Goal: Task Accomplishment & Management: Manage account settings

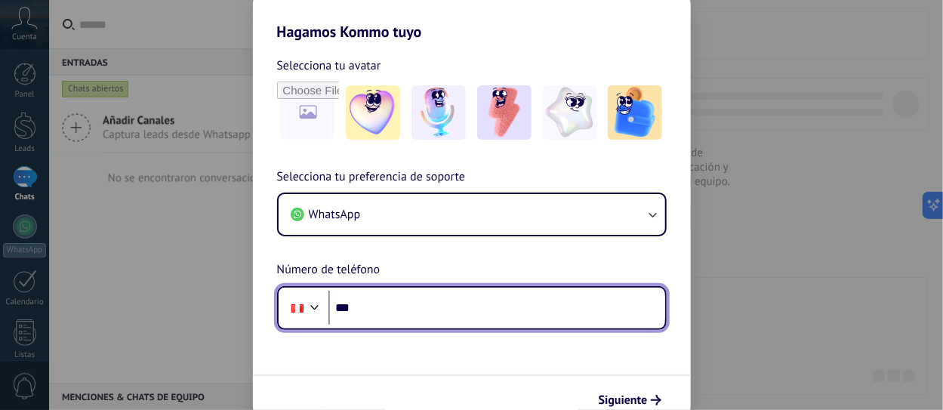
click at [411, 315] on input "***" at bounding box center [496, 308] width 337 height 35
click at [391, 306] on input "***" at bounding box center [496, 308] width 337 height 35
type input "**********"
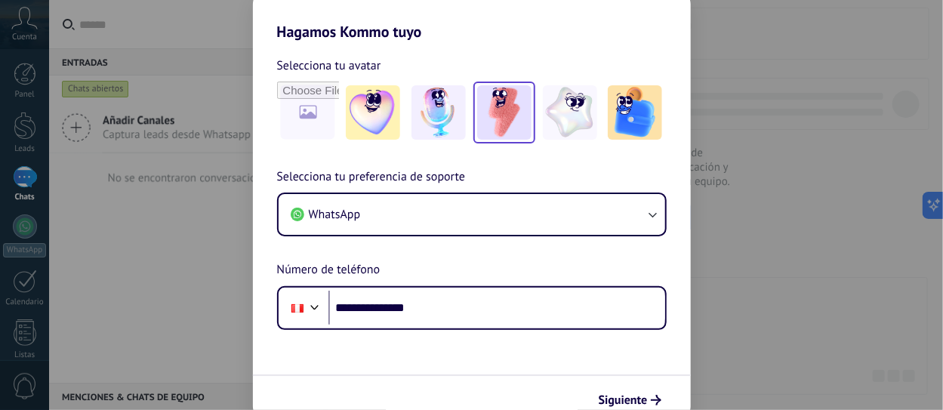
click at [497, 122] on img at bounding box center [504, 112] width 54 height 54
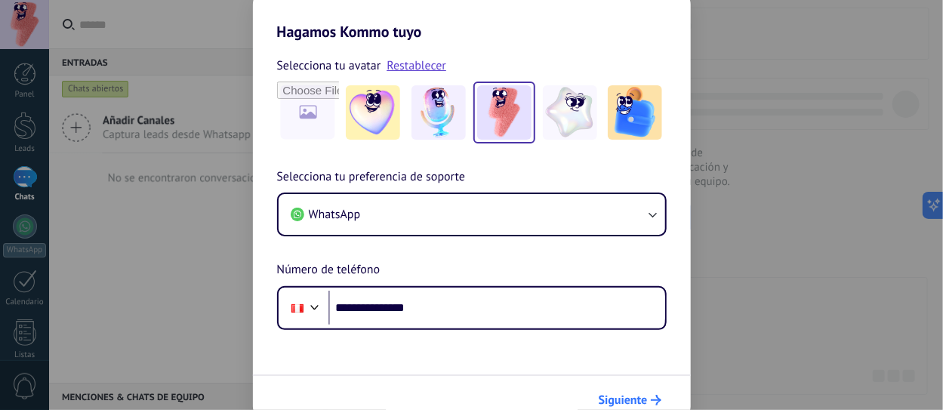
click at [619, 399] on span "Siguiente" at bounding box center [623, 400] width 49 height 11
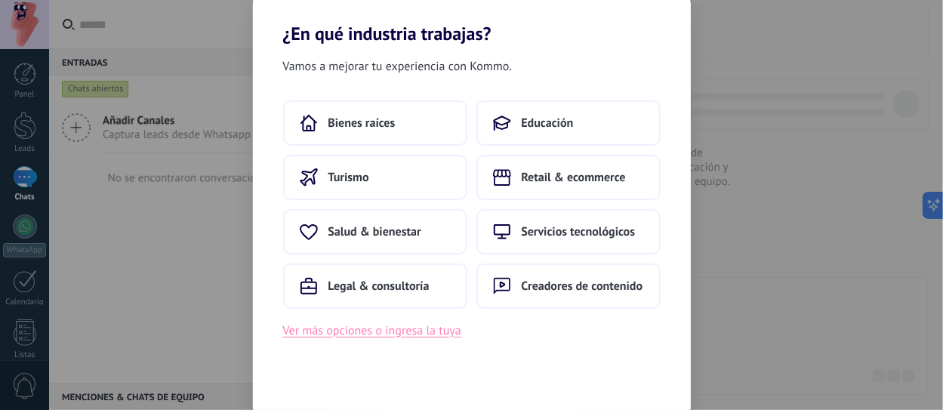
click at [388, 330] on button "Ver más opciones o ingresa la tuya" at bounding box center [372, 331] width 178 height 20
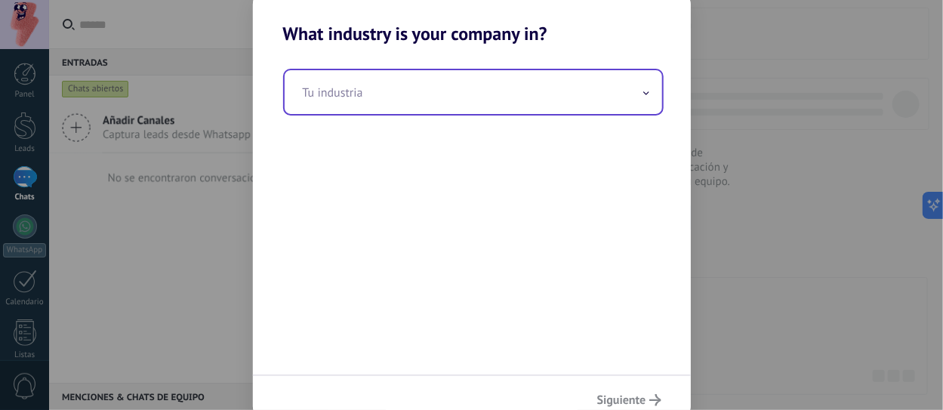
click at [368, 96] on input "text" at bounding box center [473, 92] width 377 height 44
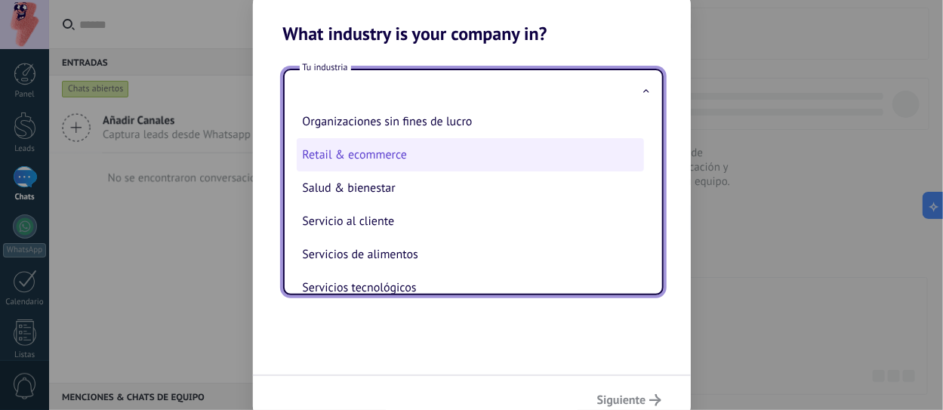
scroll to position [302, 0]
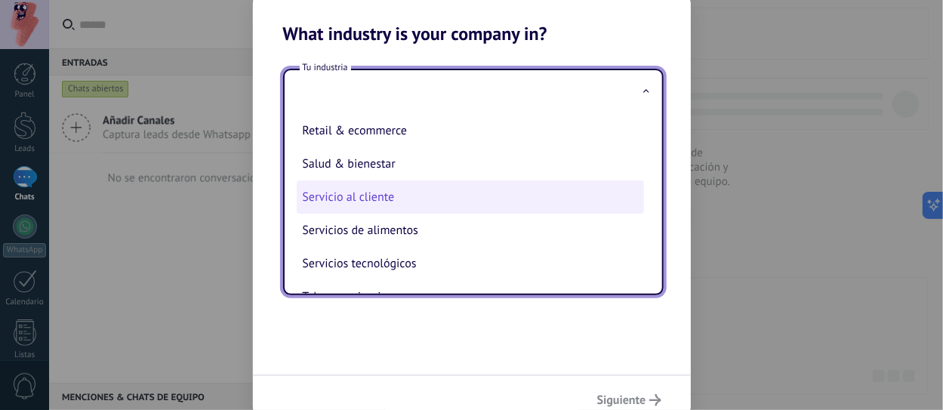
click at [405, 211] on li "Servicio al cliente" at bounding box center [470, 196] width 347 height 33
type input "**********"
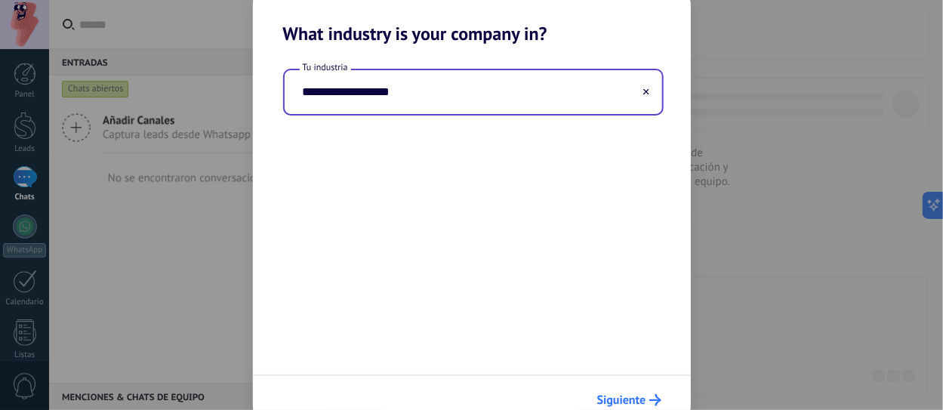
click at [626, 395] on span "Siguiente" at bounding box center [621, 400] width 49 height 11
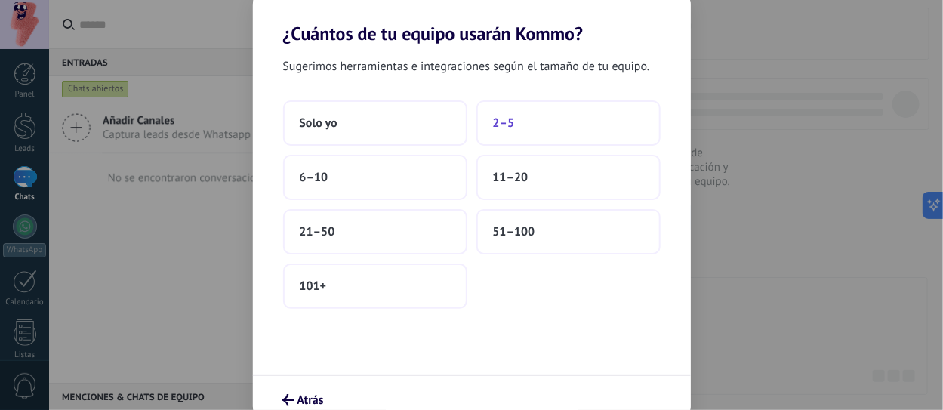
click at [515, 134] on button "2–5" at bounding box center [568, 122] width 184 height 45
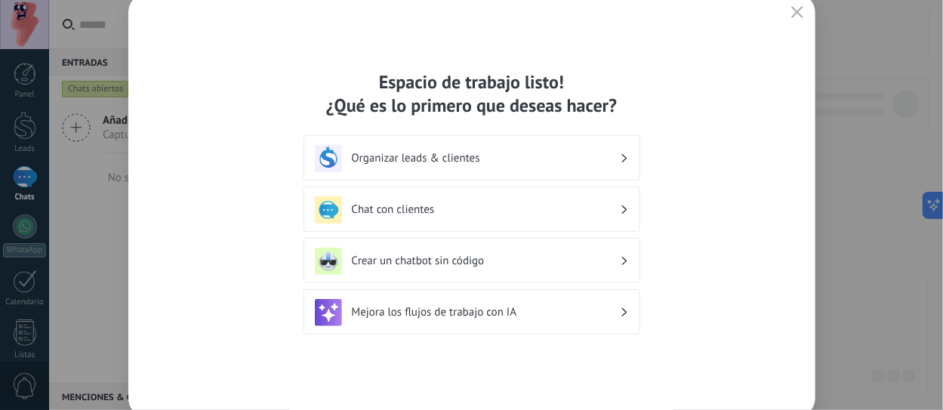
click at [435, 208] on h3 "Chat con clientes" at bounding box center [486, 209] width 268 height 14
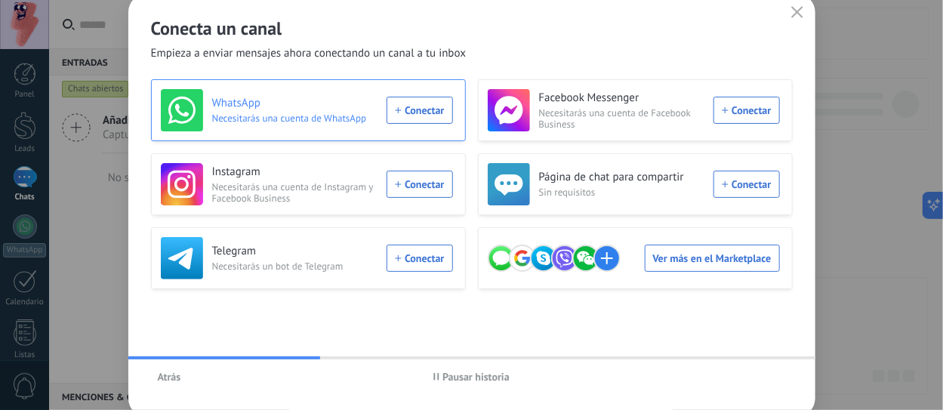
click at [399, 110] on div "WhatsApp Necesitarás una cuenta de WhatsApp Conectar" at bounding box center [307, 110] width 292 height 42
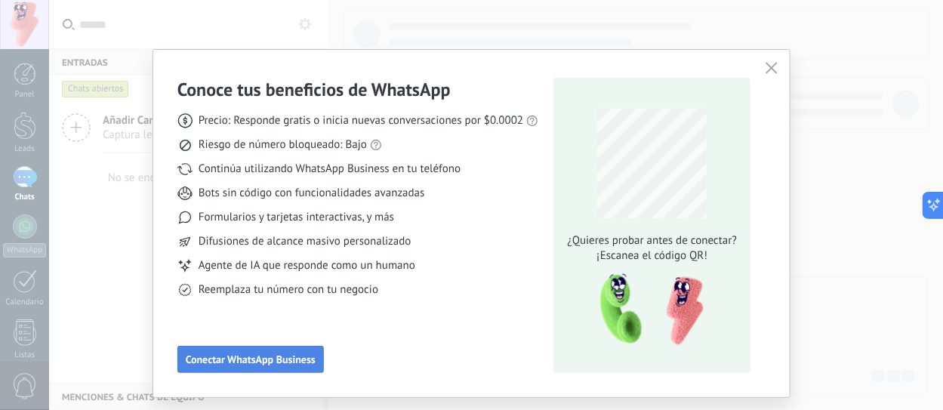
click at [256, 352] on button "Conectar WhatsApp Business" at bounding box center [250, 359] width 146 height 27
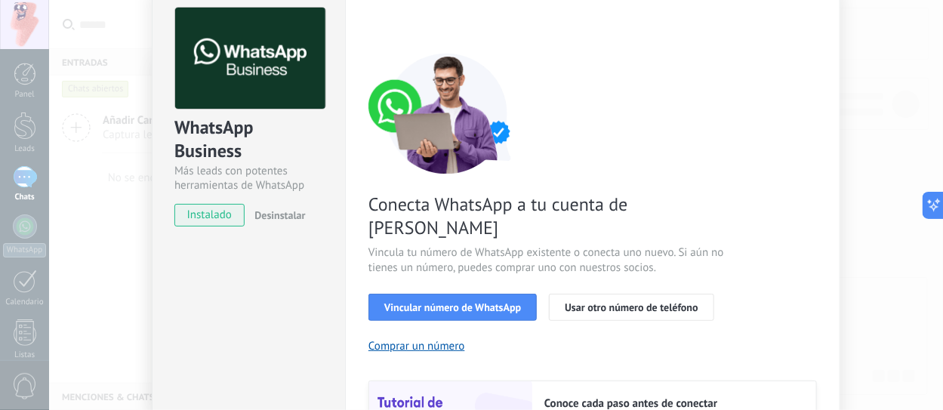
scroll to position [75, 0]
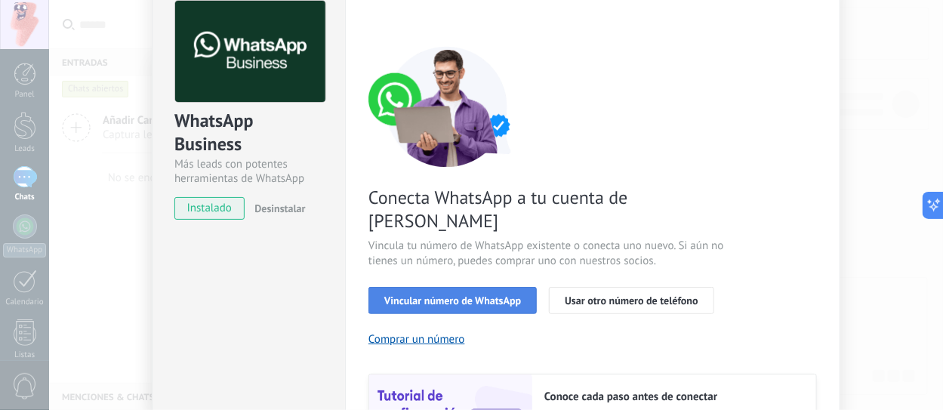
click at [460, 295] on span "Vincular número de WhatsApp" at bounding box center [452, 300] width 137 height 11
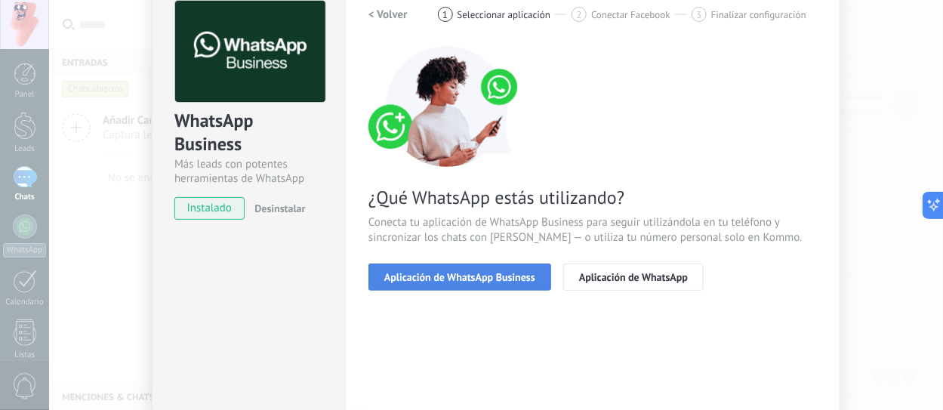
click at [485, 274] on span "Aplicación de WhatsApp Business" at bounding box center [459, 277] width 151 height 11
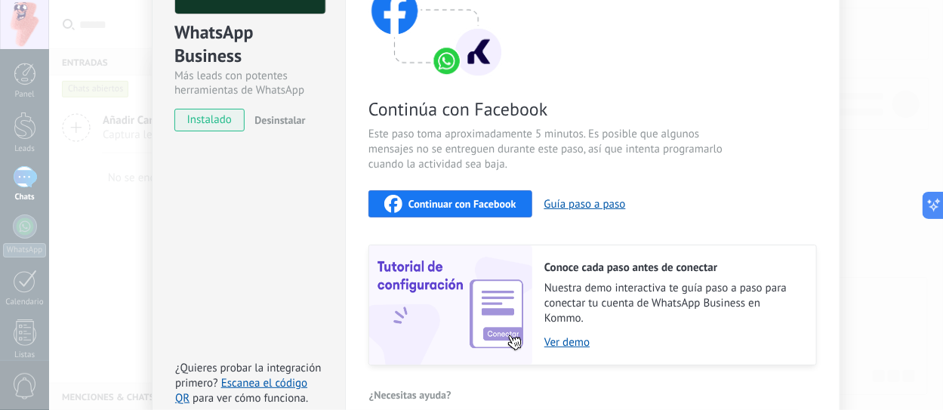
scroll to position [226, 0]
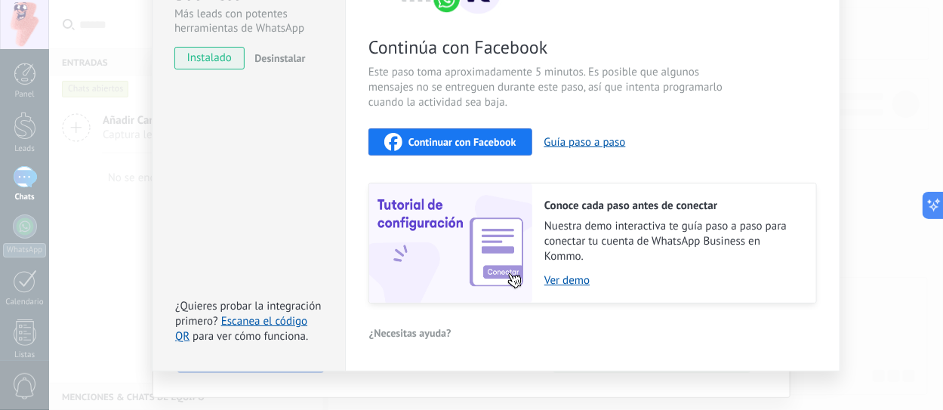
click at [491, 147] on div "Continuar con Facebook" at bounding box center [450, 142] width 132 height 18
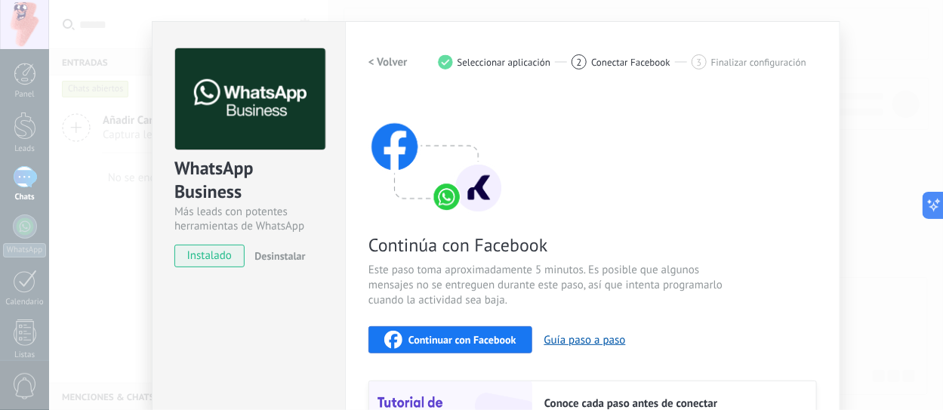
scroll to position [0, 0]
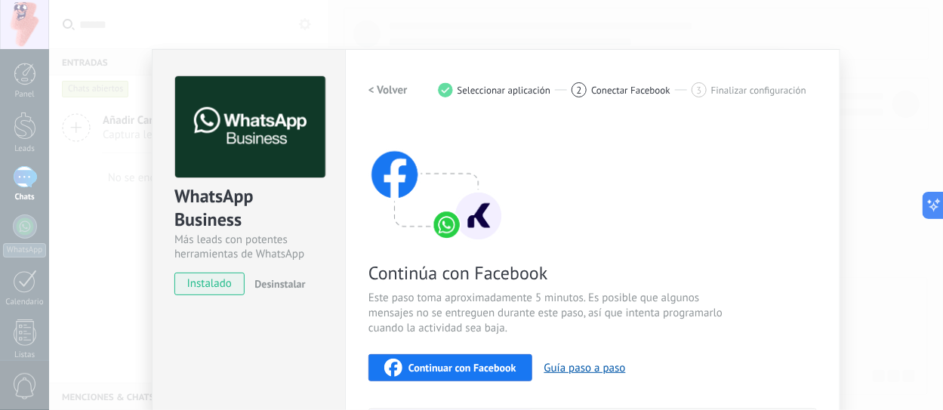
click at [81, 78] on div "WhatsApp Business Más leads con potentes herramientas de WhatsApp instalado Des…" at bounding box center [496, 205] width 894 height 410
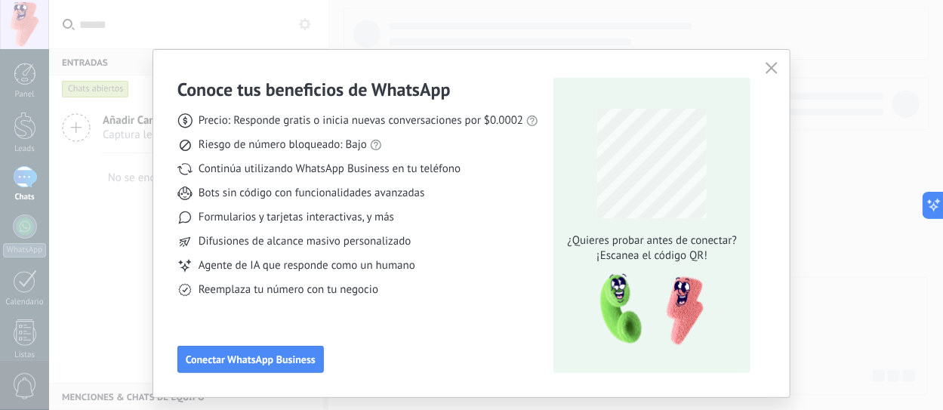
click at [766, 69] on icon "button" at bounding box center [771, 68] width 12 height 12
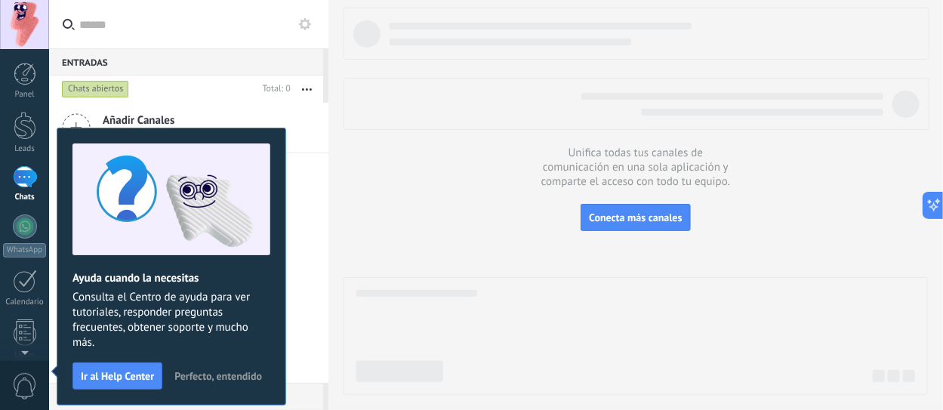
click at [226, 375] on span "Perfecto, entendido" at bounding box center [218, 376] width 88 height 11
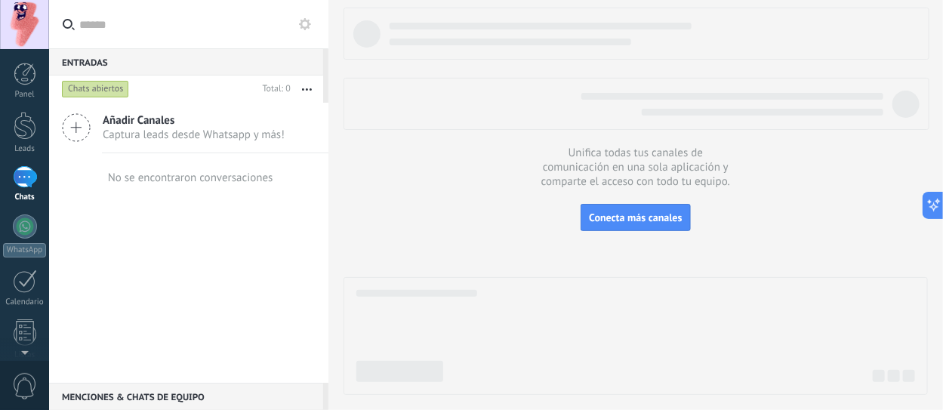
click at [20, 192] on link "Chats" at bounding box center [24, 184] width 49 height 36
click at [23, 231] on div at bounding box center [25, 226] width 24 height 24
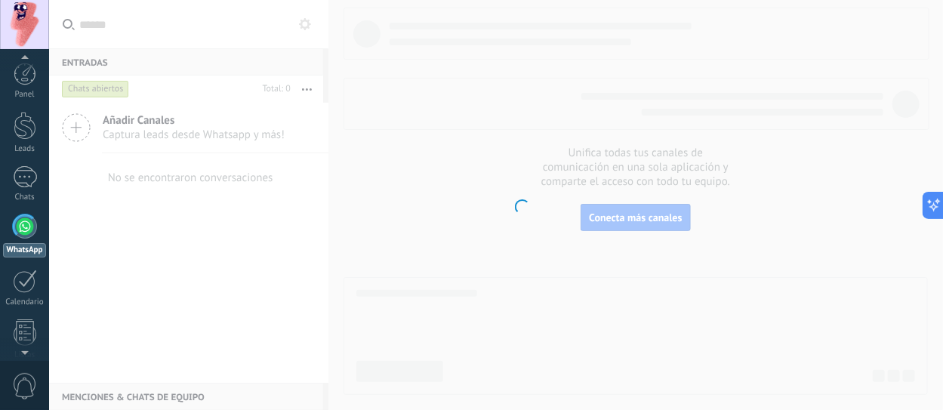
scroll to position [43, 0]
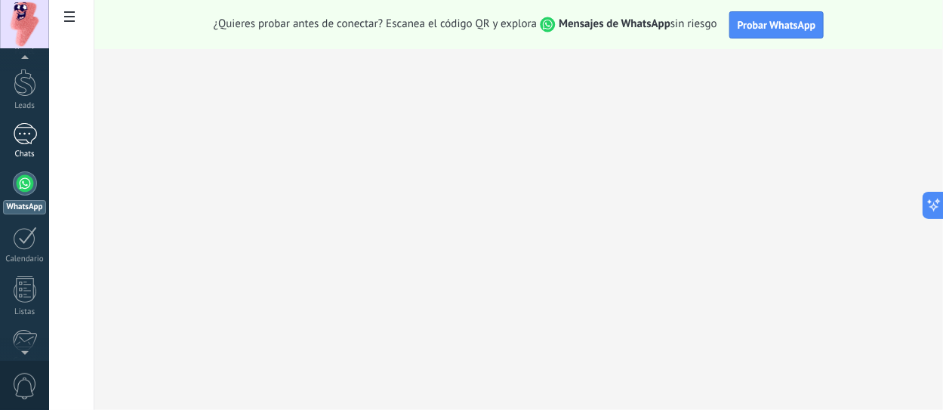
drag, startPoint x: 26, startPoint y: 134, endPoint x: 45, endPoint y: 136, distance: 18.9
click at [26, 134] on div at bounding box center [25, 134] width 24 height 22
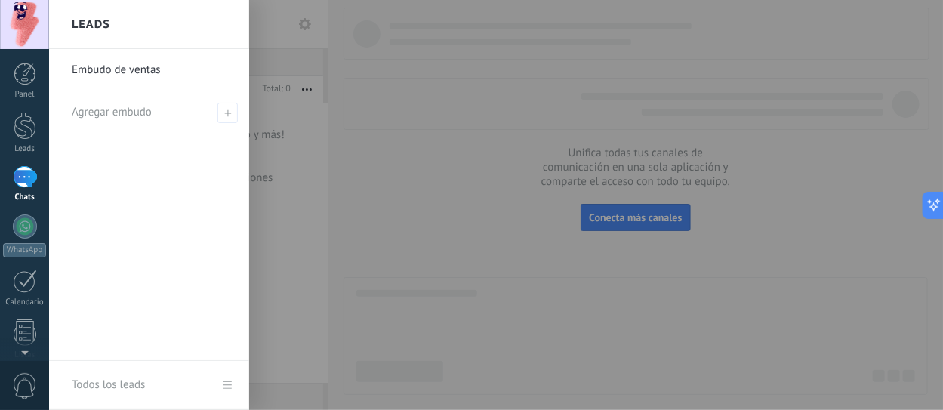
click at [29, 182] on div at bounding box center [25, 177] width 24 height 22
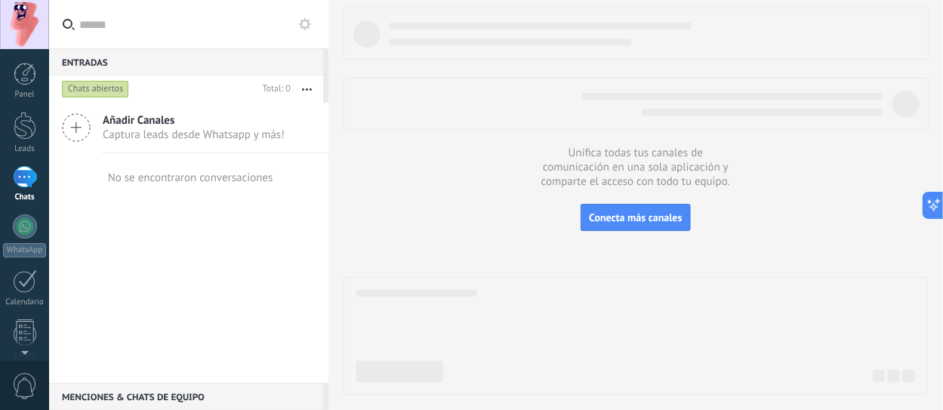
click at [21, 180] on div at bounding box center [25, 177] width 24 height 22
click at [22, 135] on div at bounding box center [25, 126] width 23 height 28
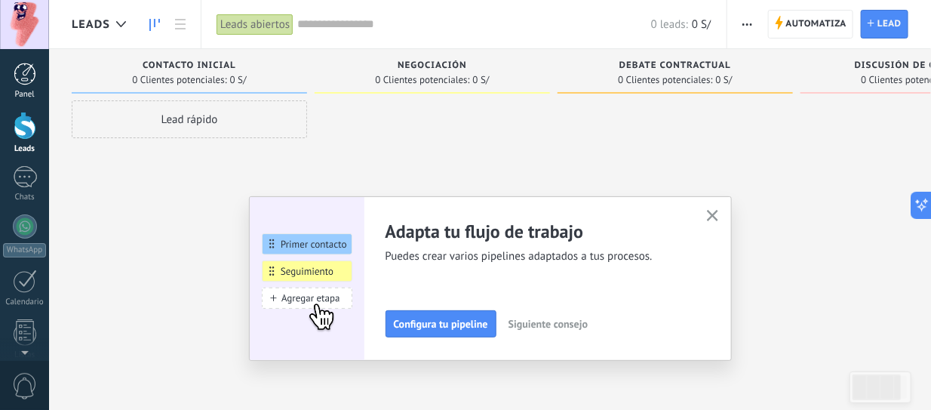
click at [28, 78] on div at bounding box center [25, 74] width 23 height 23
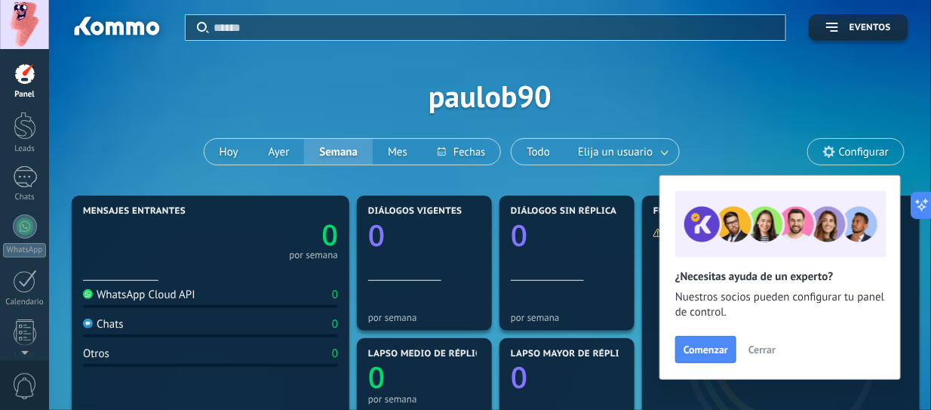
click at [29, 17] on div at bounding box center [24, 24] width 49 height 49
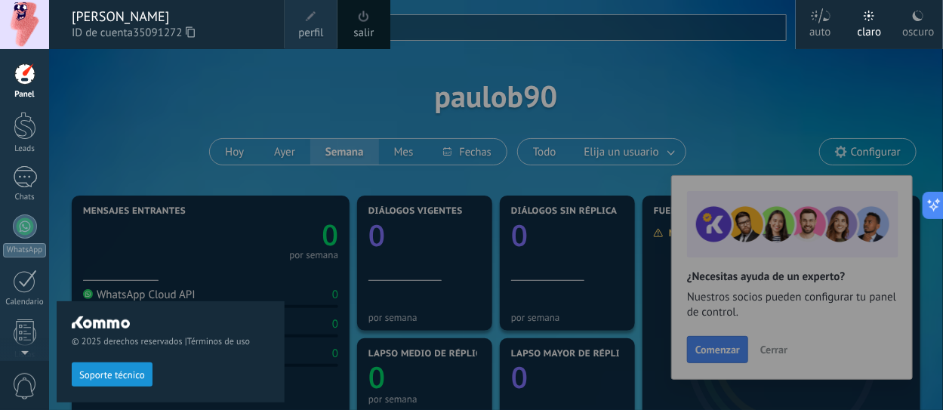
click at [29, 17] on div at bounding box center [24, 24] width 49 height 49
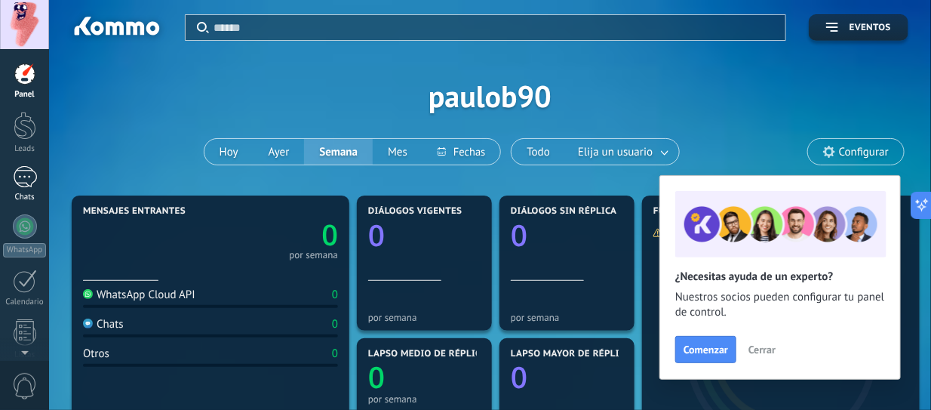
click at [23, 188] on link "Chats" at bounding box center [24, 184] width 49 height 36
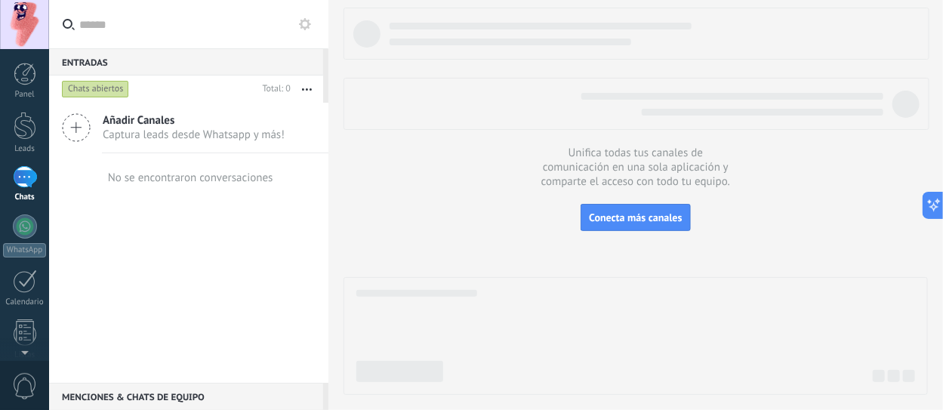
click at [311, 91] on button "button" at bounding box center [307, 88] width 32 height 27
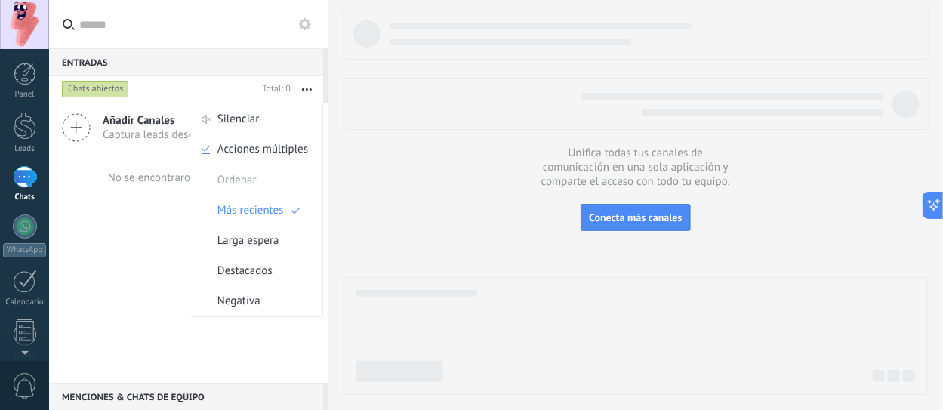
click at [134, 227] on div "Añadir Canales Captura leads desde Whatsapp y más! No se encontraron conversaci…" at bounding box center [188, 243] width 279 height 280
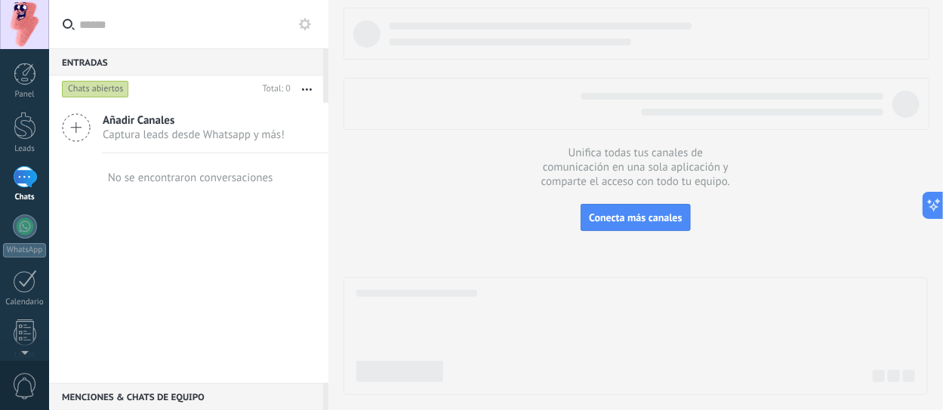
click at [119, 134] on span "Captura leads desde Whatsapp y más!" at bounding box center [194, 135] width 182 height 14
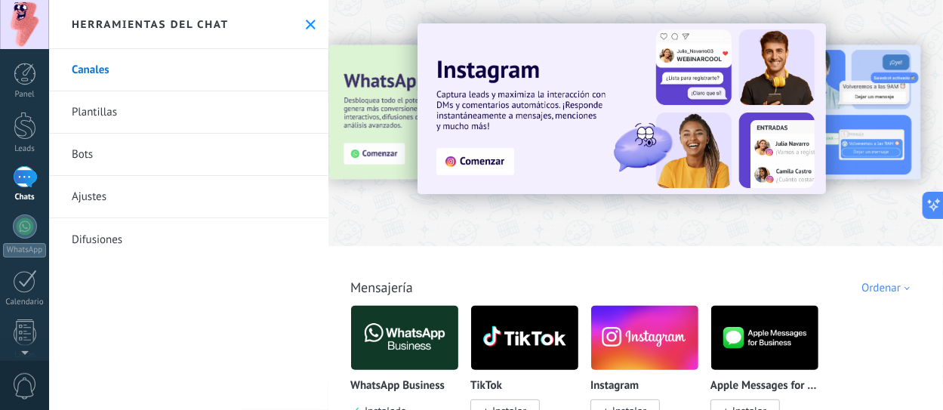
click at [306, 29] on icon at bounding box center [311, 25] width 10 height 10
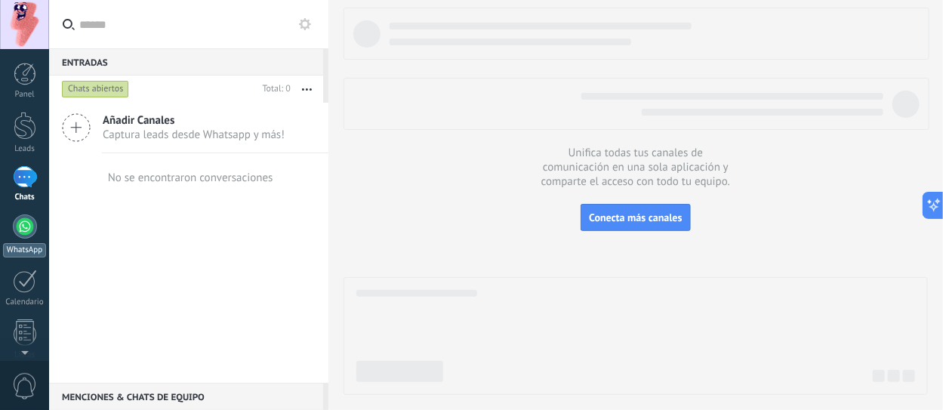
click at [28, 246] on div "WhatsApp" at bounding box center [24, 250] width 43 height 14
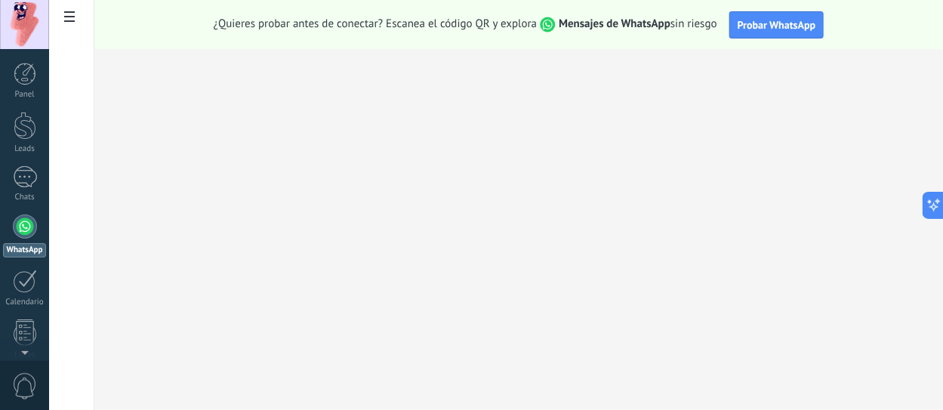
click at [22, 60] on div "Panel Leads Chats WhatsApp Clientes" at bounding box center [49, 205] width 98 height 312
click at [33, 186] on div at bounding box center [25, 177] width 24 height 22
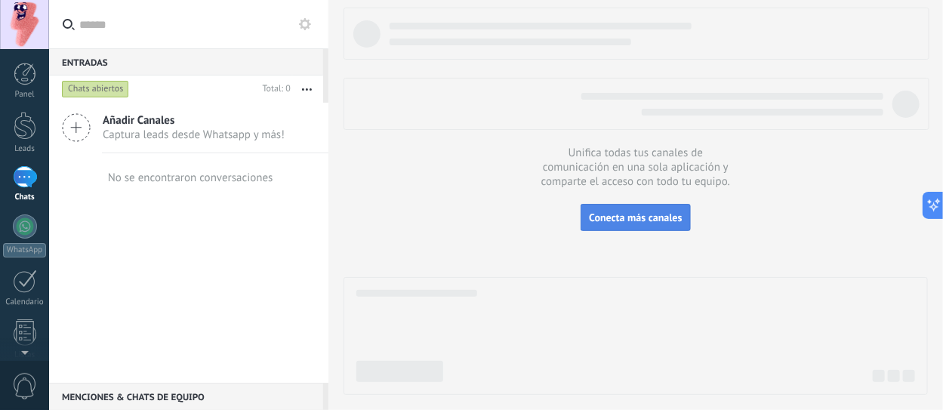
click at [619, 220] on span "Conecta más canales" at bounding box center [635, 218] width 93 height 14
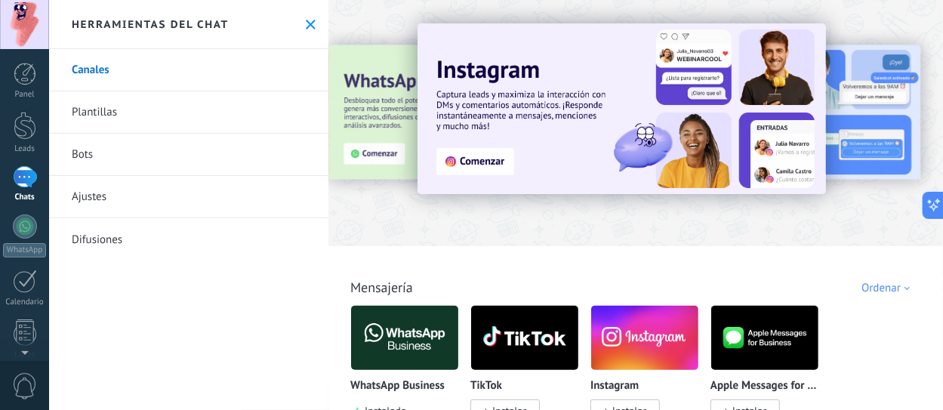
click at [127, 115] on link "Plantillas" at bounding box center [188, 112] width 279 height 42
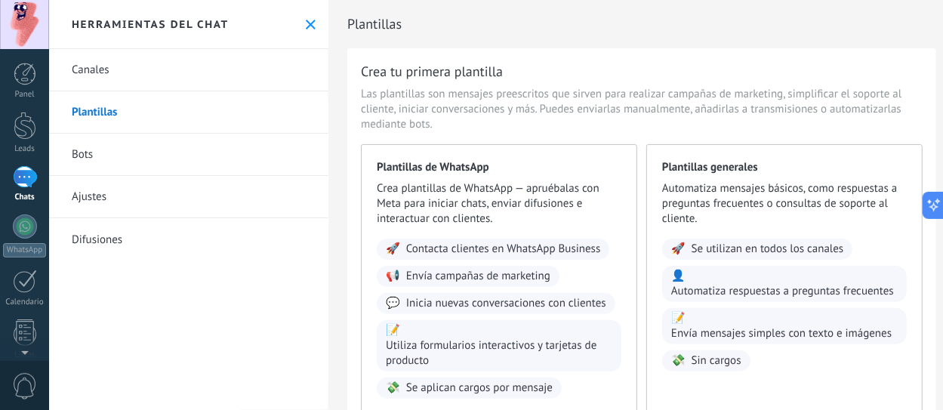
click at [107, 73] on link "Canales" at bounding box center [188, 70] width 279 height 42
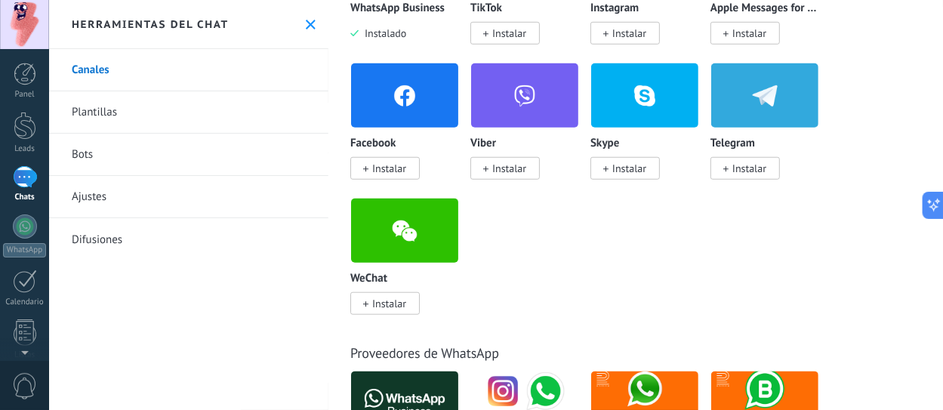
scroll to position [226, 0]
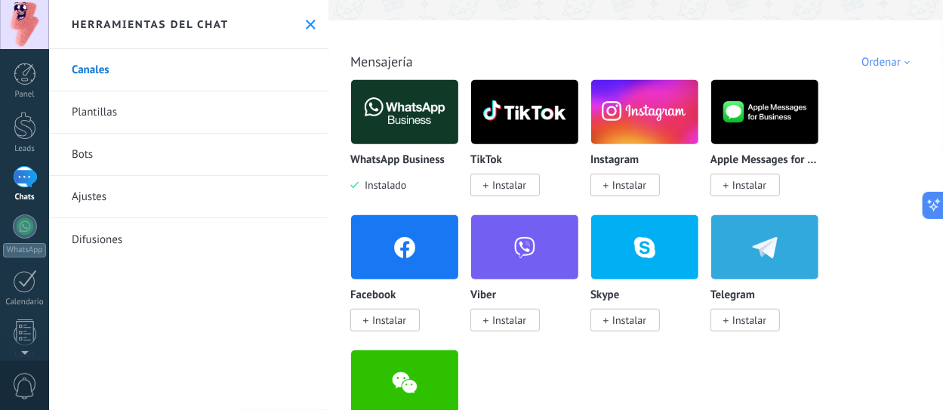
click at [395, 122] on img at bounding box center [404, 111] width 107 height 73
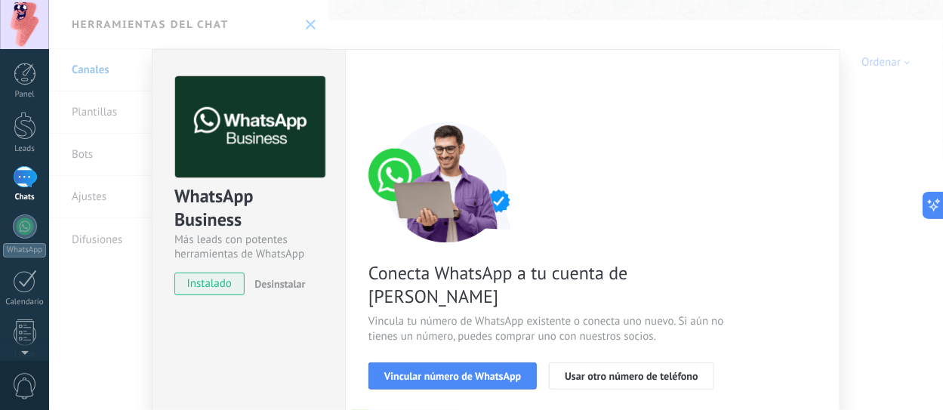
scroll to position [151, 0]
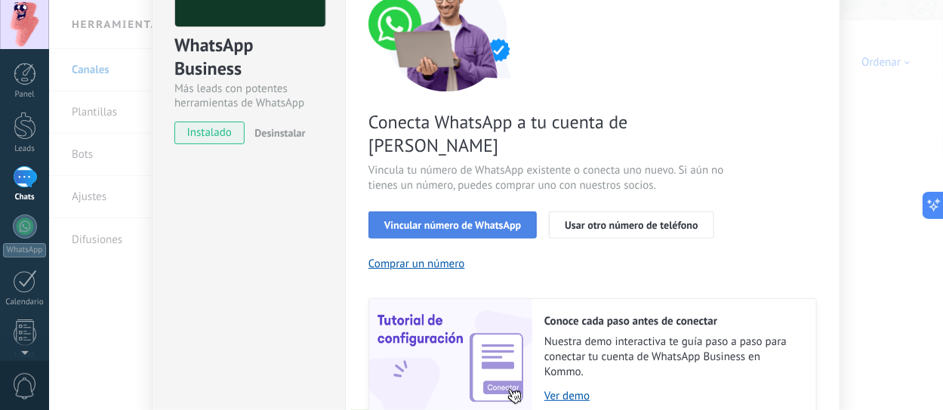
click at [466, 220] on span "Vincular número de WhatsApp" at bounding box center [452, 225] width 137 height 11
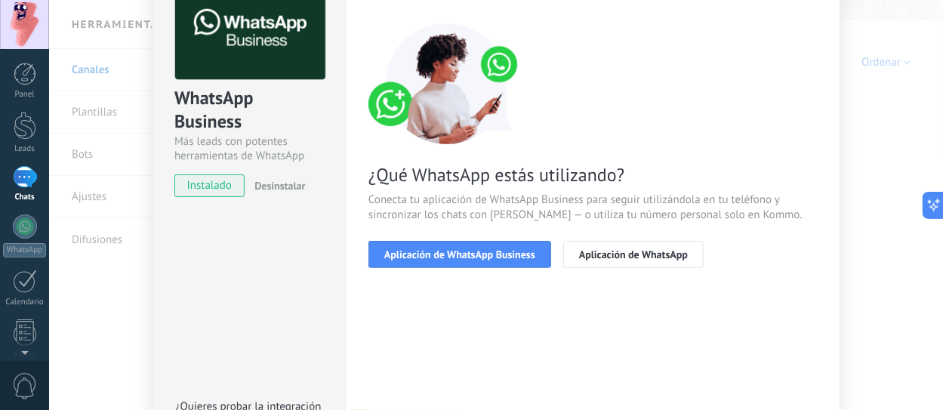
scroll to position [75, 0]
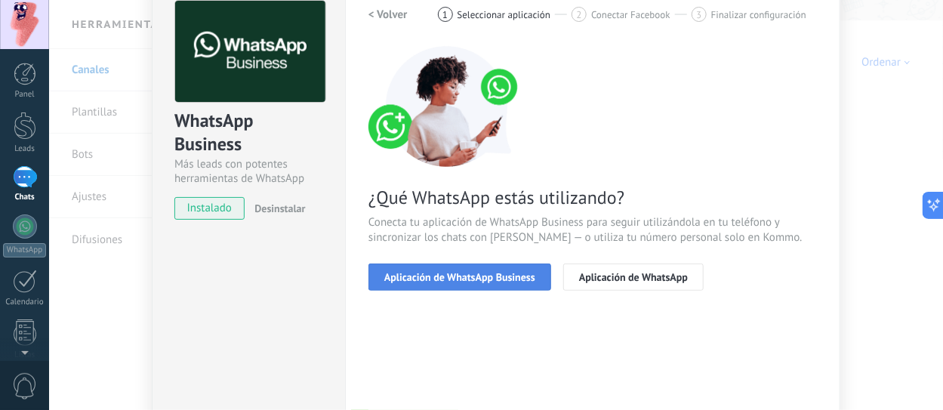
click at [489, 277] on span "Aplicación de WhatsApp Business" at bounding box center [459, 277] width 151 height 11
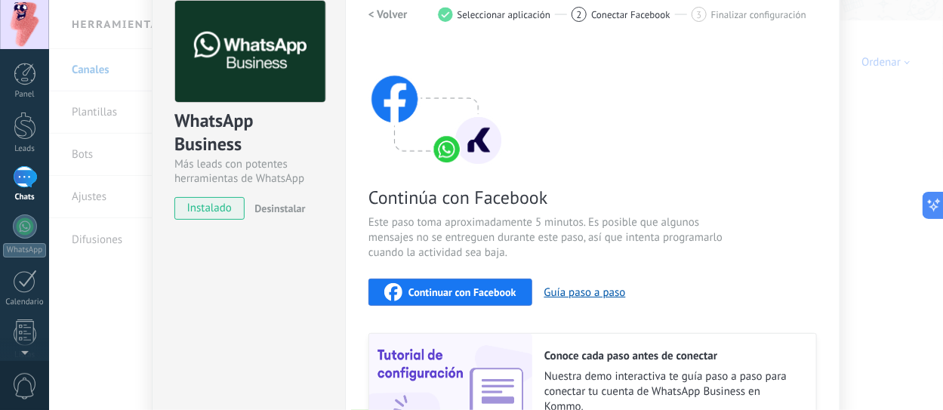
click at [478, 293] on span "Continuar con Facebook" at bounding box center [462, 292] width 108 height 11
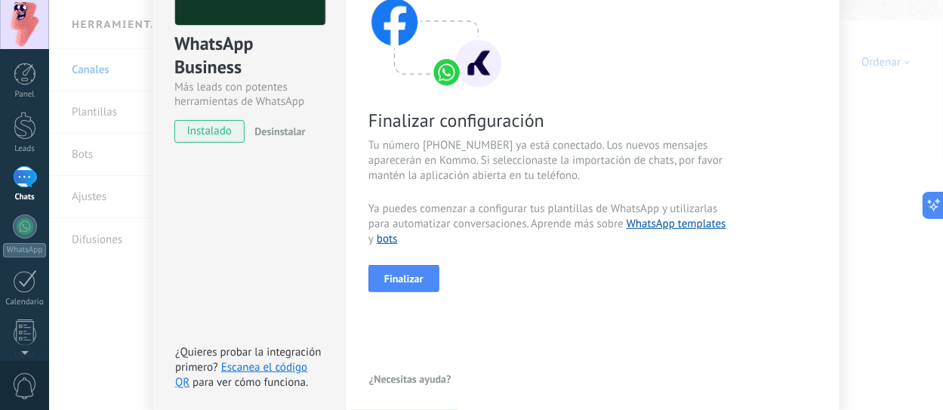
scroll to position [216, 0]
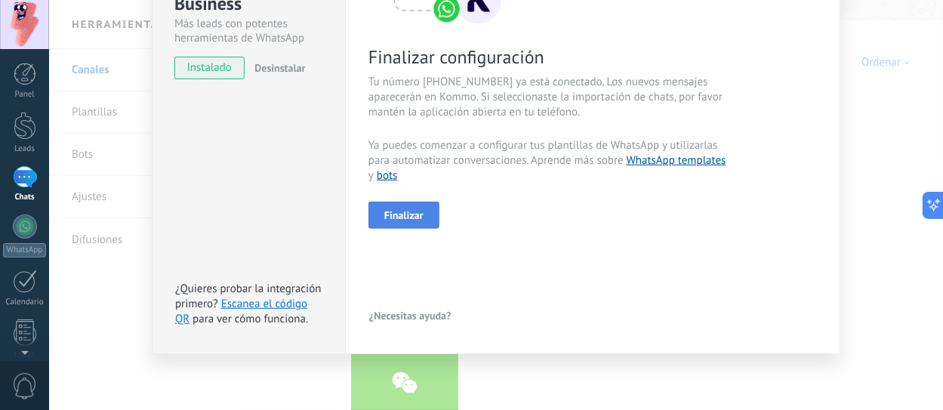
click at [419, 219] on span "Finalizar" at bounding box center [403, 215] width 39 height 11
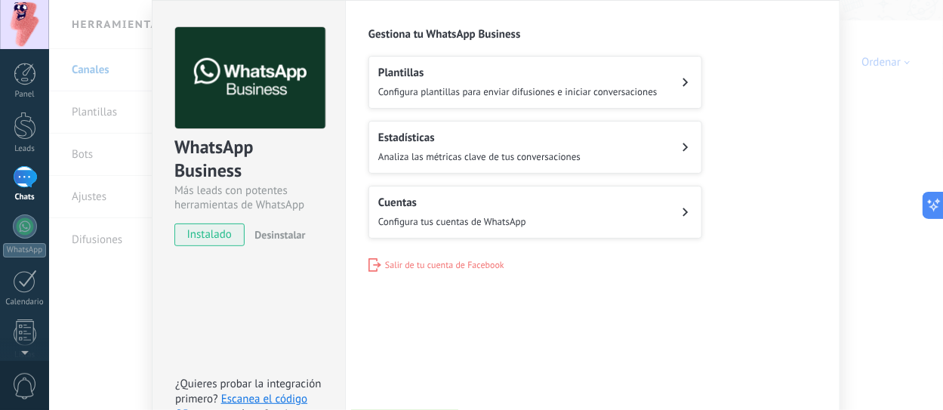
scroll to position [0, 0]
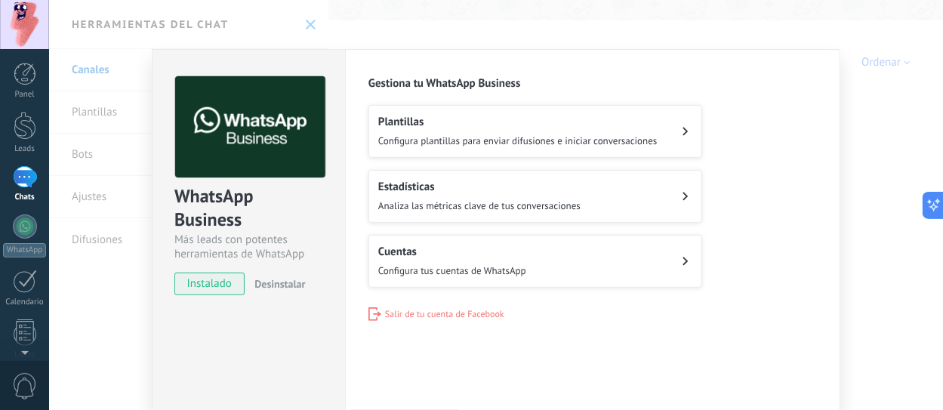
click at [342, 28] on div "WhatsApp Business Más leads con potentes herramientas de WhatsApp instalado Des…" at bounding box center [496, 205] width 894 height 410
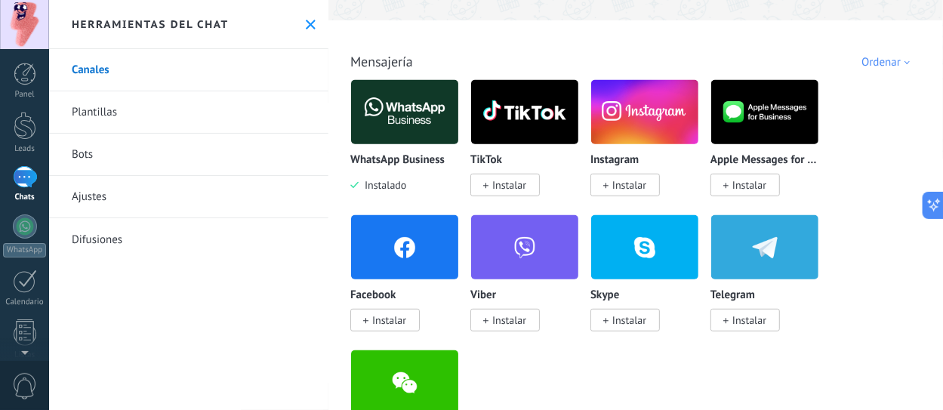
click at [23, 180] on div at bounding box center [25, 177] width 24 height 22
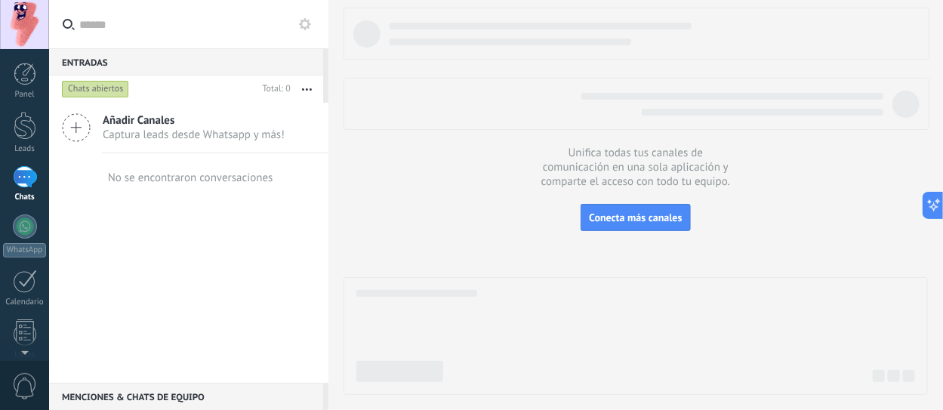
click at [23, 180] on div at bounding box center [25, 177] width 24 height 22
click at [26, 69] on div at bounding box center [25, 74] width 23 height 23
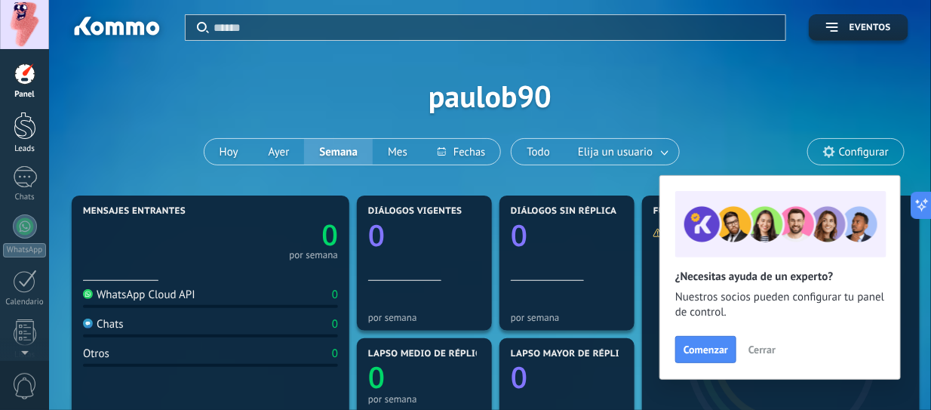
click at [22, 129] on div at bounding box center [25, 126] width 23 height 28
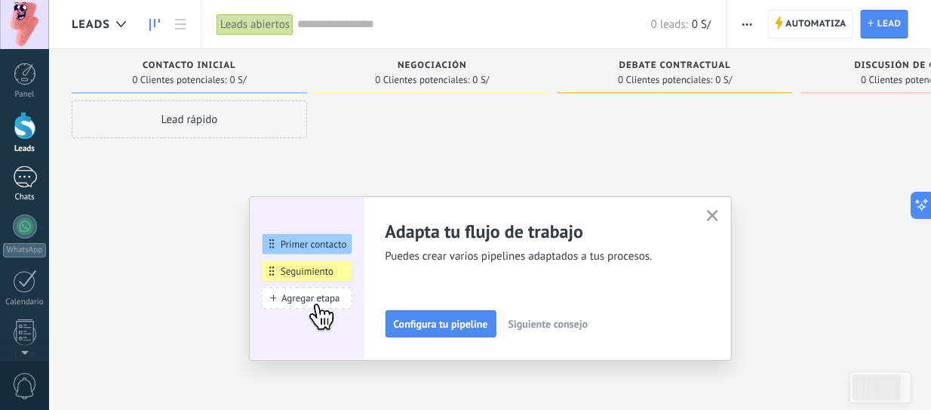
click at [25, 173] on div at bounding box center [25, 177] width 24 height 22
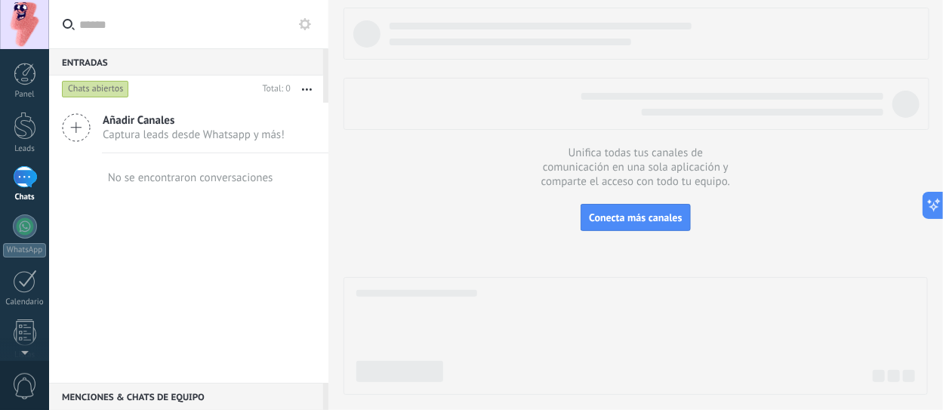
click at [117, 130] on span "Captura leads desde Whatsapp y más!" at bounding box center [194, 135] width 182 height 14
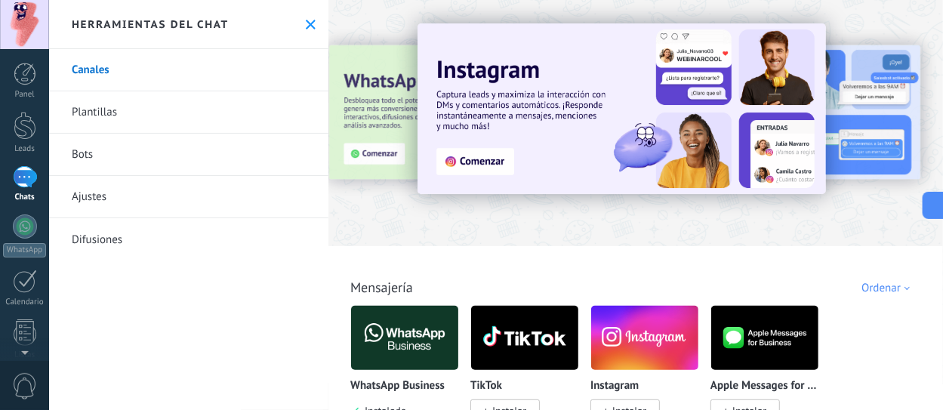
click at [122, 115] on link "Plantillas" at bounding box center [188, 112] width 279 height 42
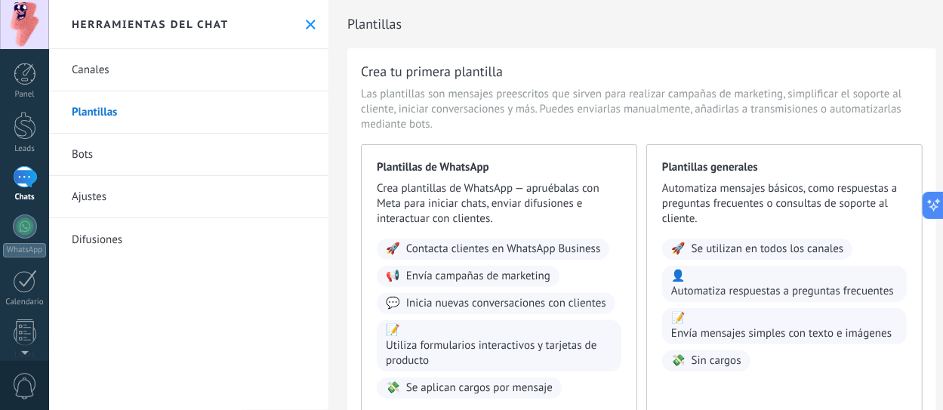
click at [102, 158] on link "Bots" at bounding box center [188, 155] width 279 height 42
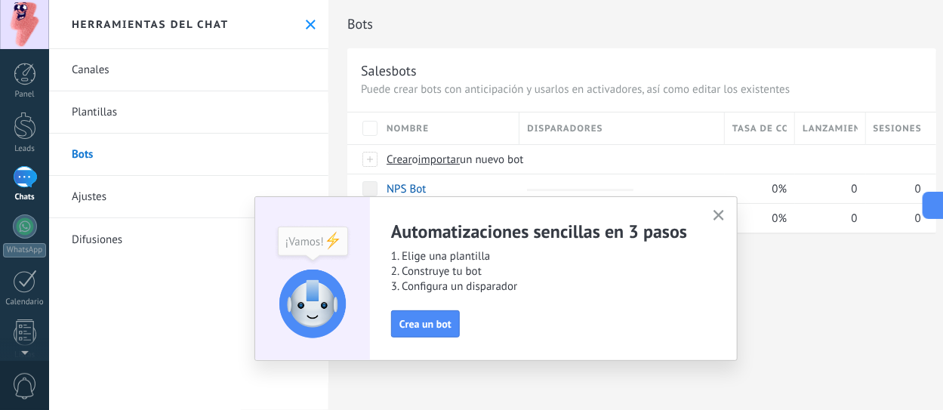
click at [108, 198] on link "Ajustes" at bounding box center [188, 197] width 279 height 42
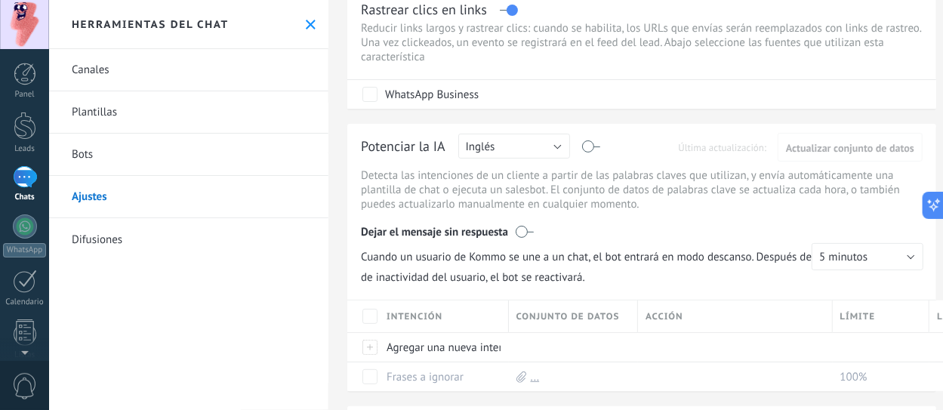
scroll to position [75, 0]
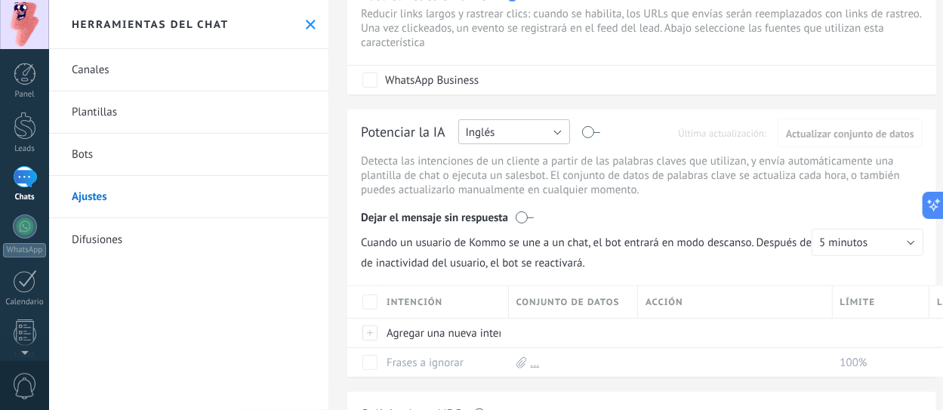
click at [552, 133] on button "Inglés" at bounding box center [514, 131] width 112 height 25
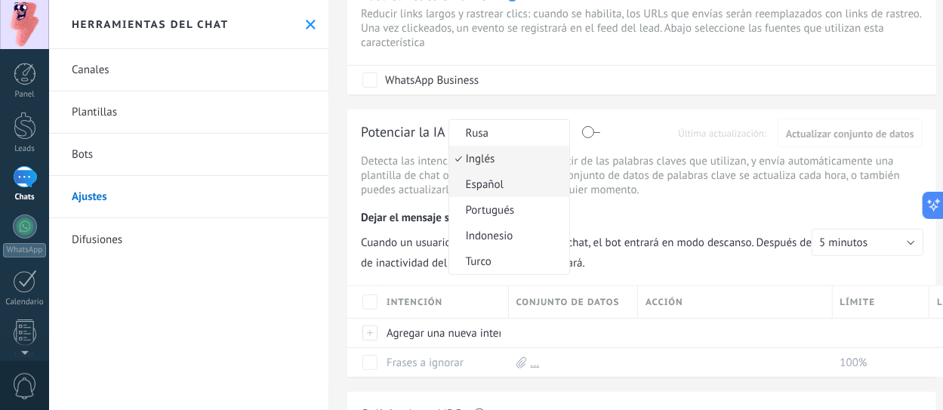
click at [495, 185] on span "Español" at bounding box center [506, 184] width 115 height 14
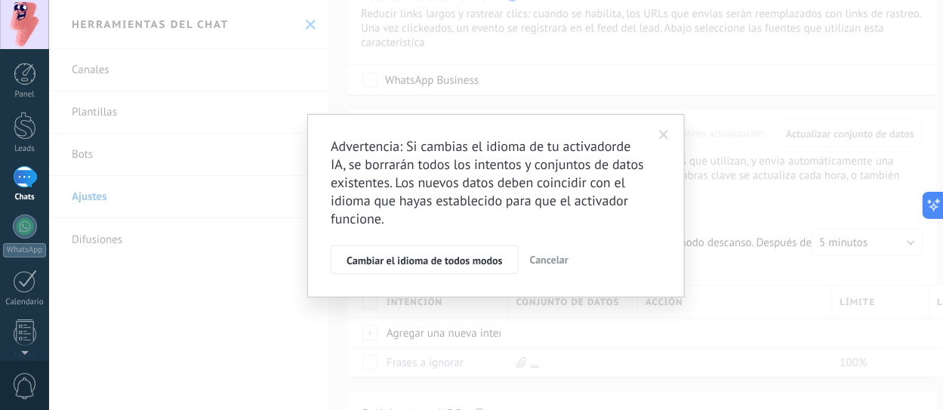
click at [663, 137] on span at bounding box center [664, 135] width 10 height 11
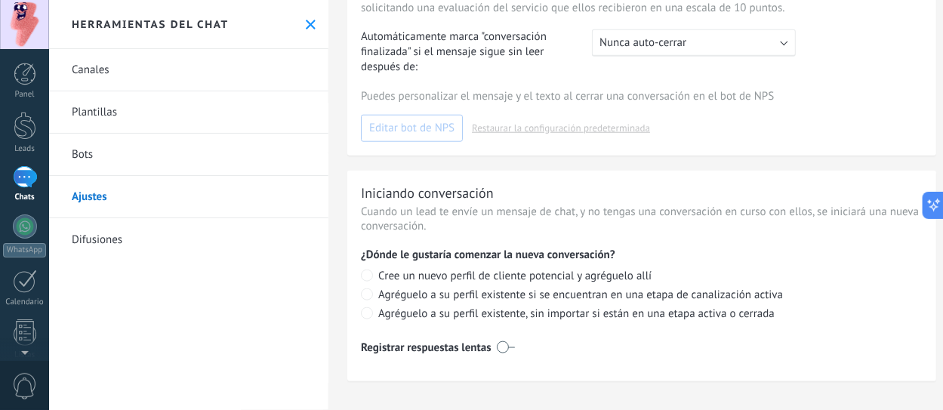
scroll to position [517, 0]
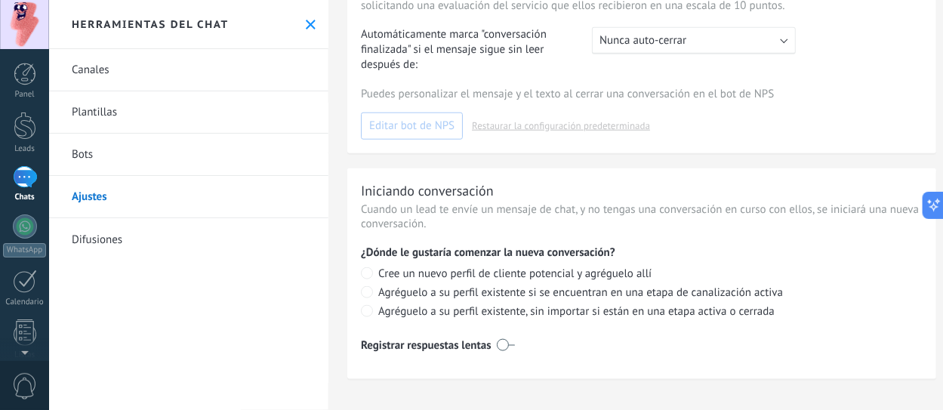
click at [112, 239] on link "Difusiones" at bounding box center [188, 239] width 279 height 42
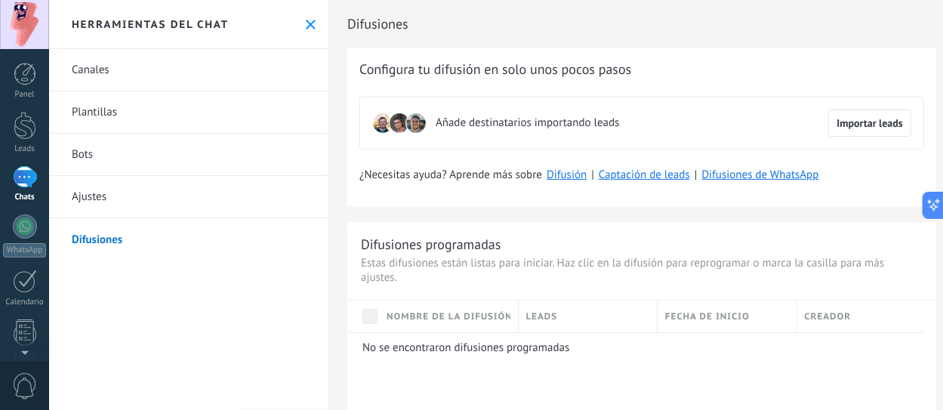
click at [112, 82] on link "Canales" at bounding box center [188, 70] width 279 height 42
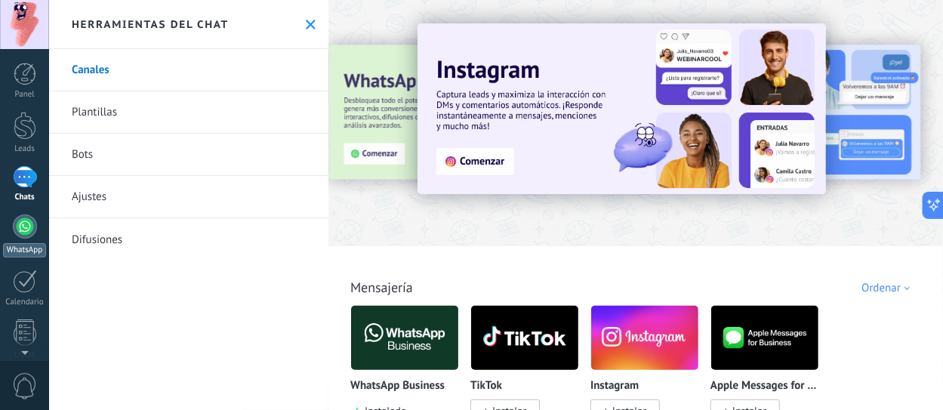
click at [15, 231] on div at bounding box center [25, 226] width 24 height 24
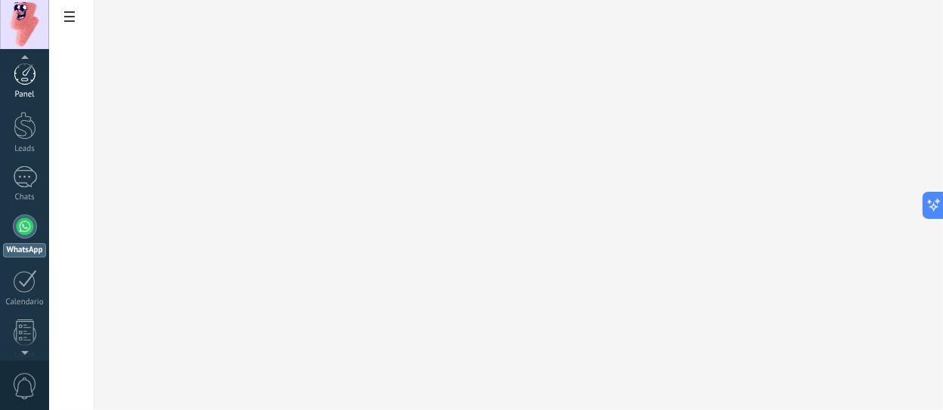
click at [26, 80] on div at bounding box center [25, 74] width 23 height 23
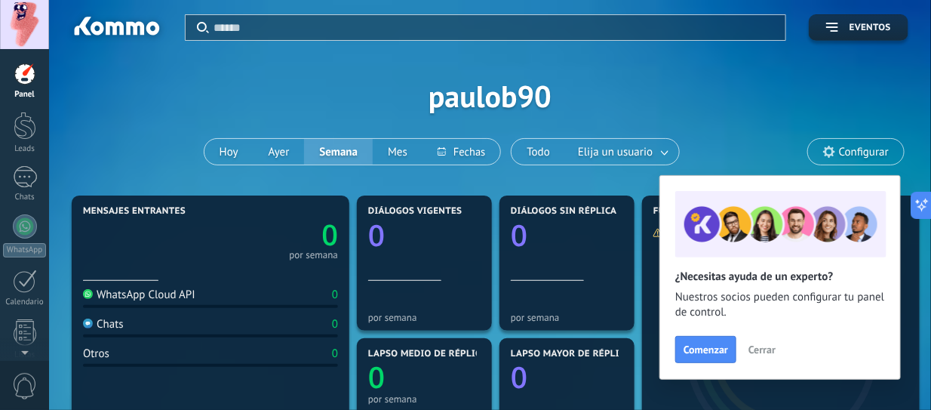
click at [328, 235] on text "0" at bounding box center [330, 234] width 17 height 39
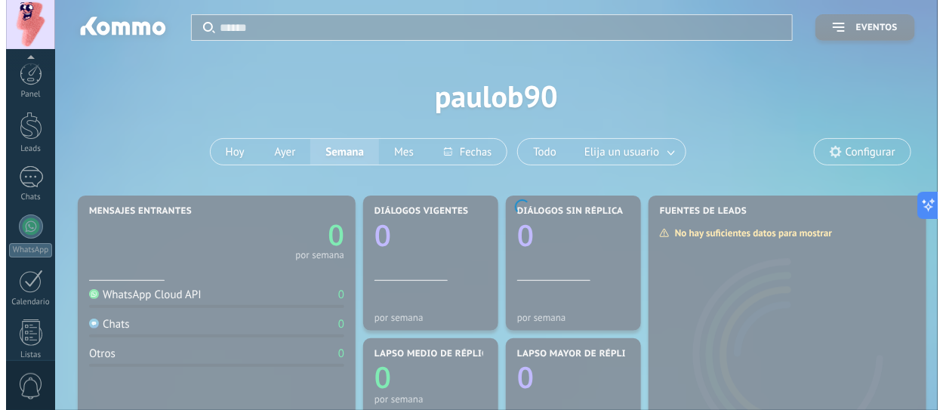
scroll to position [217, 0]
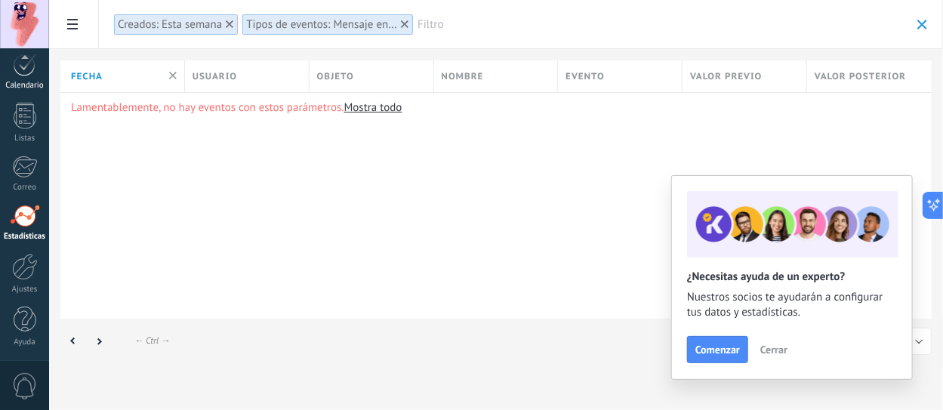
click at [26, 72] on div at bounding box center [25, 64] width 24 height 23
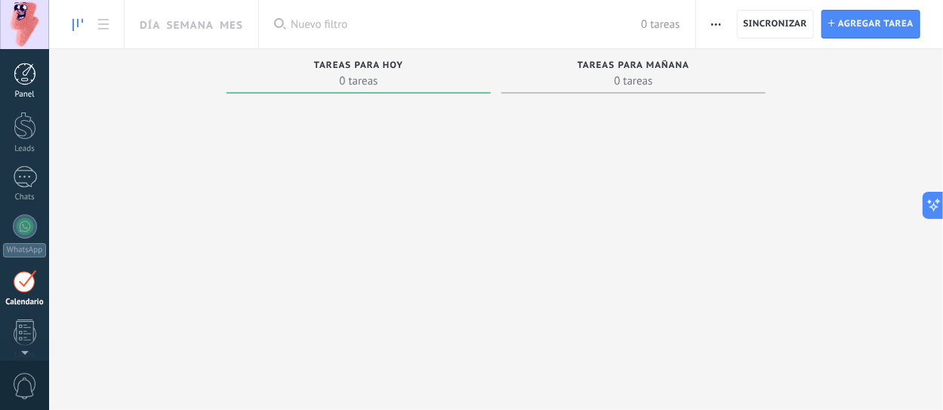
click at [25, 80] on div at bounding box center [25, 74] width 23 height 23
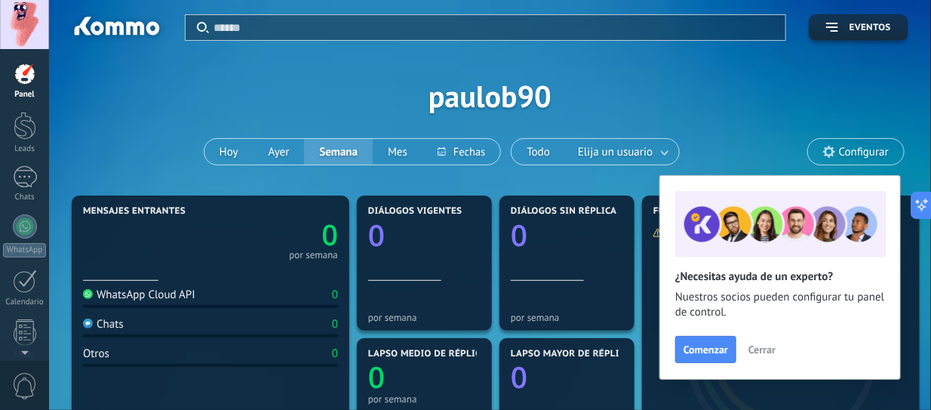
click at [174, 298] on div "WhatsApp Cloud API" at bounding box center [139, 295] width 112 height 14
click at [286, 264] on div at bounding box center [210, 269] width 255 height 13
click at [141, 209] on span "Mensajes entrantes" at bounding box center [134, 211] width 103 height 11
click at [237, 149] on button "Hoy" at bounding box center [229, 152] width 49 height 26
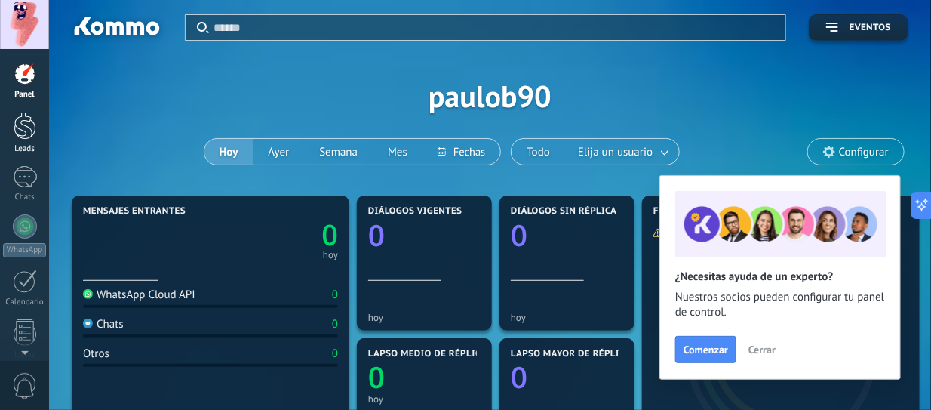
click at [18, 128] on div at bounding box center [25, 126] width 23 height 28
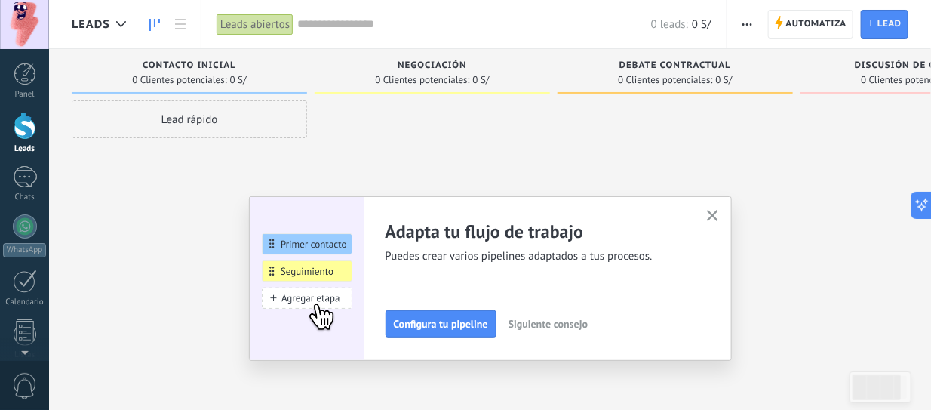
click at [29, 19] on div at bounding box center [24, 24] width 49 height 49
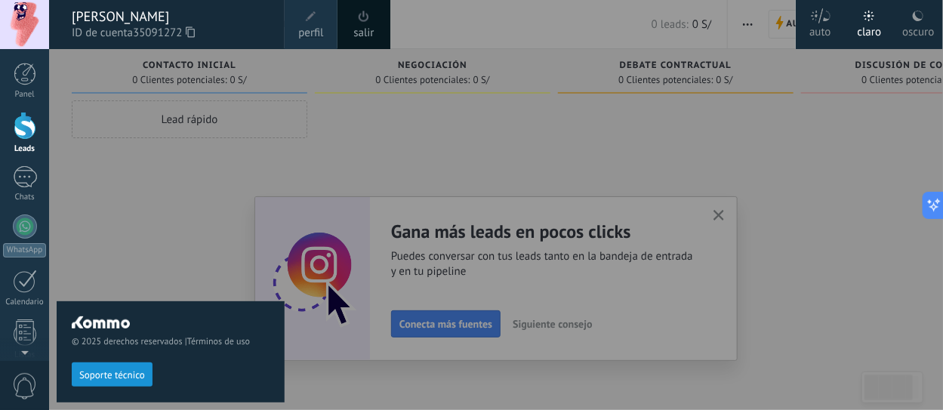
click at [29, 19] on div at bounding box center [24, 24] width 49 height 49
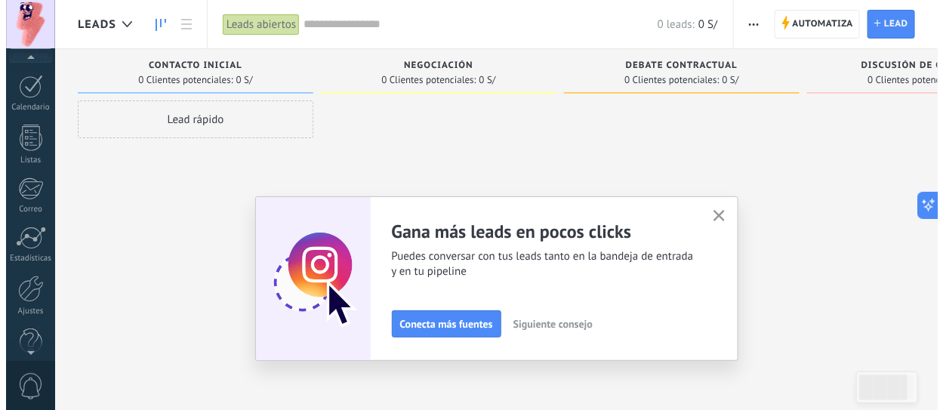
scroll to position [217, 0]
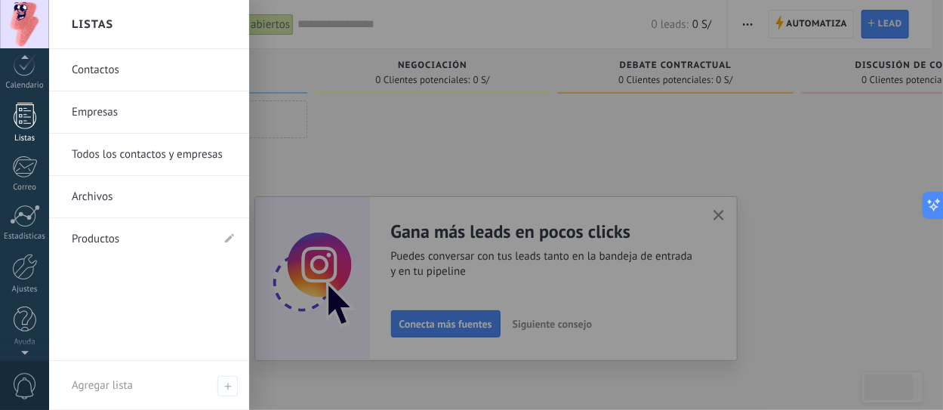
click at [26, 112] on div at bounding box center [25, 116] width 23 height 26
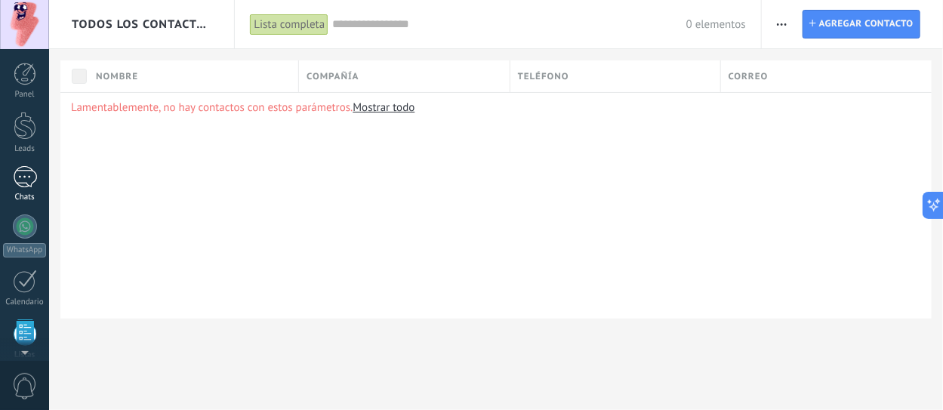
click at [32, 188] on link "Chats" at bounding box center [24, 184] width 49 height 36
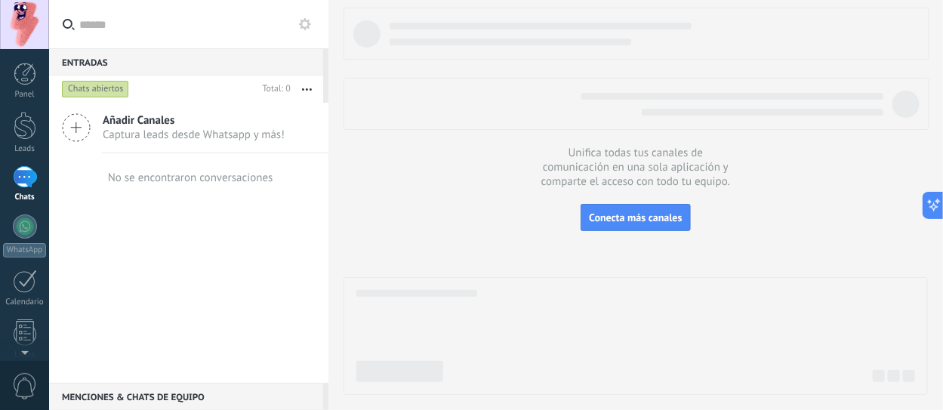
click at [306, 89] on use "button" at bounding box center [307, 89] width 10 height 2
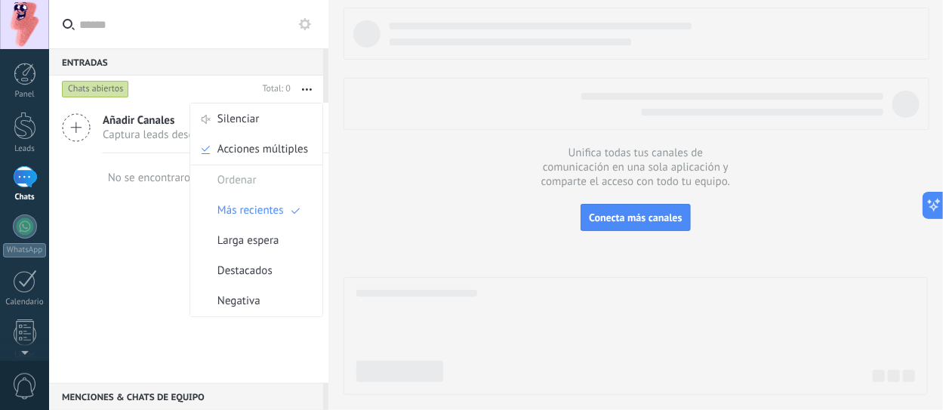
click at [105, 139] on span "Captura leads desde Whatsapp y más!" at bounding box center [194, 135] width 182 height 14
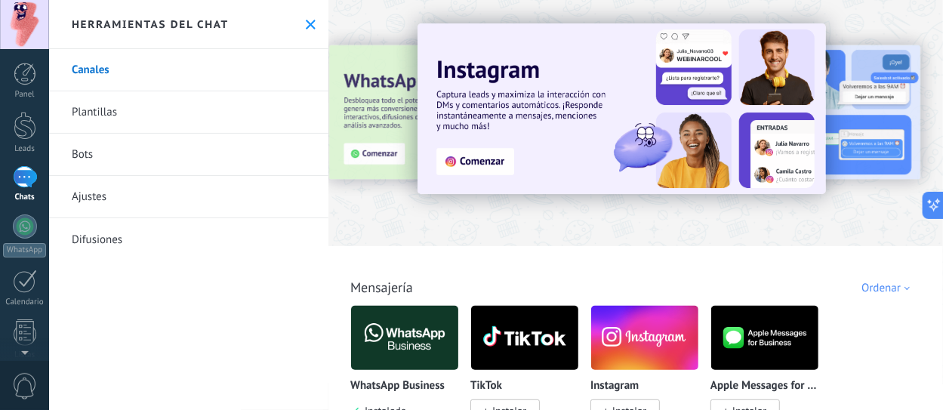
scroll to position [75, 0]
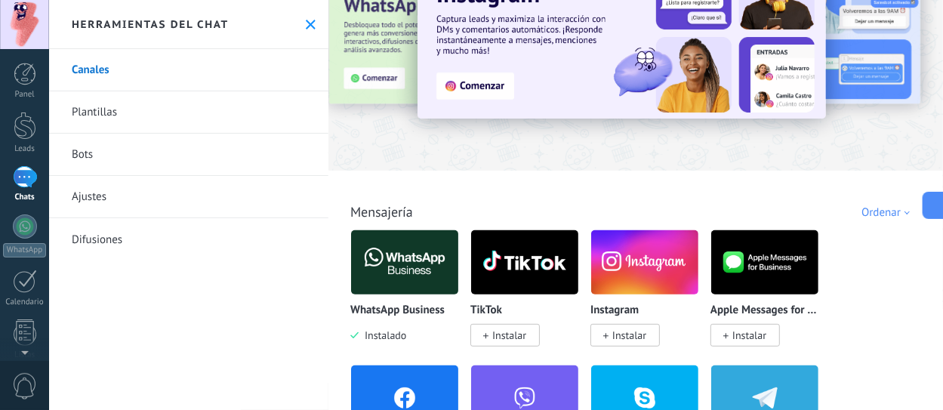
click at [406, 271] on img at bounding box center [404, 262] width 107 height 73
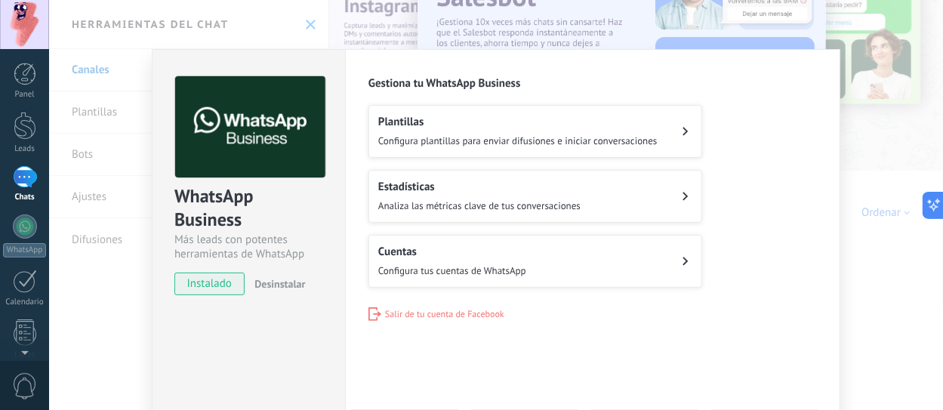
click at [540, 264] on button "Cuentas Configura tus cuentas de WhatsApp" at bounding box center [535, 261] width 334 height 53
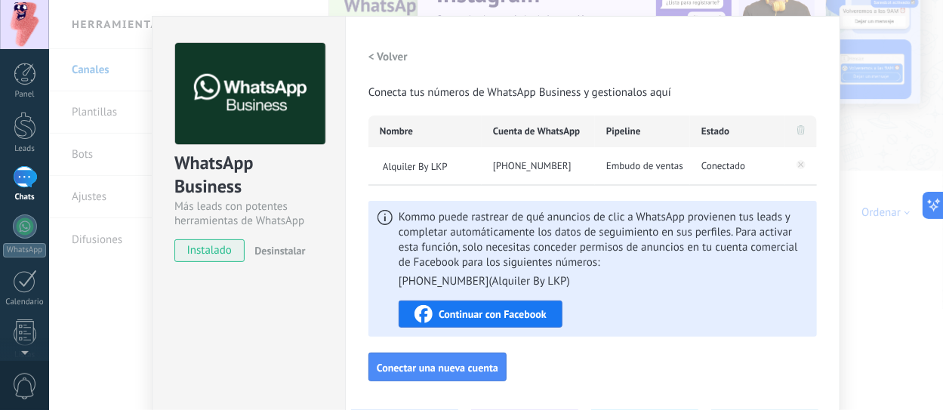
scroll to position [0, 0]
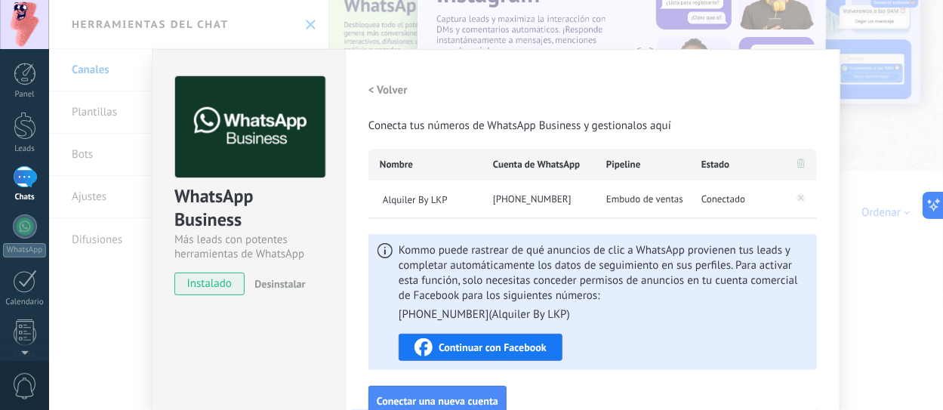
click at [570, 130] on span "Conecta tus números de WhatsApp Business y gestionalos aquí" at bounding box center [519, 126] width 303 height 15
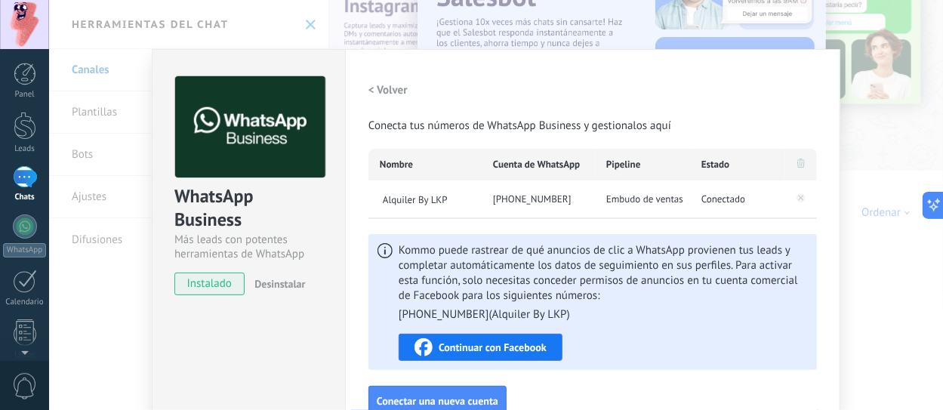
click at [383, 95] on h2 "< Volver" at bounding box center [387, 90] width 39 height 14
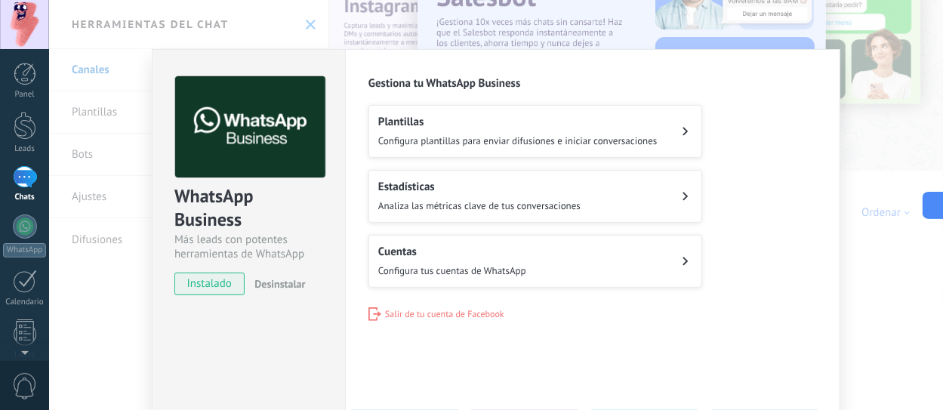
click at [450, 200] on span "Analiza las métricas clave de tus conversaciones" at bounding box center [479, 205] width 202 height 13
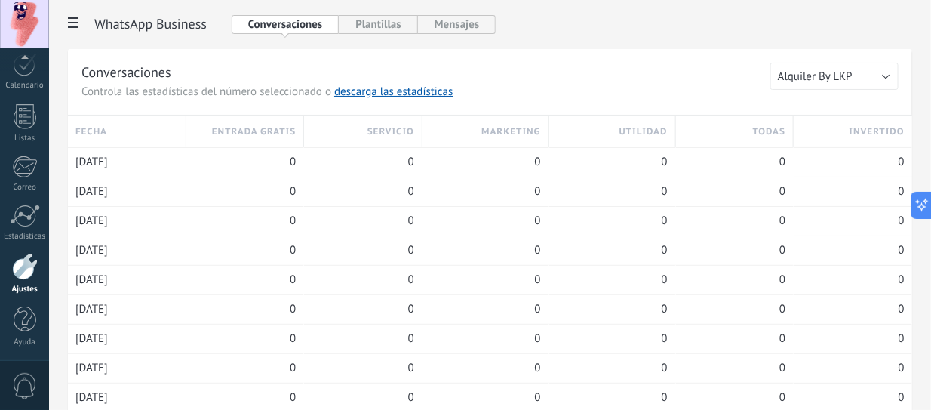
click at [74, 21] on icon at bounding box center [73, 22] width 11 height 11
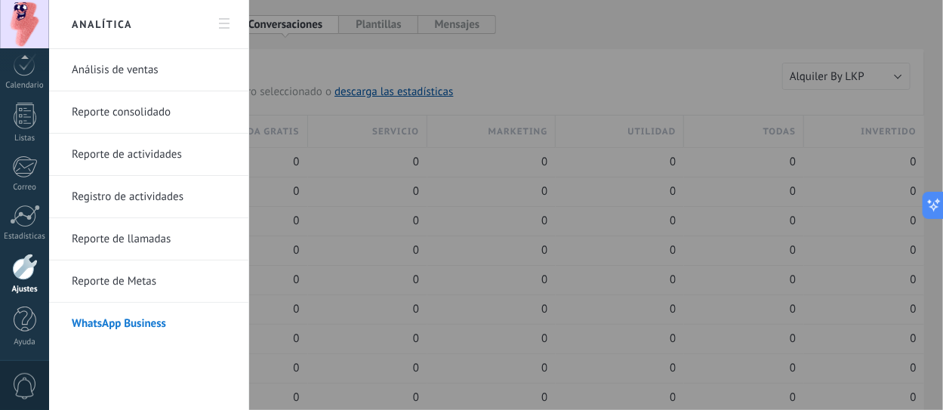
click at [258, 19] on div at bounding box center [471, 205] width 943 height 410
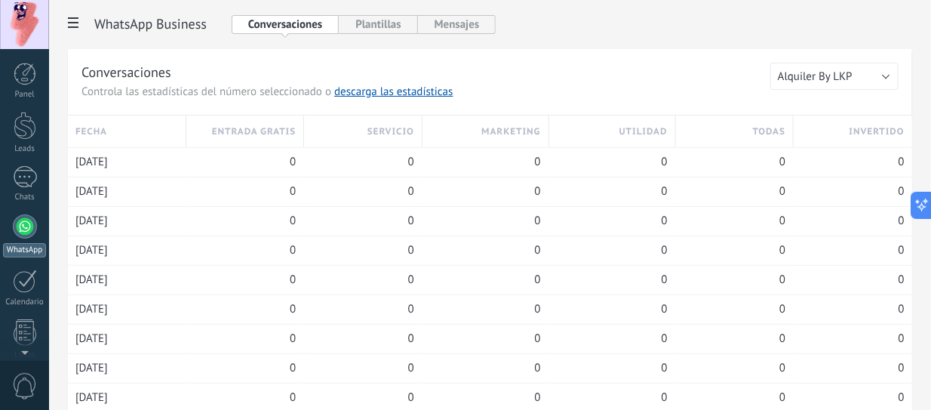
click at [26, 223] on div at bounding box center [25, 226] width 24 height 24
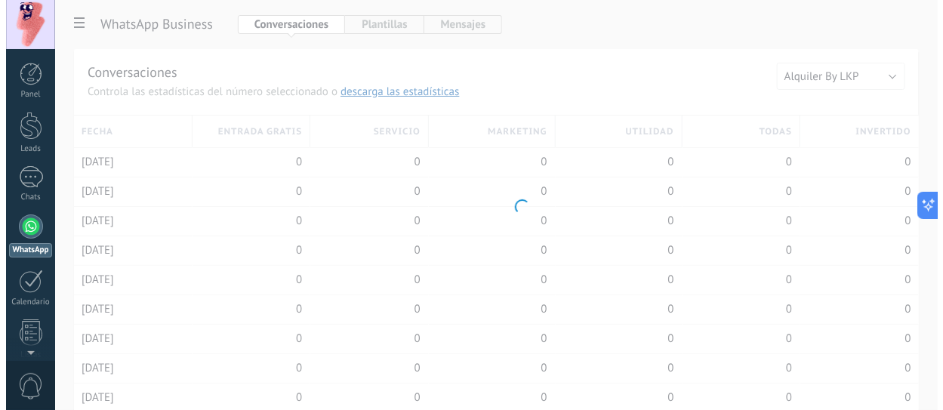
scroll to position [43, 0]
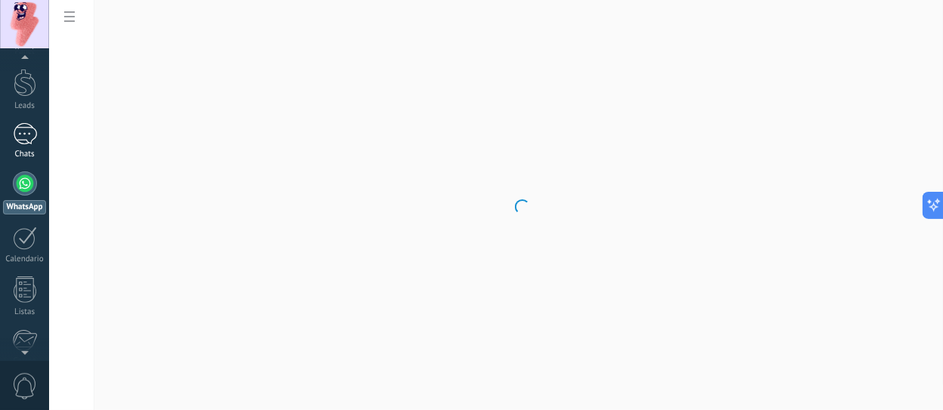
click at [28, 129] on div at bounding box center [25, 134] width 24 height 22
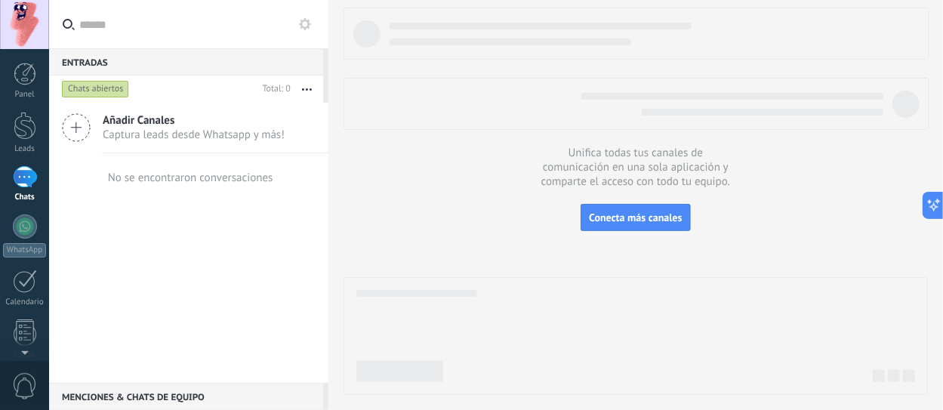
click at [305, 91] on button "button" at bounding box center [307, 88] width 32 height 27
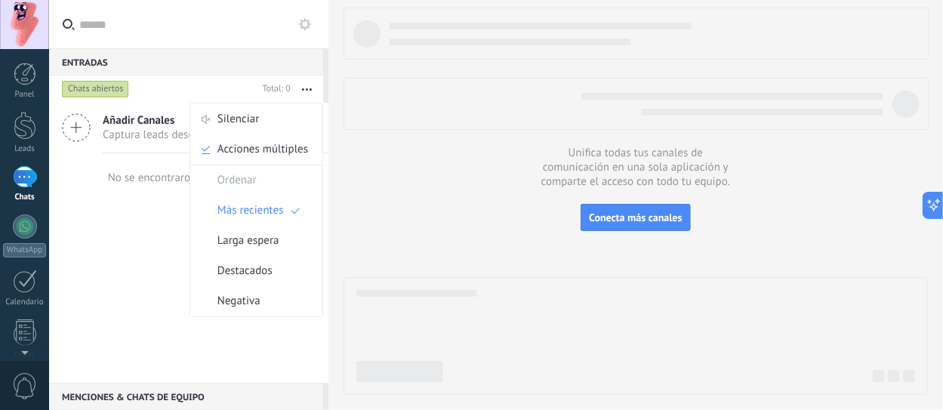
click at [113, 128] on span "Captura leads desde Whatsapp y más!" at bounding box center [194, 135] width 182 height 14
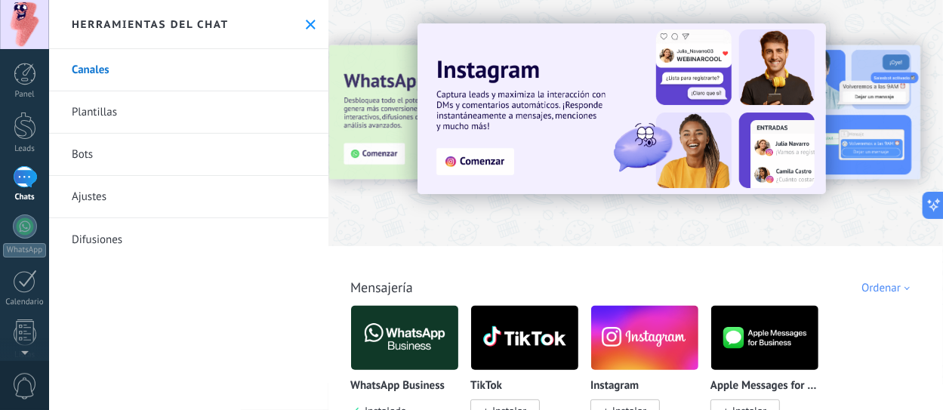
click at [405, 312] on img at bounding box center [404, 337] width 107 height 73
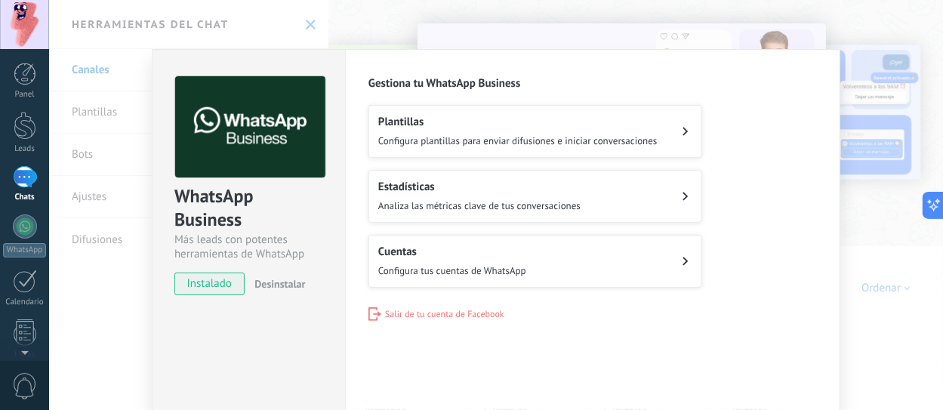
click at [487, 271] on span "Configura tus cuentas de WhatsApp" at bounding box center [452, 270] width 148 height 13
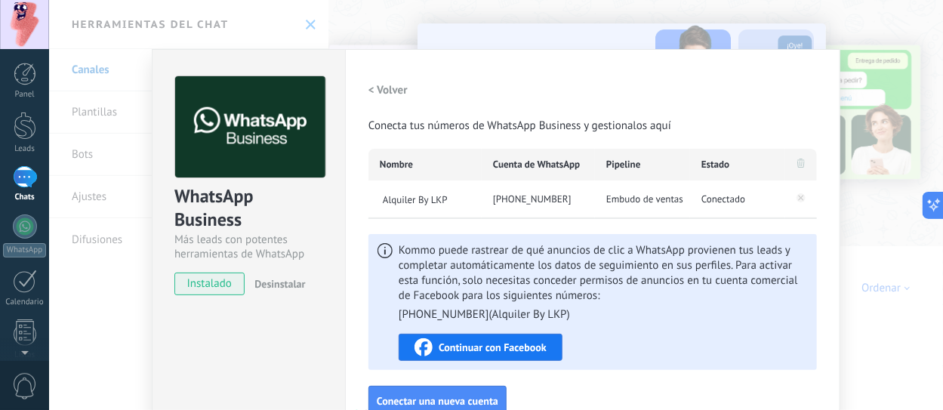
click at [382, 97] on h2 "< Volver" at bounding box center [387, 90] width 39 height 14
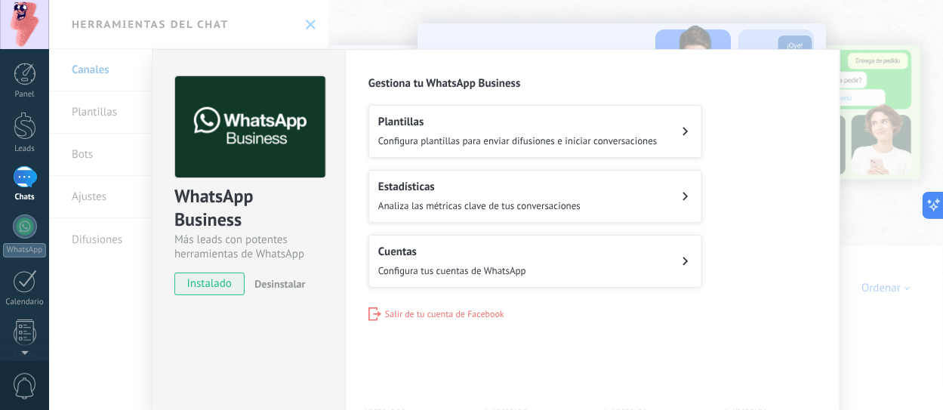
click at [455, 128] on h2 "Plantillas" at bounding box center [517, 122] width 279 height 14
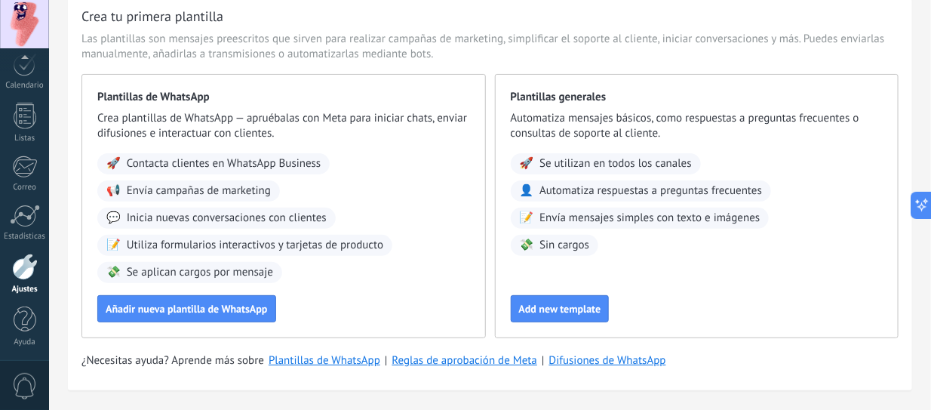
scroll to position [99, 0]
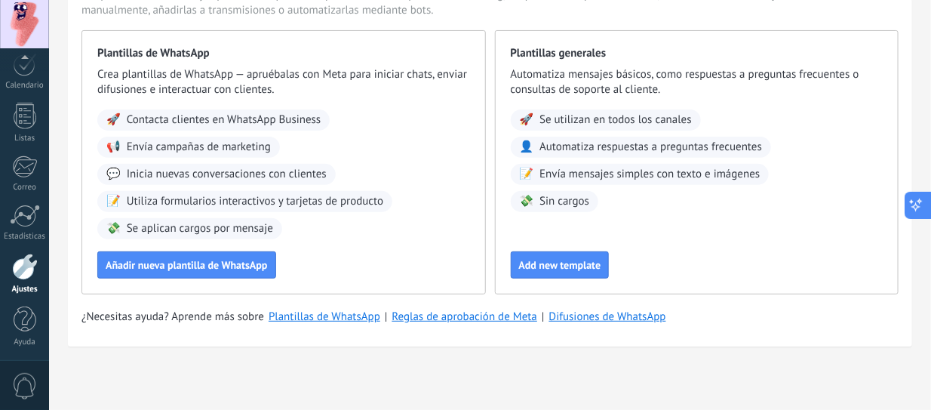
click at [916, 208] on icon at bounding box center [917, 205] width 16 height 16
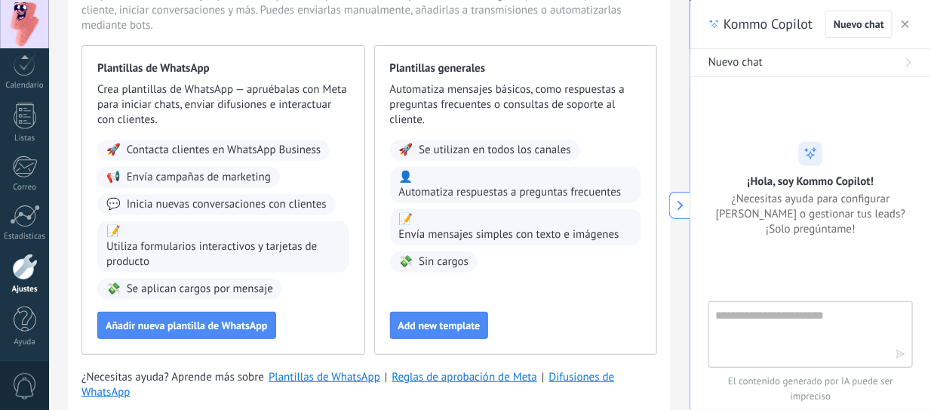
click at [754, 328] on textarea at bounding box center [801, 333] width 170 height 54
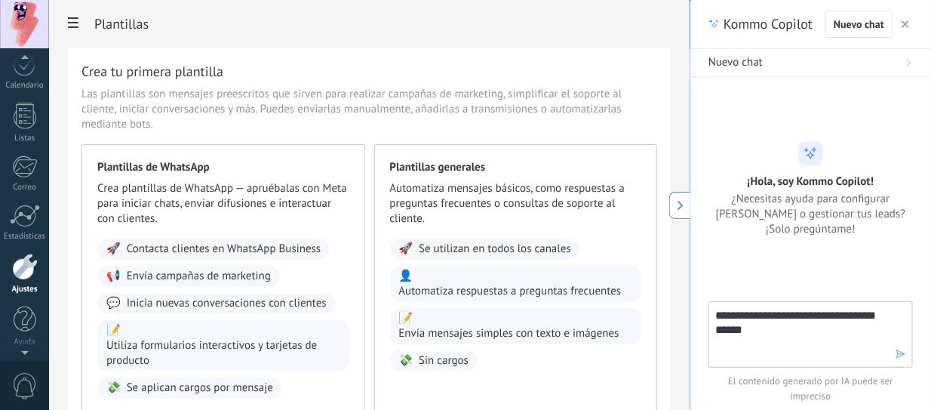
scroll to position [207, 0]
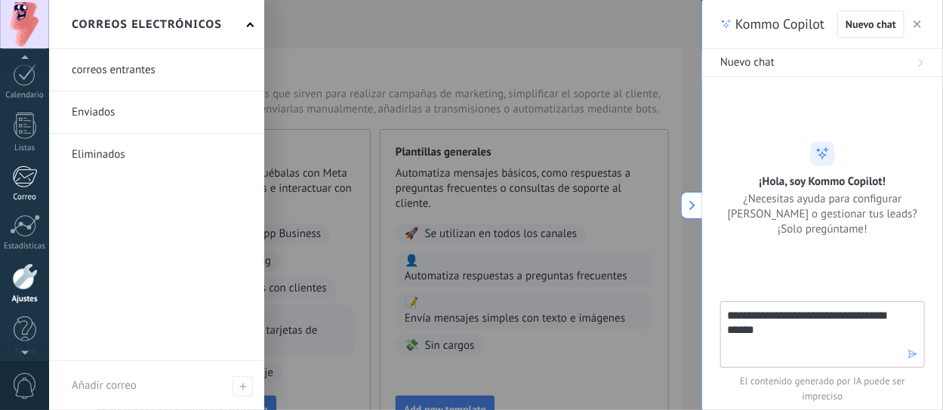
click at [27, 188] on link "Correo" at bounding box center [24, 183] width 49 height 37
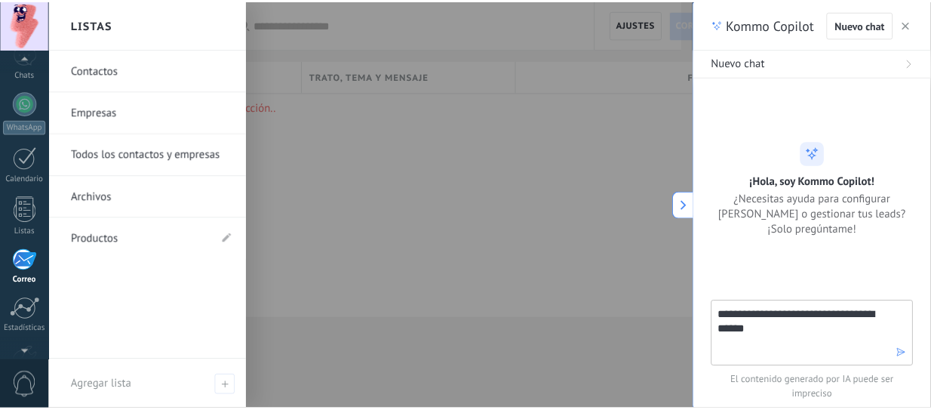
scroll to position [49, 0]
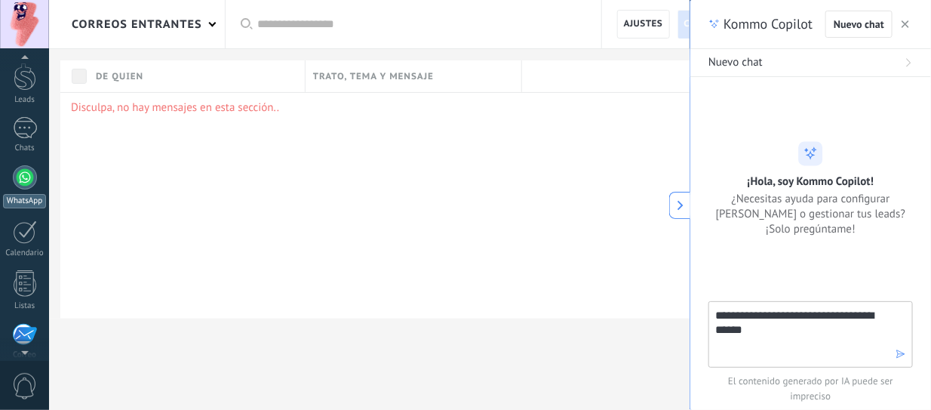
click at [29, 192] on link "WhatsApp" at bounding box center [24, 186] width 49 height 43
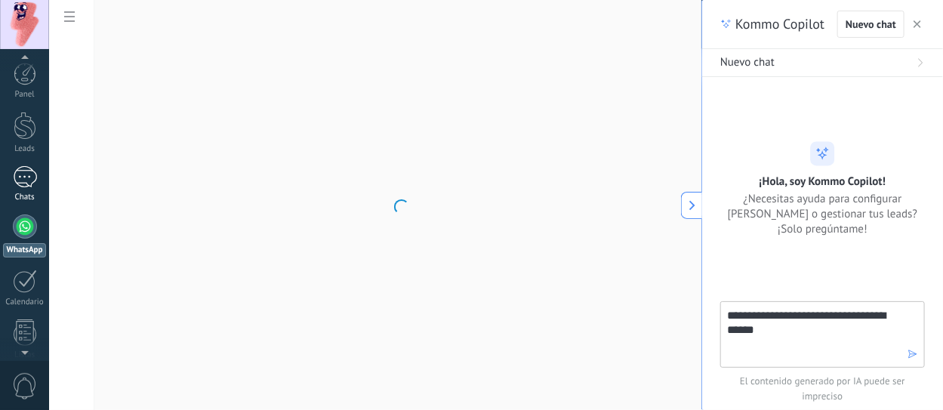
click at [29, 194] on div "Chats" at bounding box center [25, 197] width 44 height 10
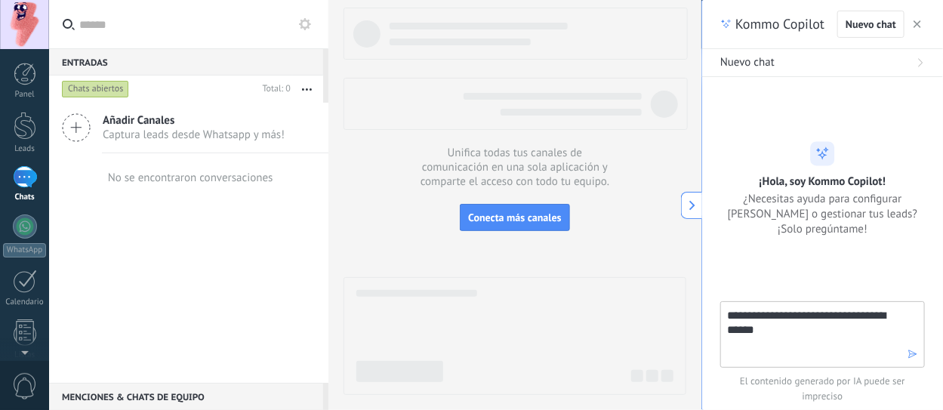
click at [135, 122] on span "Añadir Canales" at bounding box center [194, 120] width 182 height 14
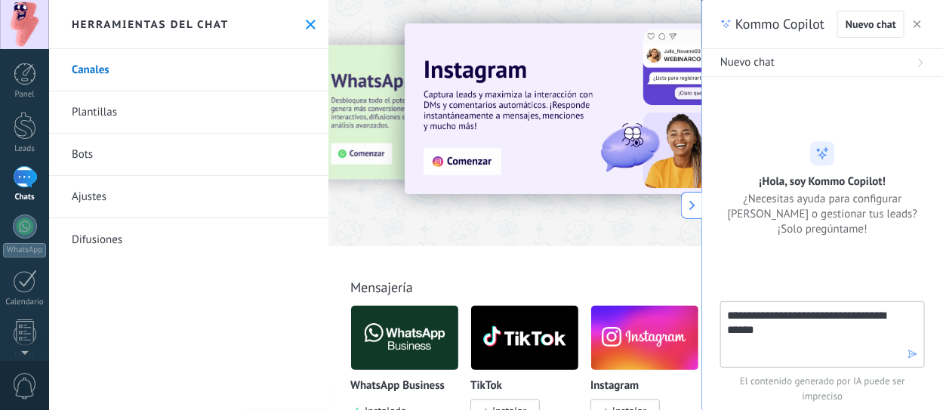
click at [804, 331] on textarea "**********" at bounding box center [812, 333] width 170 height 54
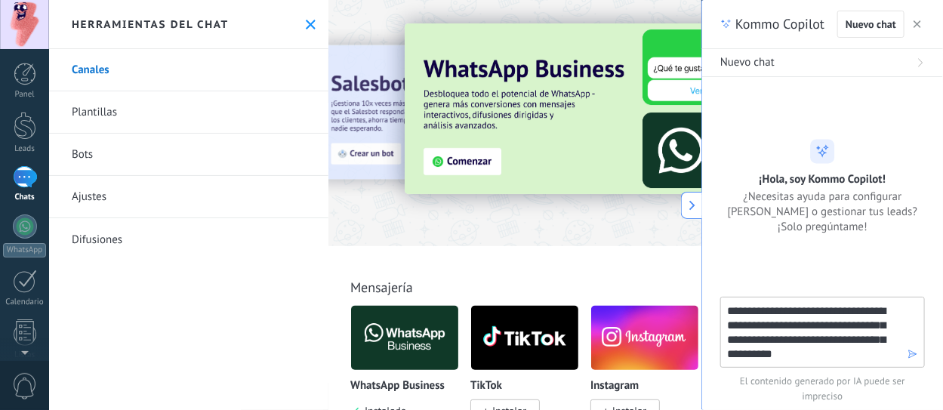
type textarea "**********"
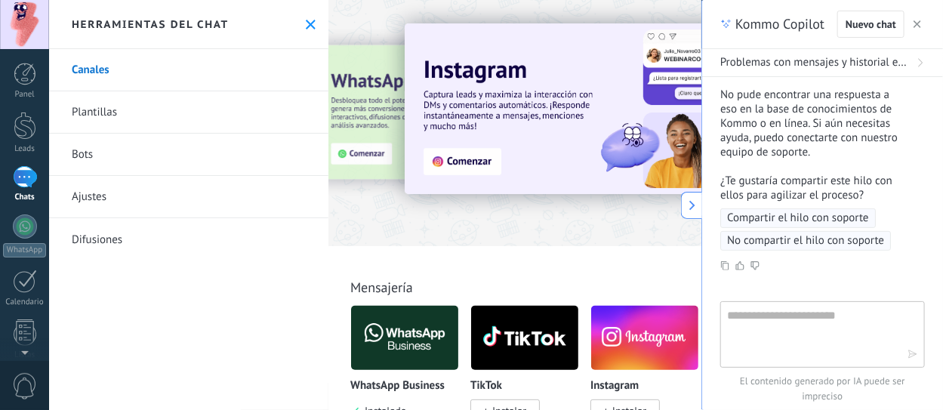
scroll to position [151, 0]
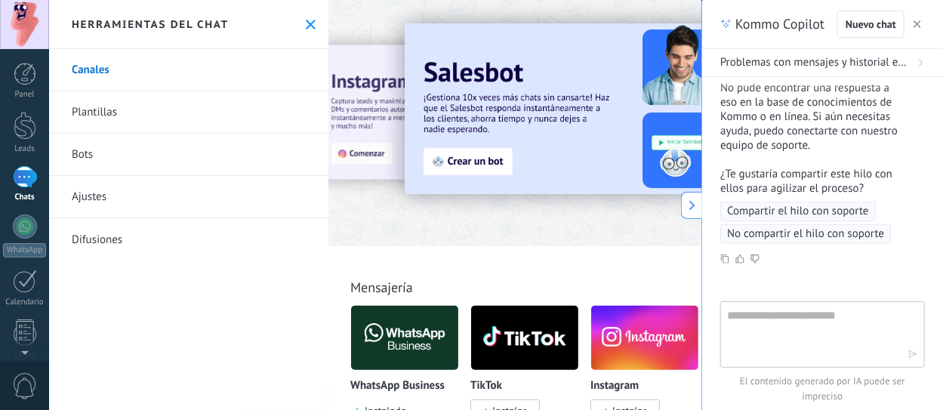
click at [838, 204] on span "Compartir el hilo con soporte" at bounding box center [798, 211] width 142 height 15
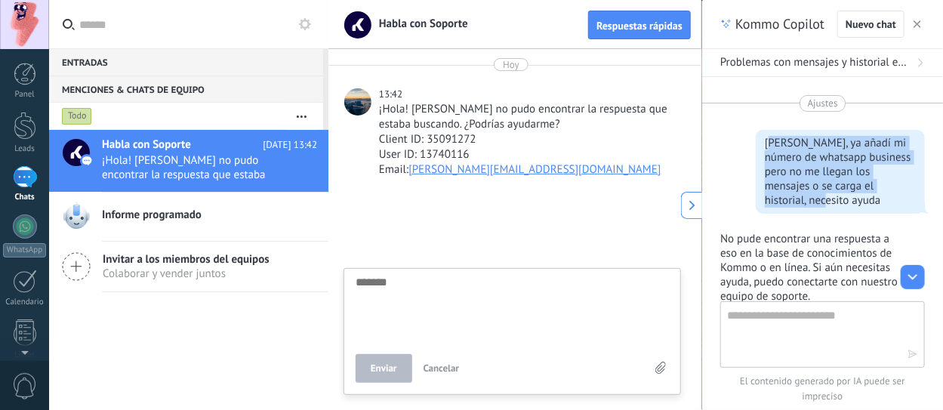
drag, startPoint x: 764, startPoint y: 143, endPoint x: 878, endPoint y: 192, distance: 124.1
click at [878, 192] on div "[PERSON_NAME], ya añadí mi número de whatsapp business pero no me llegan los me…" at bounding box center [840, 172] width 169 height 84
drag, startPoint x: 897, startPoint y: 186, endPoint x: 759, endPoint y: 139, distance: 146.1
click at [759, 139] on div "[PERSON_NAME], ya añadí mi número de whatsapp business pero no me llegan los me…" at bounding box center [840, 172] width 169 height 84
copy div "[PERSON_NAME], ya añadí mi número de whatsapp business pero no me llegan los me…"
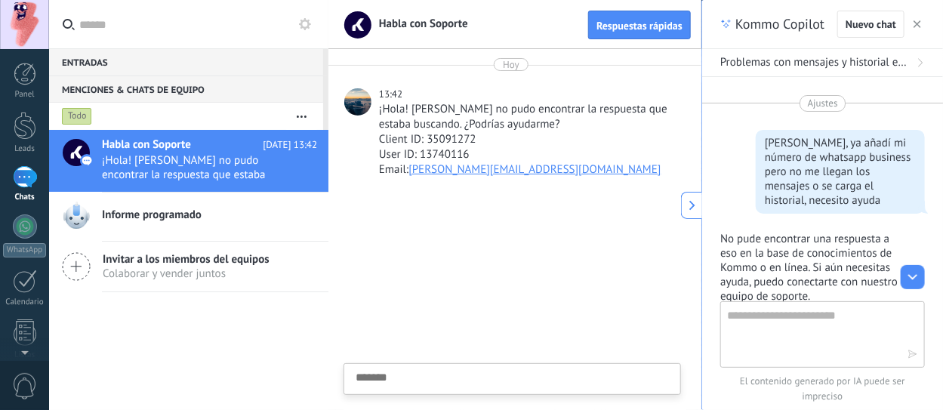
click at [411, 375] on textarea at bounding box center [512, 402] width 313 height 62
paste textarea "**********"
type textarea "**********"
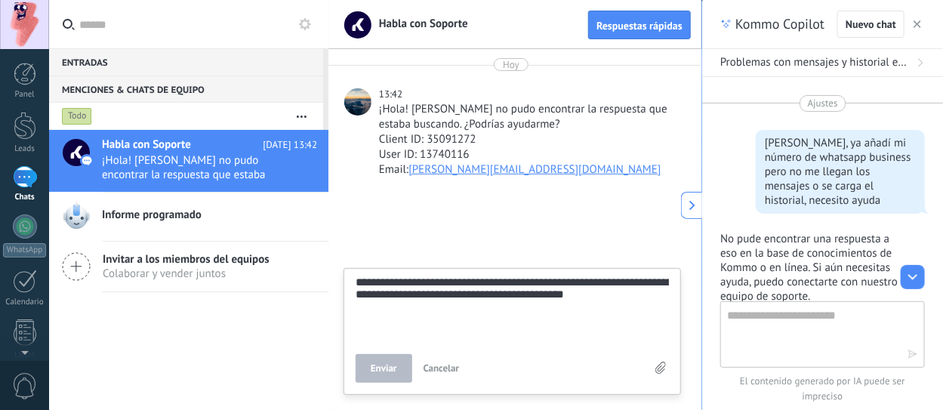
scroll to position [28, 0]
click at [458, 297] on textarea "**********" at bounding box center [512, 307] width 313 height 62
type textarea "**********"
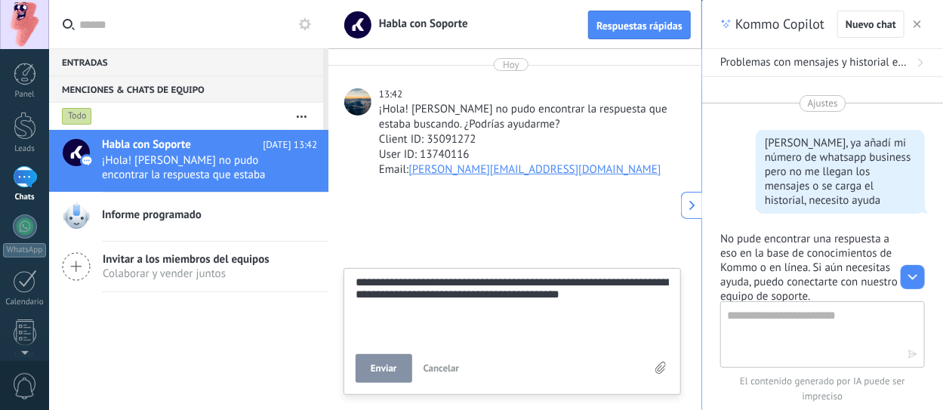
type textarea "**********"
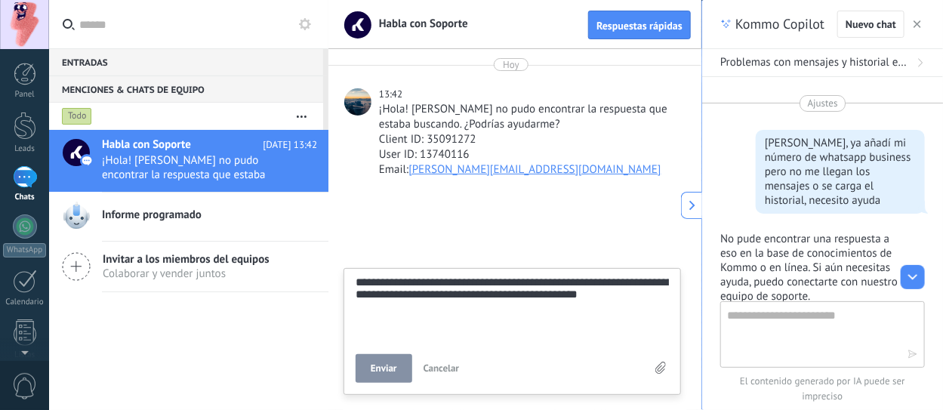
type textarea "**********"
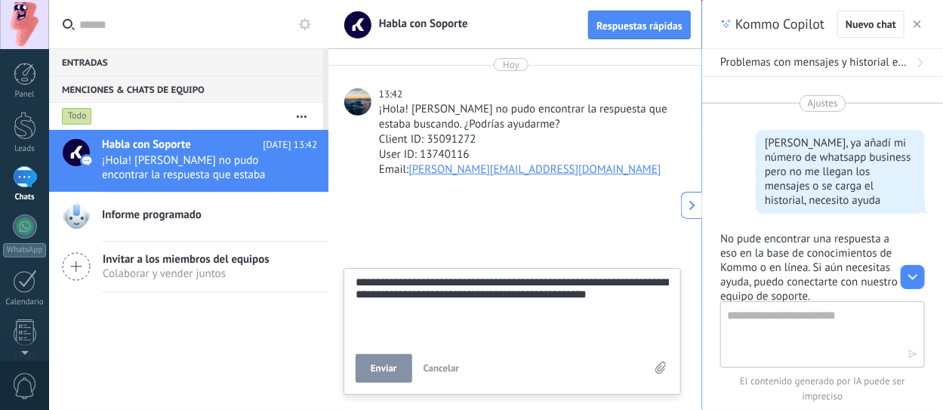
type textarea "**********"
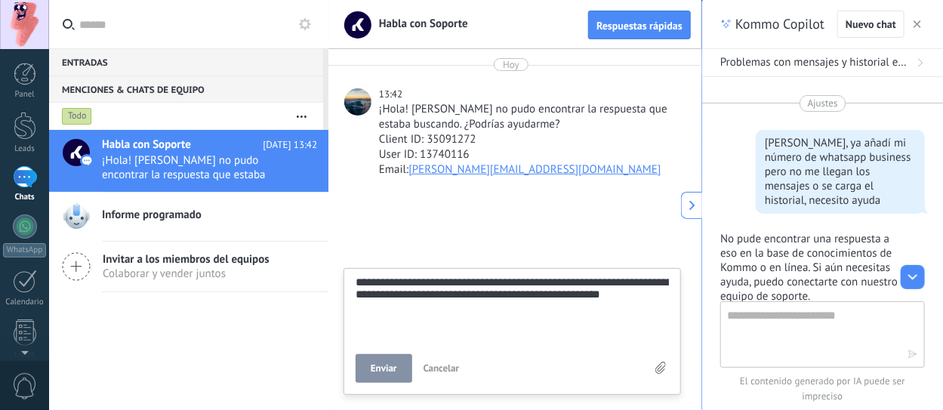
type textarea "**********"
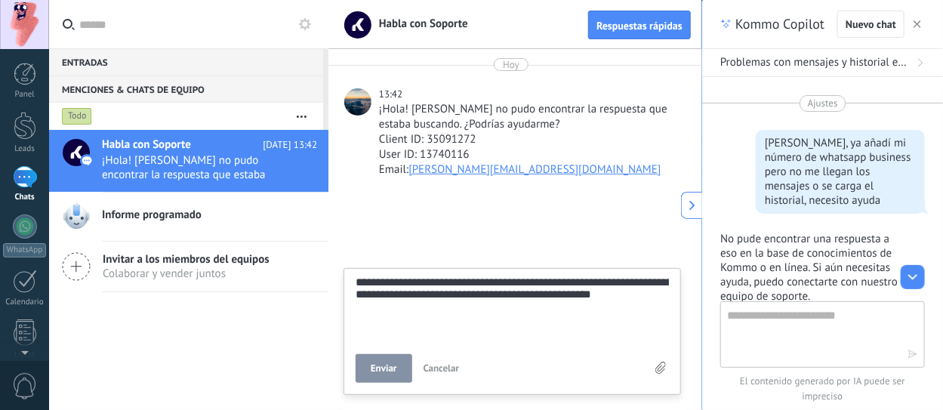
type textarea "**********"
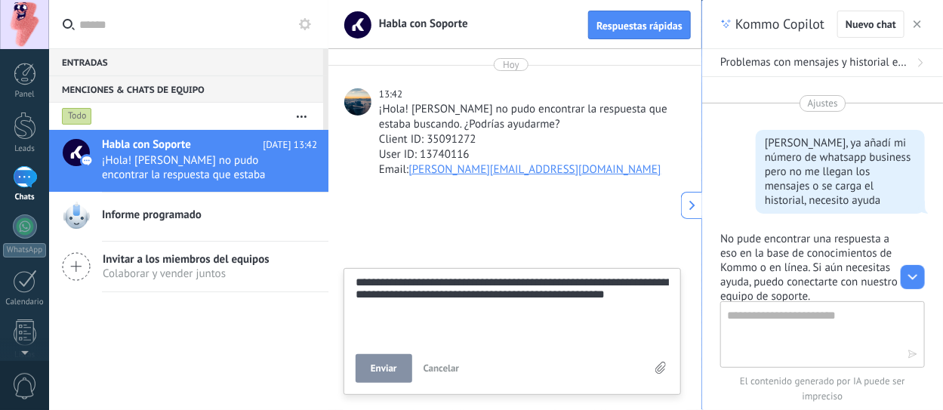
type textarea "**********"
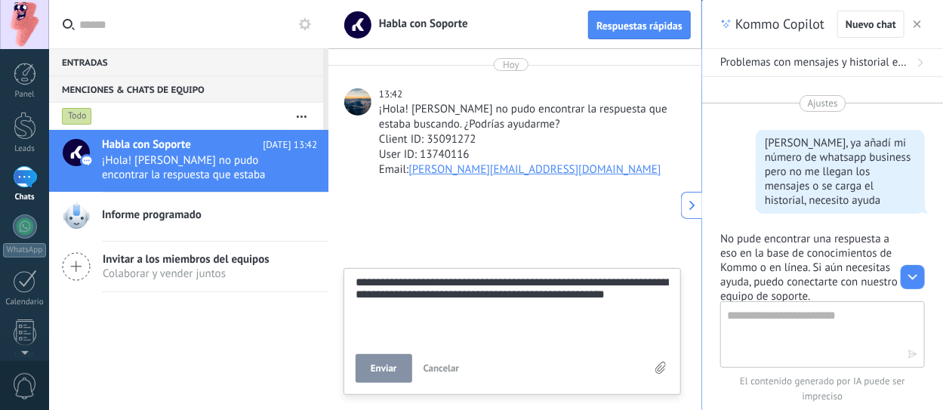
type textarea "**********"
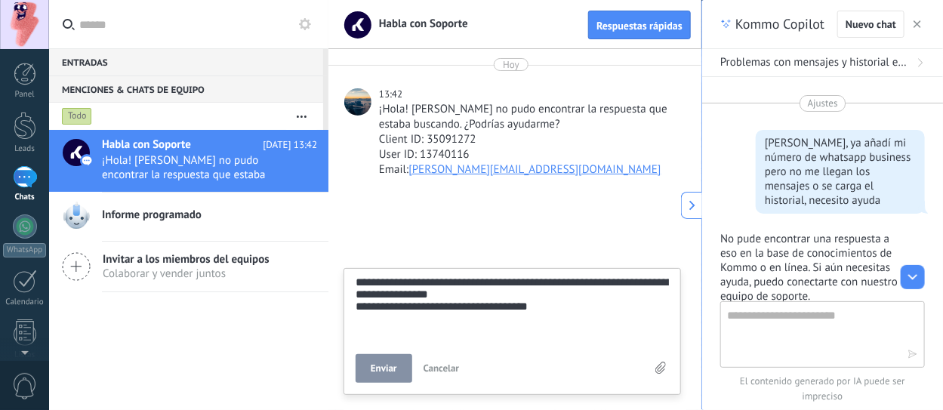
type textarea "**********"
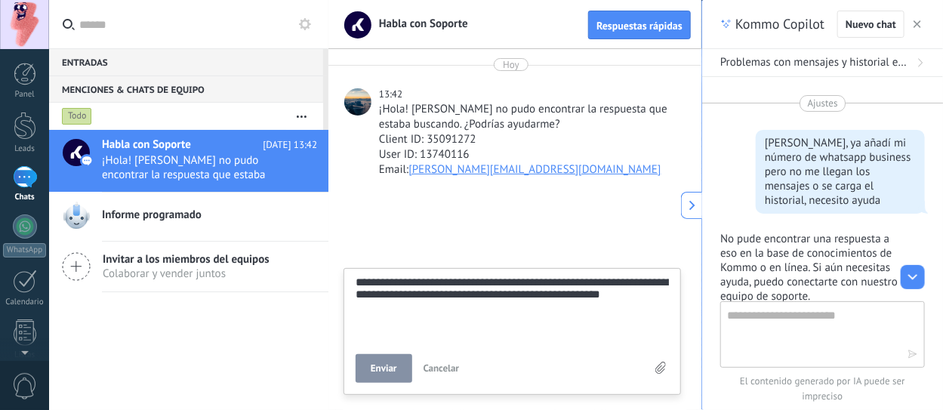
type textarea "**********"
click at [387, 363] on span "Enviar" at bounding box center [384, 368] width 26 height 11
type textarea "*******"
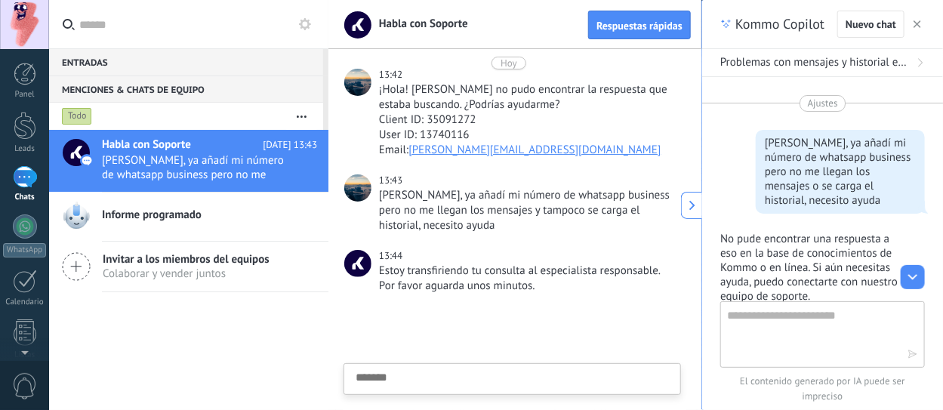
scroll to position [80, 0]
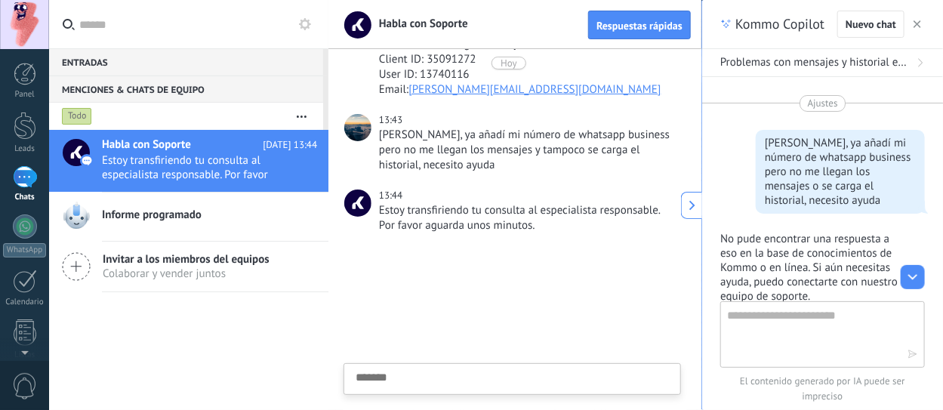
click at [22, 171] on div "1" at bounding box center [25, 177] width 24 height 22
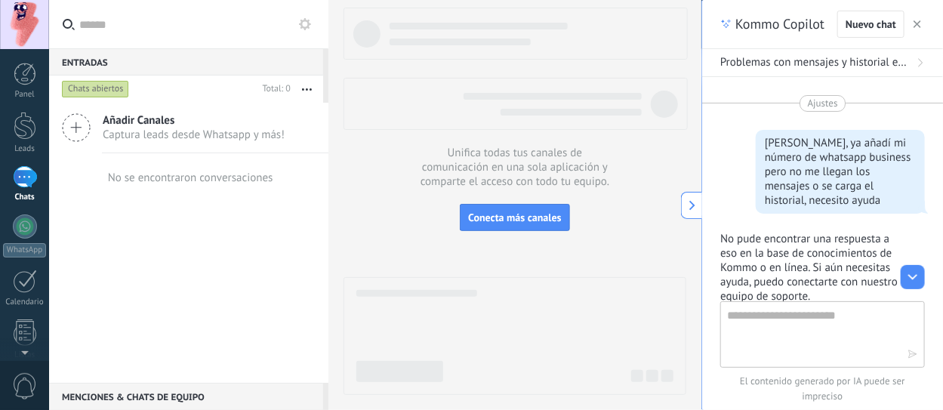
click at [82, 128] on icon at bounding box center [76, 127] width 29 height 29
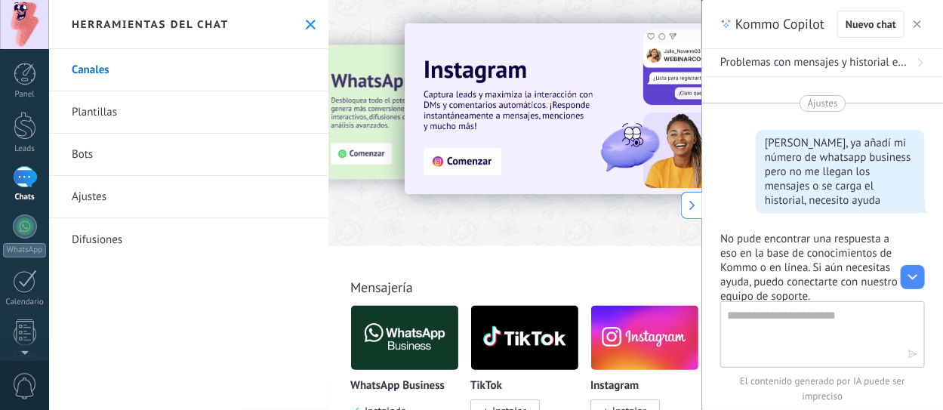
click at [106, 78] on link "Canales" at bounding box center [188, 70] width 279 height 42
click at [139, 101] on link "Plantillas" at bounding box center [188, 112] width 279 height 42
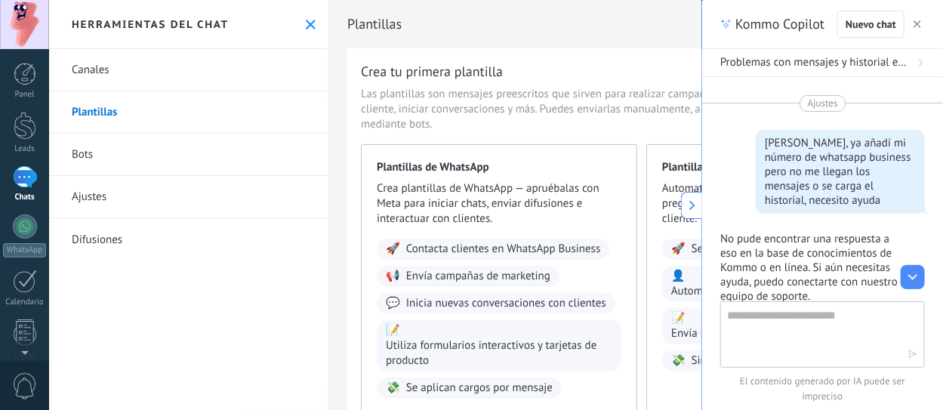
click at [90, 82] on link "Canales" at bounding box center [188, 70] width 279 height 42
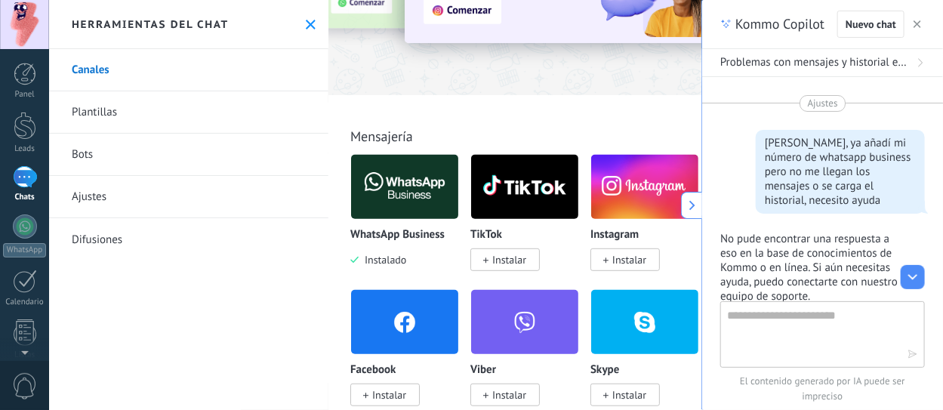
scroll to position [75, 0]
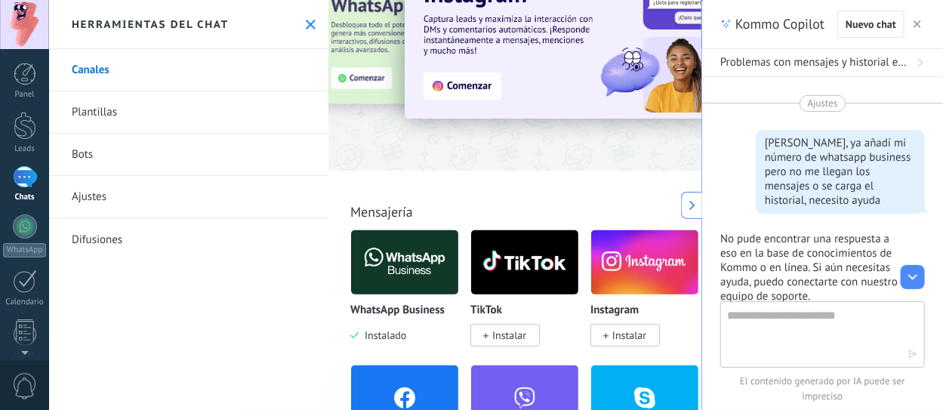
click at [484, 88] on img at bounding box center [609, 33] width 408 height 171
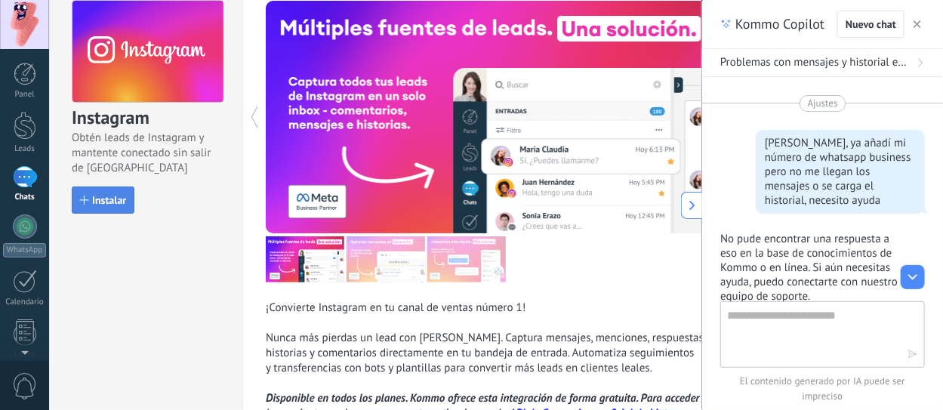
click at [108, 195] on span "Instalar" at bounding box center [109, 200] width 34 height 11
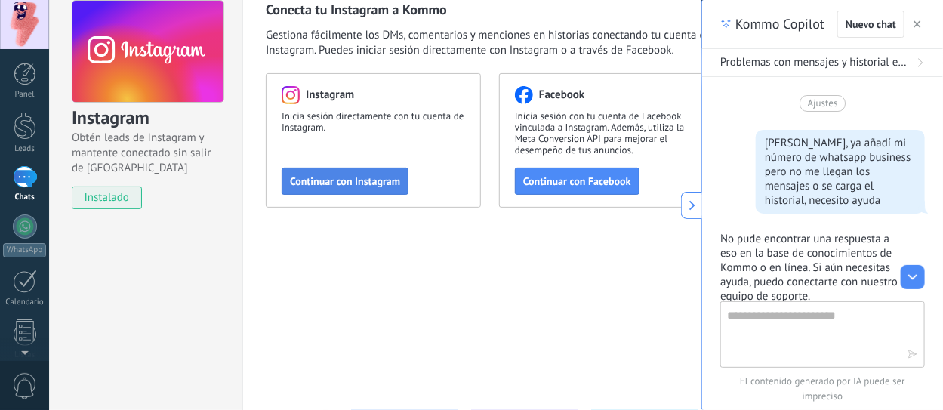
click at [374, 184] on span "Continuar con Instagram" at bounding box center [345, 181] width 110 height 11
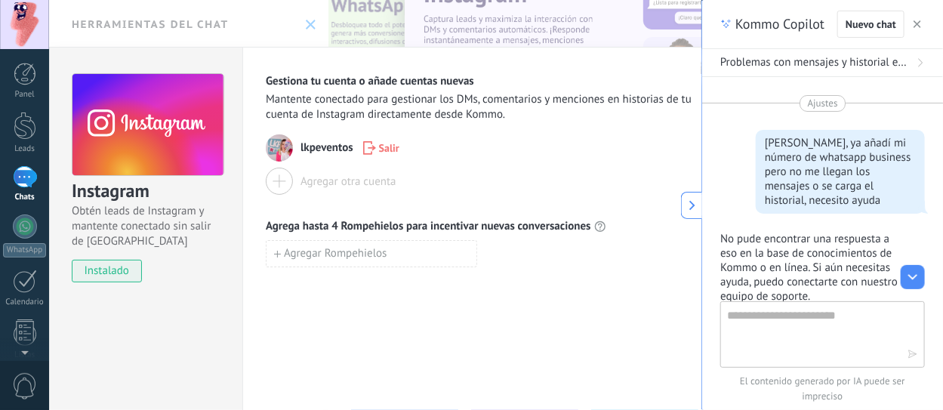
scroll to position [0, 0]
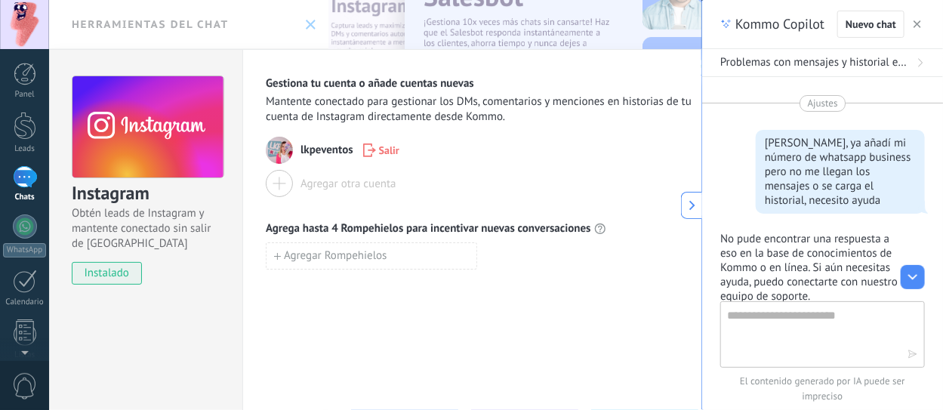
click at [685, 199] on button at bounding box center [691, 205] width 21 height 27
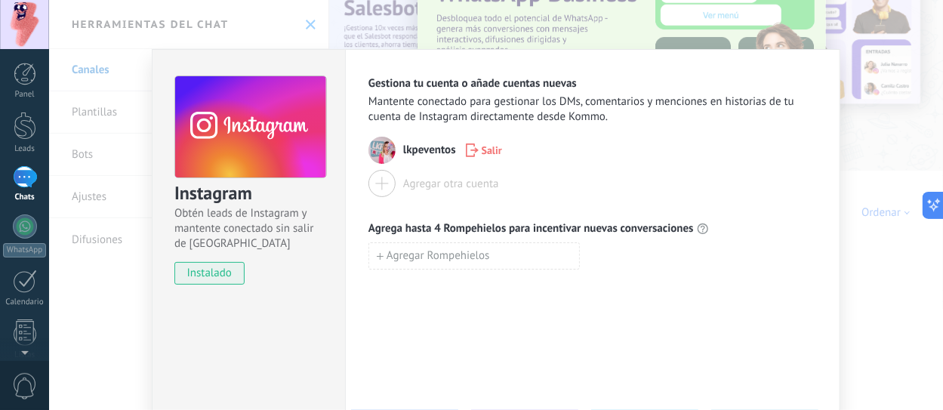
click at [286, 40] on div "Instagram Obtén leads de Instagram y mantente conectado sin salir de Kommo inst…" at bounding box center [496, 205] width 894 height 410
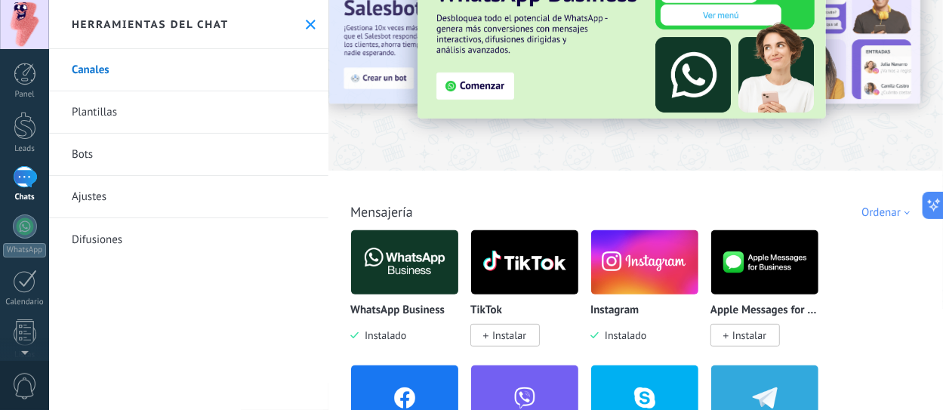
click at [14, 185] on div "1" at bounding box center [25, 177] width 24 height 22
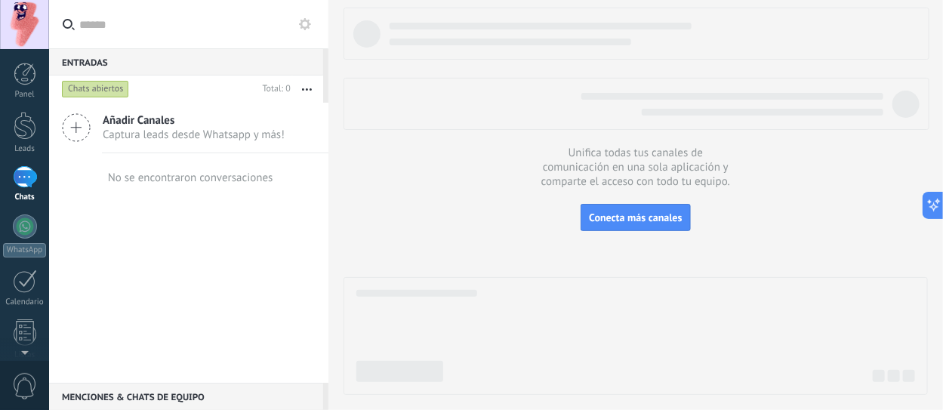
click at [21, 182] on div "1" at bounding box center [25, 177] width 24 height 22
click at [637, 223] on span "Conecta más canales" at bounding box center [635, 218] width 93 height 14
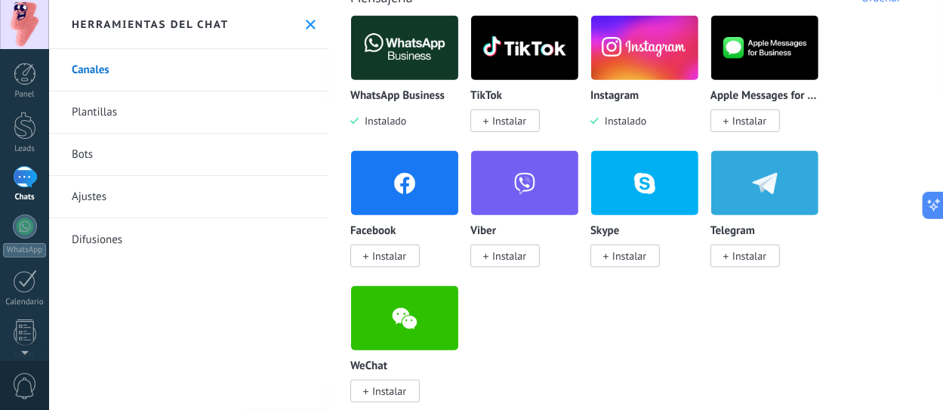
scroll to position [302, 0]
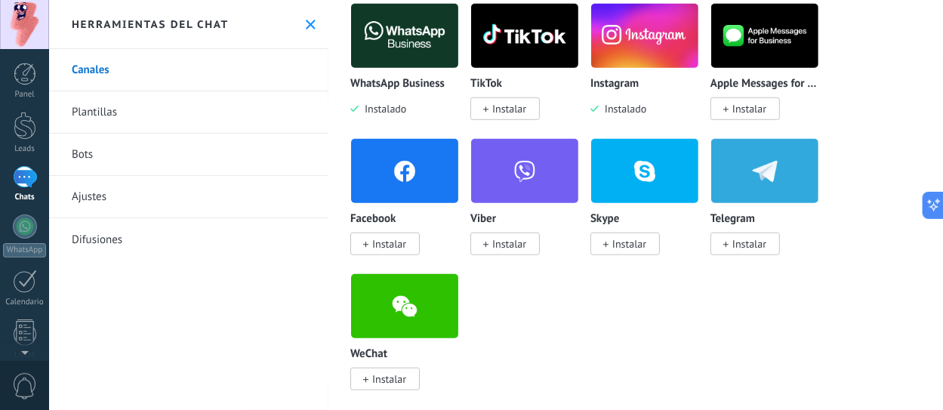
click at [388, 193] on img at bounding box center [404, 170] width 107 height 73
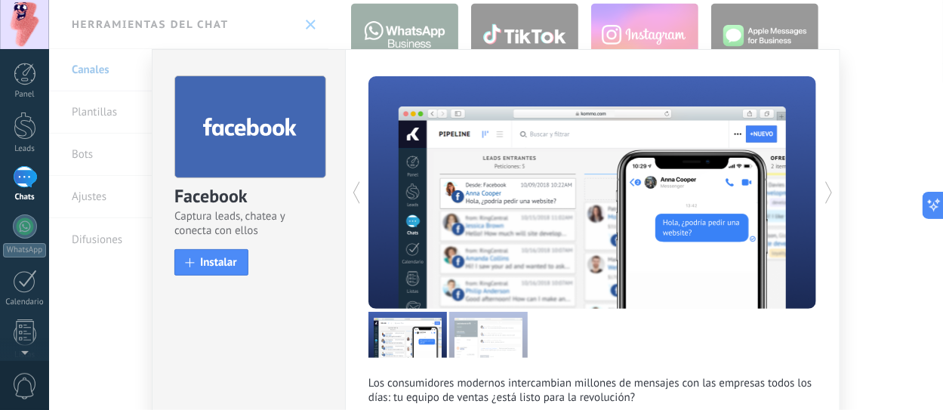
scroll to position [75, 0]
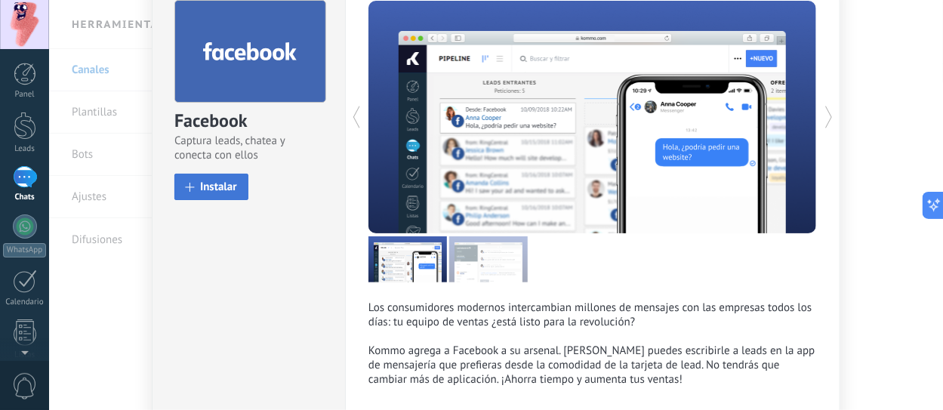
click at [217, 190] on span "Instalar" at bounding box center [218, 186] width 37 height 11
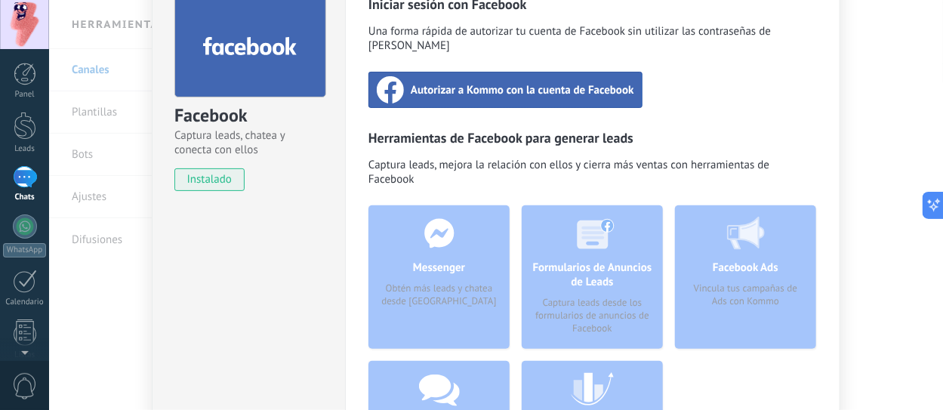
scroll to position [46, 0]
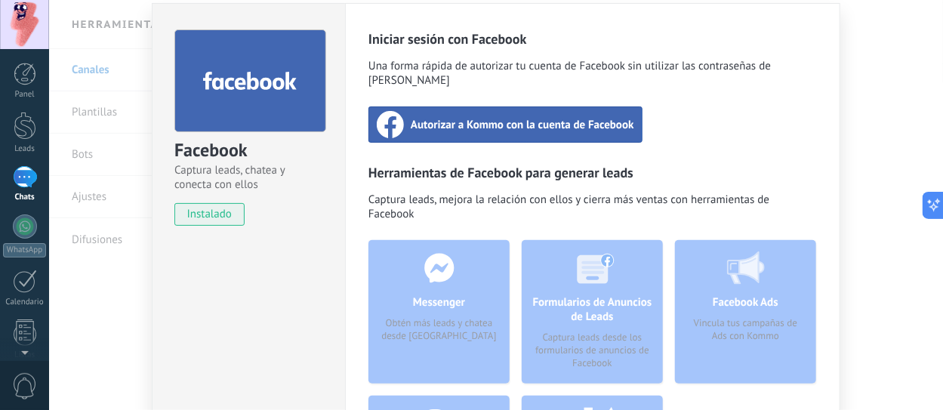
click at [425, 117] on span "Autorizar a Kommo con la cuenta de Facebook" at bounding box center [522, 124] width 223 height 15
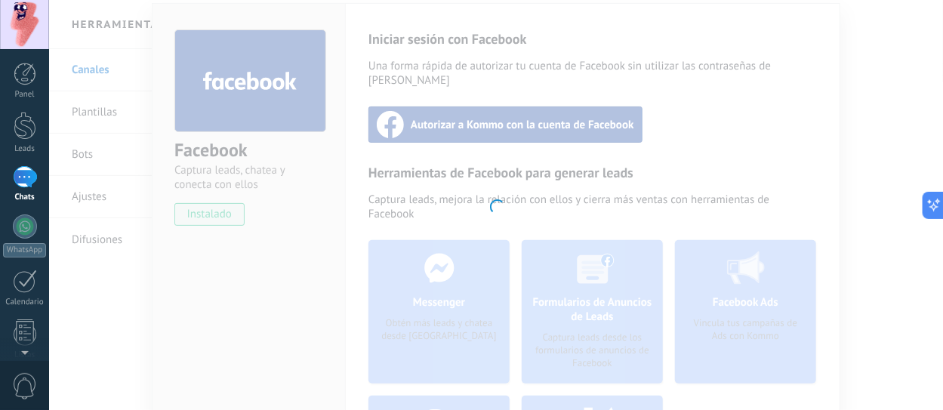
drag, startPoint x: 162, startPoint y: 23, endPoint x: 88, endPoint y: 23, distance: 74.0
click at [160, 22] on div at bounding box center [496, 205] width 894 height 410
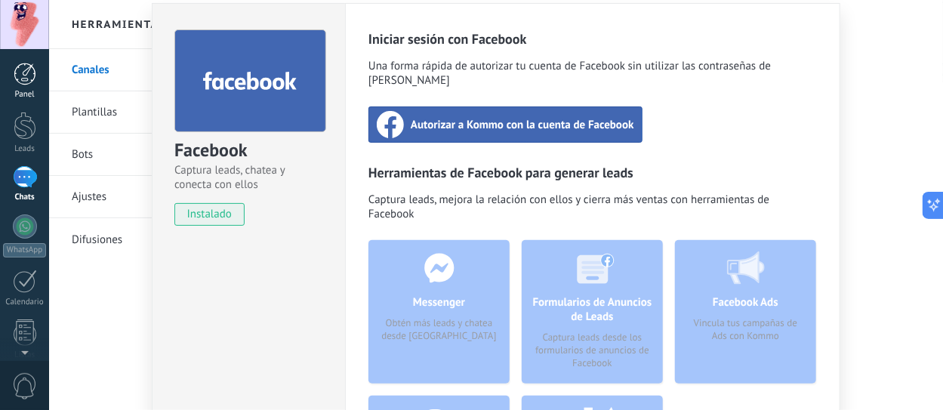
click at [15, 85] on div at bounding box center [25, 74] width 23 height 23
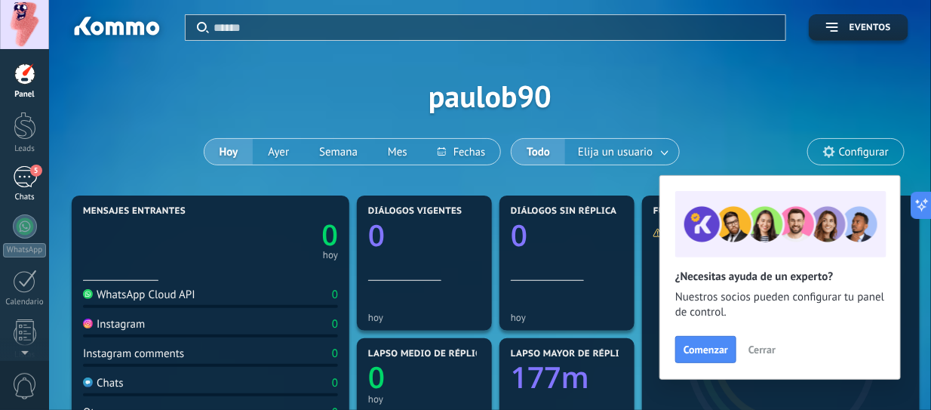
click at [32, 173] on span "5" at bounding box center [36, 171] width 12 height 12
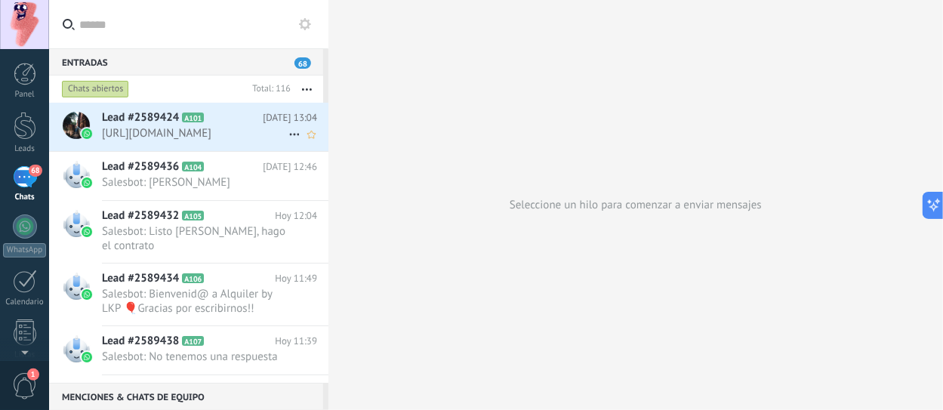
click at [161, 140] on span "[URL][DOMAIN_NAME]" at bounding box center [195, 133] width 186 height 14
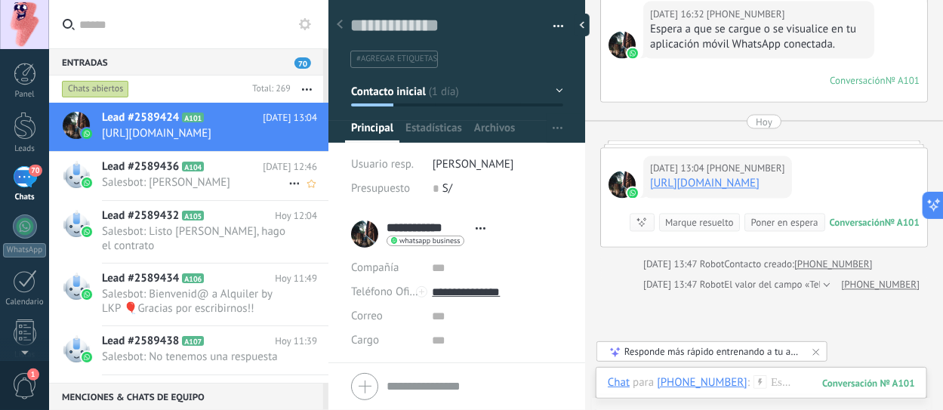
click at [160, 189] on span "Salesbot: [PERSON_NAME]" at bounding box center [195, 182] width 186 height 14
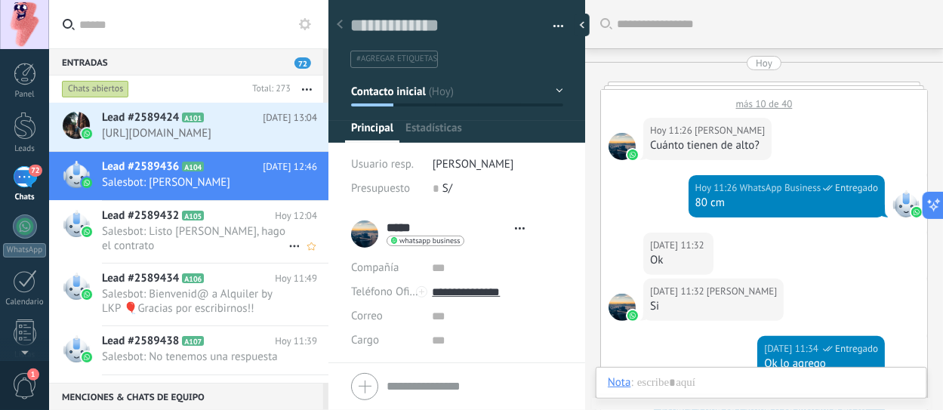
type textarea "**********"
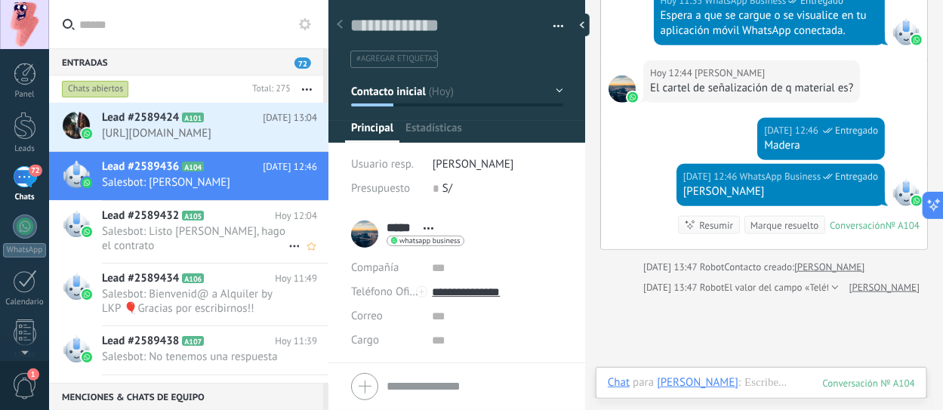
scroll to position [22, 0]
click at [16, 235] on div at bounding box center [25, 226] width 24 height 24
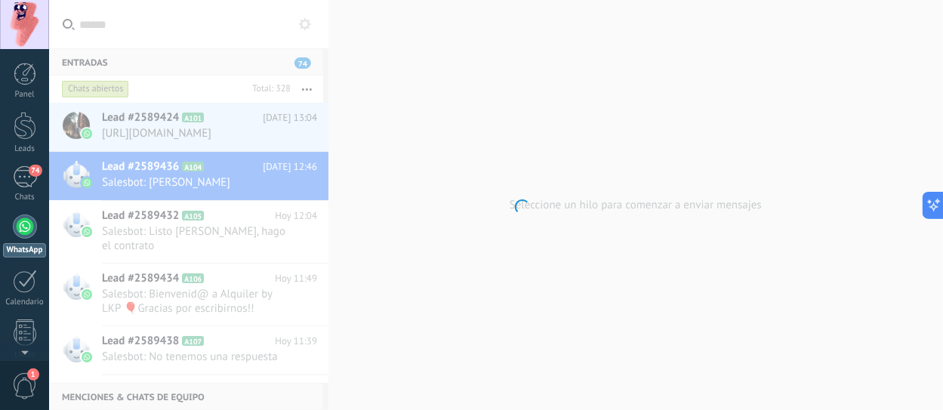
scroll to position [43, 0]
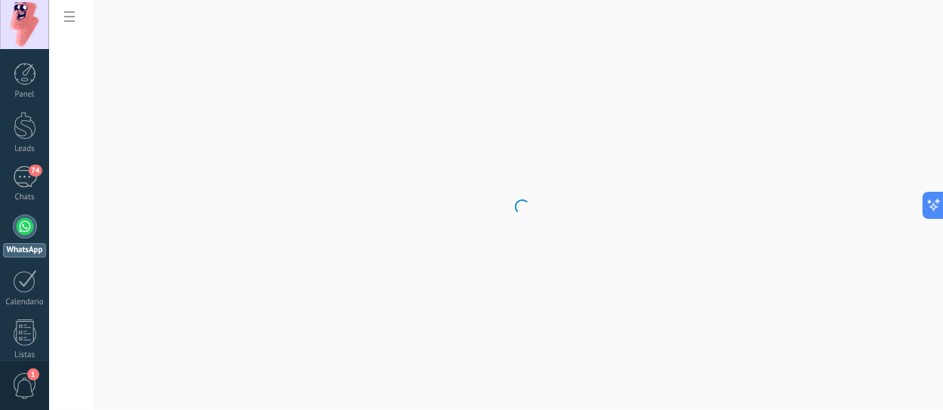
scroll to position [180, 0]
click at [24, 161] on div "Panel Leads 74 Chats WhatsApp Clientes" at bounding box center [24, 321] width 49 height 516
click at [24, 174] on div "74" at bounding box center [25, 177] width 24 height 22
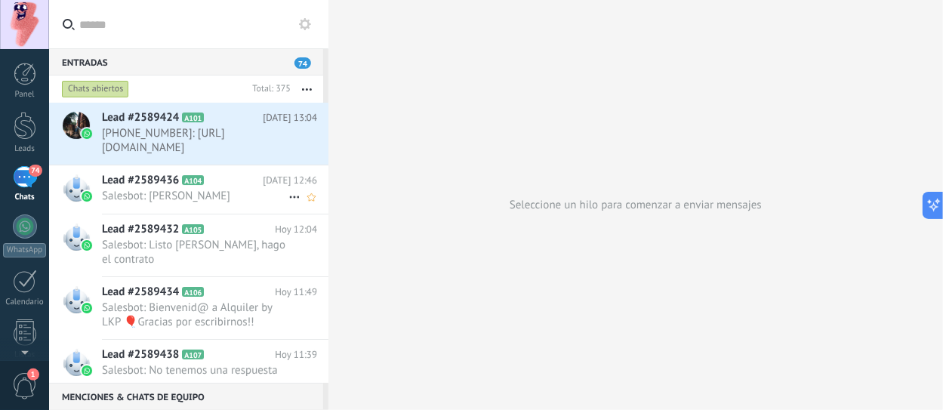
click at [160, 196] on span "Salesbot: [PERSON_NAME]" at bounding box center [195, 196] width 186 height 14
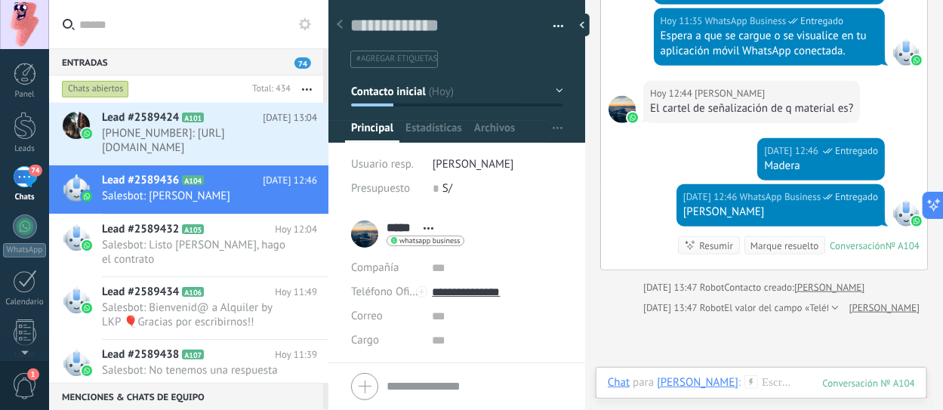
scroll to position [451, 0]
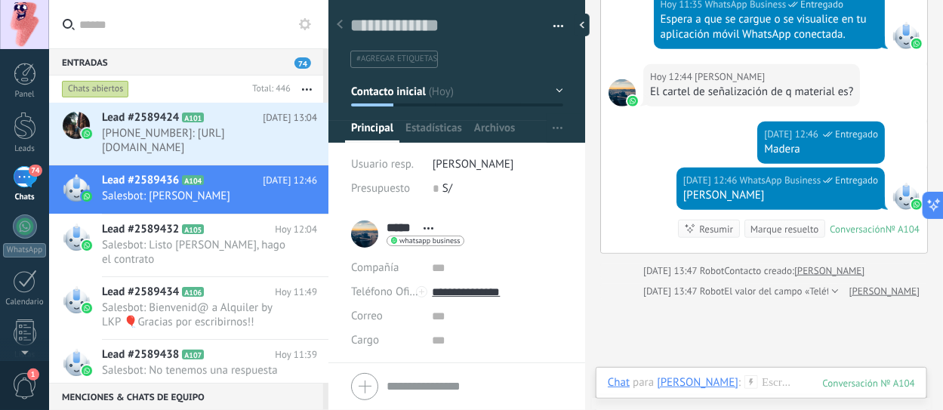
click at [742, 371] on div "Chat Correo Nota Tarea Chat para Jenny : 104 Enviar Cancelar Rastrear clics en …" at bounding box center [761, 394] width 331 height 54
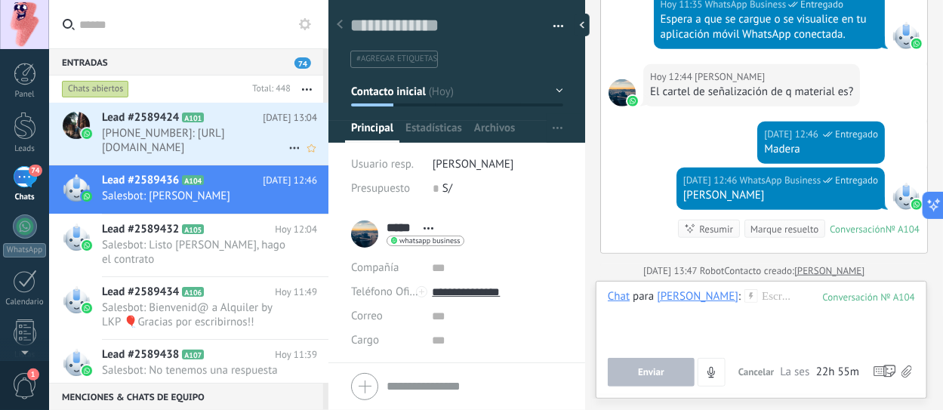
click at [173, 147] on span "+51938914371: https://www.kommo.com/es/socios/convertirse-en-socio/?submission_…" at bounding box center [195, 140] width 186 height 29
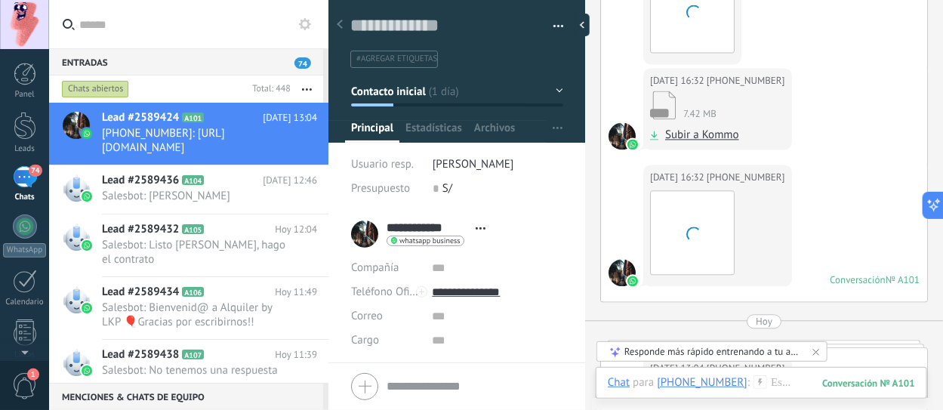
scroll to position [1168, 0]
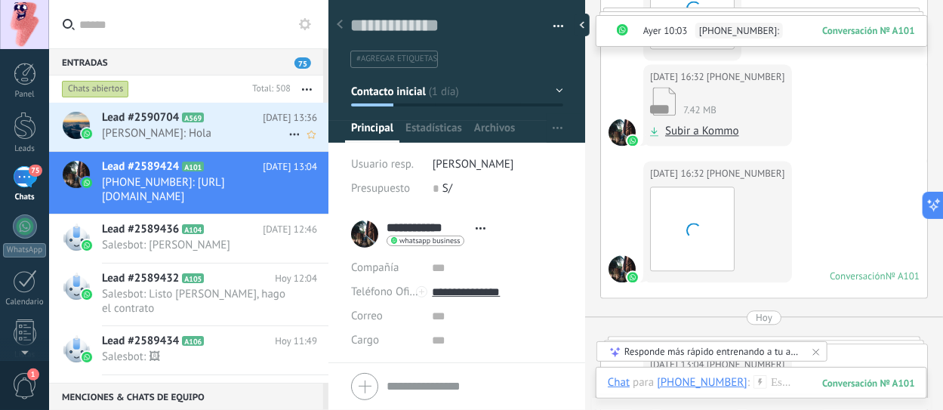
click at [185, 137] on span "ViCtOr: Hola" at bounding box center [195, 133] width 186 height 14
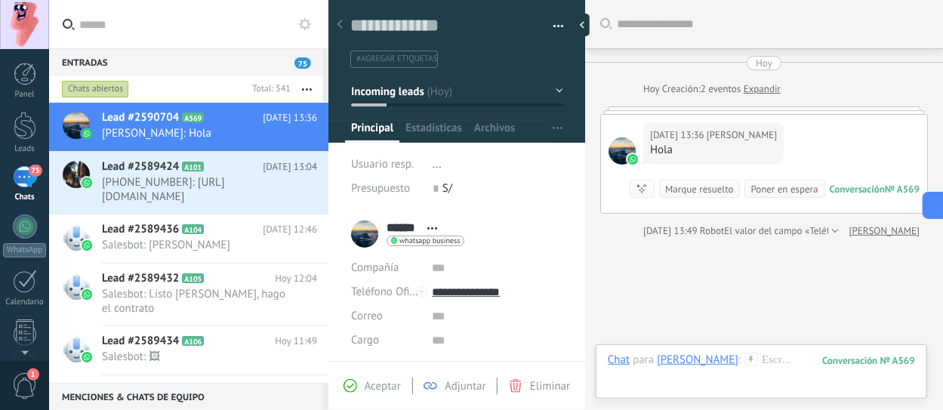
scroll to position [22, 0]
click at [193, 185] on span "+51938914371: https://www.kommo.com/es/socios/convertirse-en-socio/?submission_…" at bounding box center [195, 189] width 186 height 29
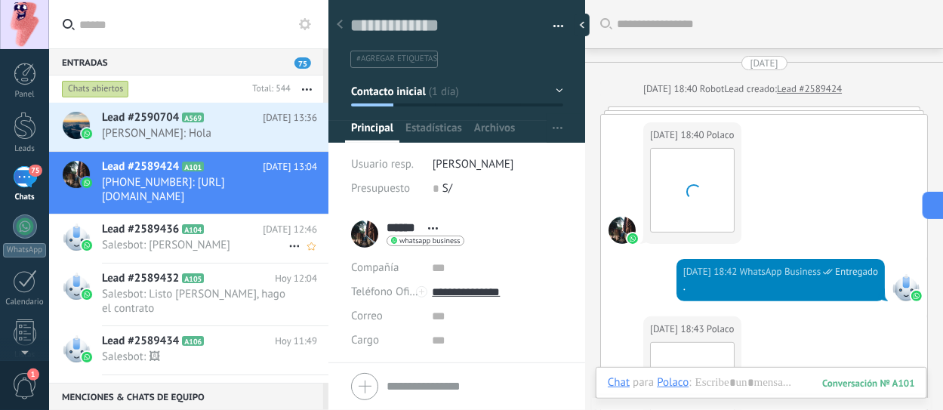
scroll to position [1359, 0]
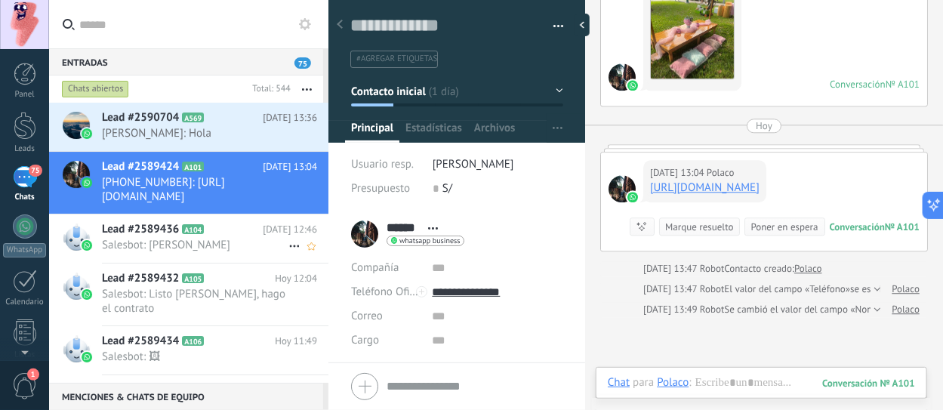
click at [195, 242] on span "Salesbot: [PERSON_NAME]" at bounding box center [195, 245] width 186 height 14
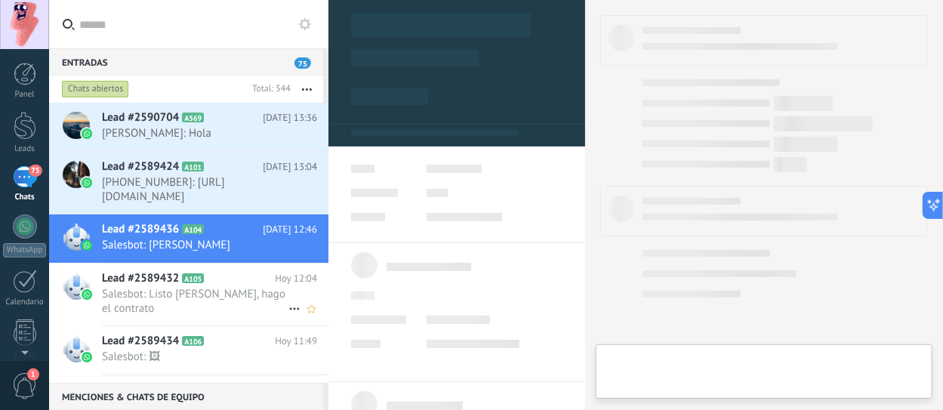
click at [213, 278] on icon at bounding box center [215, 278] width 15 height 15
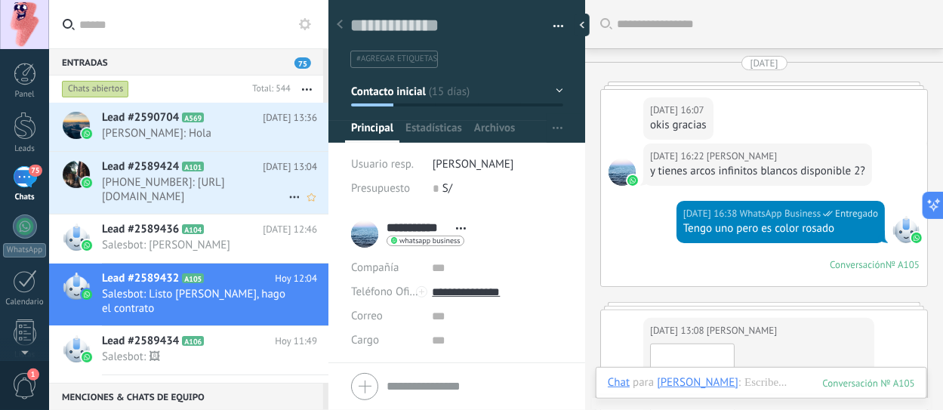
scroll to position [2904, 0]
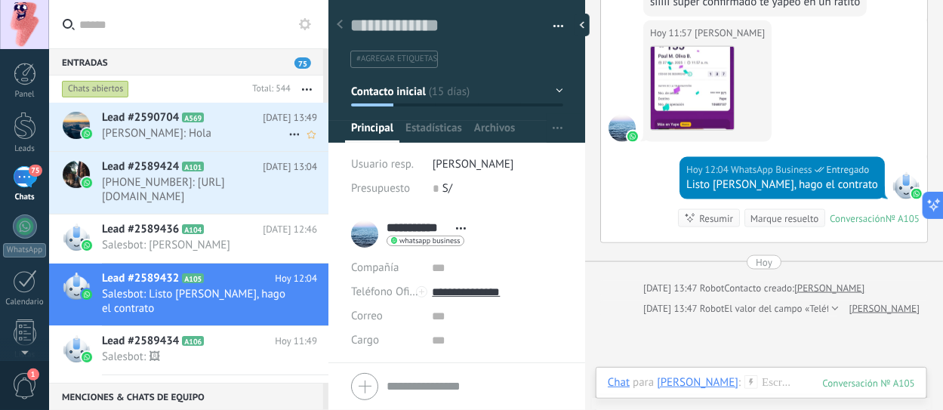
click at [177, 137] on span "ViCtOr: Hola" at bounding box center [195, 133] width 186 height 14
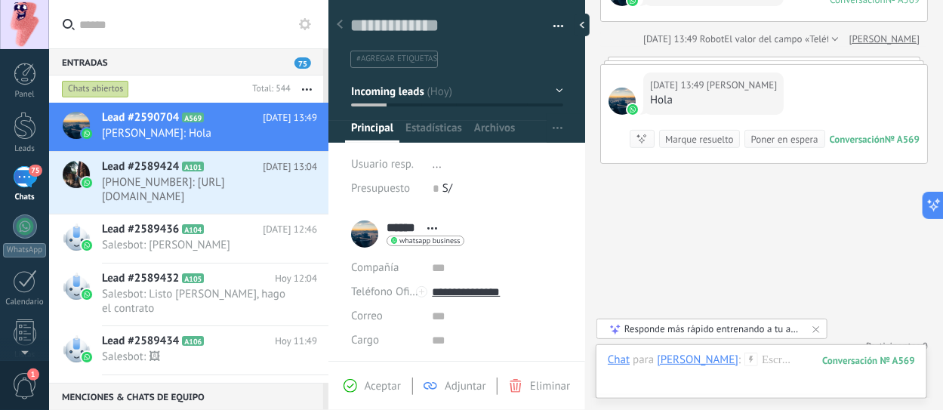
scroll to position [174, 0]
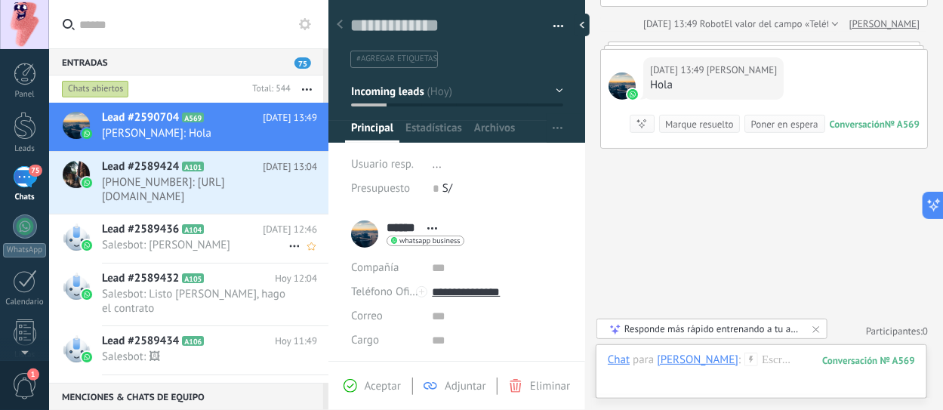
click at [134, 222] on span "Lead #2589436" at bounding box center [140, 229] width 77 height 15
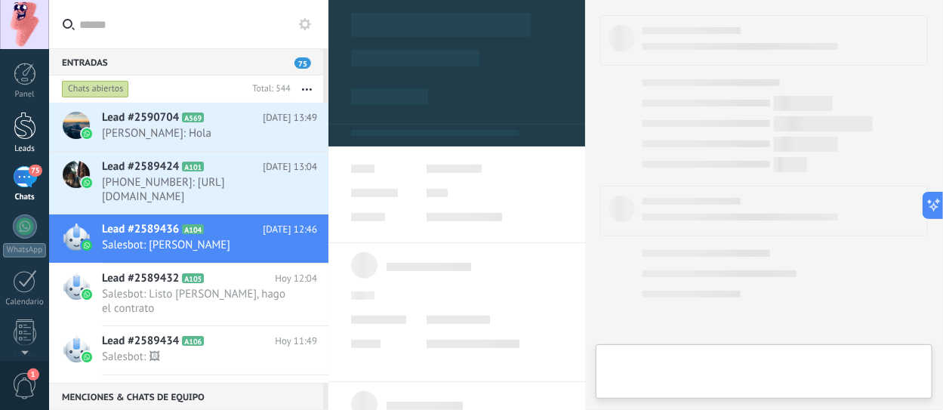
click at [20, 136] on div at bounding box center [25, 126] width 23 height 28
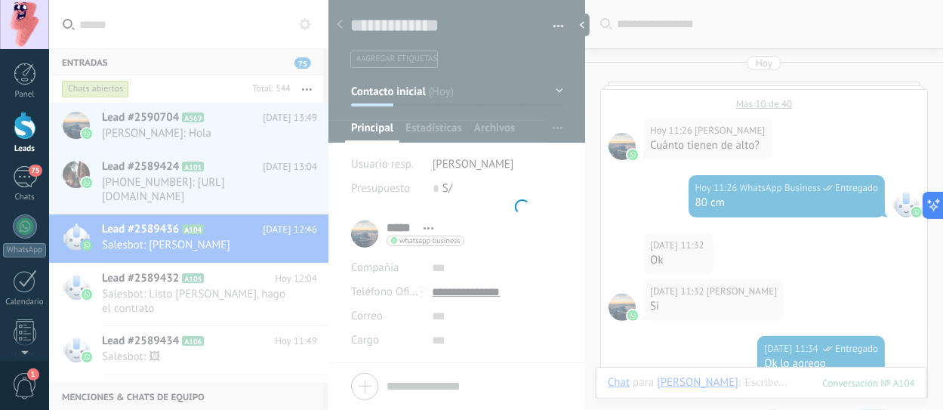
scroll to position [22, 0]
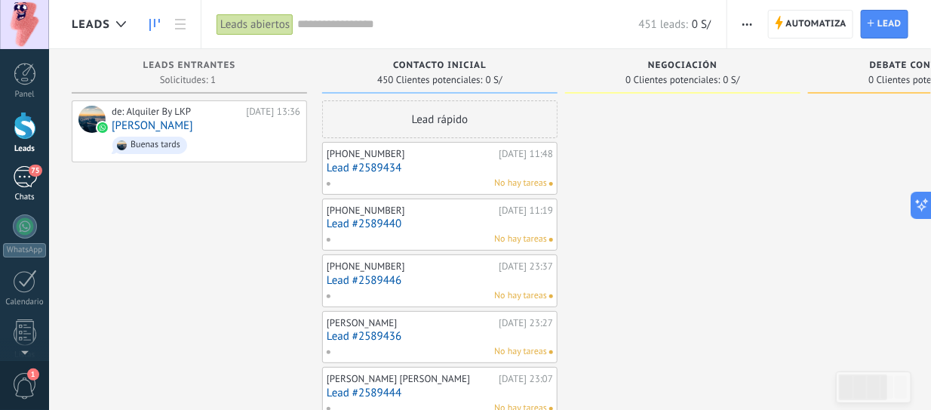
click at [24, 180] on div "75" at bounding box center [25, 177] width 24 height 22
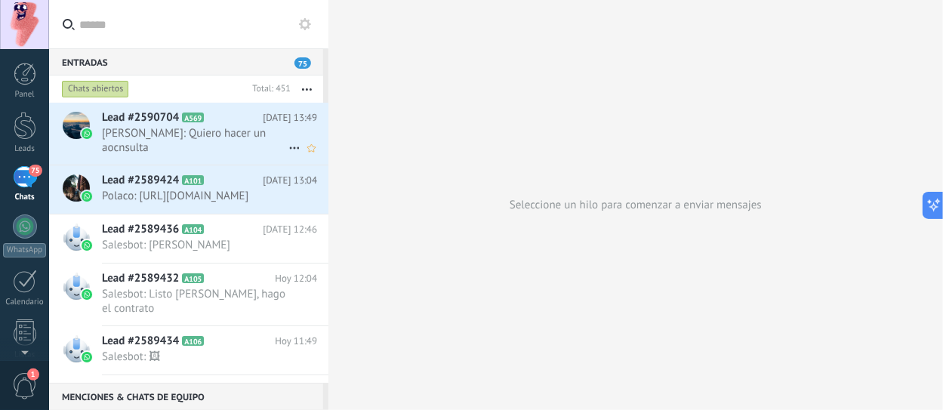
click at [213, 139] on span "[PERSON_NAME]: Quiero hacer un aocnsulta" at bounding box center [195, 140] width 186 height 29
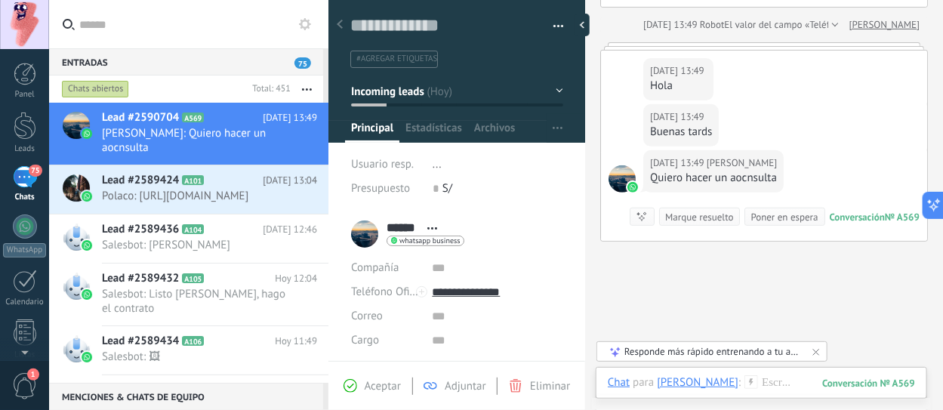
scroll to position [226, 0]
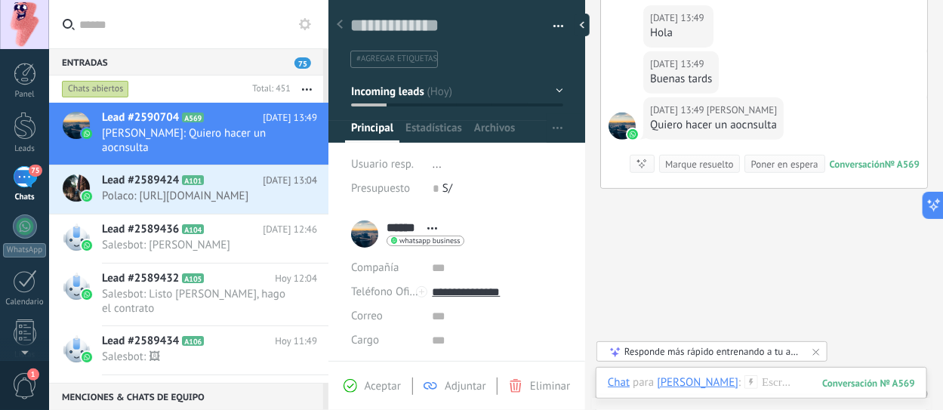
click at [308, 89] on icon "button" at bounding box center [307, 89] width 10 height 2
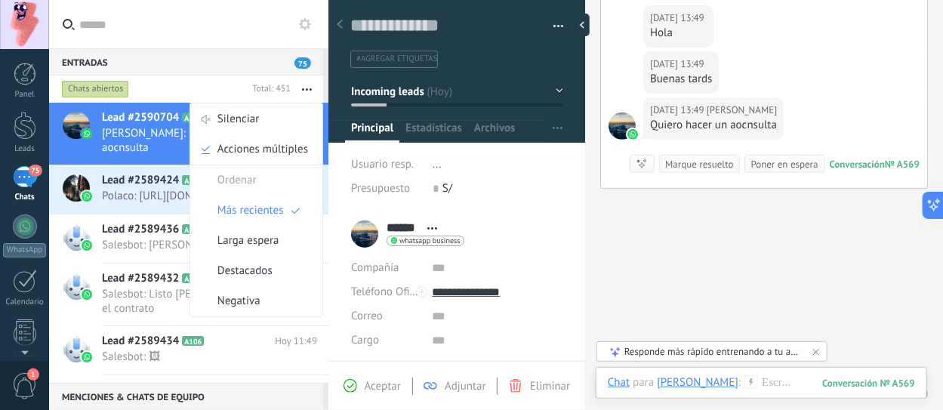
click at [170, 85] on div "Chats abiertos" at bounding box center [152, 88] width 187 height 27
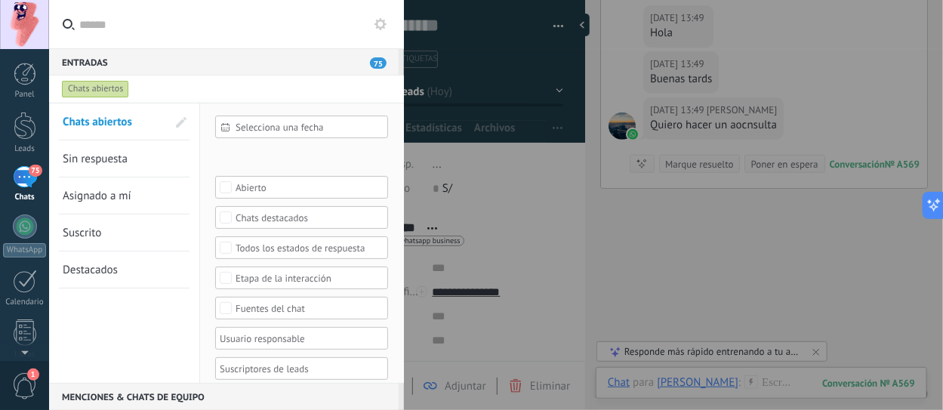
click at [173, 65] on div "Entradas 75" at bounding box center [223, 61] width 349 height 27
click at [24, 175] on div "75" at bounding box center [25, 177] width 24 height 22
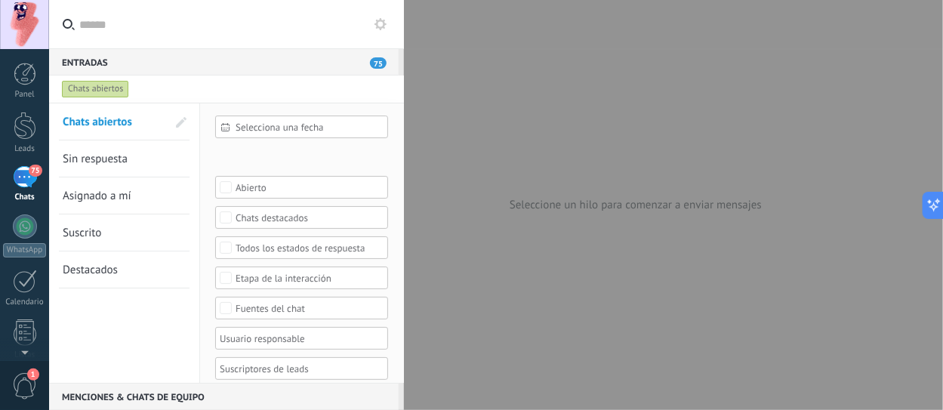
drag, startPoint x: 361, startPoint y: 26, endPoint x: 394, endPoint y: 26, distance: 33.2
click at [362, 26] on input "text" at bounding box center [235, 24] width 312 height 48
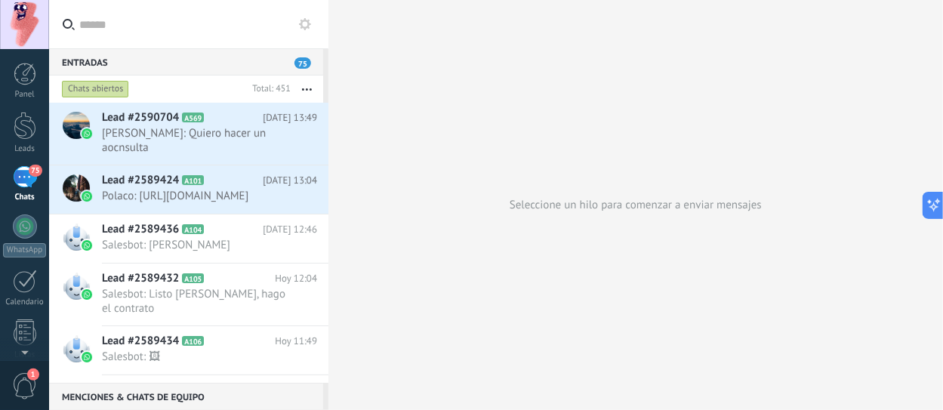
click at [300, 25] on use at bounding box center [305, 24] width 12 height 12
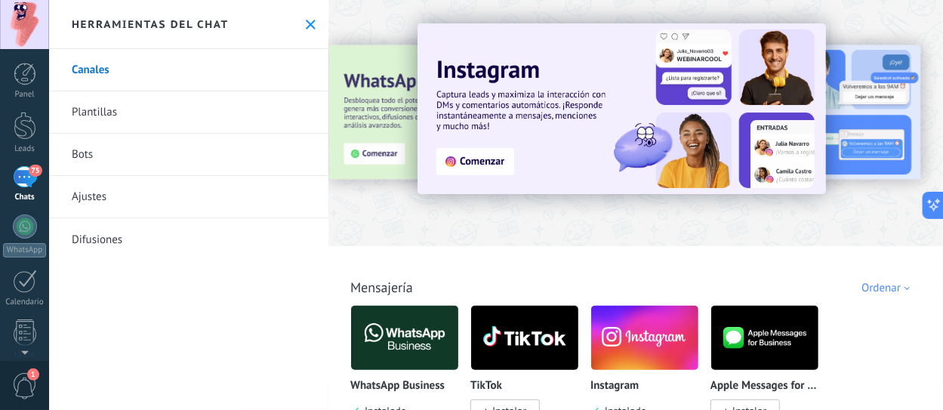
click at [106, 195] on link "Ajustes" at bounding box center [188, 197] width 279 height 42
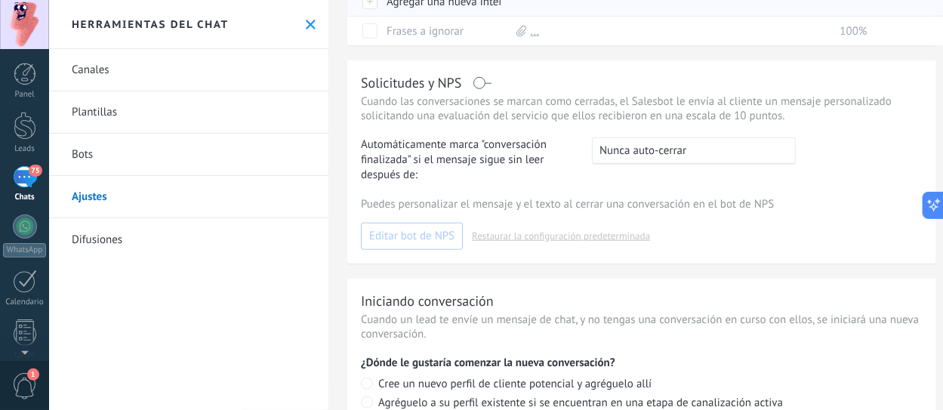
scroll to position [517, 0]
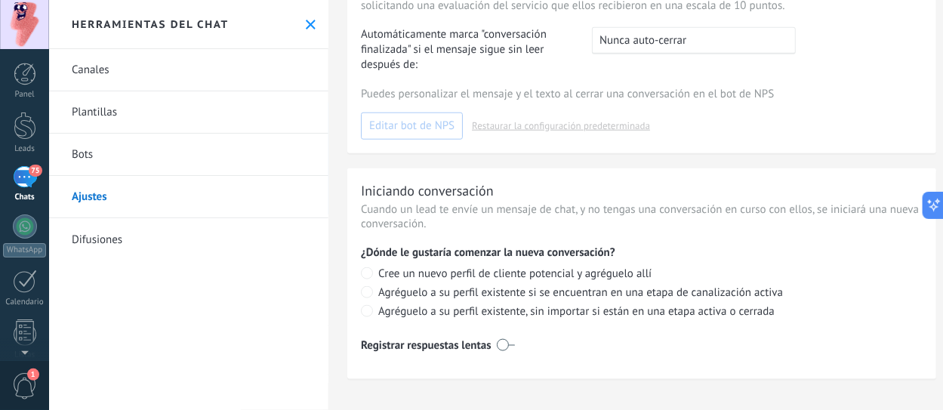
click at [308, 20] on use at bounding box center [311, 25] width 10 height 10
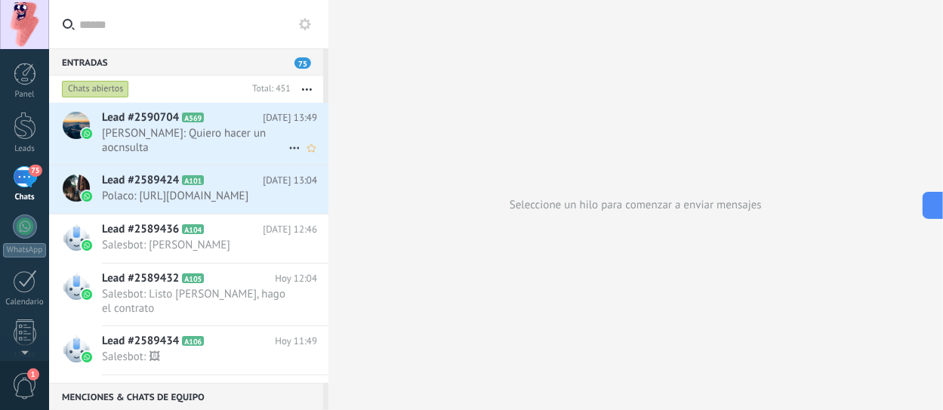
click at [290, 139] on icon at bounding box center [294, 148] width 18 height 18
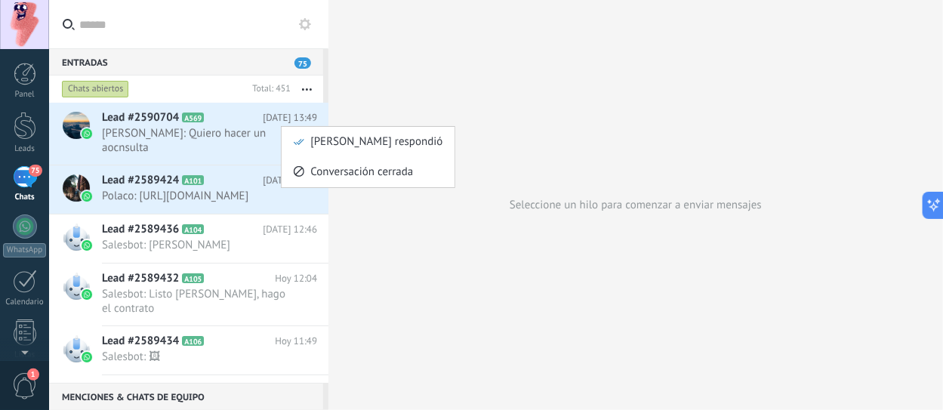
click at [495, 66] on div at bounding box center [471, 205] width 943 height 410
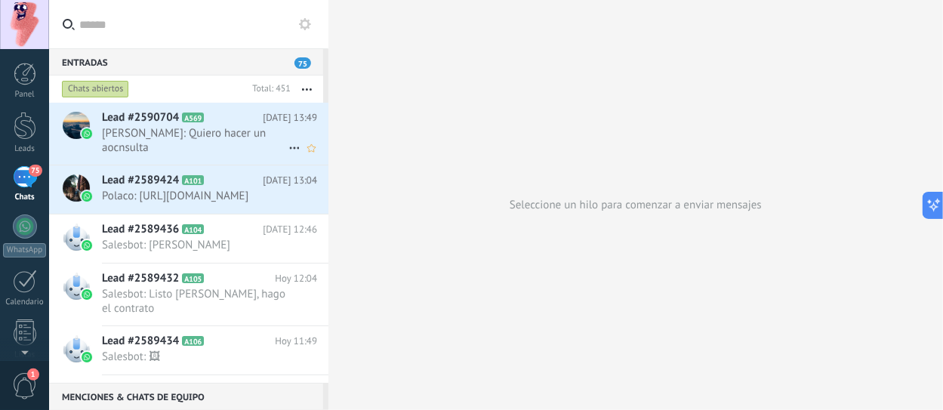
click at [143, 133] on span "[PERSON_NAME]: Quiero hacer un aocnsulta" at bounding box center [195, 140] width 186 height 29
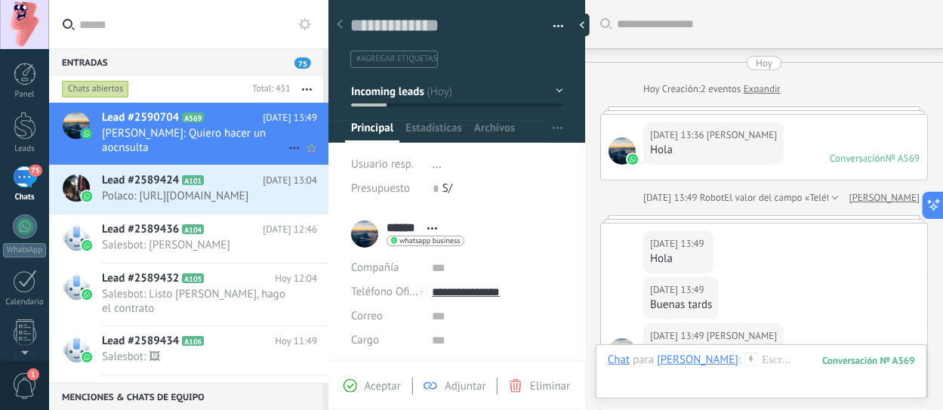
scroll to position [265, 0]
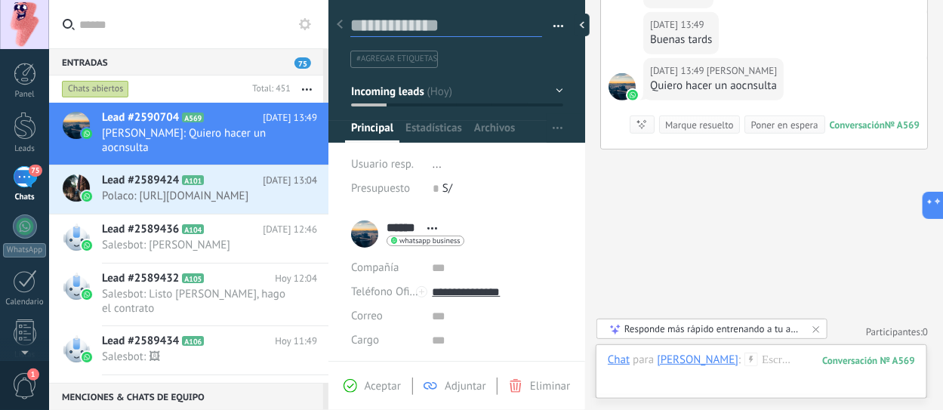
click at [435, 22] on textarea at bounding box center [446, 25] width 192 height 23
click at [553, 23] on button "button" at bounding box center [553, 26] width 22 height 23
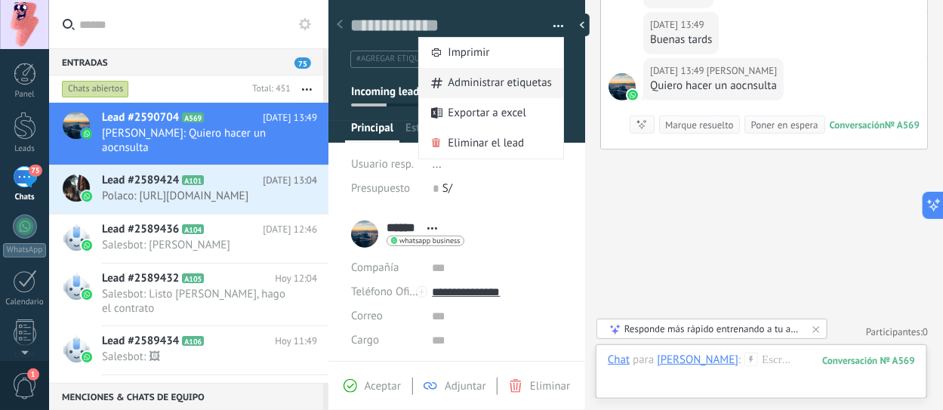
click at [519, 89] on span "Administrar etiquetas" at bounding box center [500, 83] width 104 height 30
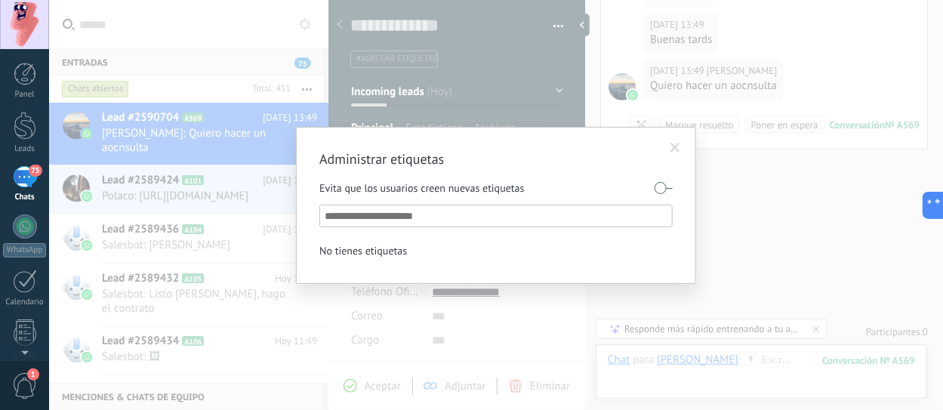
click at [681, 150] on span at bounding box center [675, 148] width 25 height 26
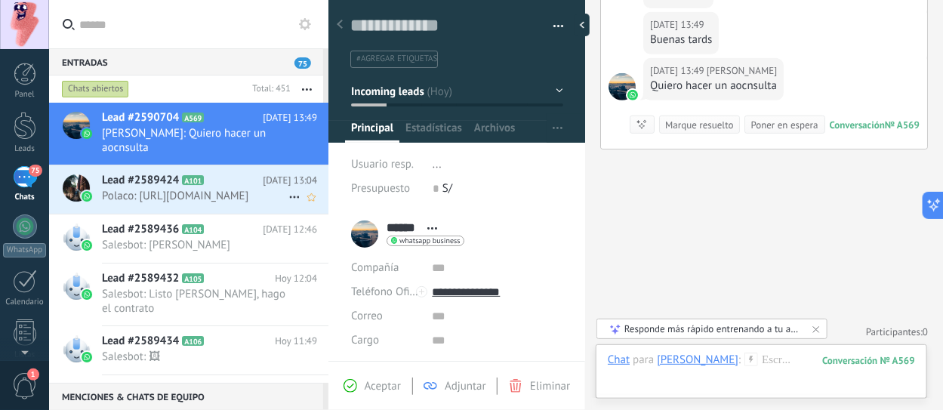
click at [140, 189] on span "Polaco: [URL][DOMAIN_NAME]" at bounding box center [195, 196] width 186 height 14
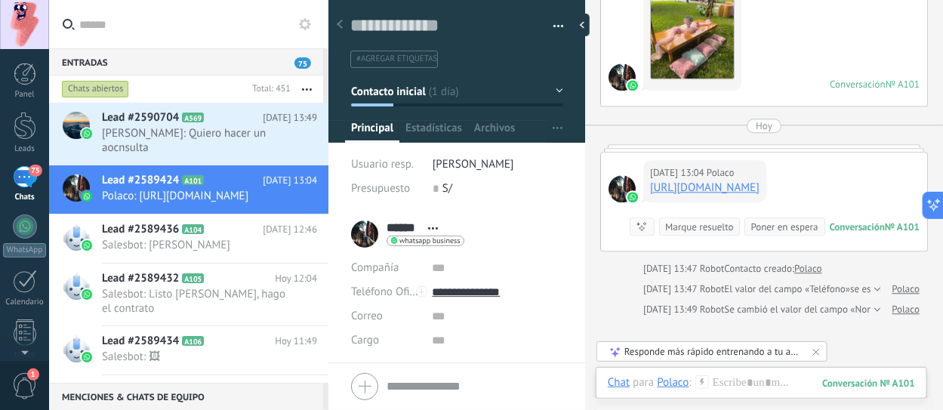
scroll to position [46, 0]
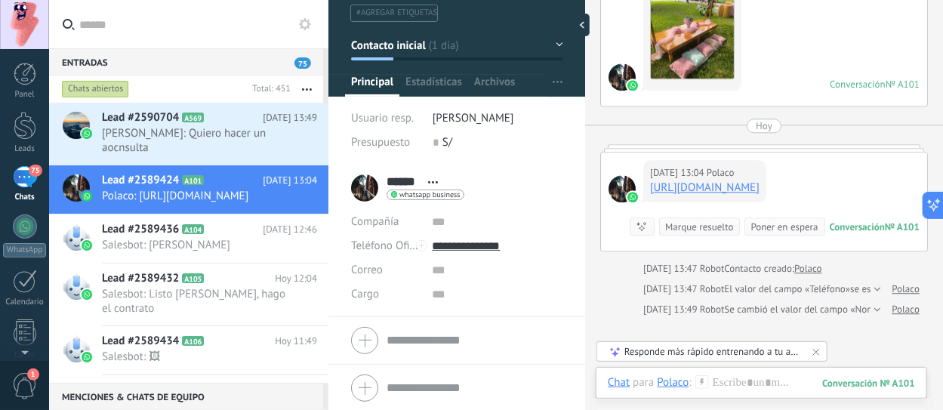
click at [410, 270] on div "Correo E-mail priv. Otro e-mail Correo" at bounding box center [385, 270] width 69 height 24
click at [450, 266] on input "text" at bounding box center [497, 270] width 131 height 24
click at [442, 294] on input "text" at bounding box center [497, 294] width 131 height 24
click at [133, 229] on span "Lead #2589436" at bounding box center [140, 229] width 77 height 15
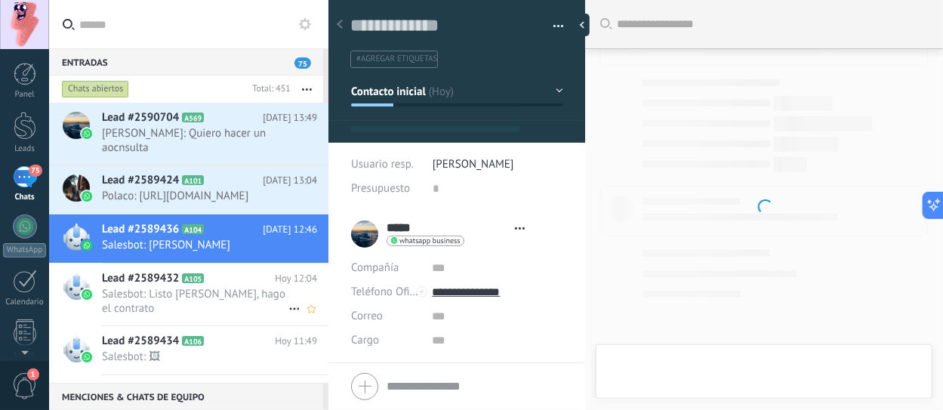
click at [163, 268] on div "Lead #2589432 A105 Hoy 12:04 Salesbot: Listo Gabby, hago el contrato" at bounding box center [215, 294] width 226 height 62
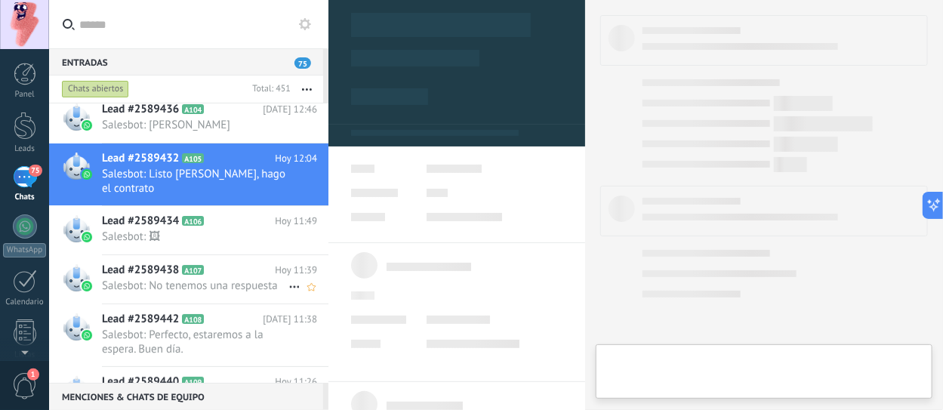
scroll to position [151, 0]
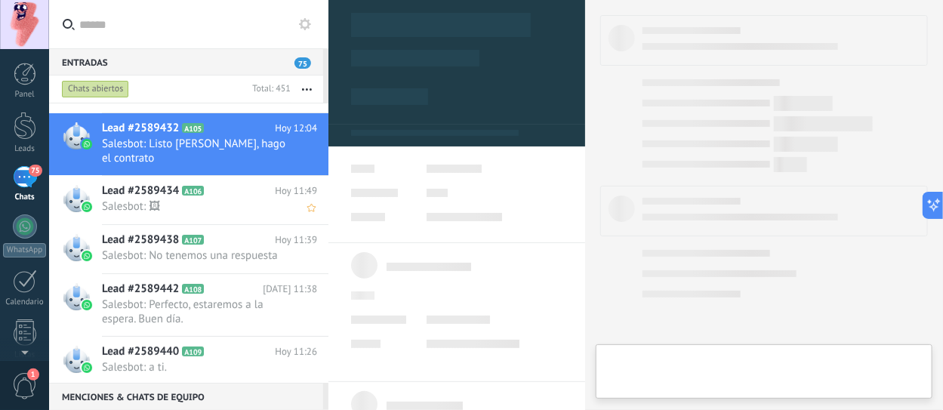
click at [153, 195] on span "Lead #2589434" at bounding box center [140, 190] width 77 height 15
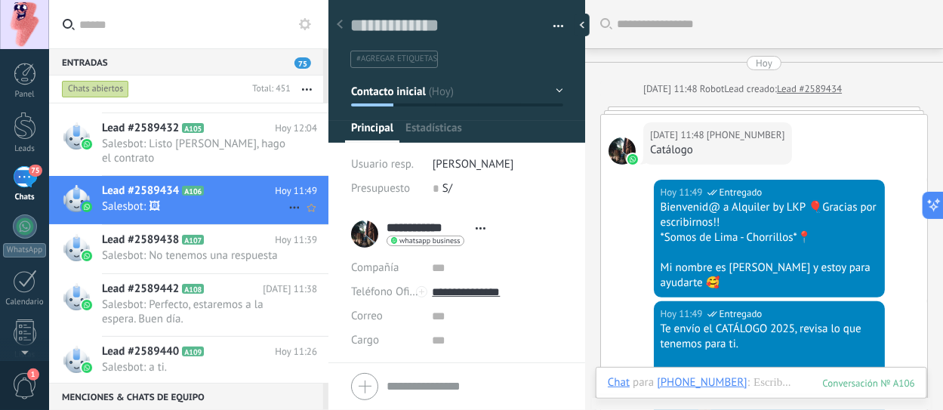
scroll to position [324, 0]
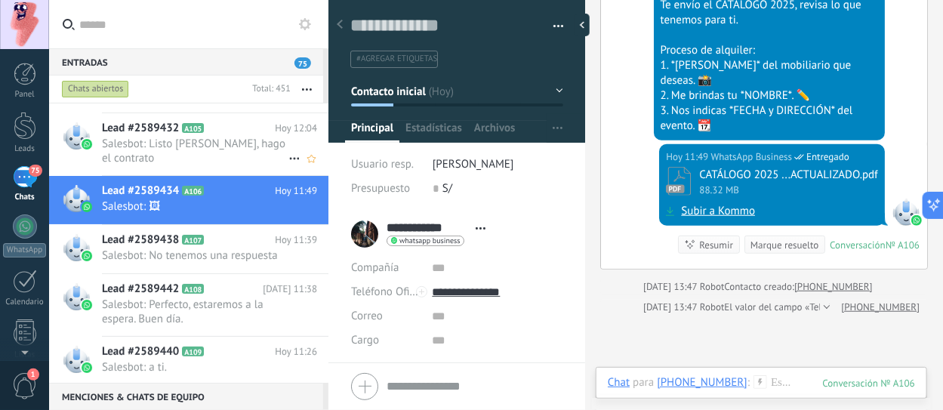
click at [180, 149] on span "Salesbot: Listo [PERSON_NAME], hago el contrato" at bounding box center [195, 151] width 186 height 29
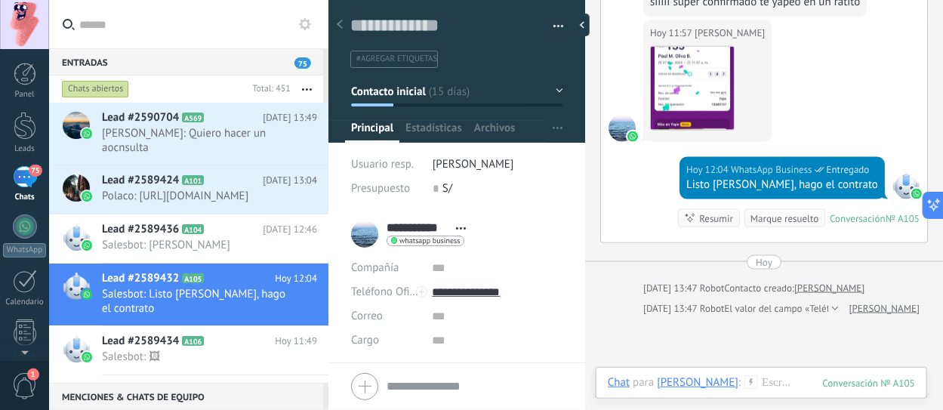
click at [302, 64] on span "75" at bounding box center [302, 62] width 17 height 11
click at [268, 60] on div "Entradas 75" at bounding box center [186, 61] width 274 height 27
drag, startPoint x: 113, startPoint y: 66, endPoint x: 88, endPoint y: 60, distance: 25.6
click at [112, 66] on div "Entradas 75" at bounding box center [186, 61] width 274 height 27
click at [318, 83] on button "button" at bounding box center [307, 88] width 32 height 27
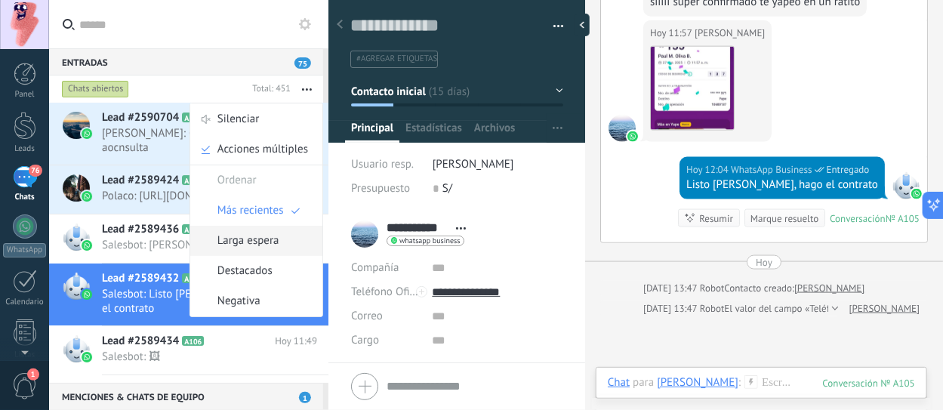
click at [275, 242] on span "Larga espera" at bounding box center [248, 241] width 62 height 30
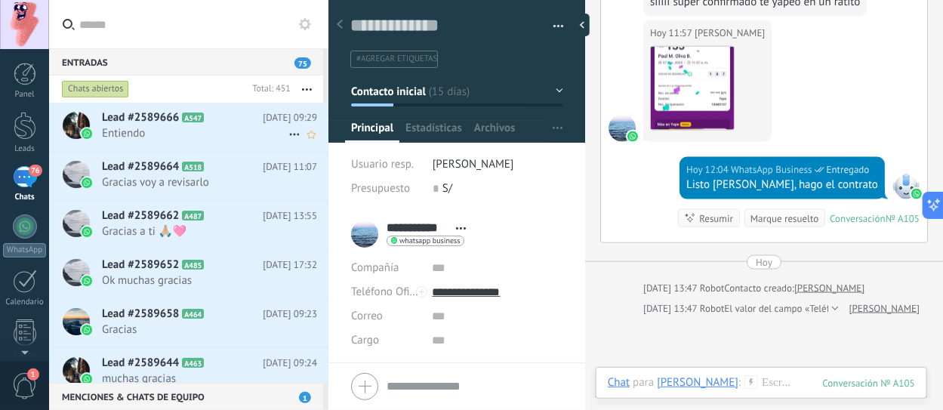
click at [187, 133] on span "Entiendo" at bounding box center [195, 133] width 186 height 14
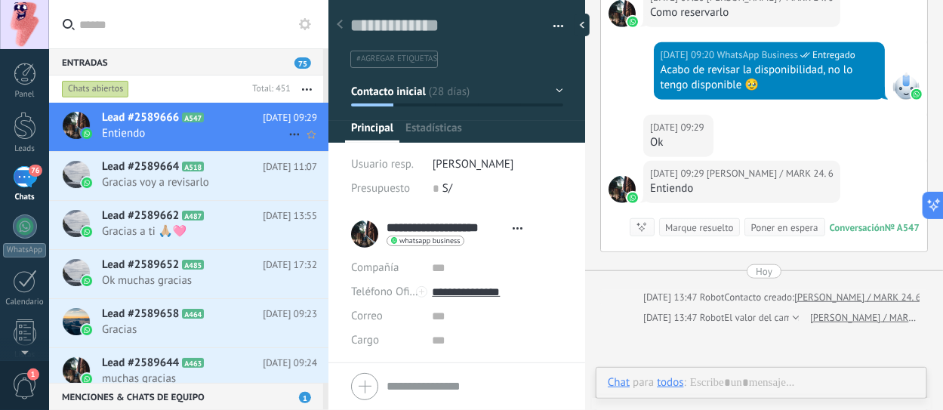
scroll to position [22, 0]
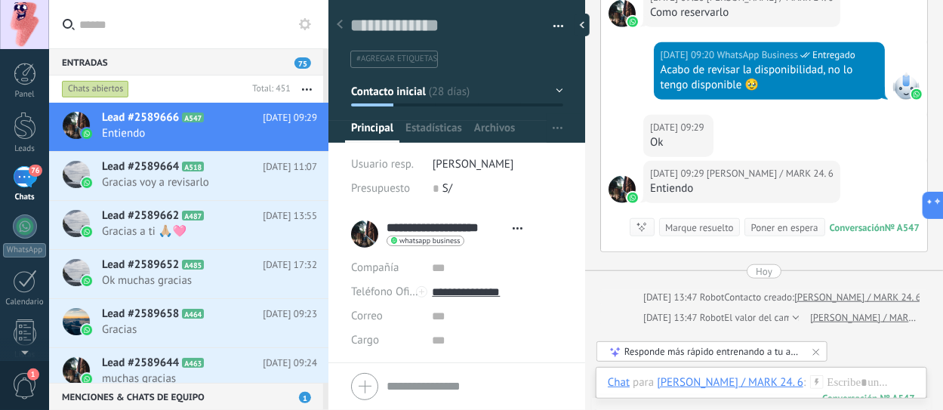
click at [304, 83] on button "button" at bounding box center [307, 88] width 32 height 27
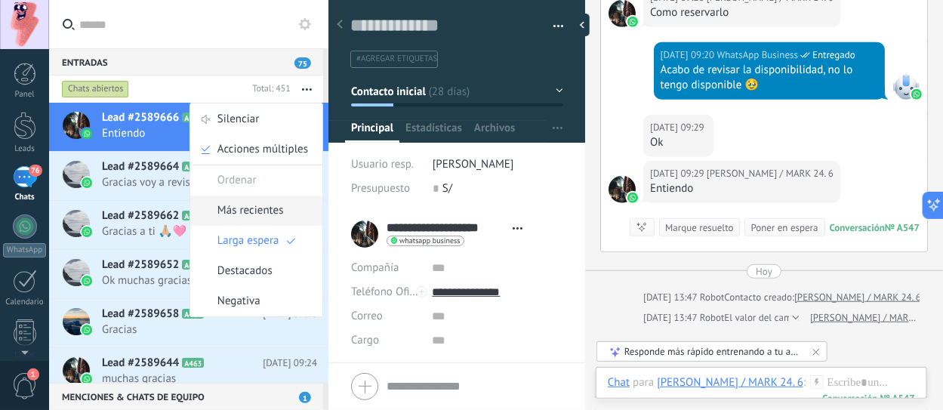
click at [279, 216] on span "Más recientes" at bounding box center [250, 210] width 66 height 30
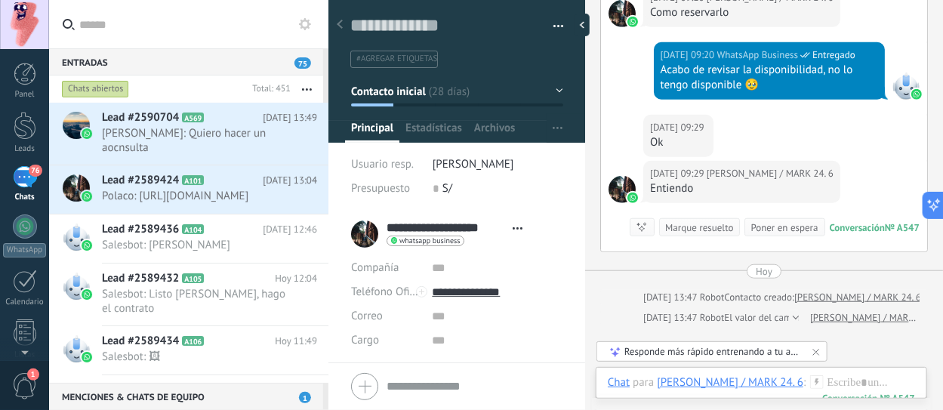
click at [306, 27] on use at bounding box center [305, 24] width 12 height 12
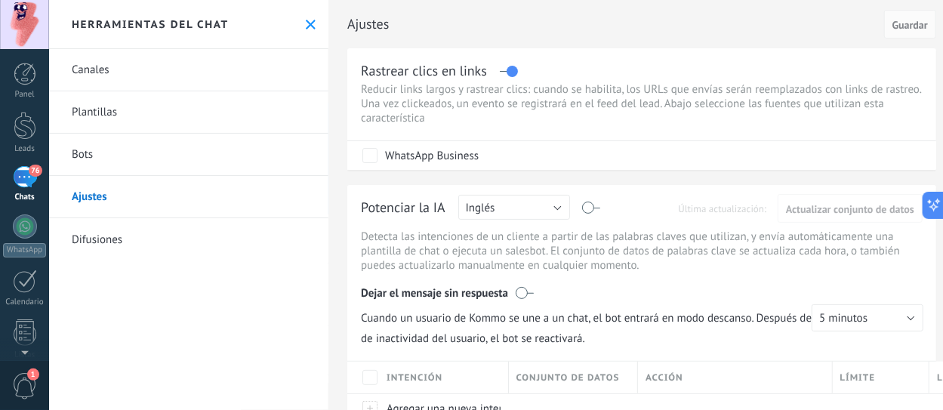
click at [113, 64] on link "Canales" at bounding box center [188, 70] width 279 height 42
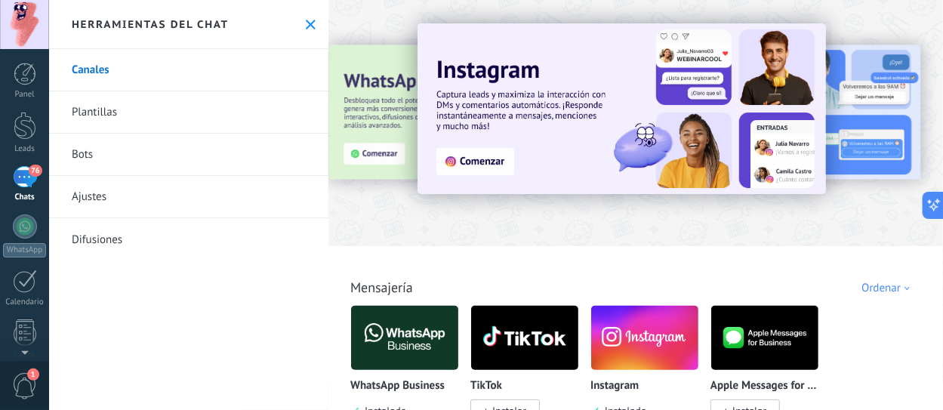
click at [312, 22] on div "Herramientas del chat" at bounding box center [188, 24] width 279 height 49
click at [306, 20] on icon at bounding box center [311, 25] width 10 height 10
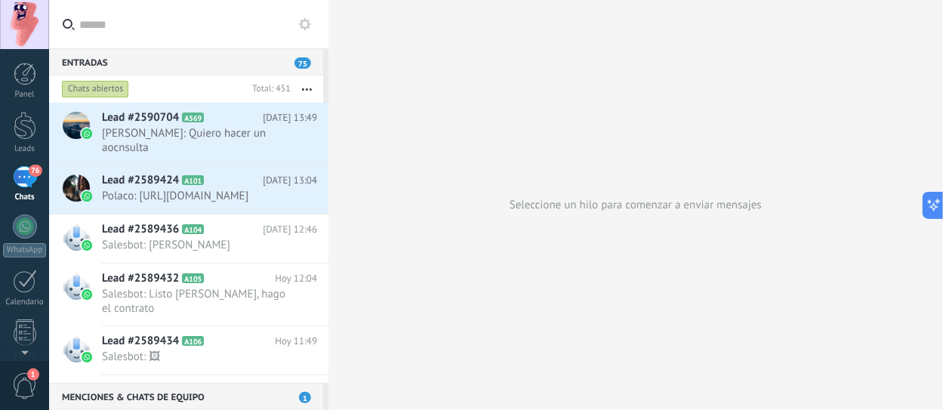
drag, startPoint x: 80, startPoint y: 119, endPoint x: 310, endPoint y: 21, distance: 250.0
click at [314, 26] on div at bounding box center [188, 24] width 279 height 48
click at [310, 20] on icon at bounding box center [305, 24] width 12 height 12
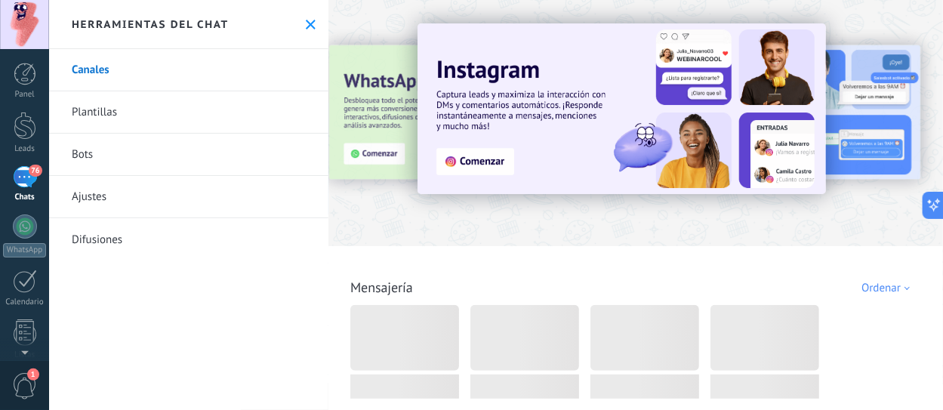
click at [306, 23] on use at bounding box center [311, 25] width 10 height 10
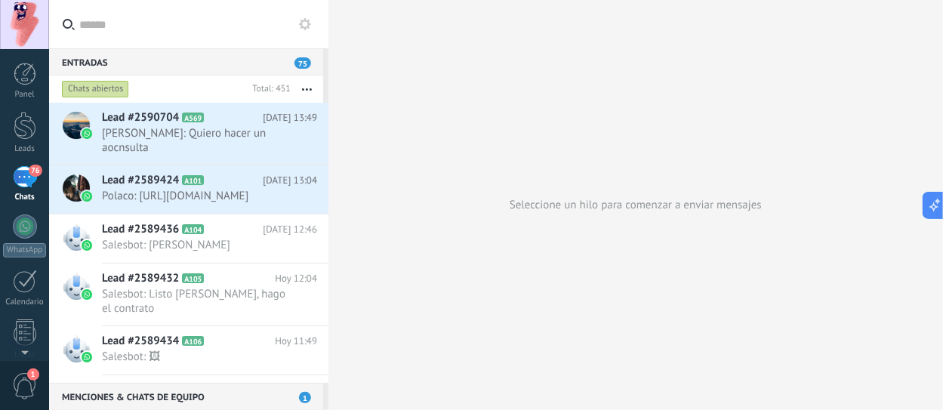
click at [304, 85] on button "button" at bounding box center [307, 88] width 32 height 27
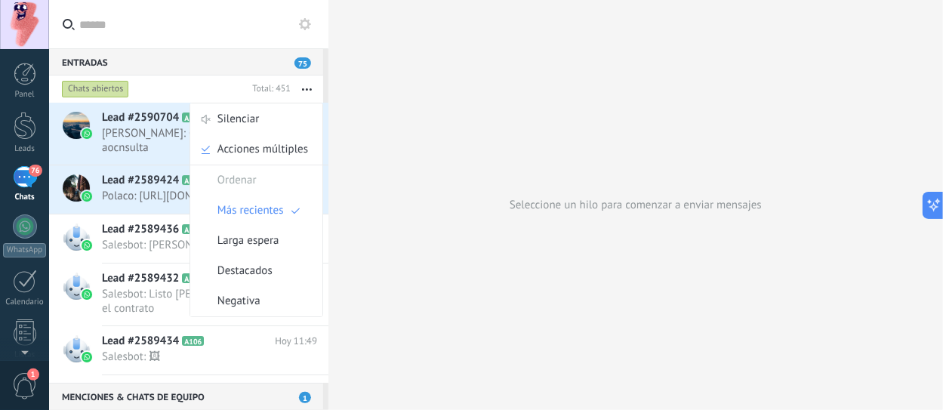
click at [162, 402] on div "Menciones & Chats de equipo 1" at bounding box center [186, 396] width 274 height 27
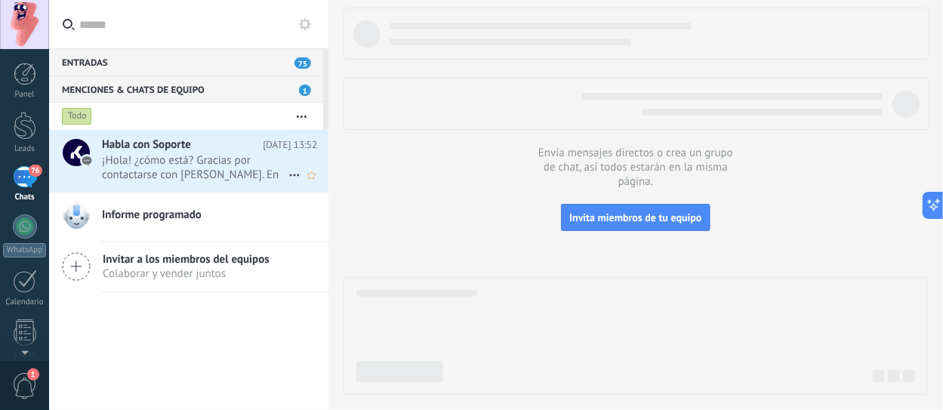
click at [172, 168] on span "¡Hola! ¿cómo está? Gracias por contactarse con Kommo. En este momento está habl…" at bounding box center [195, 167] width 186 height 29
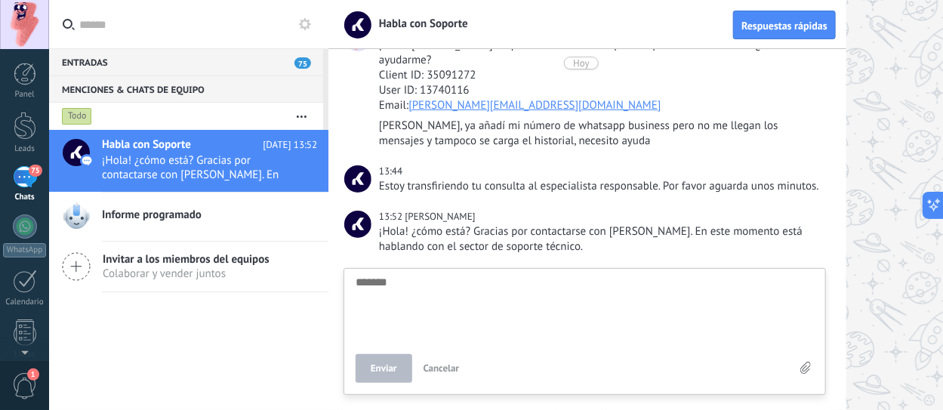
scroll to position [146, 0]
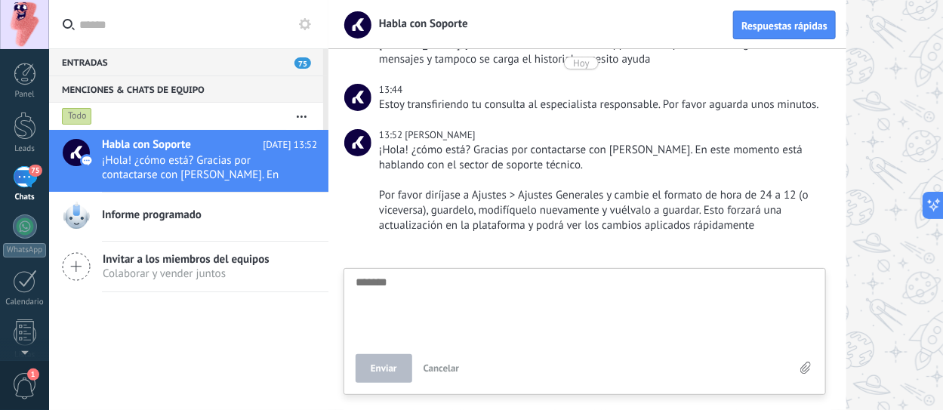
click at [138, 219] on span "Informe programado" at bounding box center [152, 215] width 100 height 15
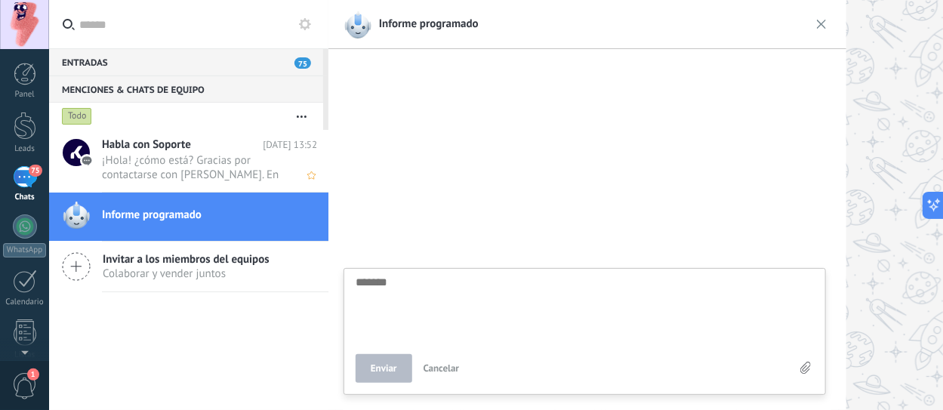
click at [150, 158] on span "¡Hola! ¿cómo está? Gracias por contactarse con Kommo. En este momento está habl…" at bounding box center [195, 167] width 186 height 29
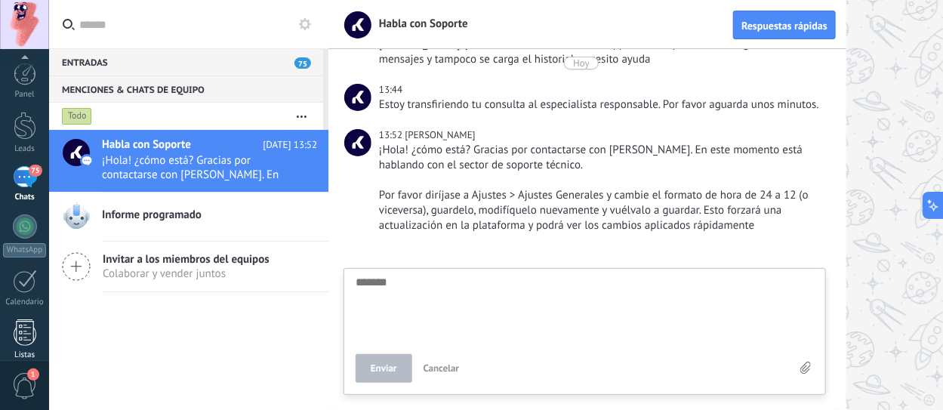
scroll to position [217, 0]
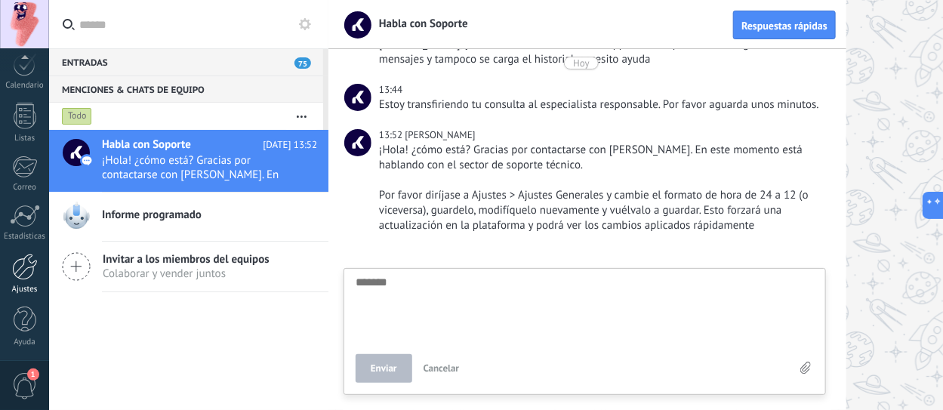
click at [23, 262] on div at bounding box center [25, 267] width 26 height 26
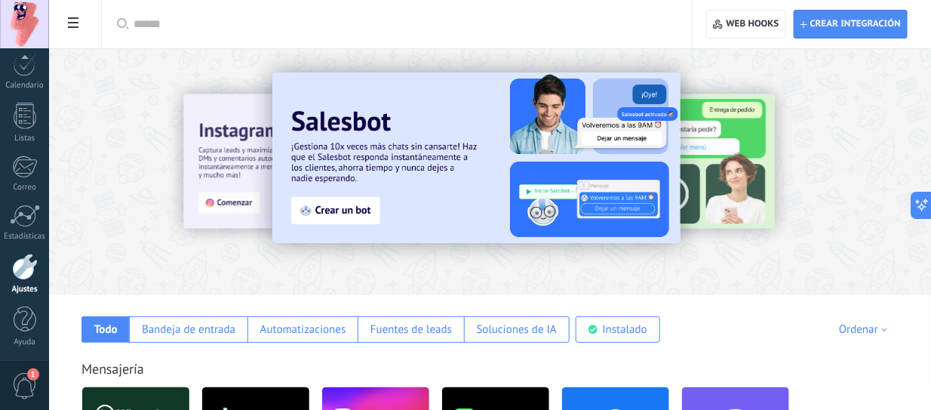
click at [82, 22] on span at bounding box center [73, 24] width 26 height 29
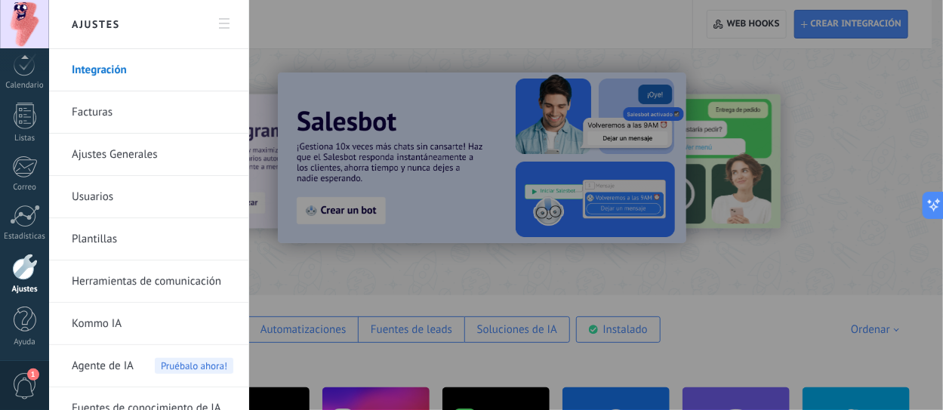
click at [226, 22] on icon at bounding box center [224, 23] width 11 height 11
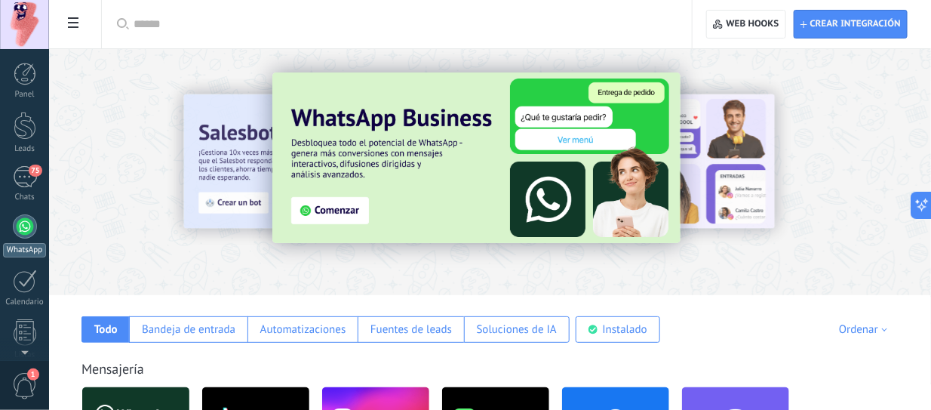
click at [21, 226] on div at bounding box center [25, 226] width 24 height 24
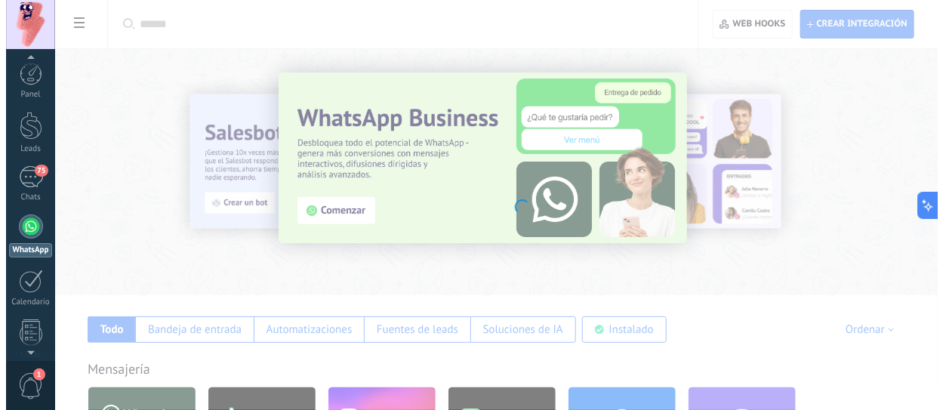
scroll to position [43, 0]
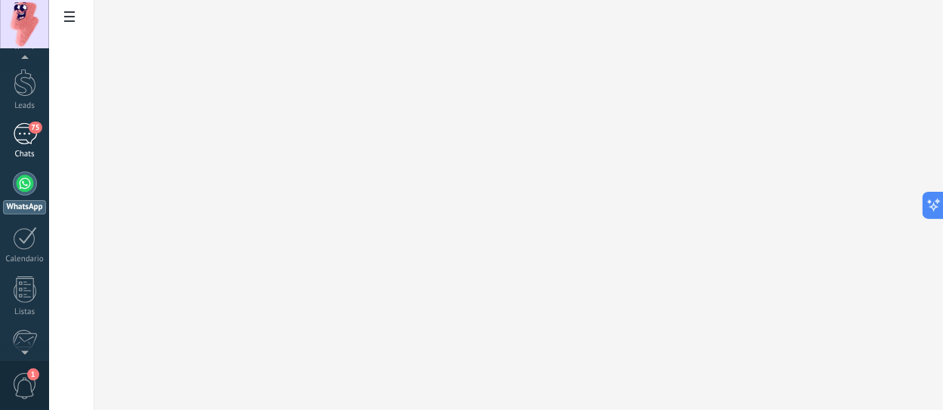
click at [26, 135] on div "75" at bounding box center [25, 134] width 24 height 22
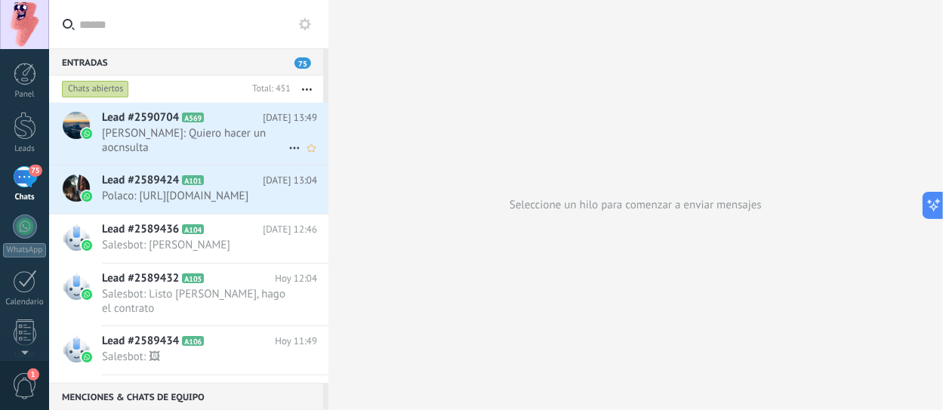
click at [195, 134] on span "[PERSON_NAME]: Quiero hacer un aocnsulta" at bounding box center [195, 140] width 186 height 29
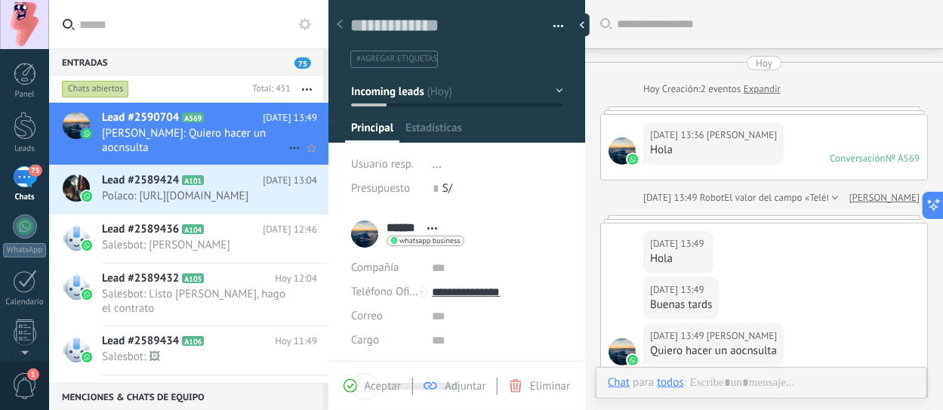
scroll to position [161, 0]
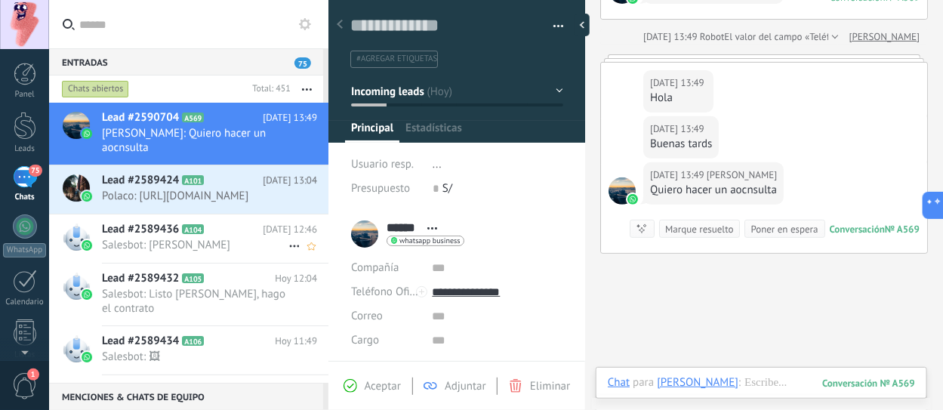
click at [155, 251] on div "Lead #2589436 A104 [DATE] 12:46 Salesbot: [PERSON_NAME]" at bounding box center [215, 238] width 226 height 48
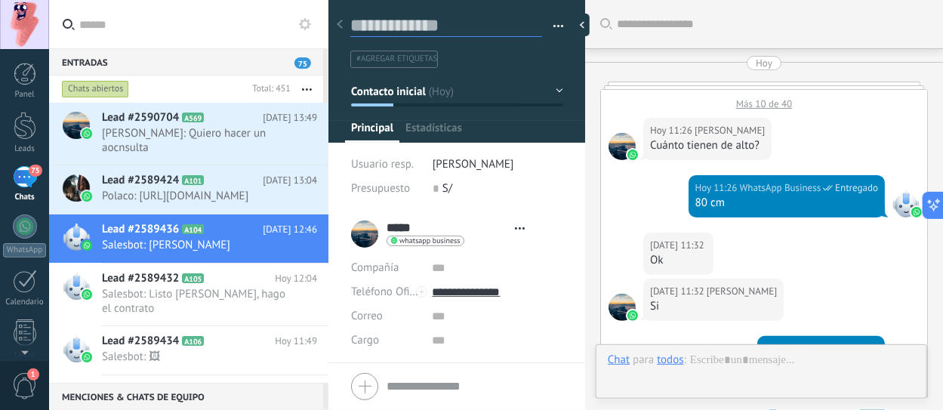
click at [394, 29] on textarea at bounding box center [446, 25] width 192 height 23
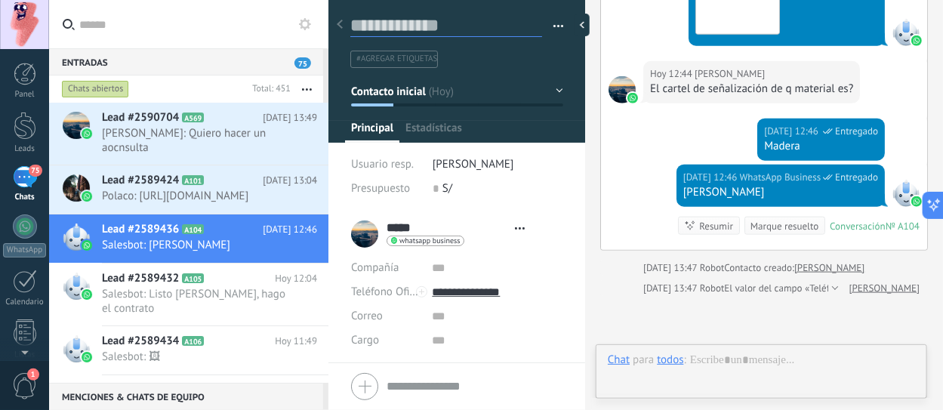
scroll to position [22, 0]
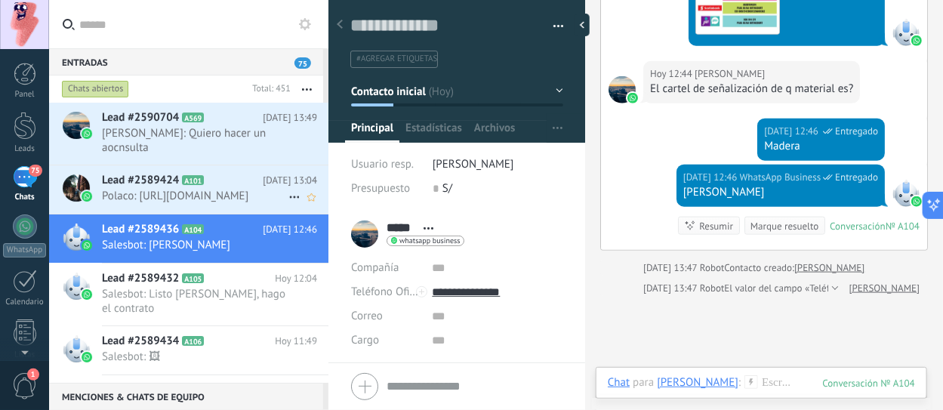
click at [180, 201] on span "Polaco: [URL][DOMAIN_NAME]" at bounding box center [195, 196] width 186 height 14
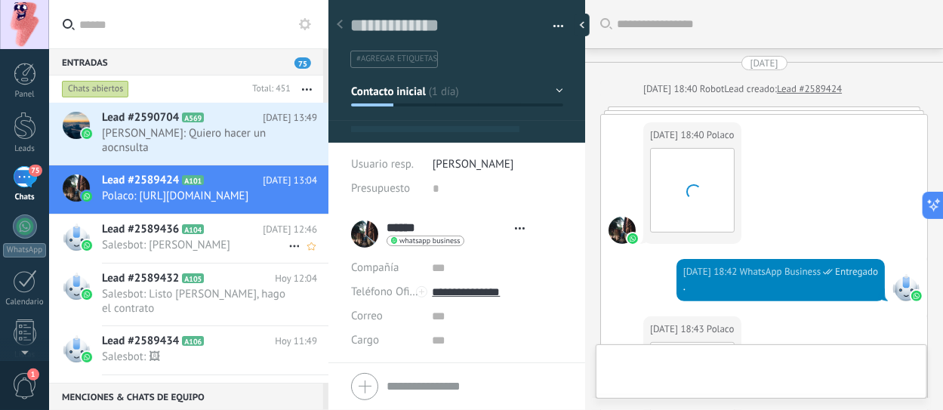
click at [175, 239] on span "Salesbot: [PERSON_NAME]" at bounding box center [195, 245] width 186 height 14
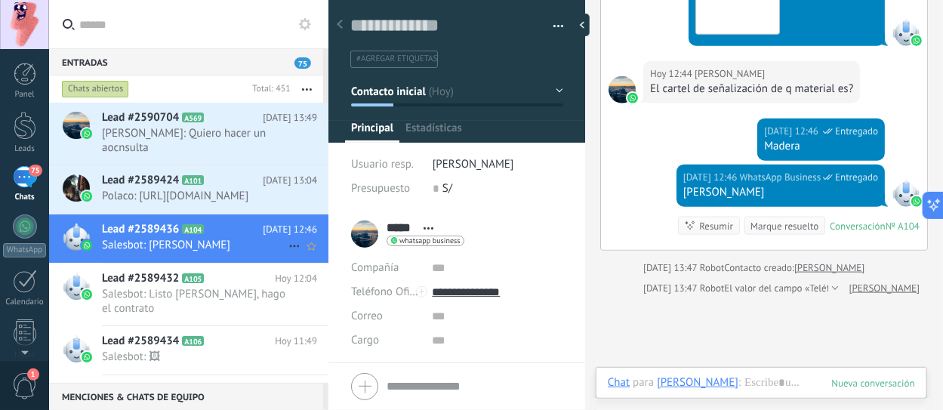
scroll to position [22, 0]
click at [416, 133] on span "Estadísticas" at bounding box center [433, 132] width 57 height 22
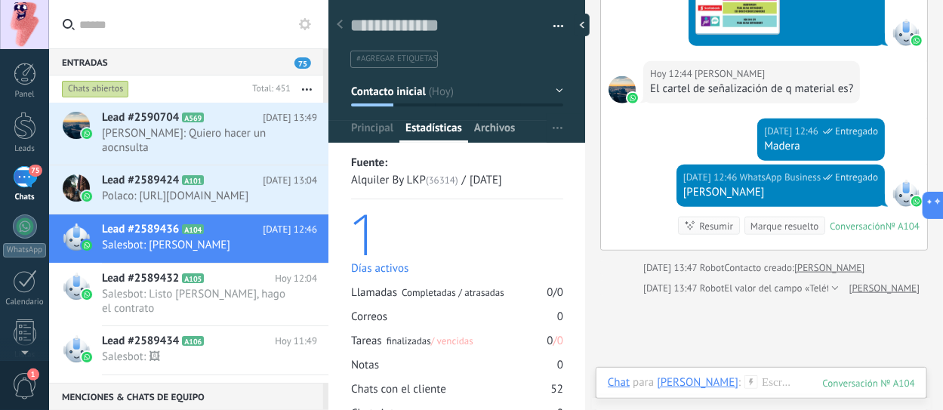
click at [488, 131] on span "Archivos" at bounding box center [494, 132] width 41 height 22
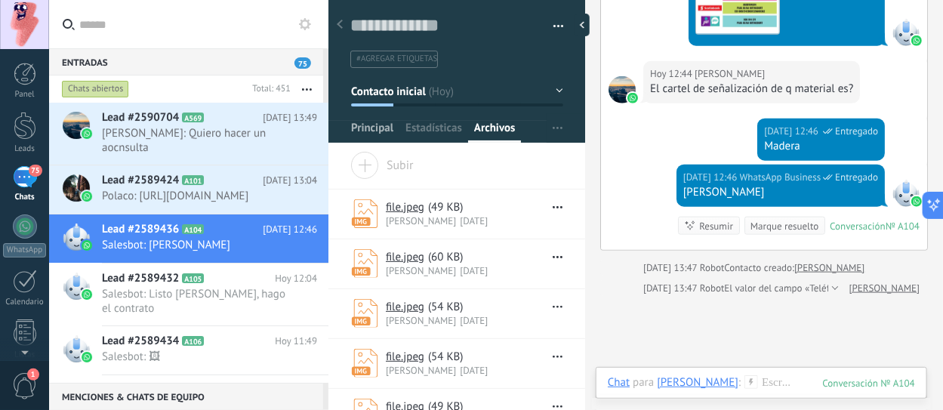
click at [377, 123] on span "Principal" at bounding box center [372, 132] width 42 height 22
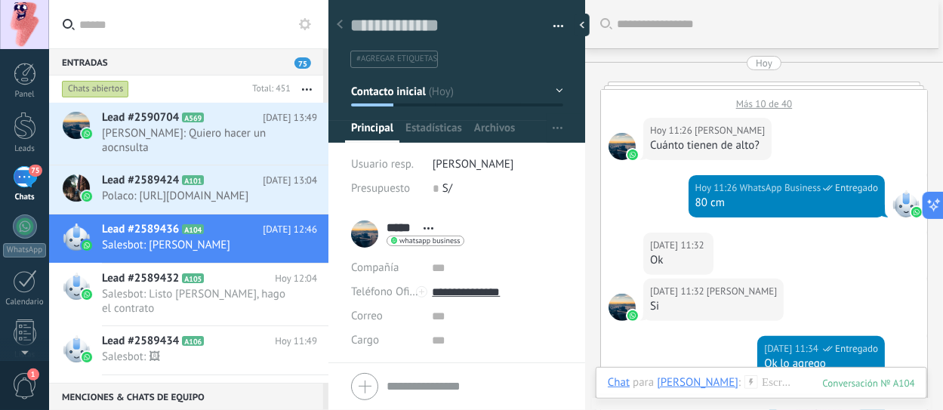
click at [719, 84] on div at bounding box center [764, 86] width 328 height 8
click at [725, 82] on div at bounding box center [764, 86] width 328 height 8
click at [727, 87] on div at bounding box center [764, 86] width 328 height 8
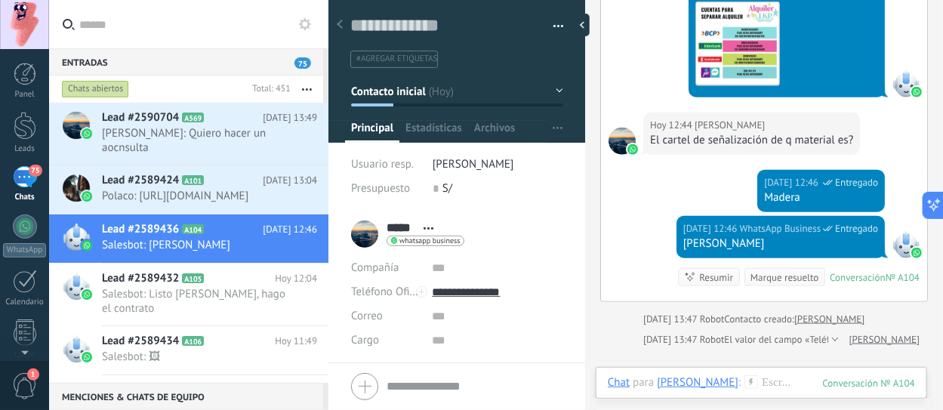
scroll to position [528, 0]
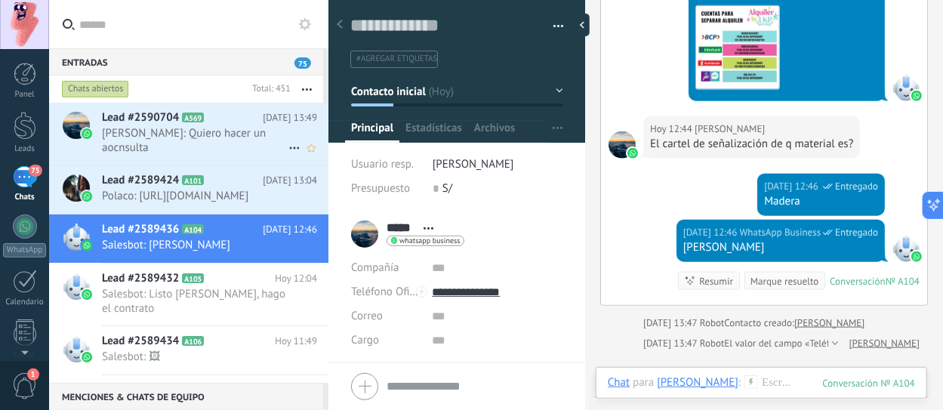
drag, startPoint x: 177, startPoint y: 135, endPoint x: 147, endPoint y: 132, distance: 30.3
click at [147, 132] on span "[PERSON_NAME]: Quiero hacer un aocnsulta" at bounding box center [195, 140] width 186 height 29
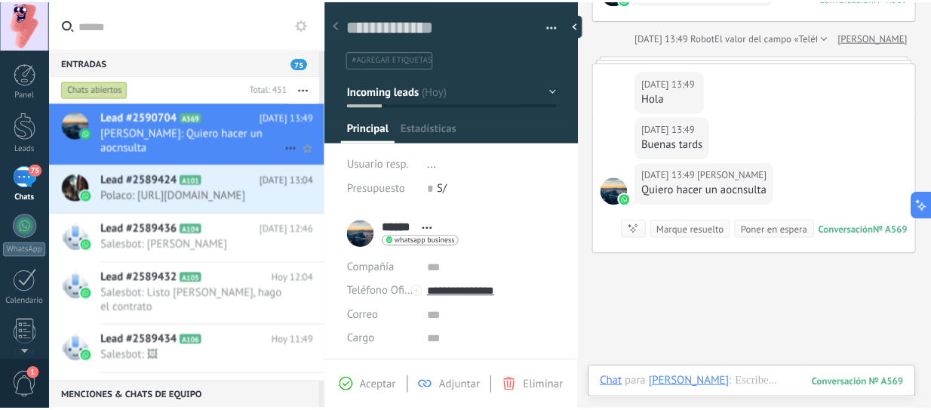
scroll to position [22, 0]
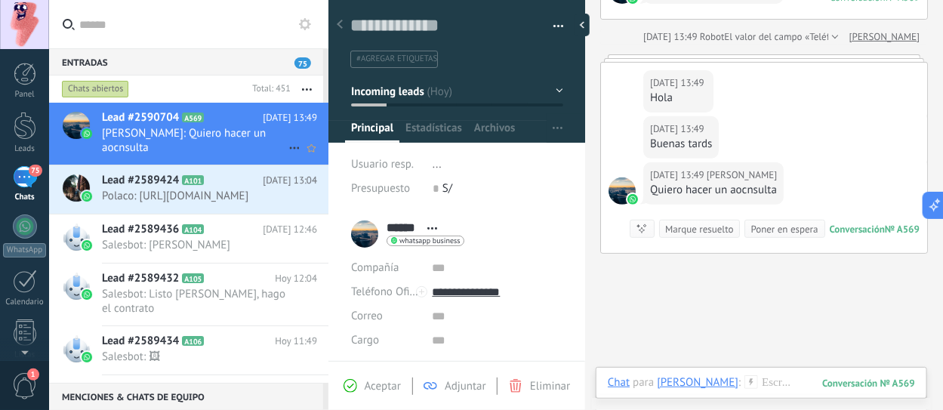
click at [291, 139] on icon at bounding box center [294, 148] width 18 height 18
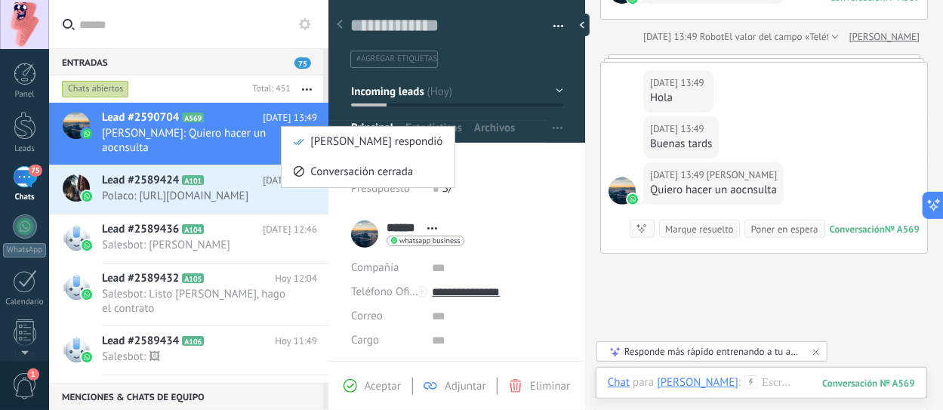
click at [213, 128] on div at bounding box center [471, 205] width 943 height 410
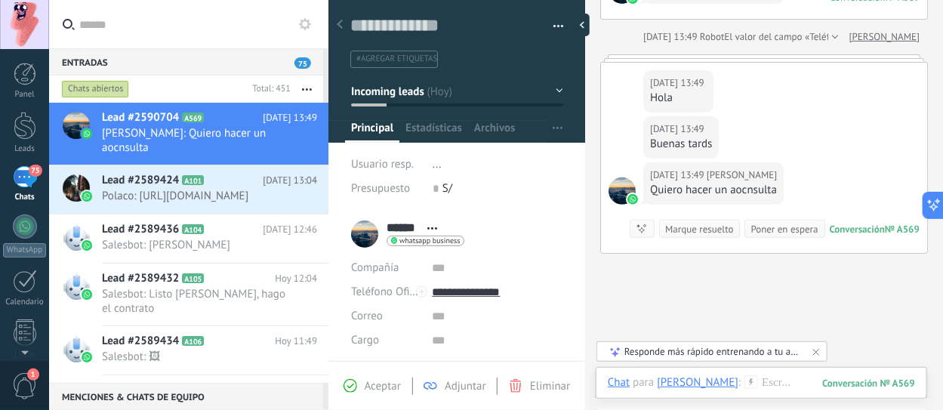
click at [92, 86] on div "Chats abiertos" at bounding box center [95, 89] width 67 height 18
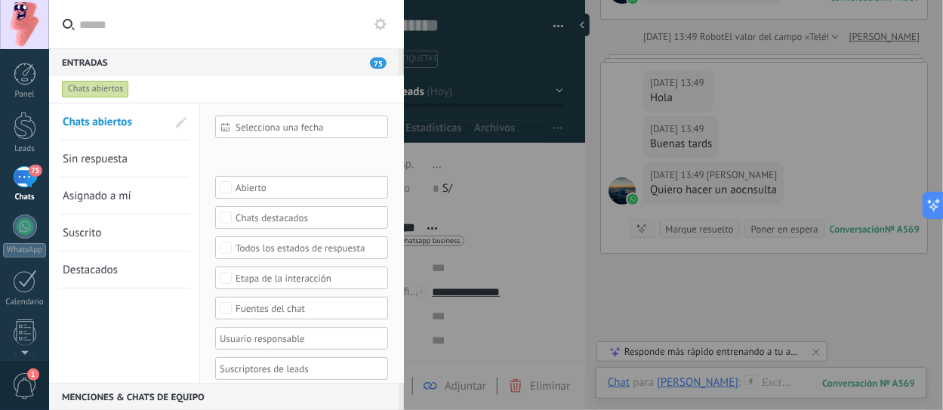
click at [98, 85] on div "Chats abiertos" at bounding box center [95, 89] width 67 height 18
click at [382, 23] on icon at bounding box center [380, 24] width 12 height 12
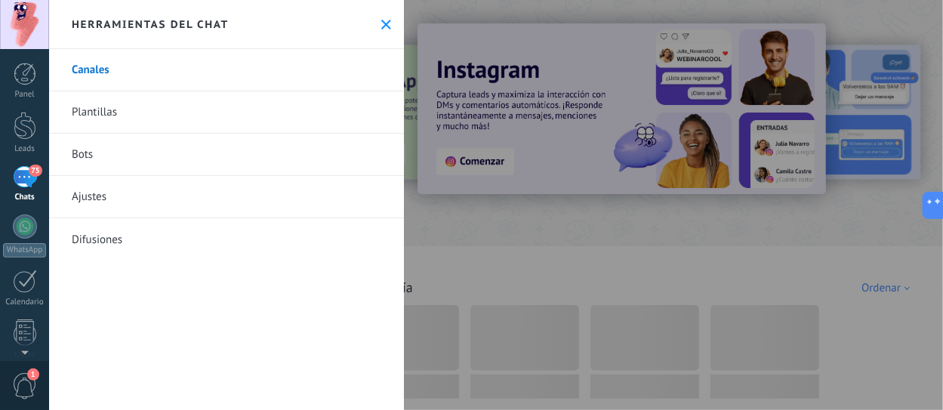
click at [383, 23] on icon at bounding box center [386, 25] width 10 height 10
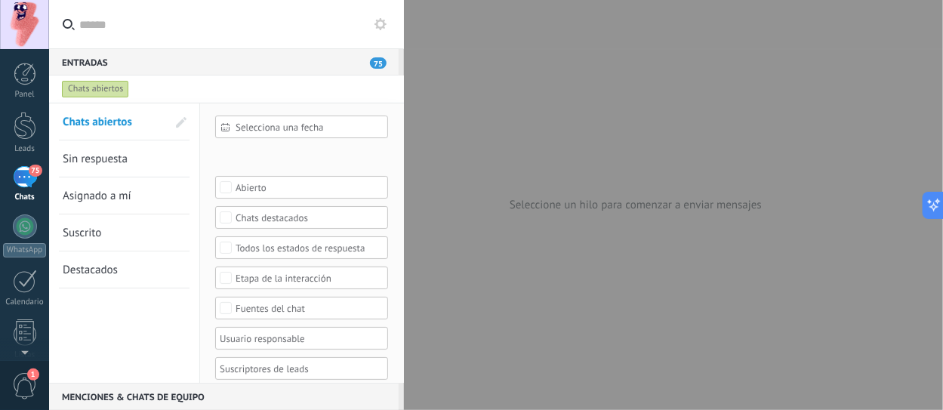
click at [439, 30] on div at bounding box center [471, 205] width 943 height 410
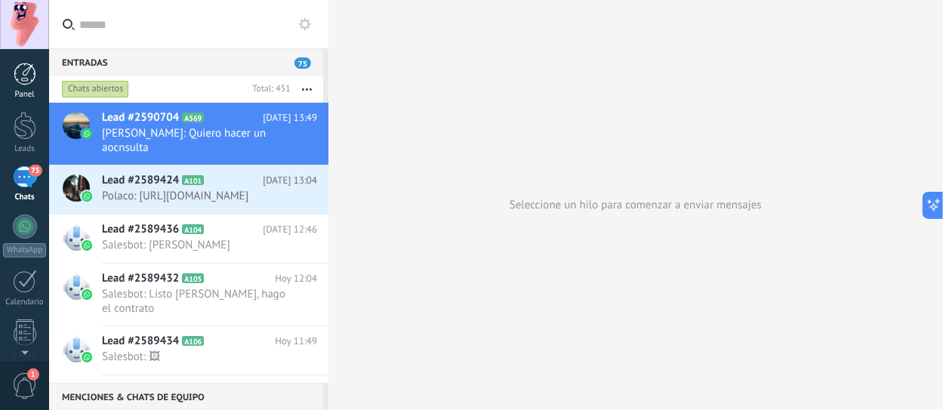
click at [10, 91] on div "Panel" at bounding box center [25, 95] width 44 height 10
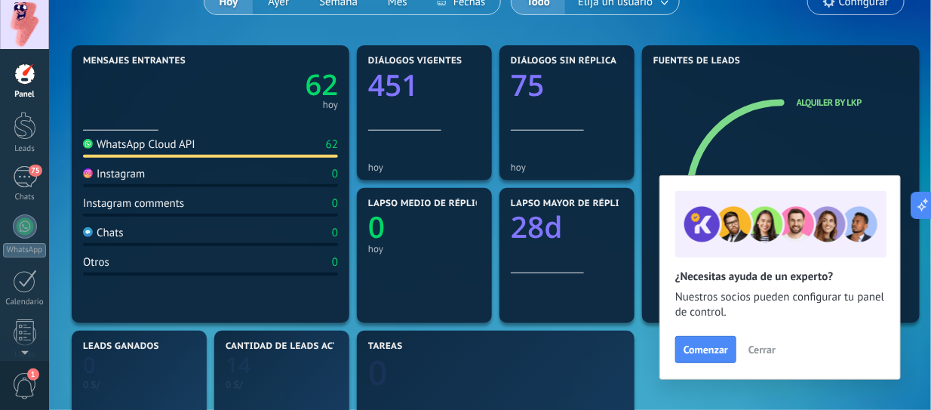
scroll to position [151, 0]
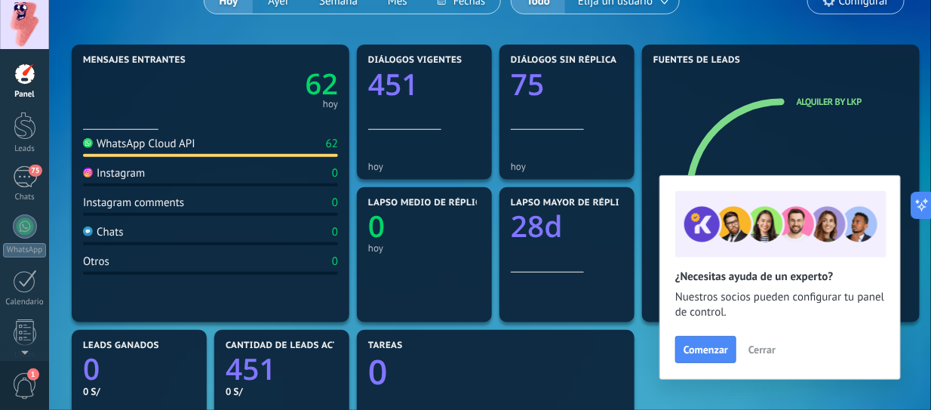
click at [130, 171] on div "Instagram" at bounding box center [114, 173] width 62 height 14
click at [175, 143] on div "WhatsApp Cloud API" at bounding box center [139, 144] width 112 height 14
click at [164, 229] on div "Chats 0" at bounding box center [210, 235] width 255 height 20
click at [328, 83] on text "62" at bounding box center [322, 83] width 32 height 39
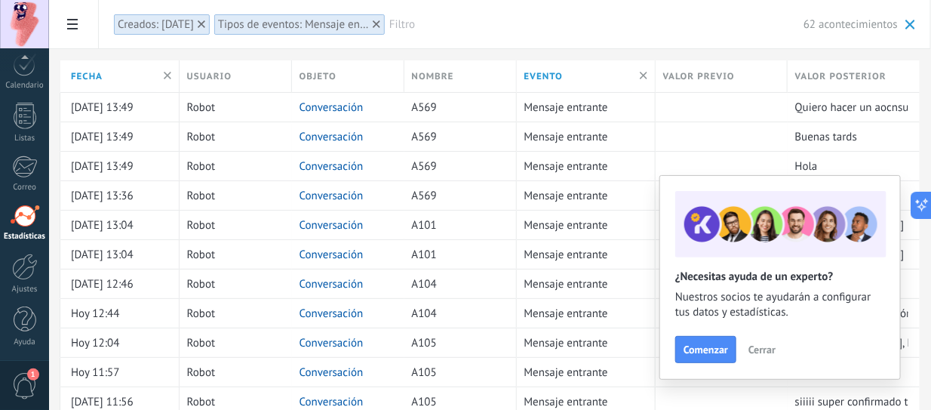
click at [759, 346] on span "Cerrar" at bounding box center [762, 349] width 27 height 11
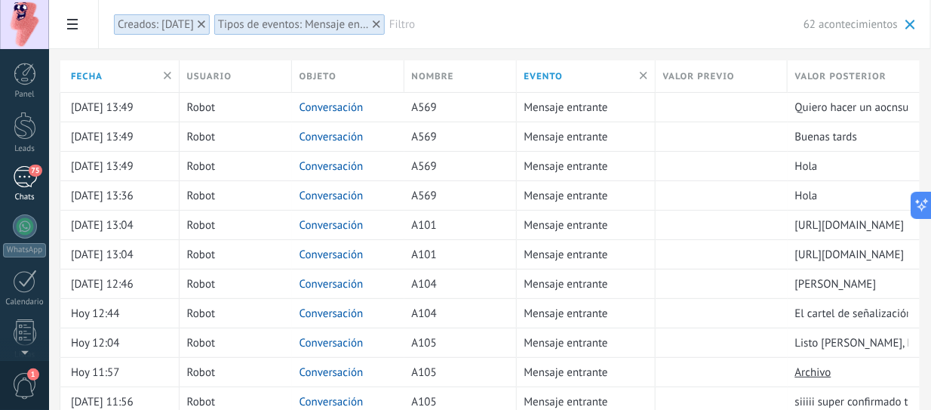
click at [33, 178] on div "75" at bounding box center [25, 177] width 24 height 22
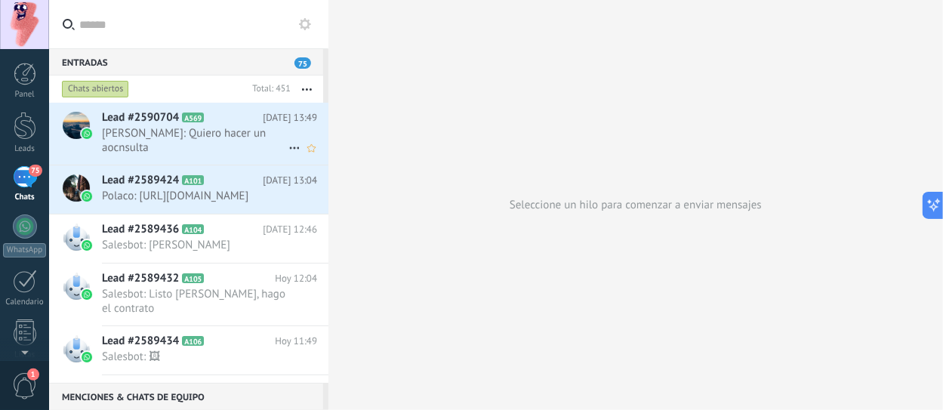
click at [191, 126] on span "[PERSON_NAME]: Quiero hacer un aocnsulta" at bounding box center [195, 140] width 186 height 29
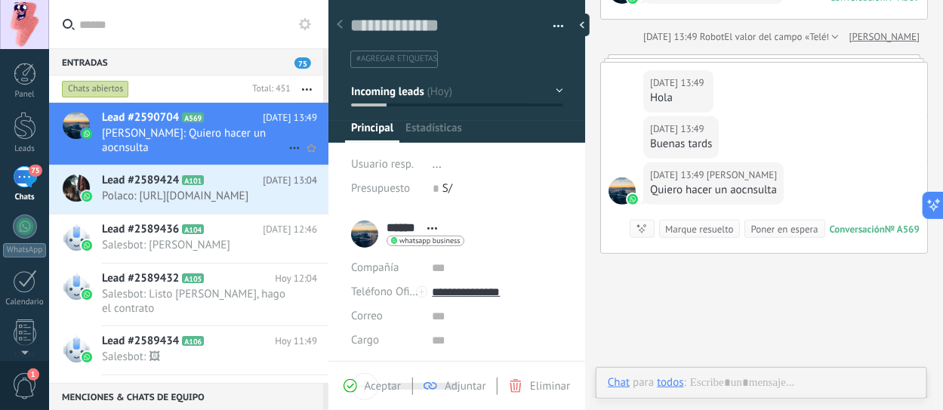
scroll to position [22, 0]
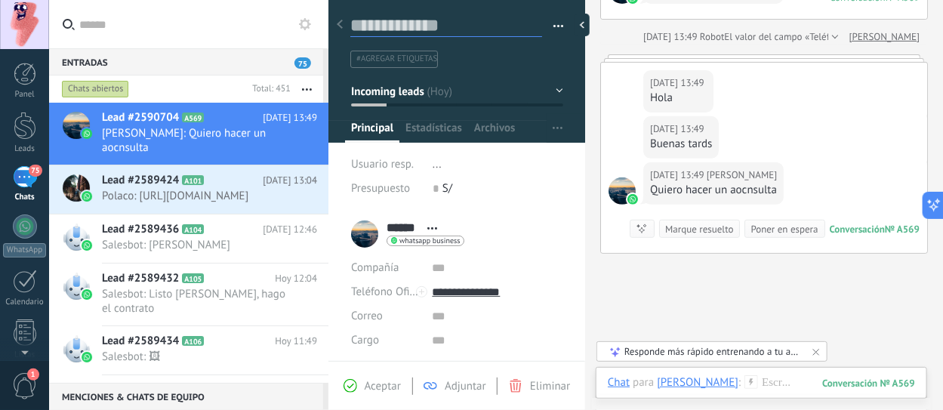
click at [423, 25] on textarea at bounding box center [446, 25] width 192 height 23
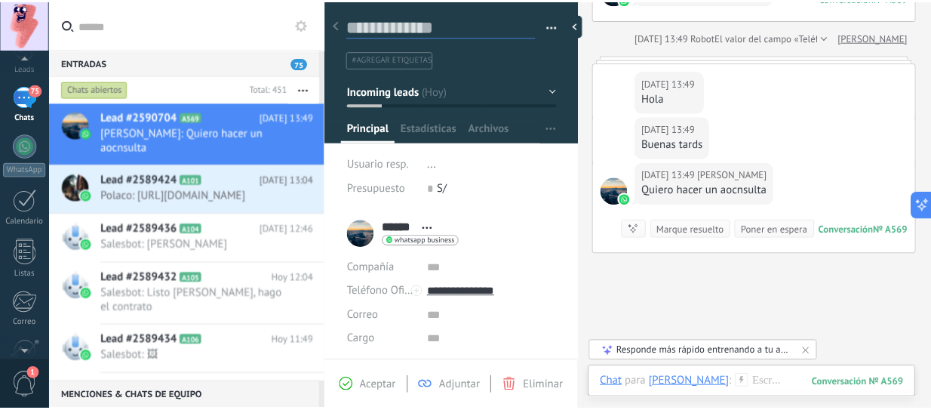
scroll to position [151, 0]
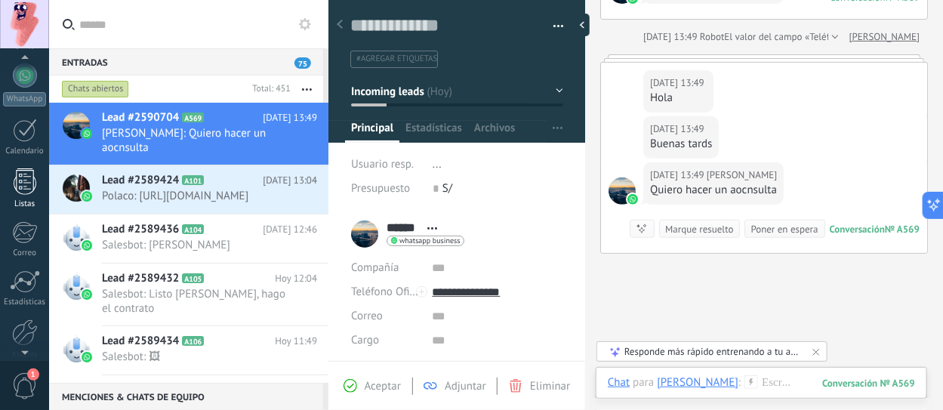
click at [23, 194] on link "Listas" at bounding box center [24, 188] width 49 height 41
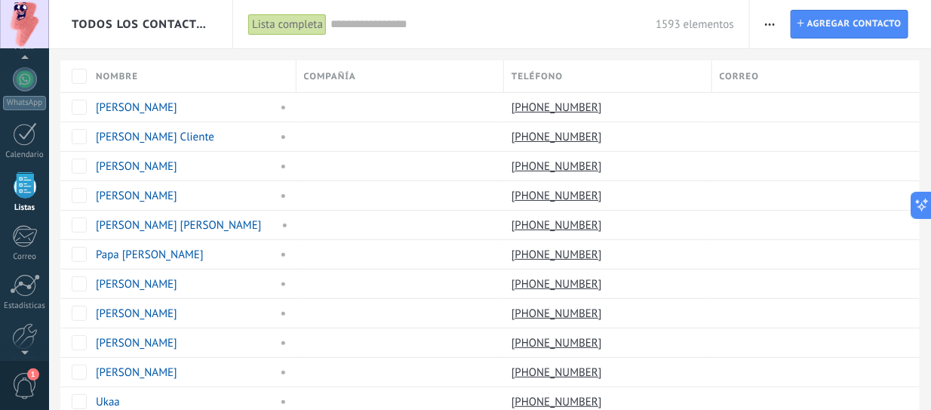
click at [296, 29] on div "Lista completa" at bounding box center [287, 25] width 78 height 22
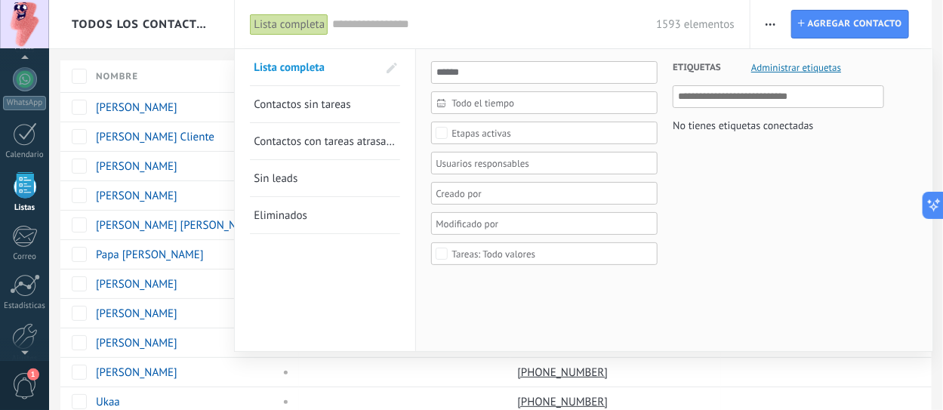
click at [296, 29] on div "Lista completa" at bounding box center [289, 25] width 78 height 22
click at [302, 23] on div "Lista completa" at bounding box center [289, 25] width 78 height 22
click at [516, 34] on div "1593 elementos" at bounding box center [533, 24] width 402 height 48
click at [197, 37] on div at bounding box center [471, 205] width 943 height 410
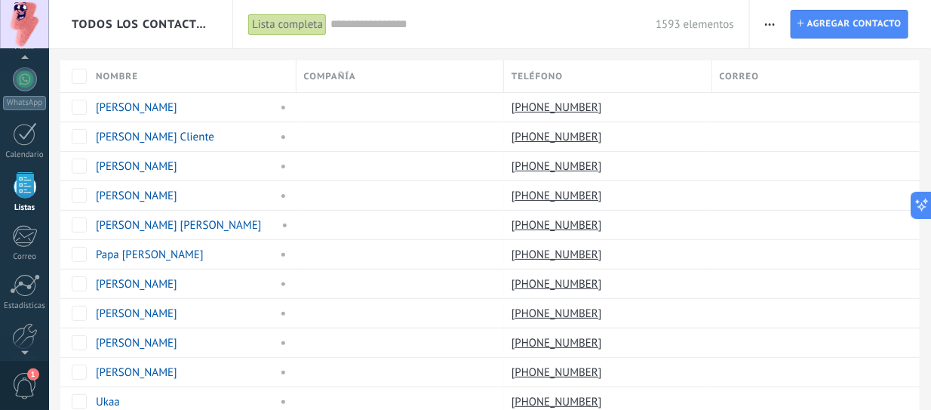
click at [121, 25] on span "Todos los contactos y empresas" at bounding box center [142, 24] width 140 height 14
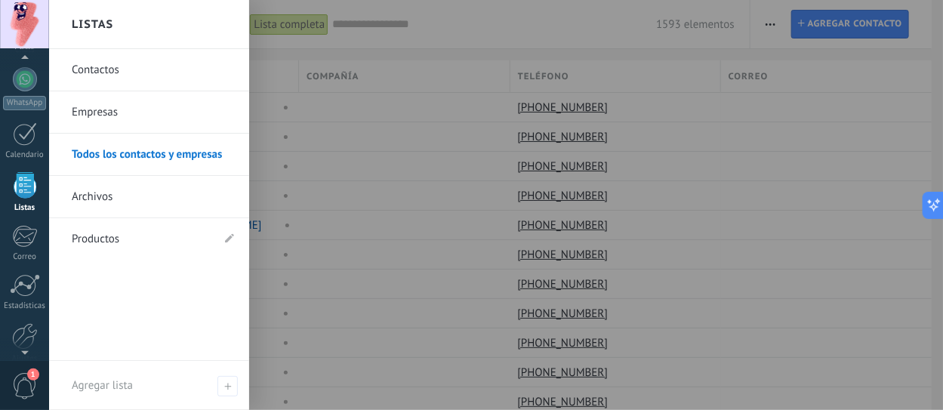
click at [119, 74] on link "Contactos" at bounding box center [153, 70] width 162 height 42
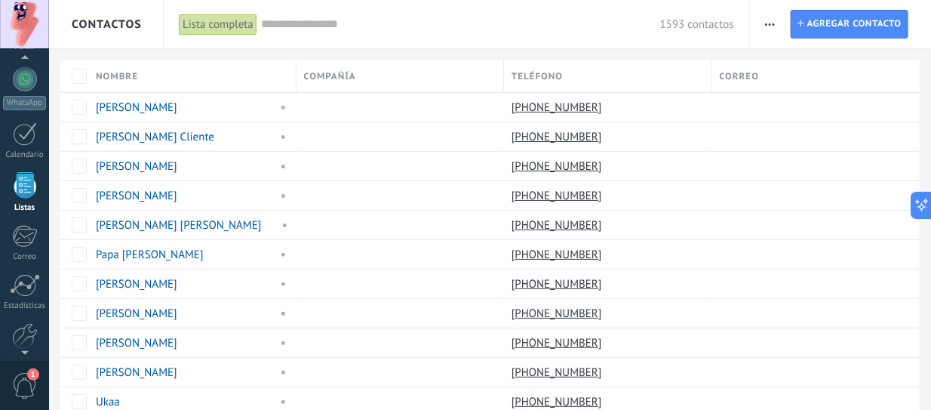
click at [117, 29] on span "Contactos" at bounding box center [107, 24] width 70 height 14
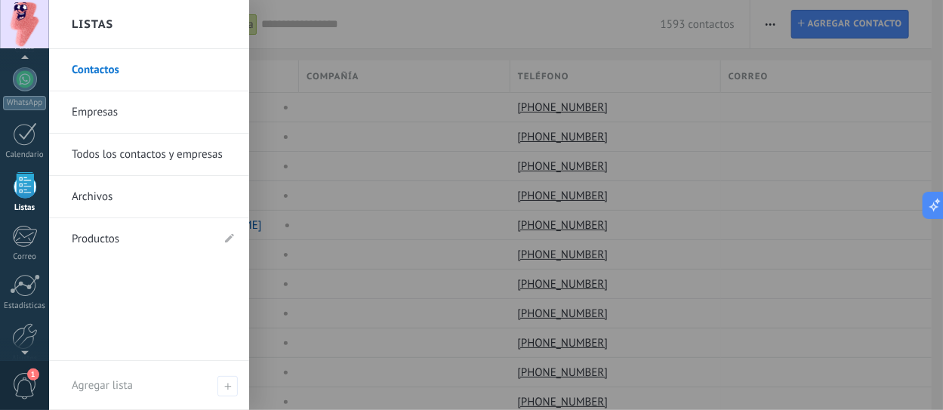
click at [147, 155] on link "Todos los contactos y empresas" at bounding box center [153, 155] width 162 height 42
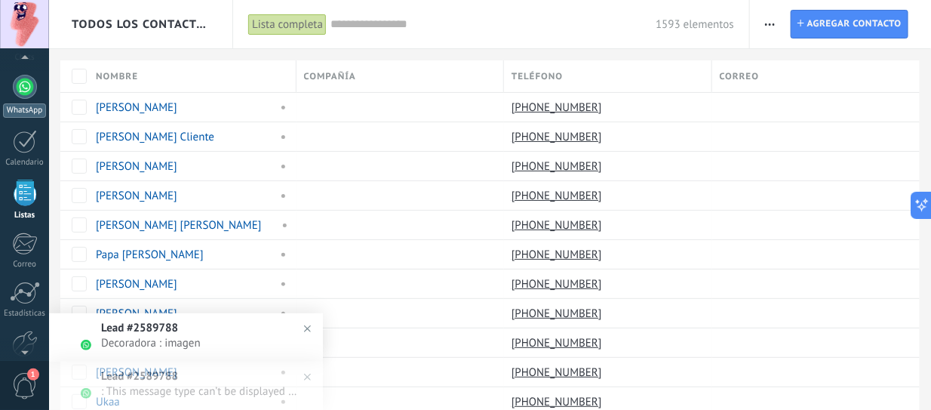
click at [29, 83] on div at bounding box center [25, 87] width 24 height 24
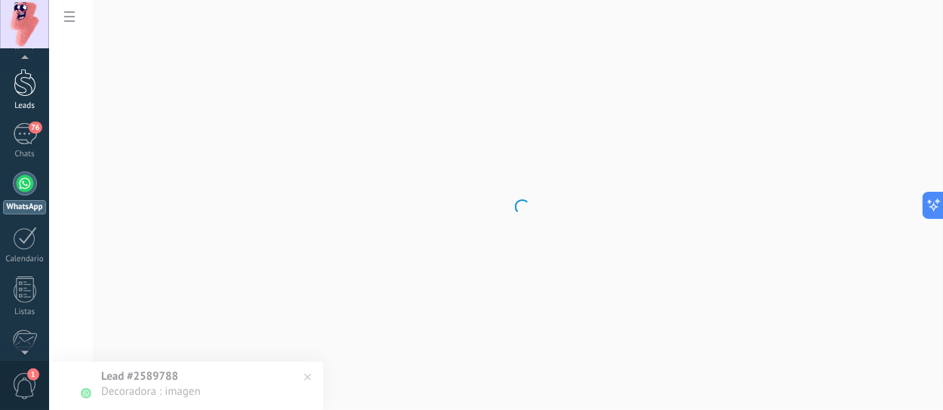
scroll to position [2, 0]
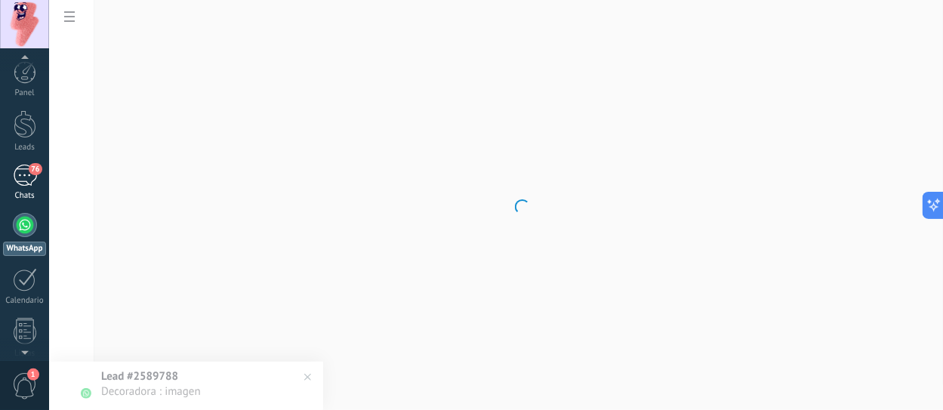
click at [28, 174] on div "76" at bounding box center [25, 176] width 24 height 22
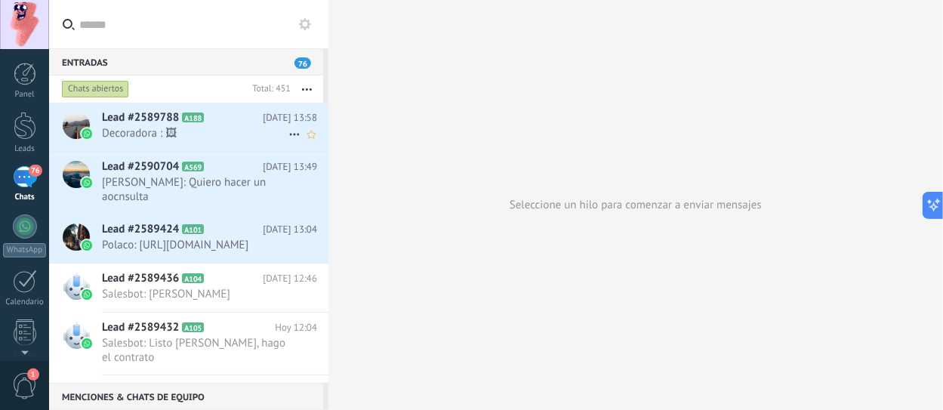
click at [174, 137] on span "Decoradora : 🖼" at bounding box center [195, 133] width 186 height 14
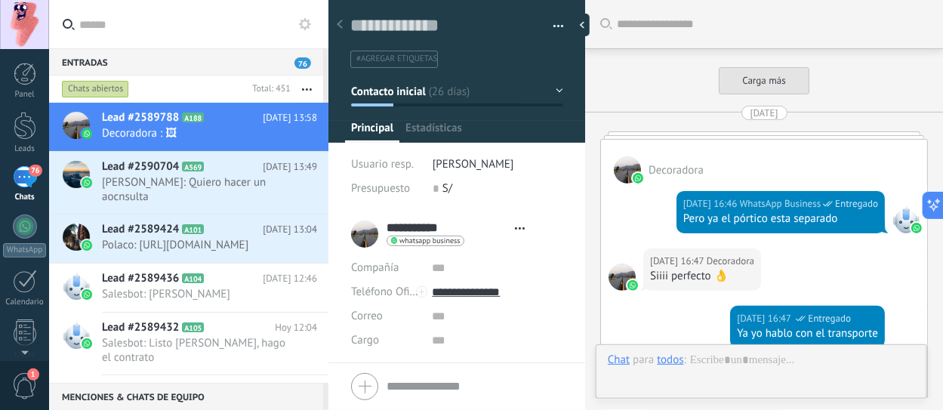
type textarea "**********"
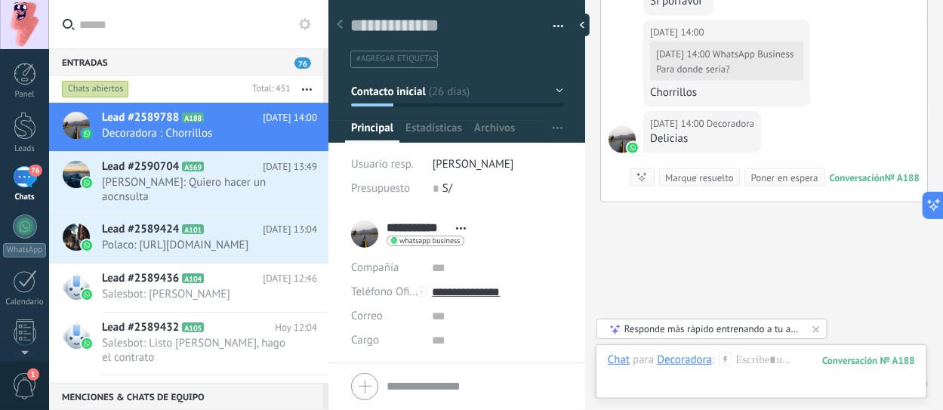
scroll to position [3013, 0]
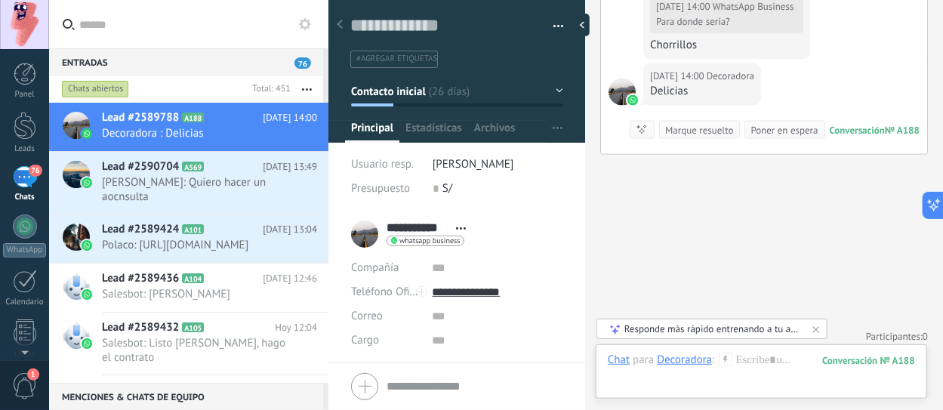
type input "**********"
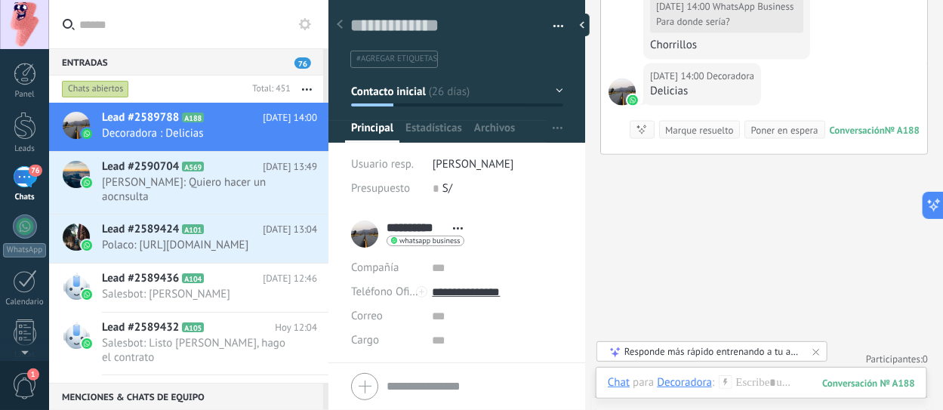
scroll to position [2938, 0]
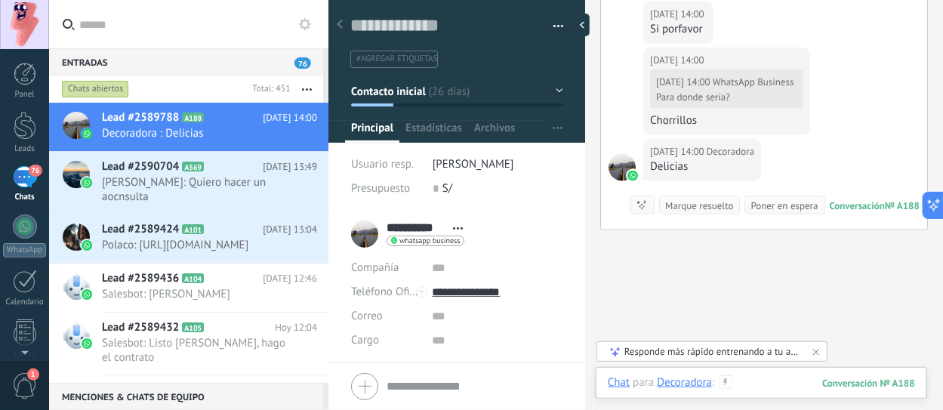
click at [746, 386] on div at bounding box center [761, 397] width 307 height 45
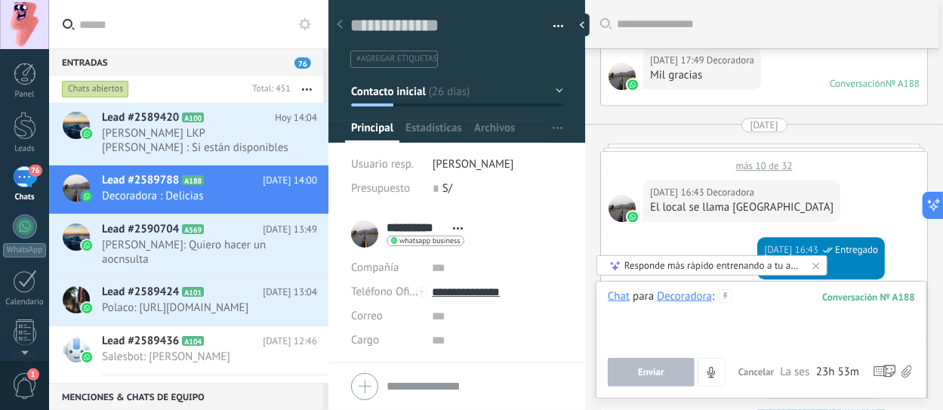
scroll to position [1511, 0]
click at [758, 371] on span "Cancelar" at bounding box center [756, 371] width 36 height 13
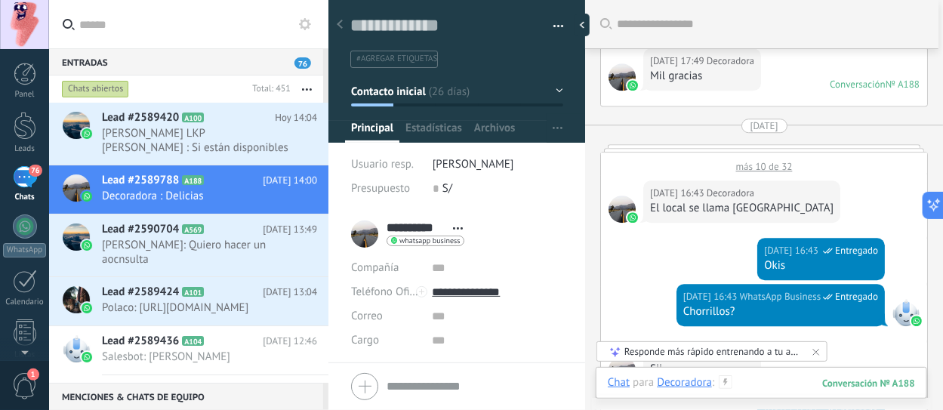
click at [759, 380] on div at bounding box center [761, 397] width 307 height 45
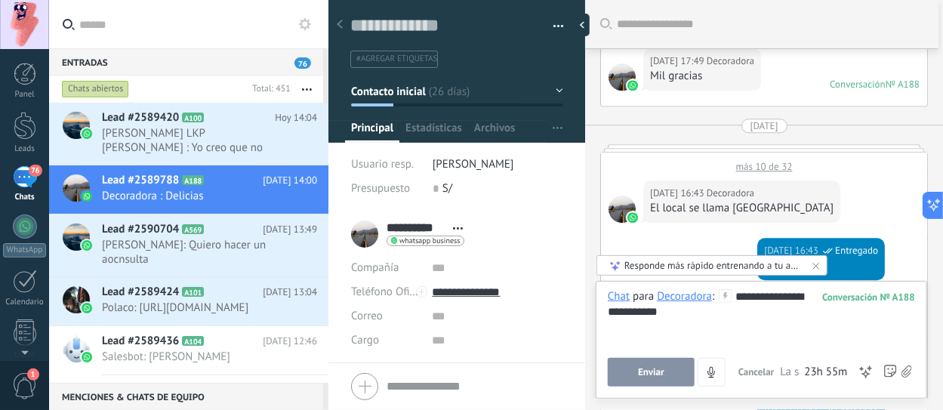
click at [655, 356] on div "**********" at bounding box center [761, 337] width 307 height 97
click at [655, 365] on button "Enviar" at bounding box center [651, 372] width 87 height 29
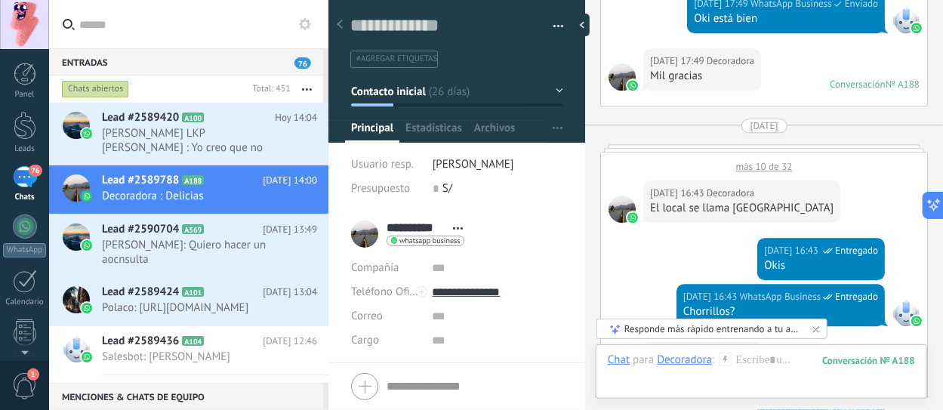
scroll to position [5259, 0]
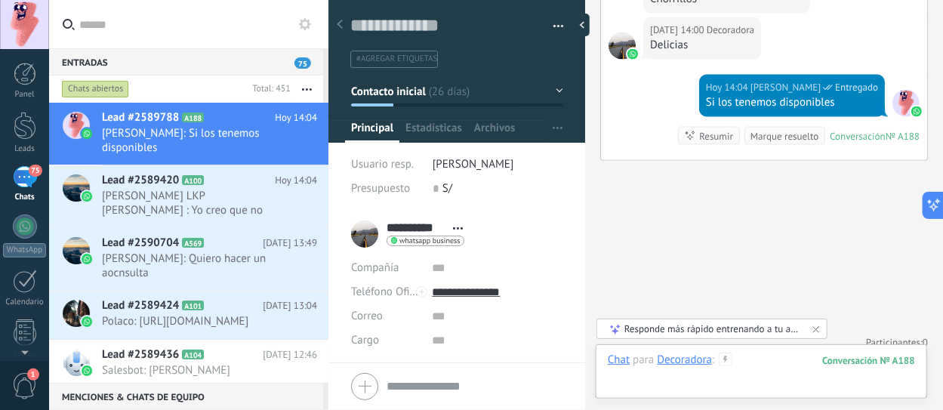
click at [766, 356] on div at bounding box center [761, 374] width 307 height 45
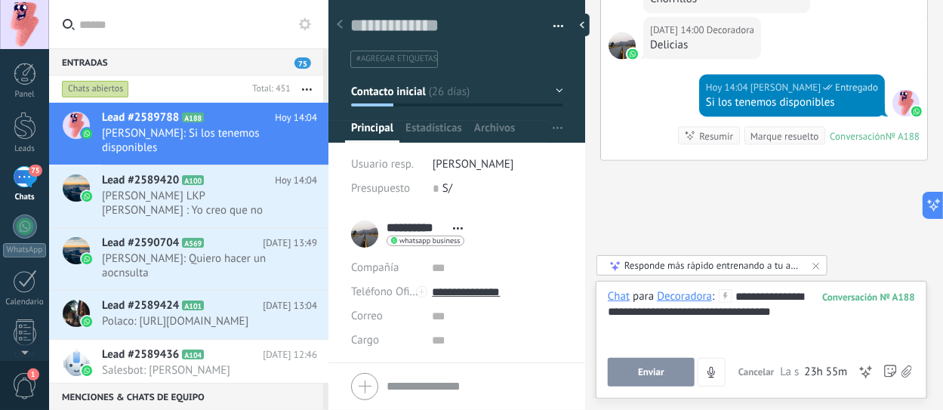
click at [639, 374] on span "Enviar" at bounding box center [651, 372] width 26 height 11
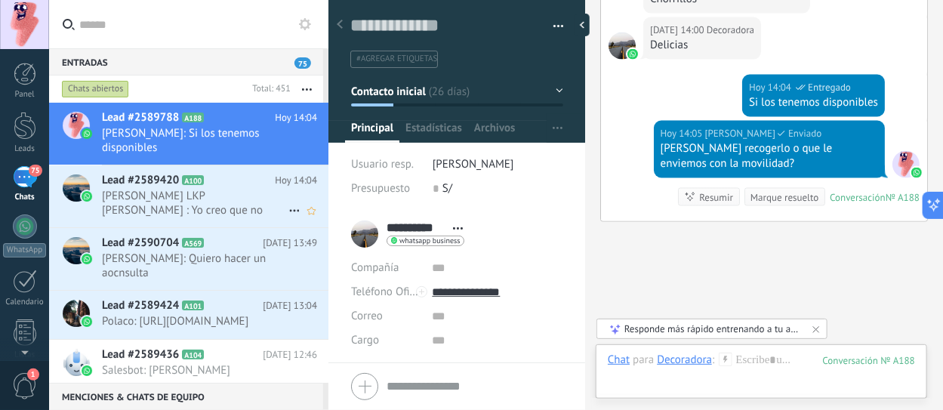
scroll to position [5320, 0]
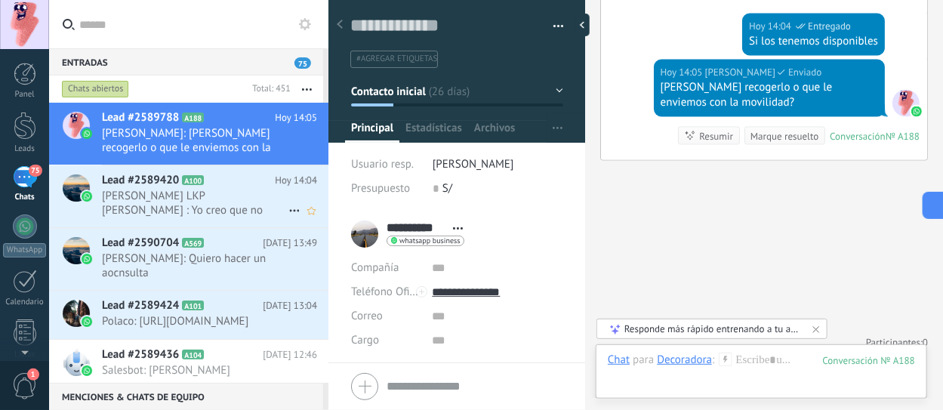
click at [211, 196] on span "[PERSON_NAME] LKP [PERSON_NAME] : Yo creo que no" at bounding box center [195, 203] width 186 height 29
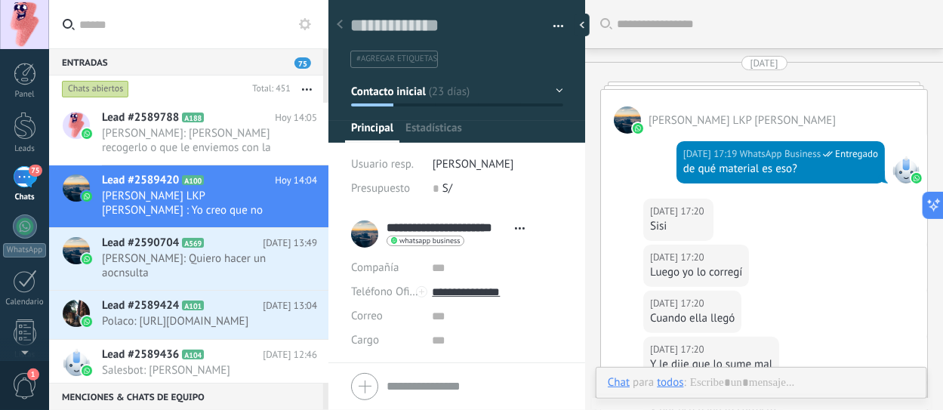
type textarea "**********"
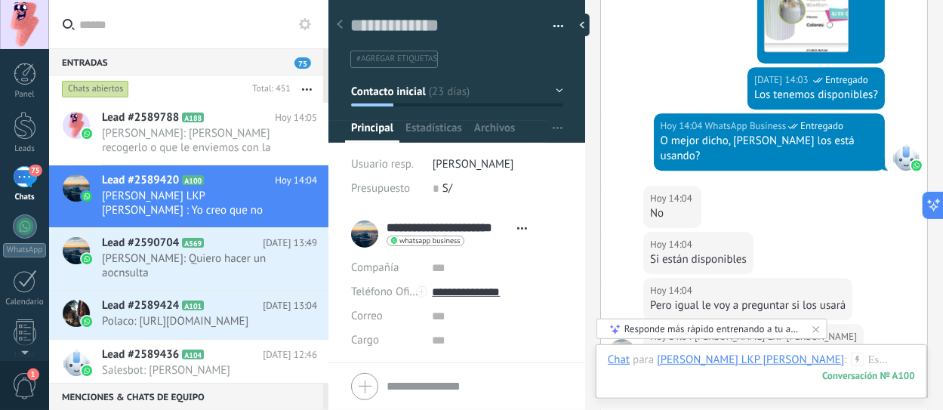
scroll to position [3867, 0]
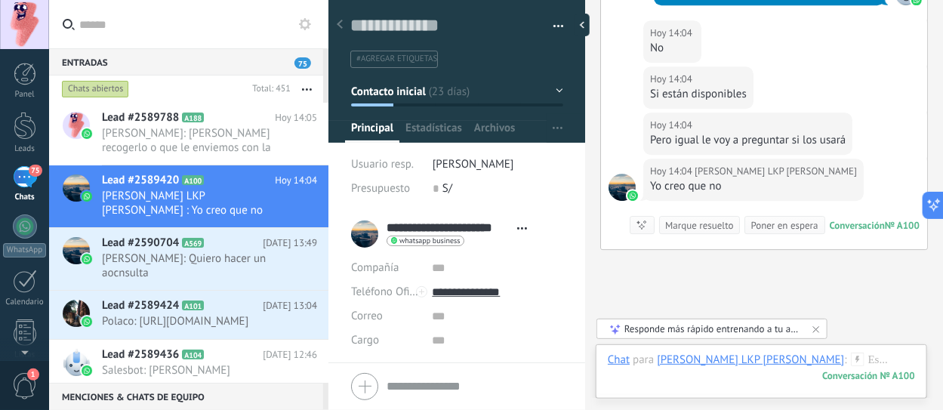
type input "**********"
click at [196, 141] on span "[PERSON_NAME]: [PERSON_NAME] recogerlo o que le enviemos con la movilidad?" at bounding box center [195, 140] width 186 height 29
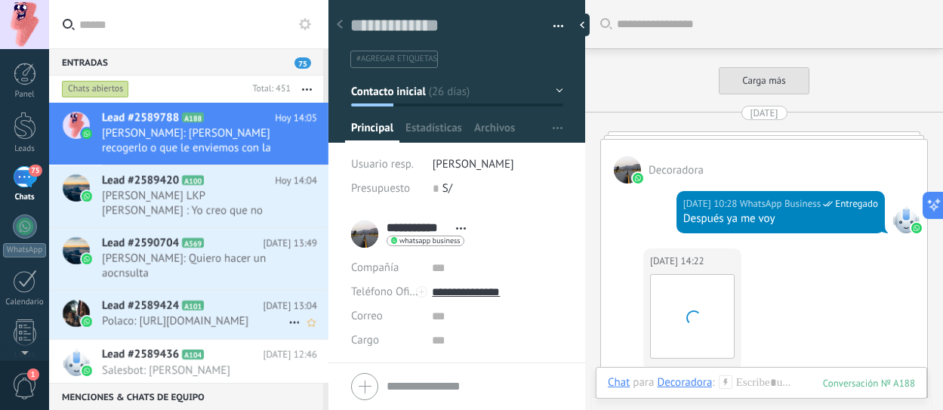
click at [232, 314] on span "Polaco: [URL][DOMAIN_NAME]" at bounding box center [195, 321] width 186 height 14
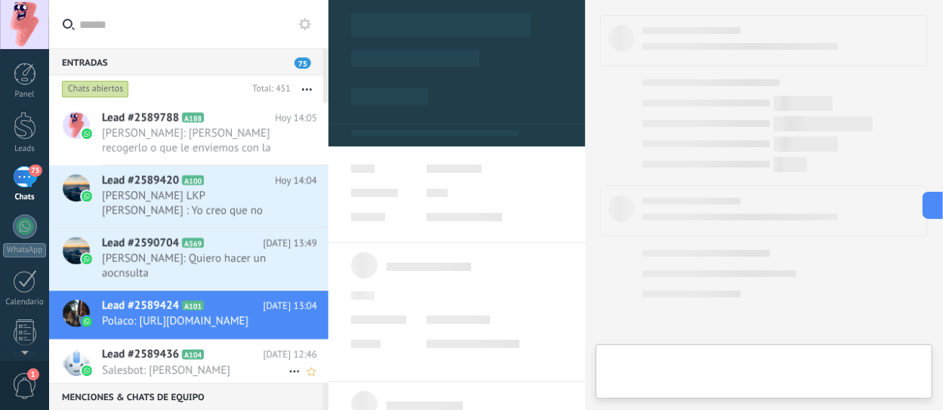
click at [205, 361] on h2 "Lead #2589436 A104" at bounding box center [182, 354] width 161 height 15
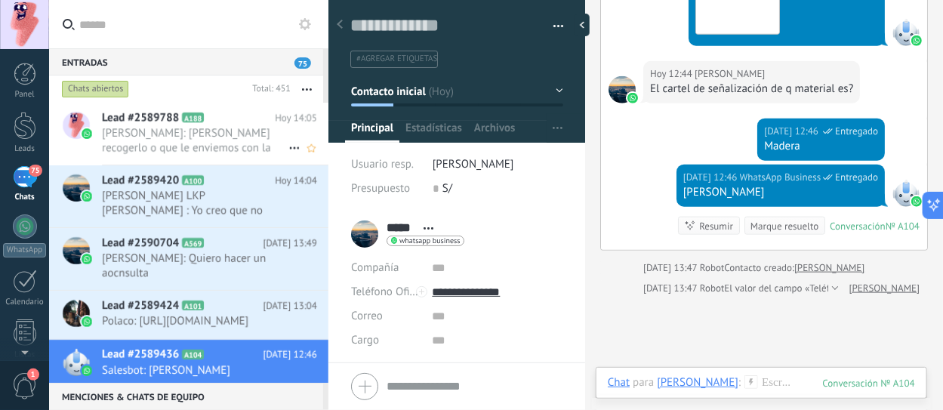
scroll to position [22, 0]
click at [205, 149] on span "[PERSON_NAME]: [PERSON_NAME] recogerlo o que le enviemos con la movilidad?" at bounding box center [195, 140] width 186 height 29
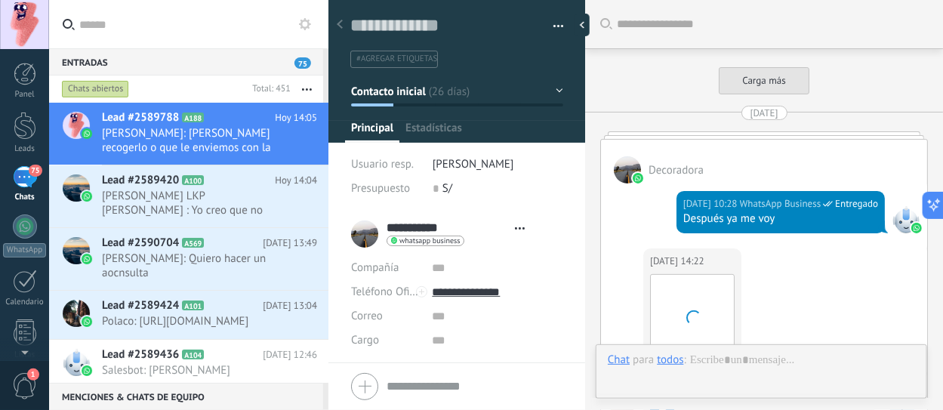
type textarea "**********"
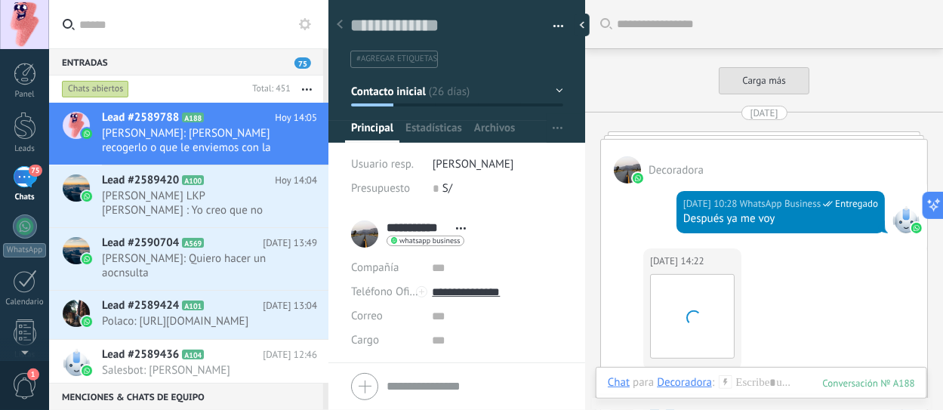
scroll to position [2045, 0]
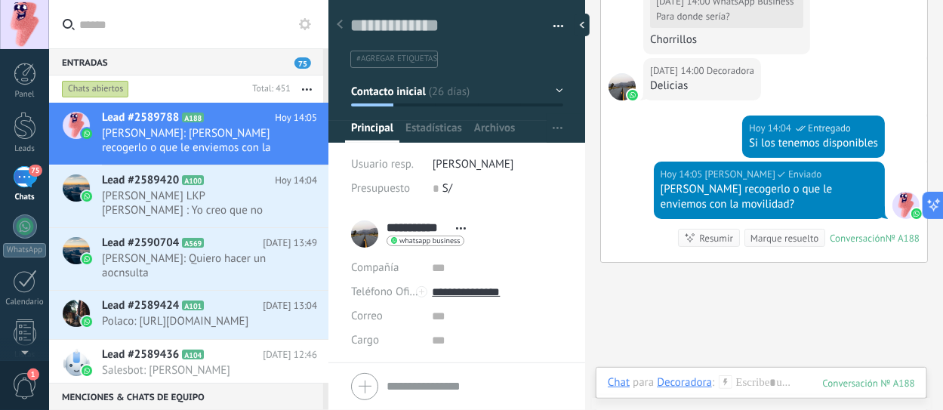
type input "**********"
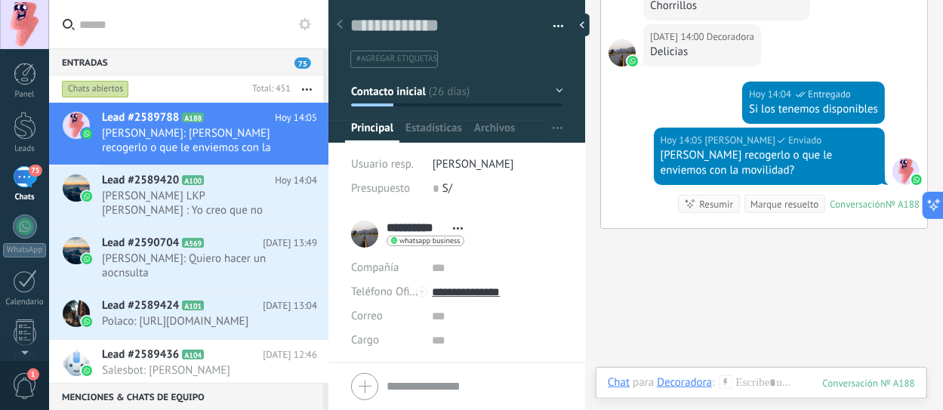
scroll to position [2078, 0]
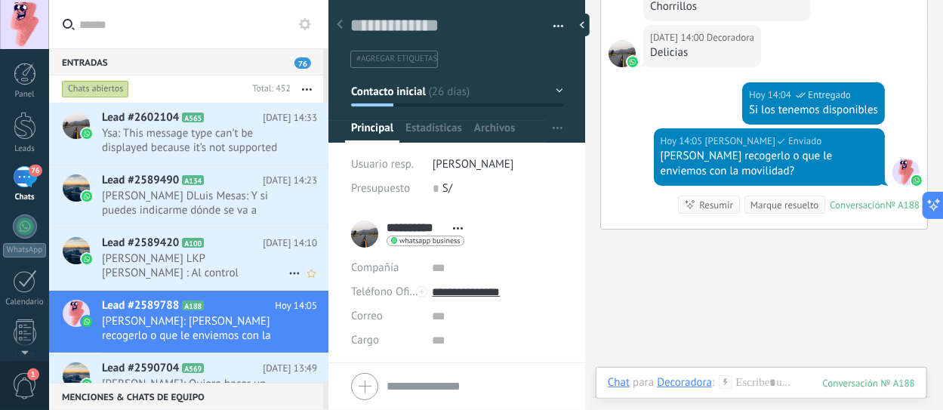
click at [210, 258] on span "[PERSON_NAME] LKP [PERSON_NAME] : Al control" at bounding box center [195, 265] width 186 height 29
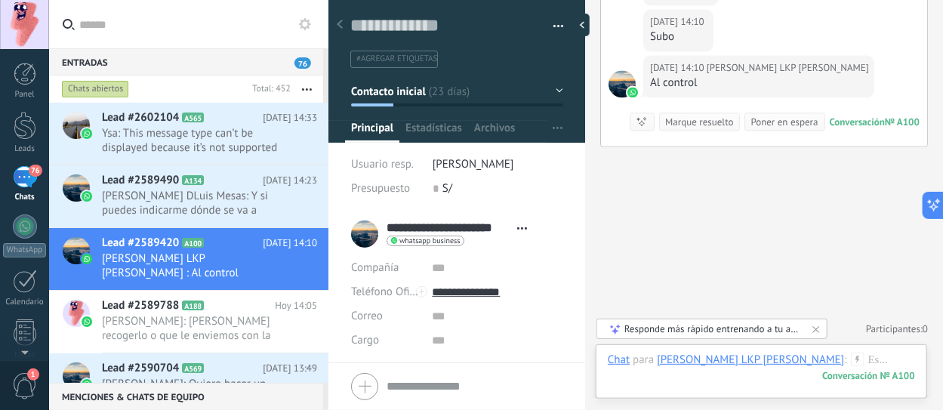
scroll to position [3170, 0]
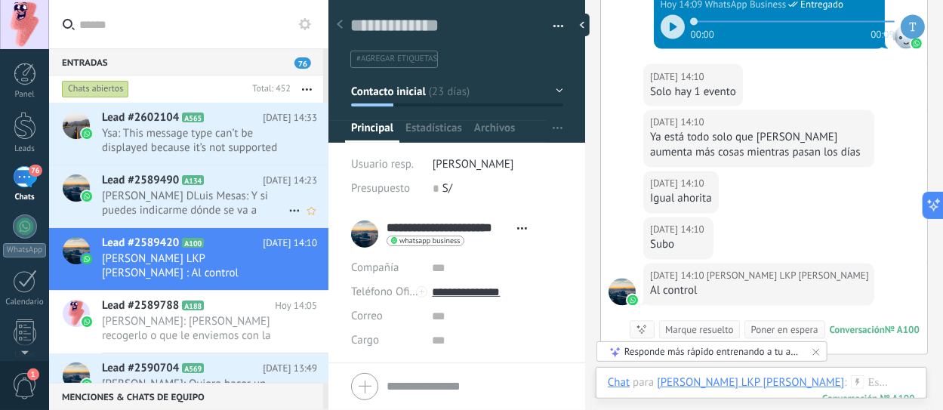
click at [172, 196] on span "[PERSON_NAME] DLuis Mesas: Y si puedes indicarme dónde se va a colocar la barra" at bounding box center [195, 203] width 186 height 29
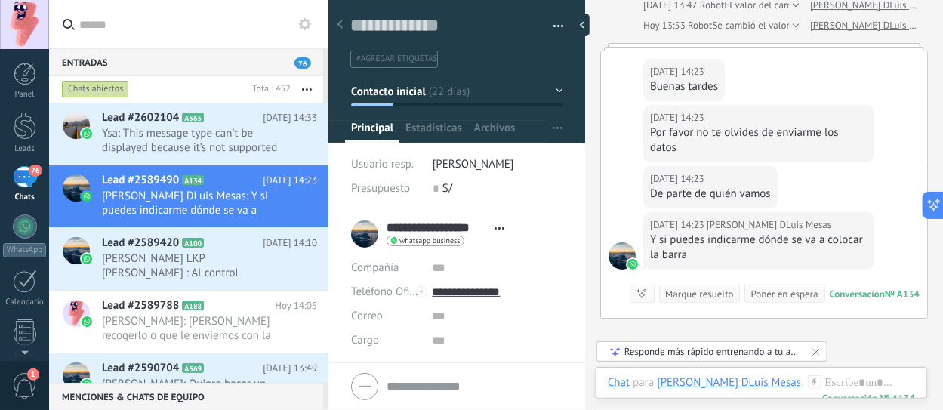
scroll to position [2081, 0]
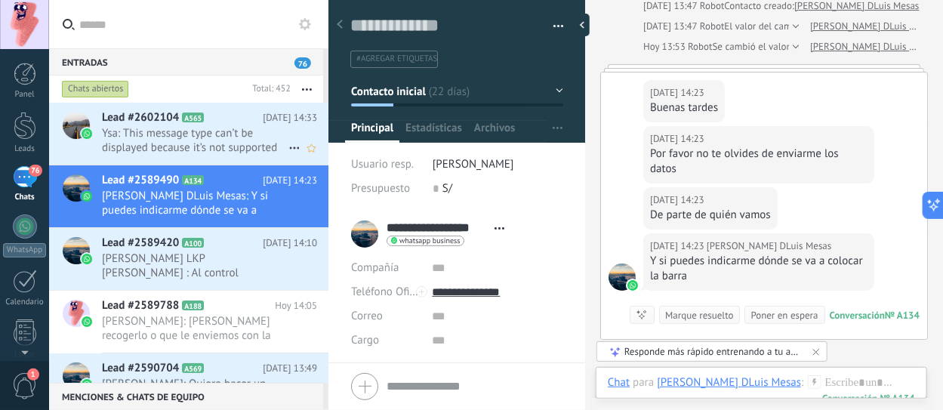
click at [181, 141] on span "Ysa: This message type can’t be displayed because it’s not supported yet." at bounding box center [195, 140] width 186 height 29
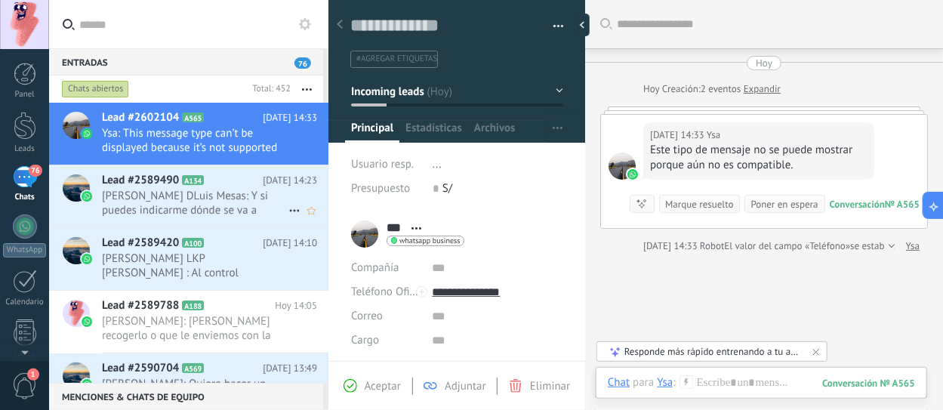
click at [125, 177] on span "Lead #2589490" at bounding box center [140, 180] width 77 height 15
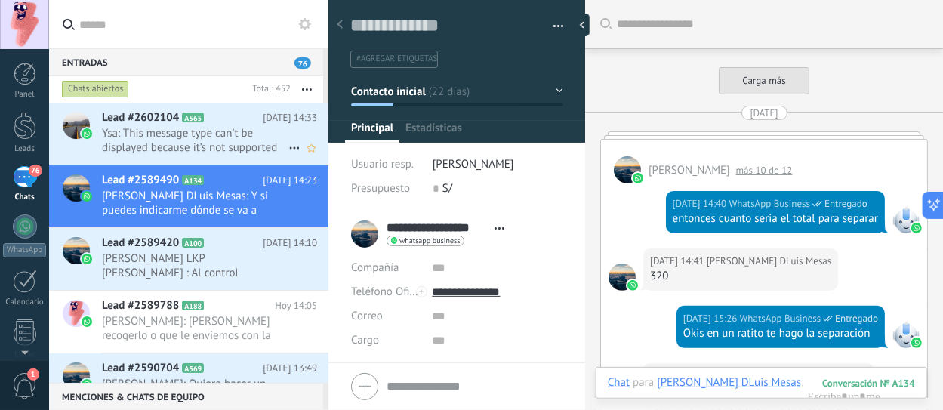
scroll to position [2156, 0]
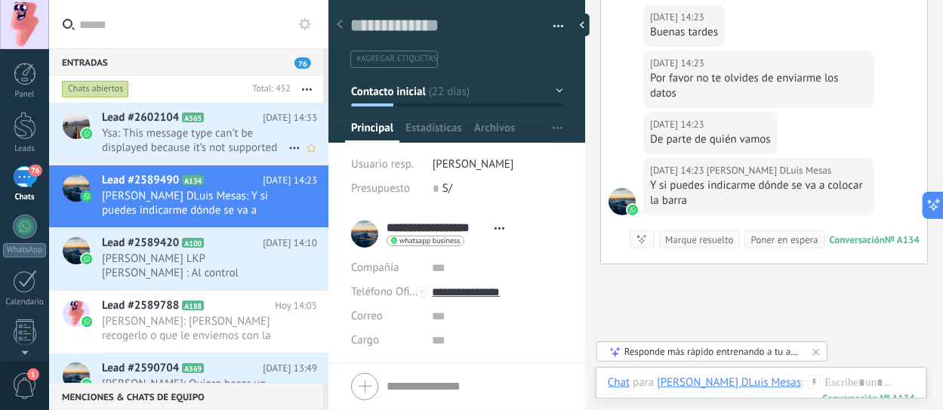
click at [203, 150] on span "Ysa: This message type can’t be displayed because it’s not supported yet." at bounding box center [195, 140] width 186 height 29
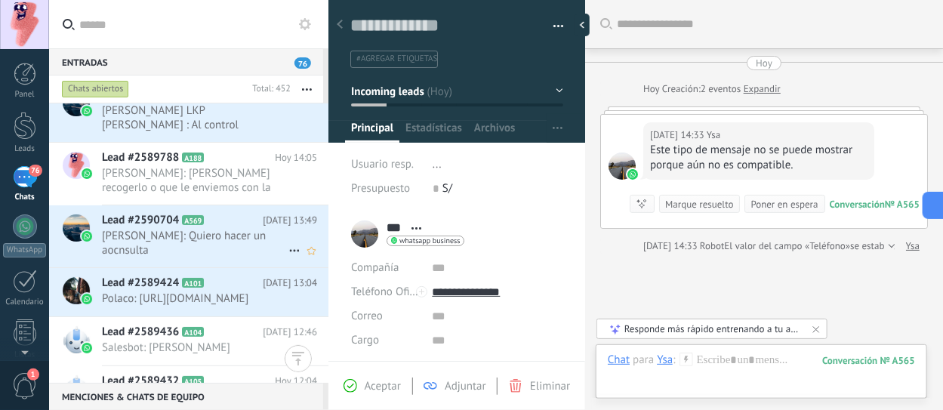
scroll to position [72, 0]
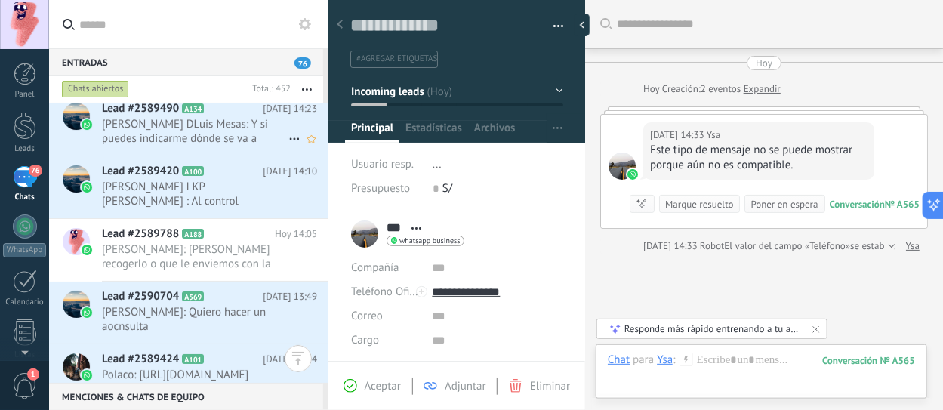
click at [174, 146] on div "Lead #2589490 A134 [DATE] 14:23 [PERSON_NAME] DLuis Mesas: Y si puedes indicarm…" at bounding box center [215, 125] width 226 height 62
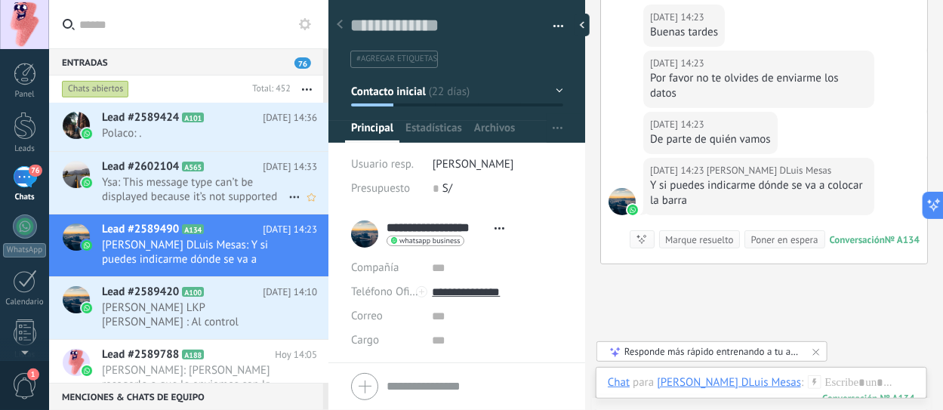
click at [230, 190] on span "Ysa: This message type can’t be displayed because it’s not supported yet." at bounding box center [195, 189] width 186 height 29
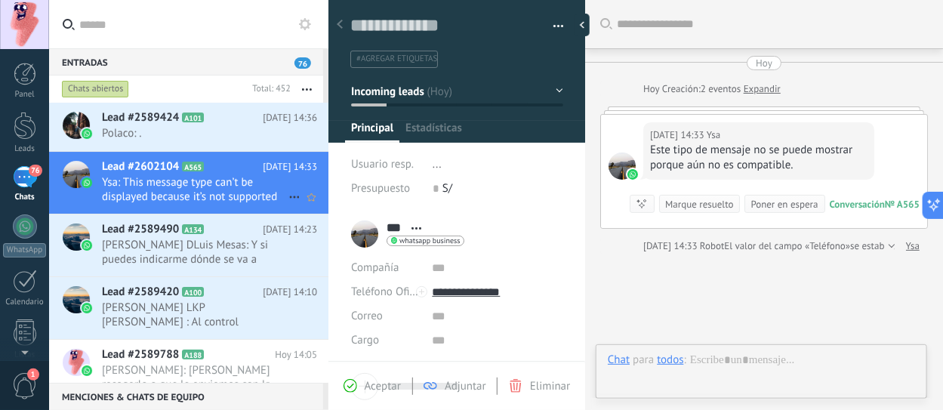
scroll to position [22, 0]
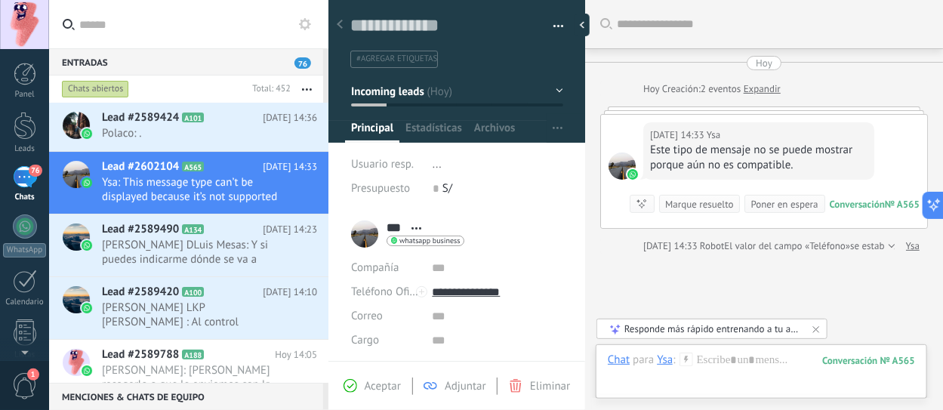
click at [666, 109] on div at bounding box center [764, 110] width 328 height 8
drag, startPoint x: 650, startPoint y: 110, endPoint x: 620, endPoint y: 111, distance: 29.4
click at [648, 110] on div at bounding box center [764, 110] width 328 height 8
click at [612, 111] on div at bounding box center [764, 110] width 328 height 8
click at [636, 118] on div "[DATE] 14:33 Ysa Este tipo de mensaje no se puede mostrar porque aún no es comp…" at bounding box center [764, 171] width 326 height 113
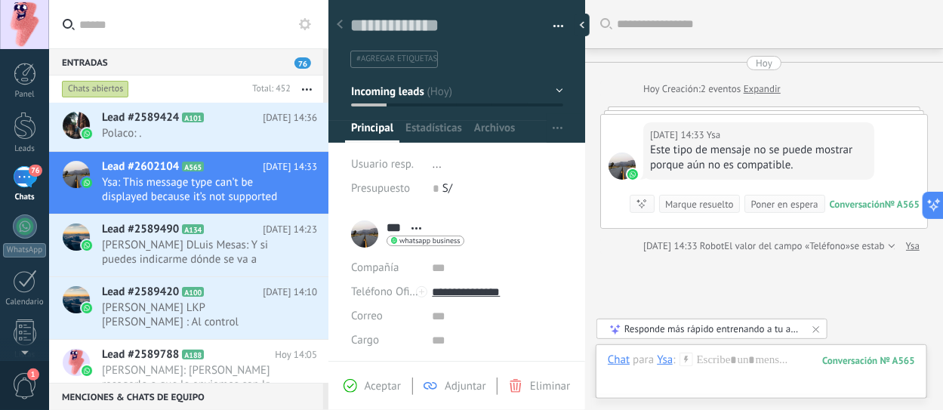
click at [855, 205] on div "Conversación" at bounding box center [857, 204] width 55 height 13
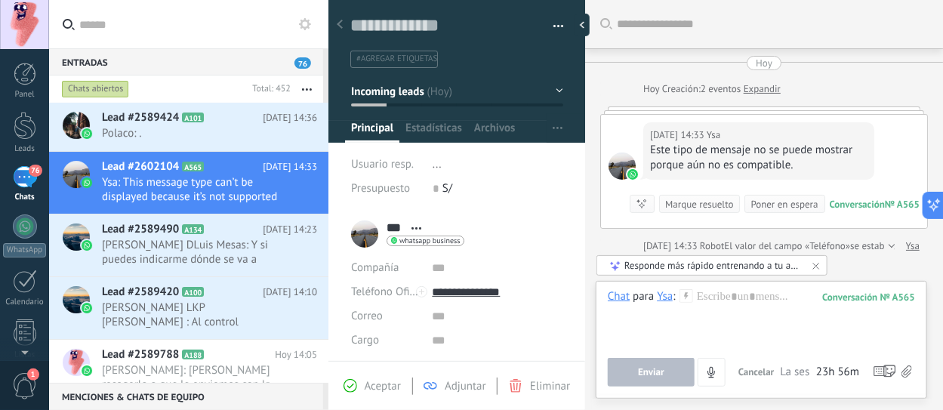
click at [855, 205] on div "Conversación" at bounding box center [857, 204] width 55 height 13
click at [685, 297] on use at bounding box center [685, 295] width 13 height 13
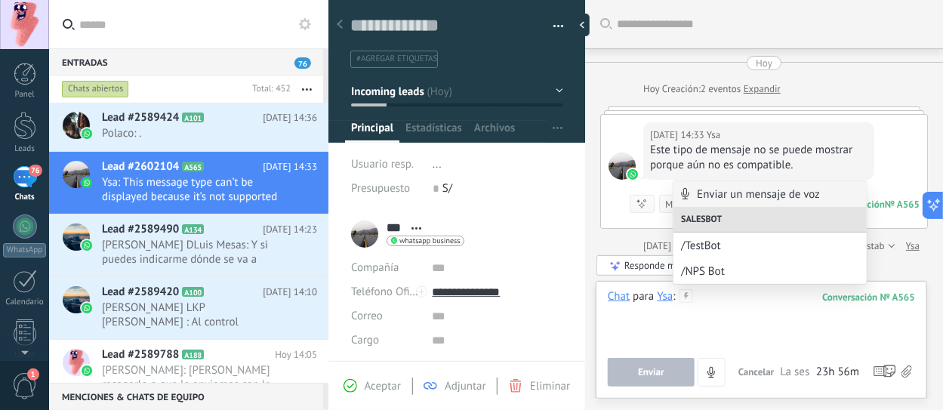
click at [742, 303] on div at bounding box center [762, 317] width 308 height 57
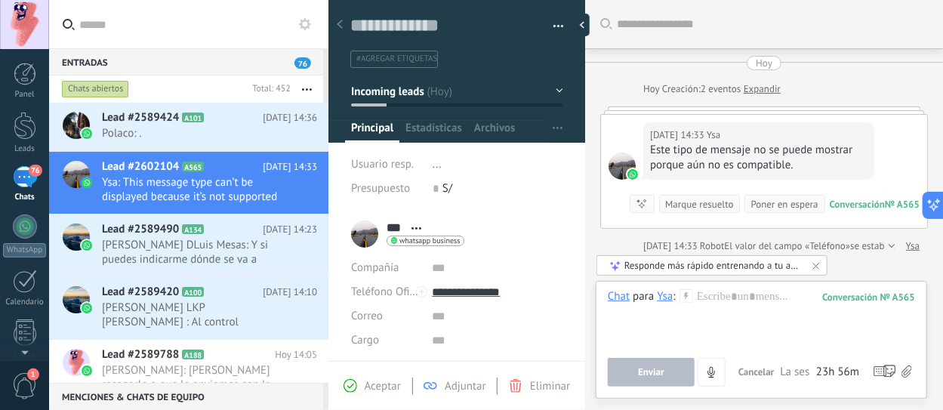
click at [814, 266] on icon at bounding box center [816, 266] width 12 height 12
click at [189, 137] on span "Polaco: ." at bounding box center [195, 133] width 186 height 14
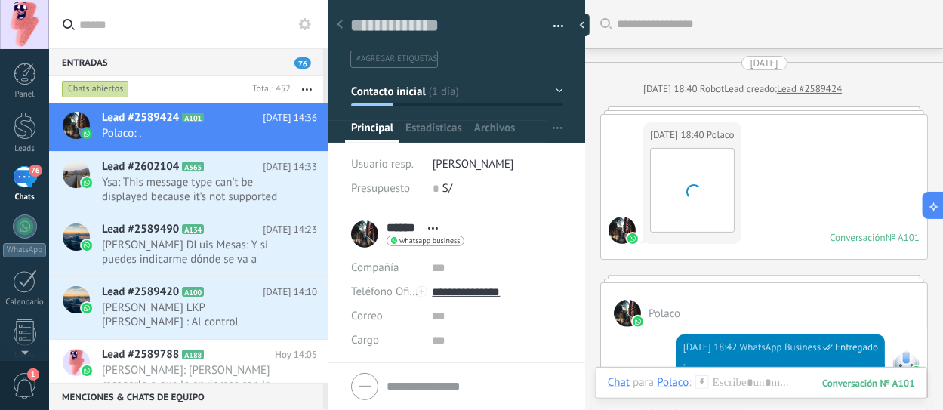
scroll to position [1625, 0]
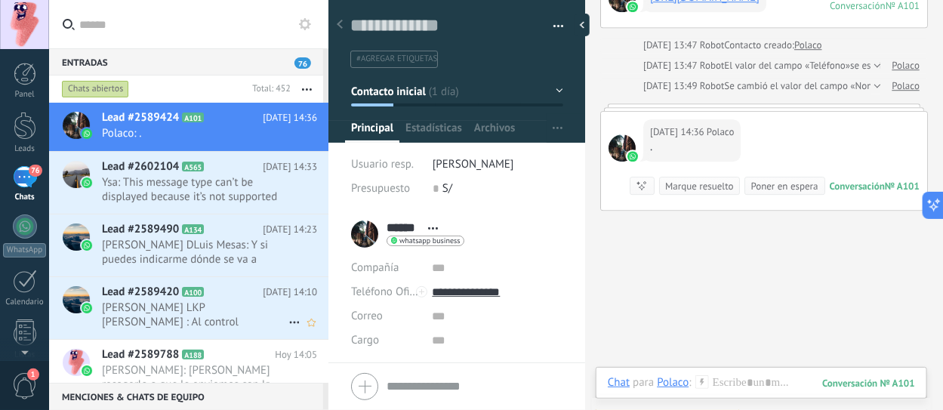
click at [177, 307] on span "[PERSON_NAME] LKP [PERSON_NAME] : Al control" at bounding box center [195, 314] width 186 height 29
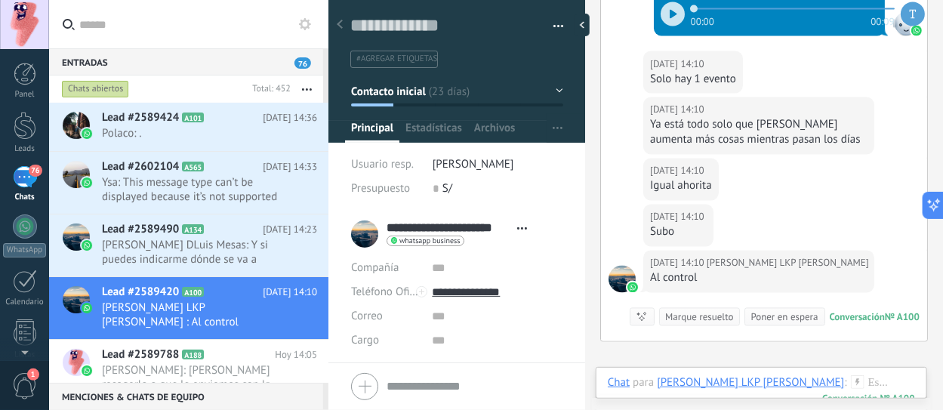
scroll to position [3142, 0]
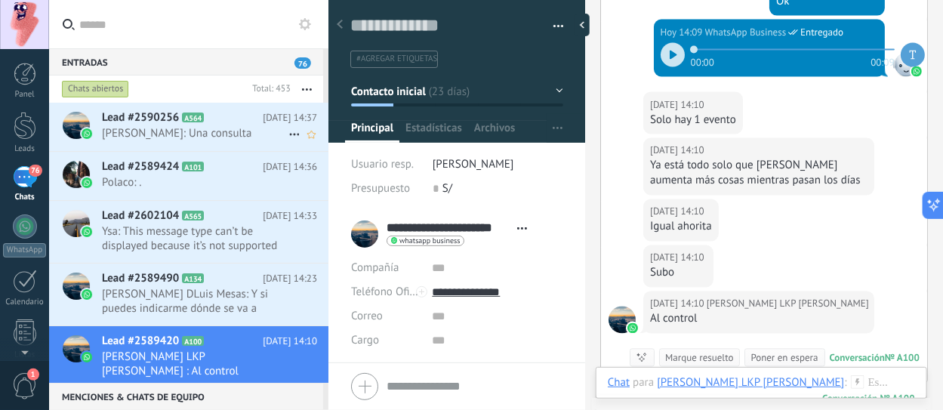
click at [202, 131] on span "[PERSON_NAME]: Una consulta" at bounding box center [195, 133] width 186 height 14
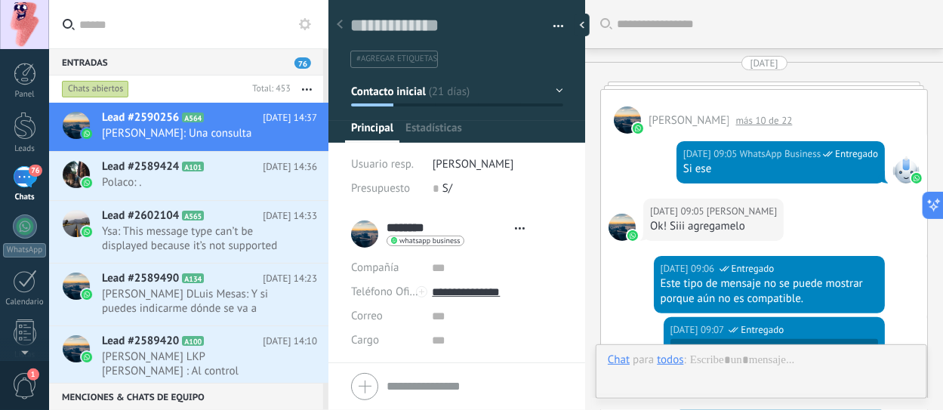
type textarea "**********"
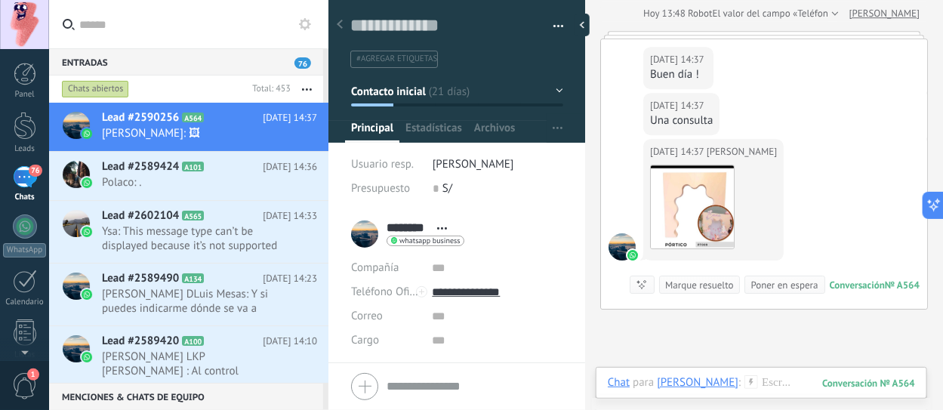
scroll to position [1897, 0]
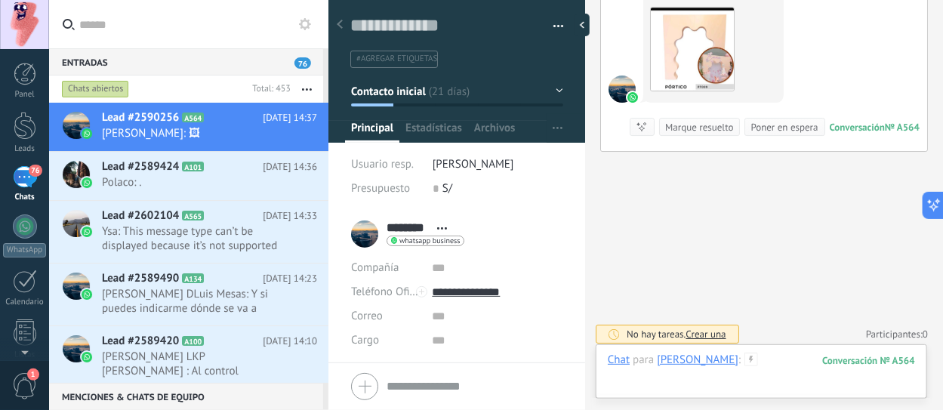
click at [729, 357] on div at bounding box center [761, 374] width 307 height 45
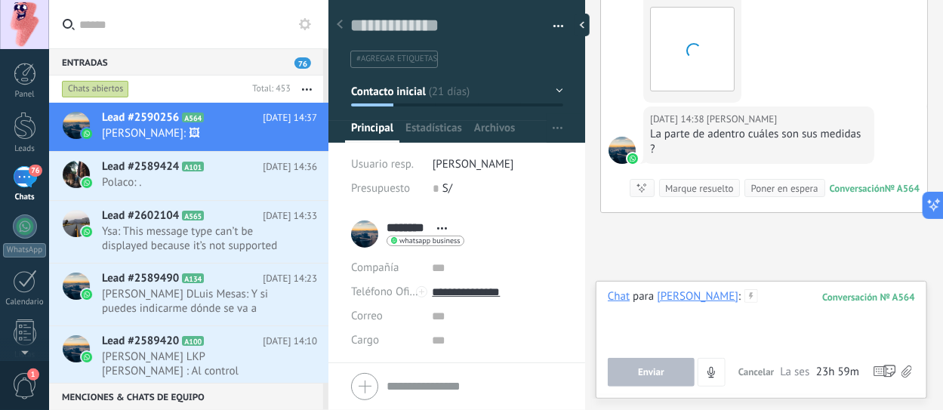
scroll to position [1957, 0]
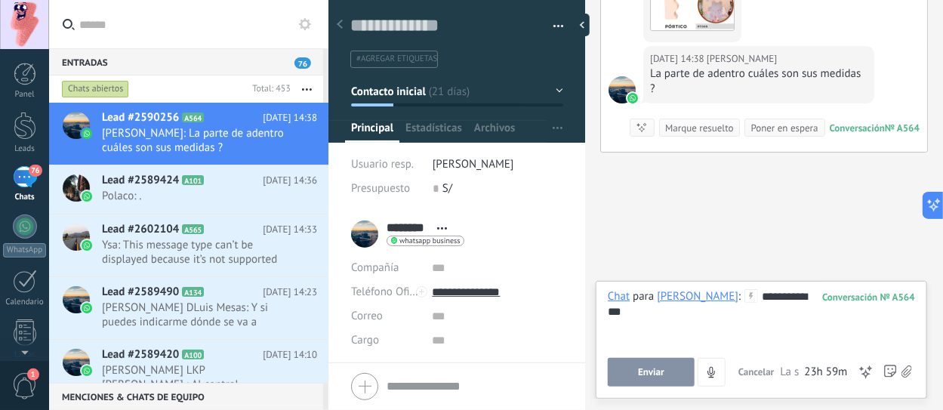
click at [793, 297] on div "**********" at bounding box center [762, 317] width 308 height 57
click at [668, 379] on button "Enviar" at bounding box center [651, 372] width 87 height 29
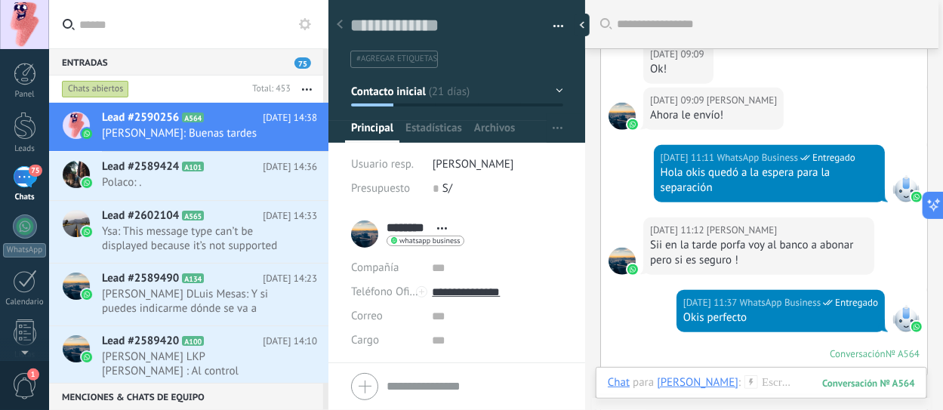
scroll to position [0, 0]
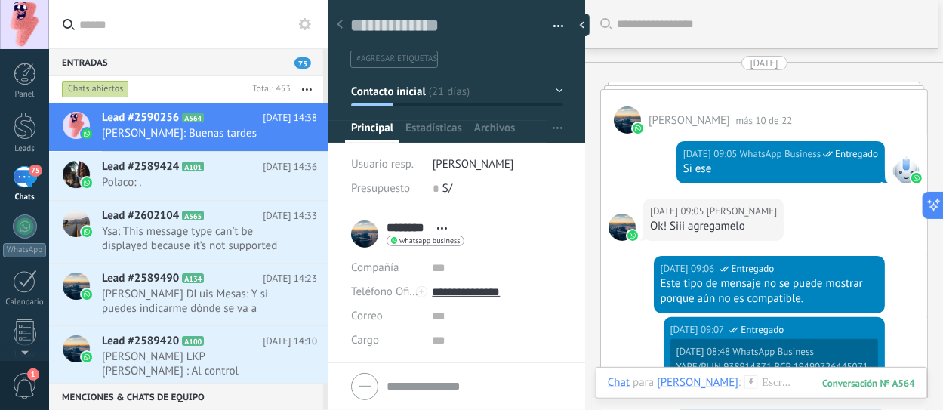
click at [771, 66] on div "[DATE]" at bounding box center [764, 63] width 28 height 14
click at [750, 66] on div "[DATE]" at bounding box center [764, 63] width 28 height 14
click at [762, 116] on div "más 10 de 22" at bounding box center [764, 120] width 72 height 13
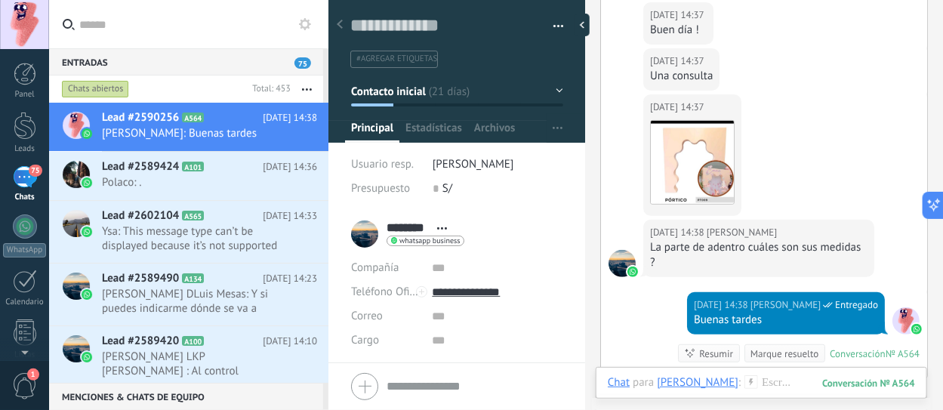
scroll to position [2339, 0]
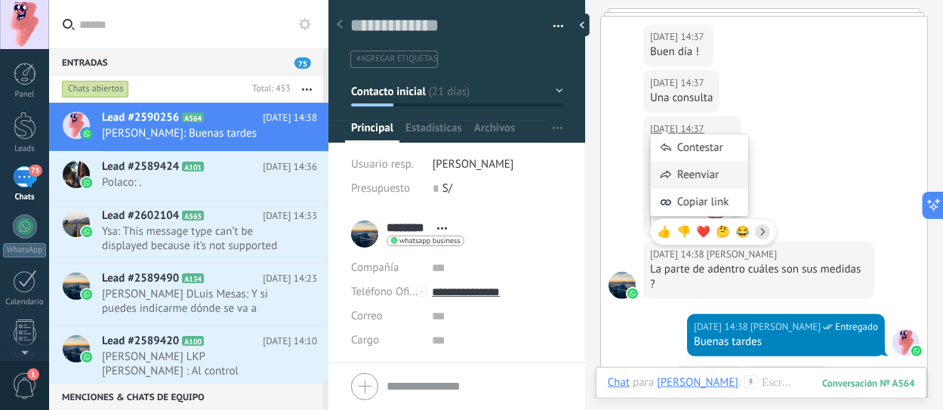
click at [697, 177] on div "Reenviar" at bounding box center [699, 175] width 97 height 27
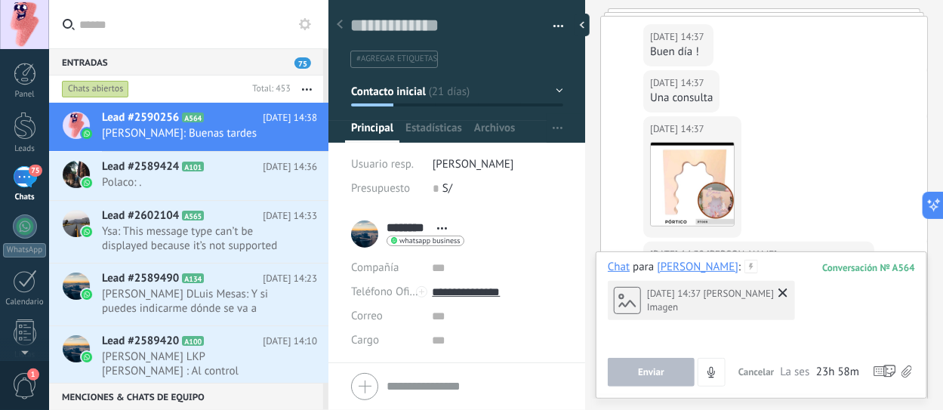
scroll to position [2587, 0]
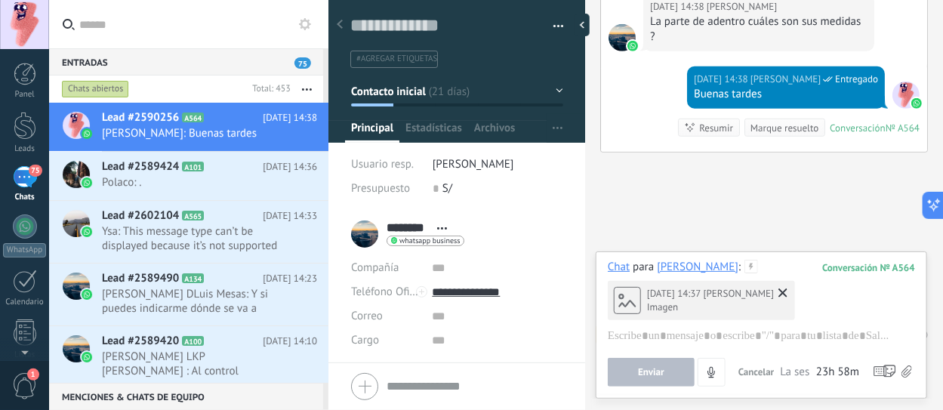
click at [778, 293] on icon at bounding box center [782, 292] width 9 height 9
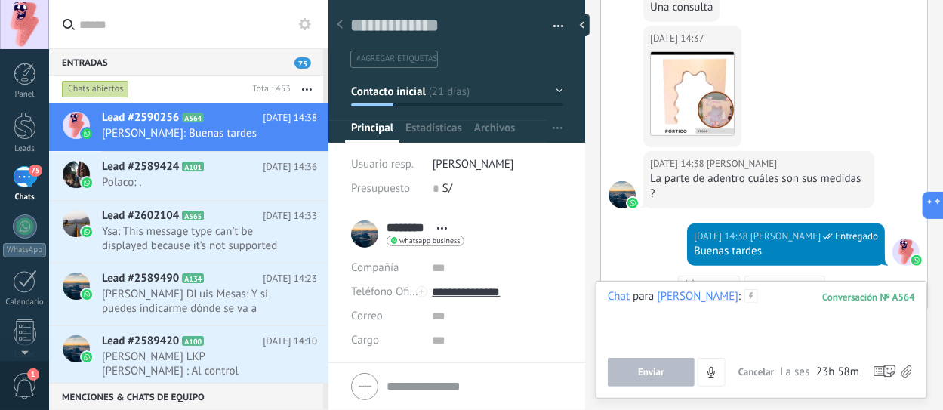
scroll to position [2360, 0]
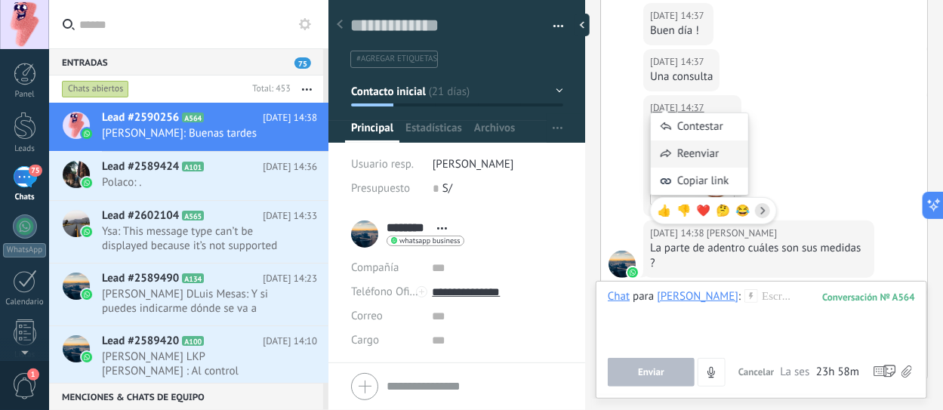
click at [691, 153] on div "Reenviar" at bounding box center [699, 153] width 97 height 27
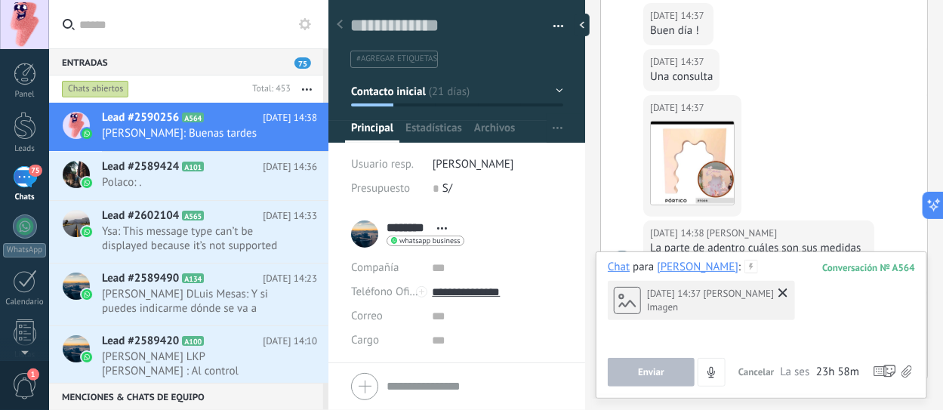
scroll to position [2587, 0]
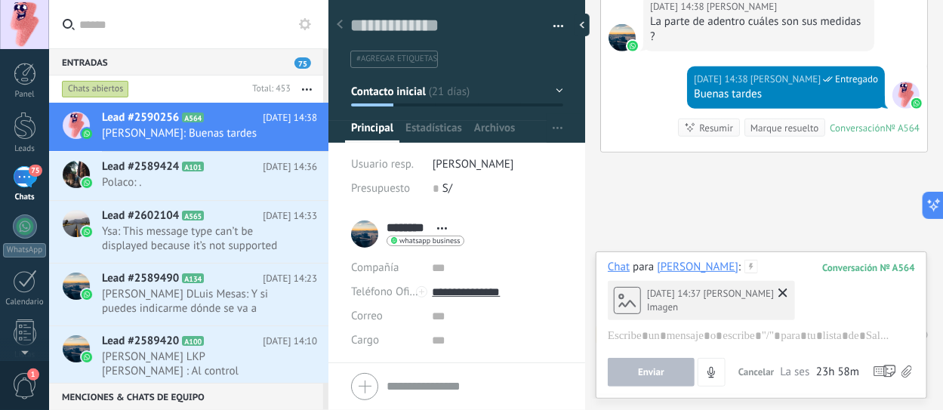
click at [778, 294] on icon at bounding box center [782, 292] width 9 height 9
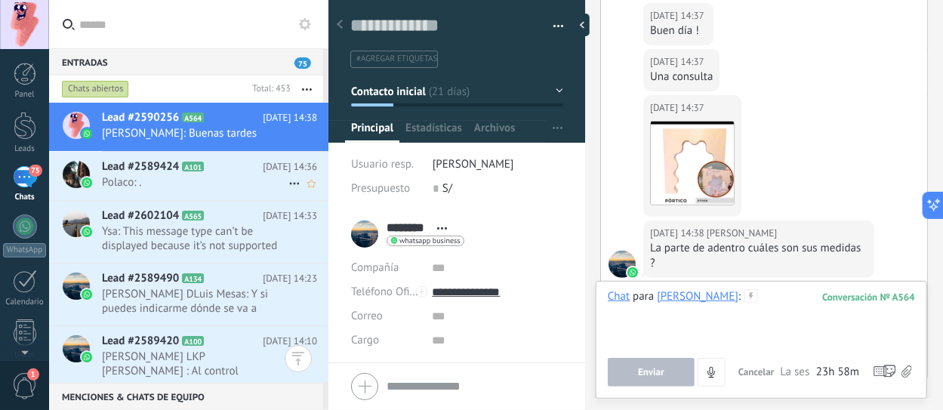
scroll to position [0, 0]
click at [163, 181] on span "Polaco: ." at bounding box center [195, 182] width 186 height 14
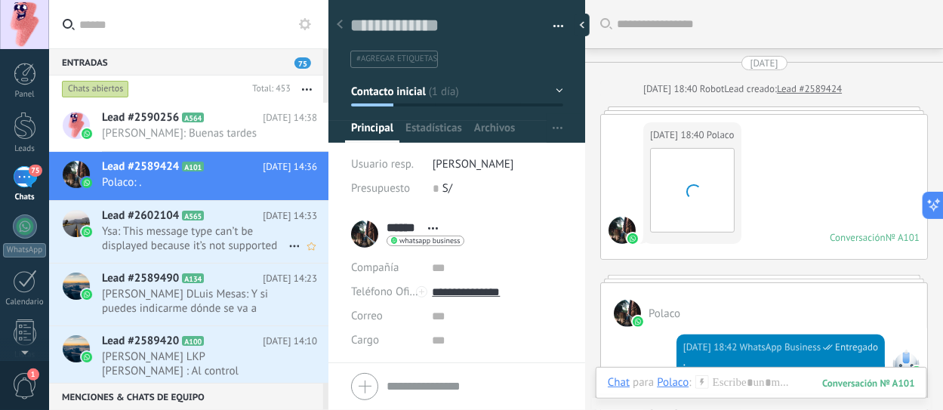
scroll to position [1625, 0]
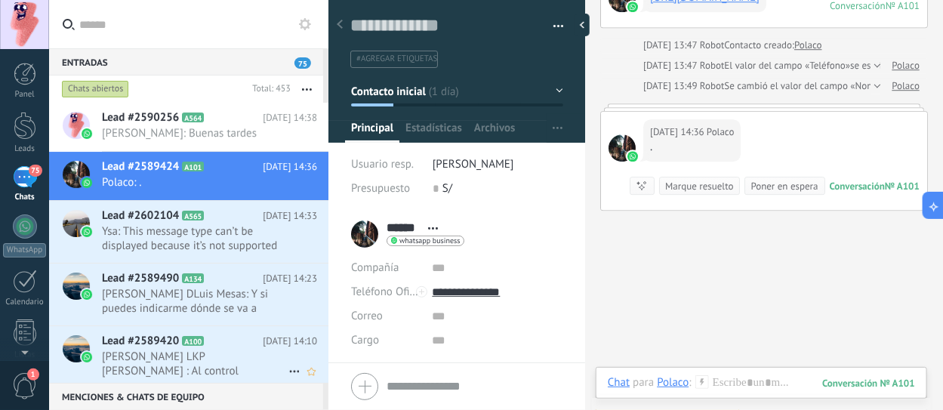
click at [180, 346] on h2 "Lead #2589420 A100" at bounding box center [182, 341] width 161 height 15
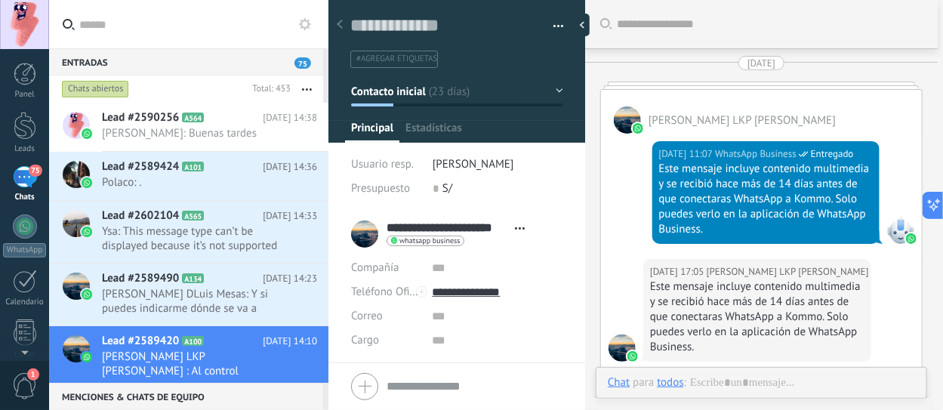
type textarea "**********"
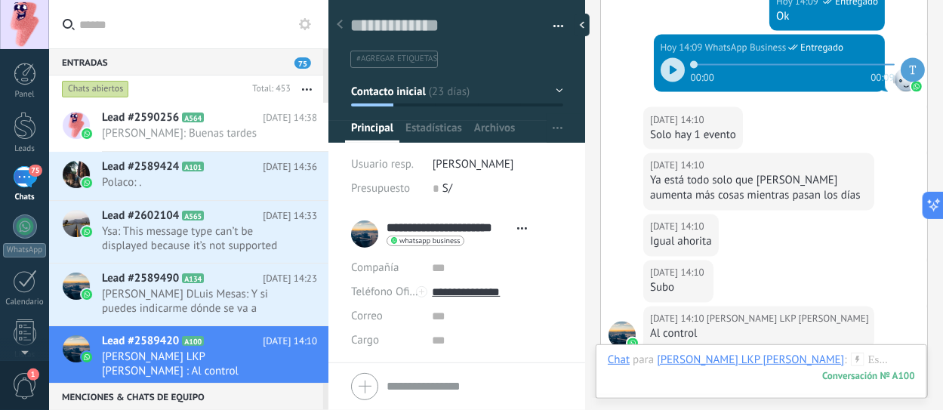
scroll to position [3292, 0]
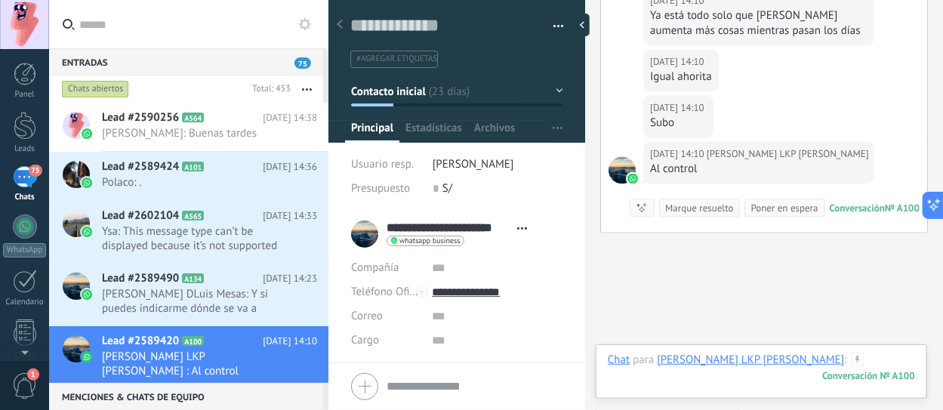
click at [800, 362] on div at bounding box center [761, 374] width 307 height 45
type input "**********"
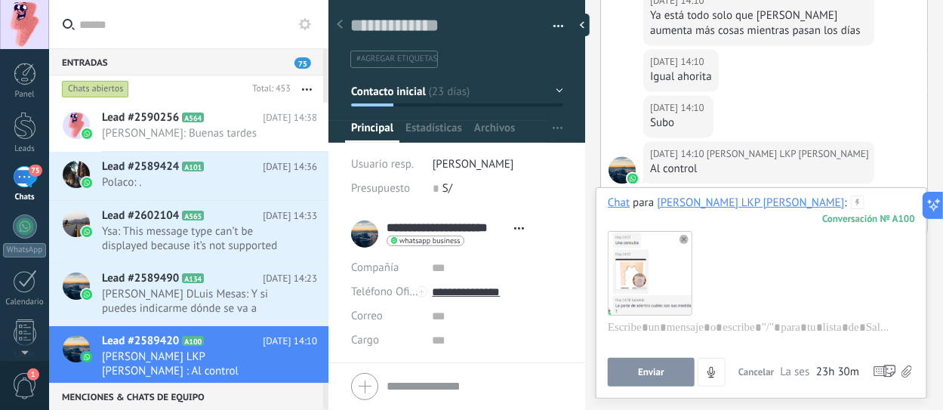
click at [648, 377] on span "Enviar" at bounding box center [651, 372] width 26 height 11
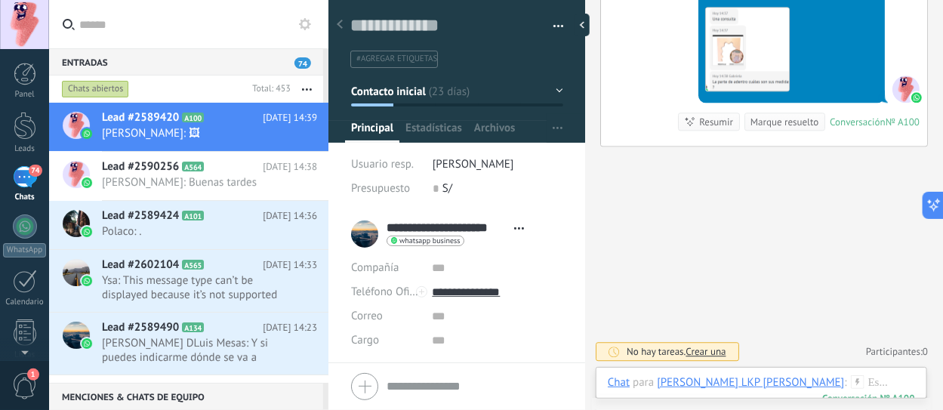
scroll to position [3301, 0]
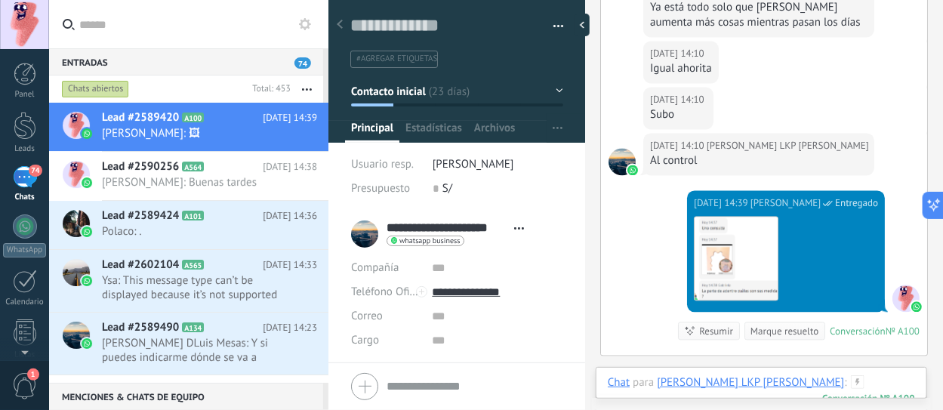
click at [798, 386] on div at bounding box center [761, 397] width 307 height 45
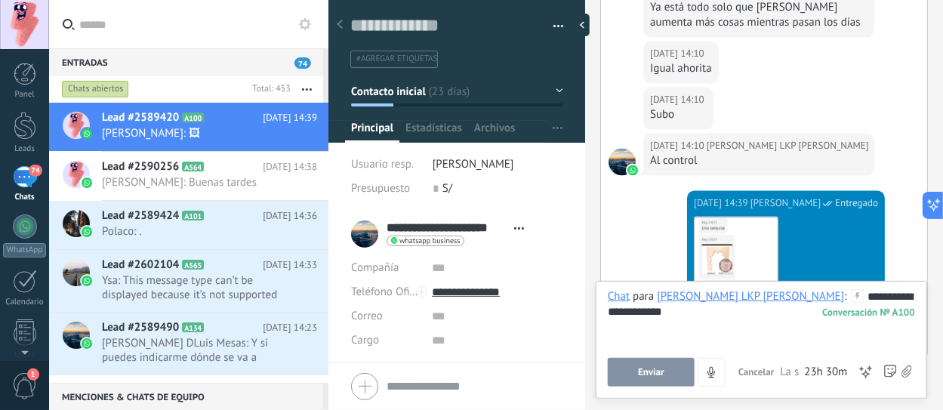
click at [633, 374] on button "Enviar" at bounding box center [651, 372] width 87 height 29
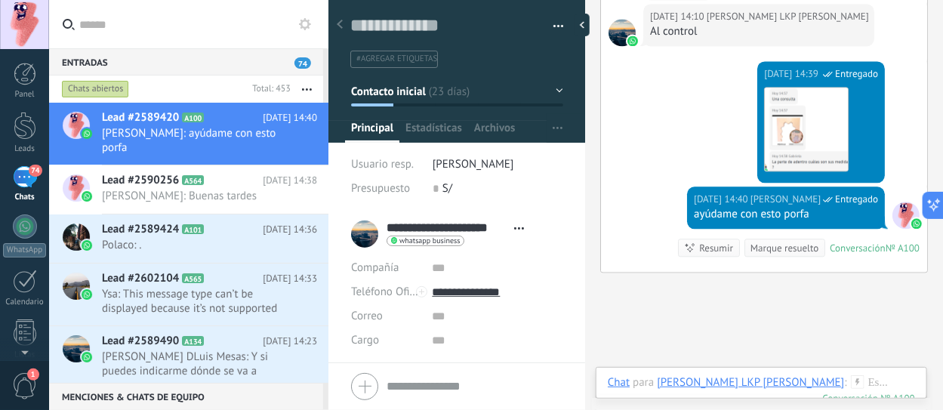
scroll to position [3347, 0]
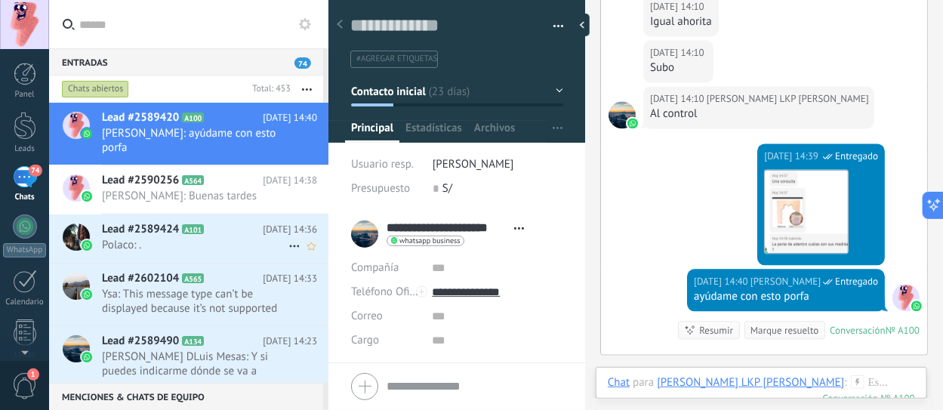
click at [170, 222] on span "Lead #2589424" at bounding box center [140, 229] width 77 height 15
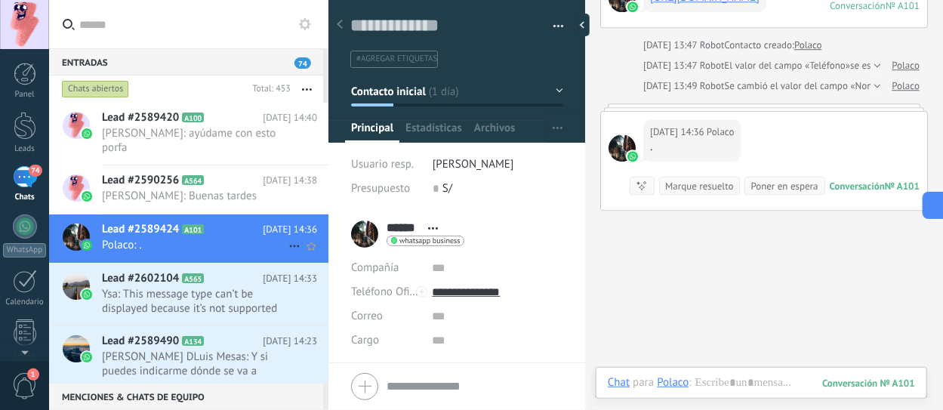
scroll to position [22, 0]
click at [140, 287] on span "Ysa: This message type can’t be displayed because it’s not supported yet." at bounding box center [195, 301] width 186 height 29
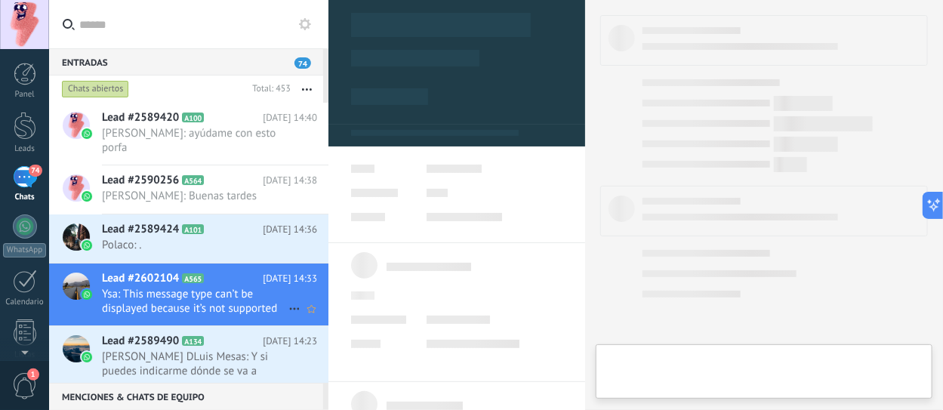
type textarea "**********"
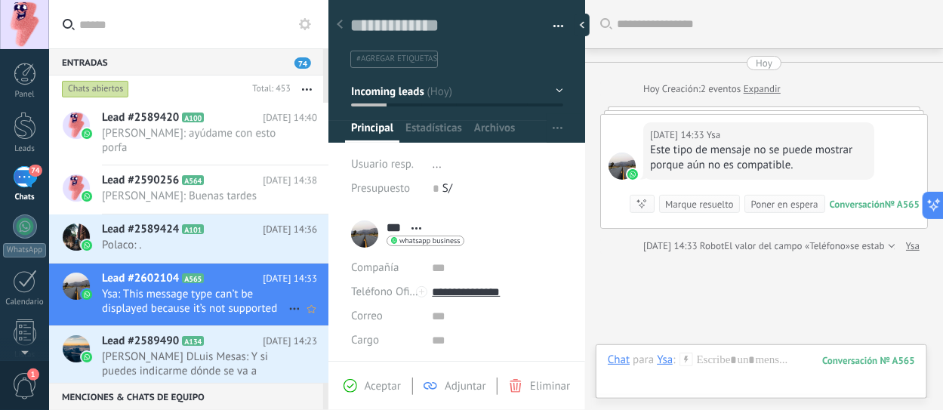
scroll to position [105, 0]
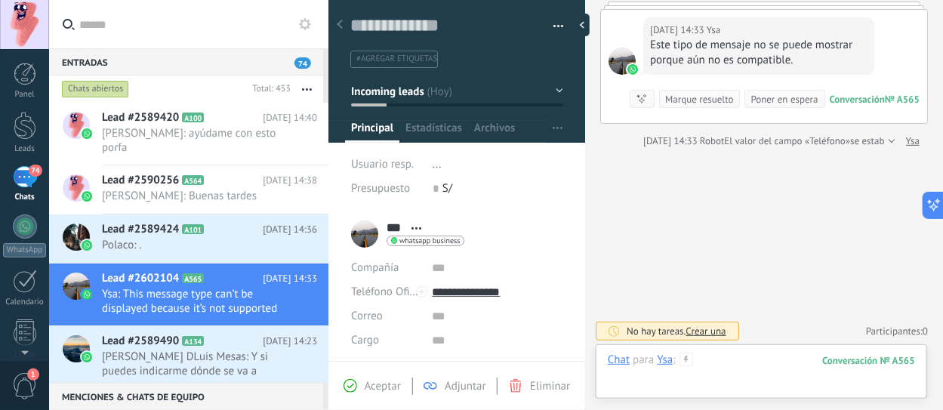
click at [714, 364] on div at bounding box center [761, 374] width 307 height 45
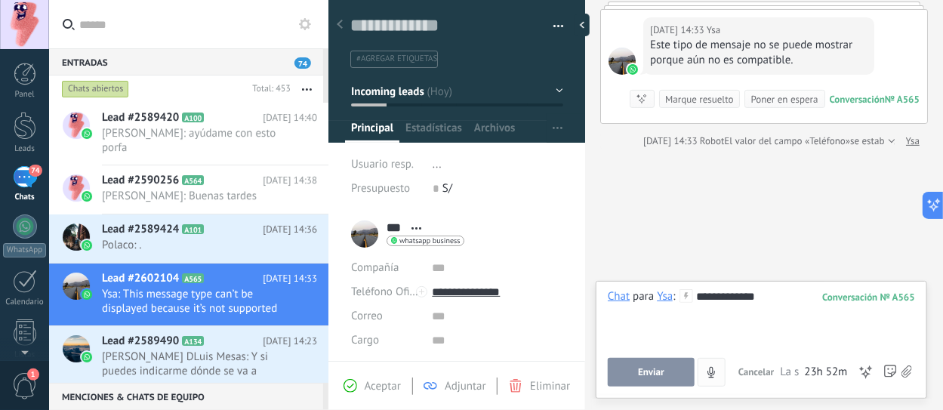
click at [658, 366] on button "Enviar" at bounding box center [651, 372] width 87 height 29
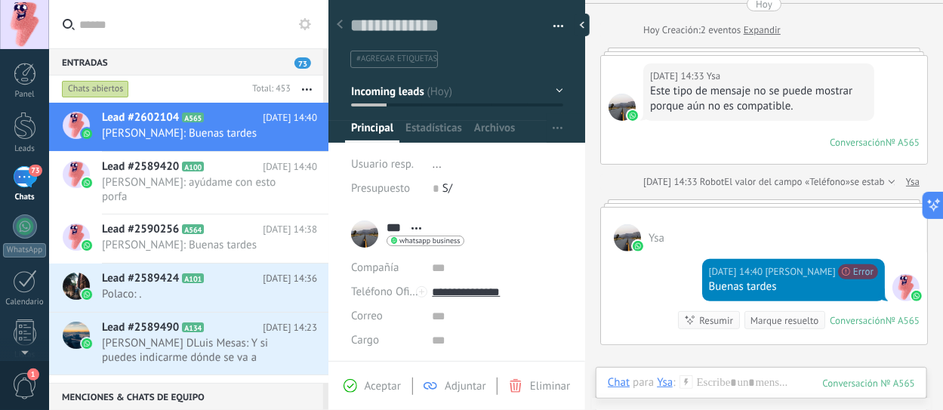
scroll to position [75, 0]
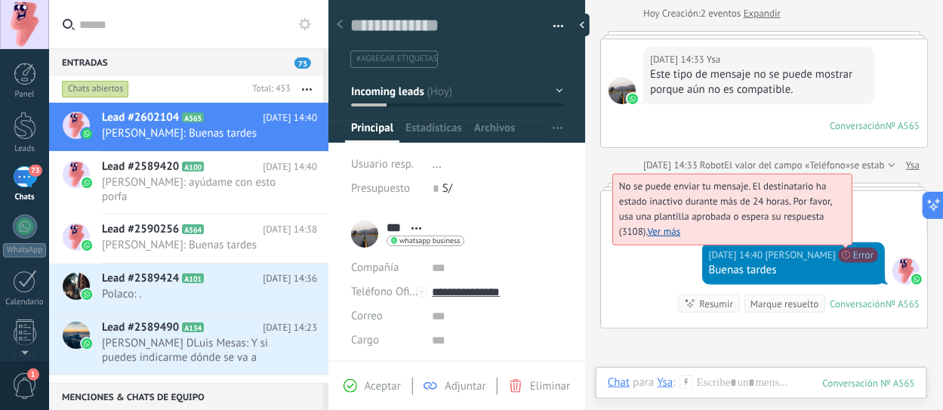
click at [832, 238] on span "No se puede enviar tu mensaje. El destinatario ha estado inactivo durante más d…" at bounding box center [725, 209] width 213 height 58
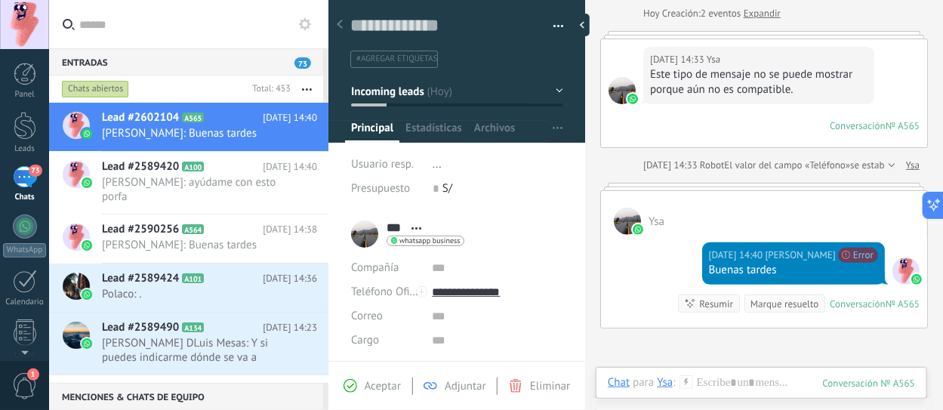
click at [620, 84] on div at bounding box center [621, 90] width 27 height 27
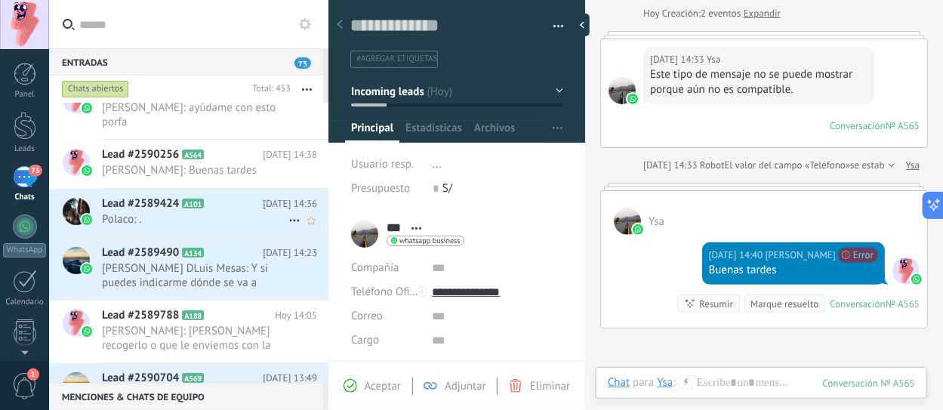
click at [193, 199] on span "A101" at bounding box center [193, 204] width 22 height 10
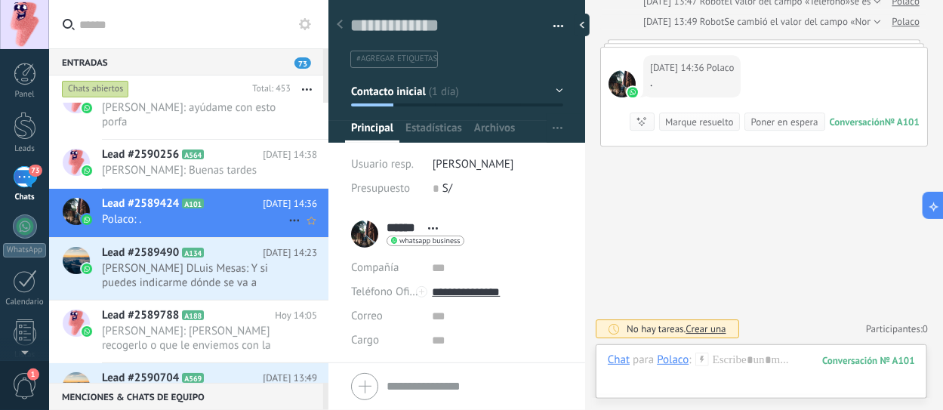
scroll to position [22, 0]
click at [149, 261] on span "[PERSON_NAME] DLuis Mesas: Y si puedes indicarme dónde se va a colocar la barra" at bounding box center [195, 275] width 186 height 29
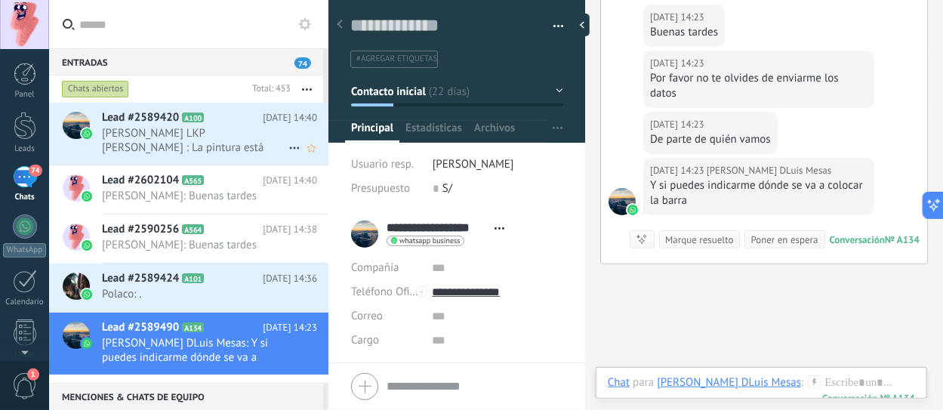
click at [189, 146] on span "[PERSON_NAME] LKP [PERSON_NAME] : La pintura está secando" at bounding box center [195, 140] width 186 height 29
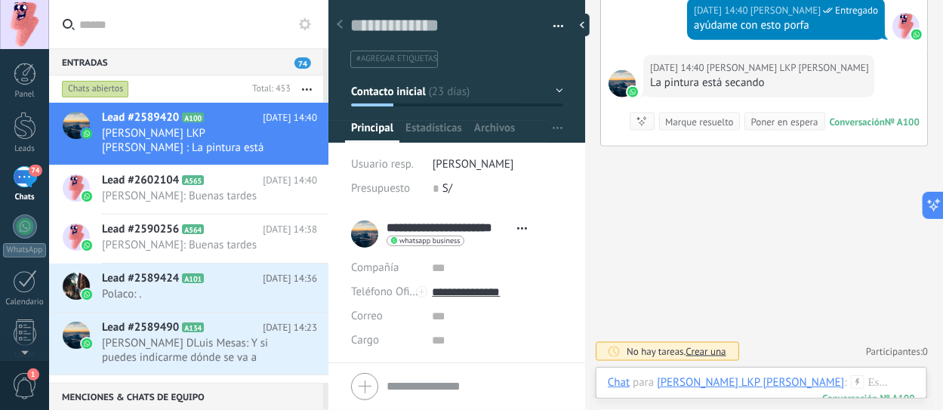
scroll to position [2929, 0]
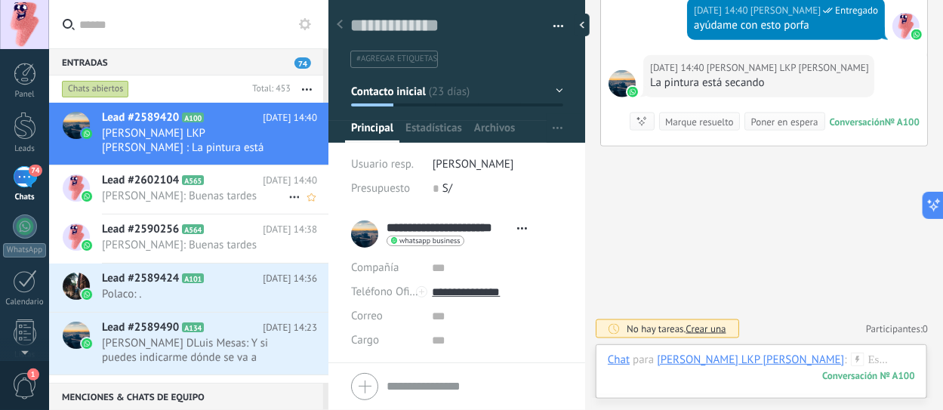
click at [209, 196] on span "[PERSON_NAME]: Buenas tardes" at bounding box center [195, 196] width 186 height 14
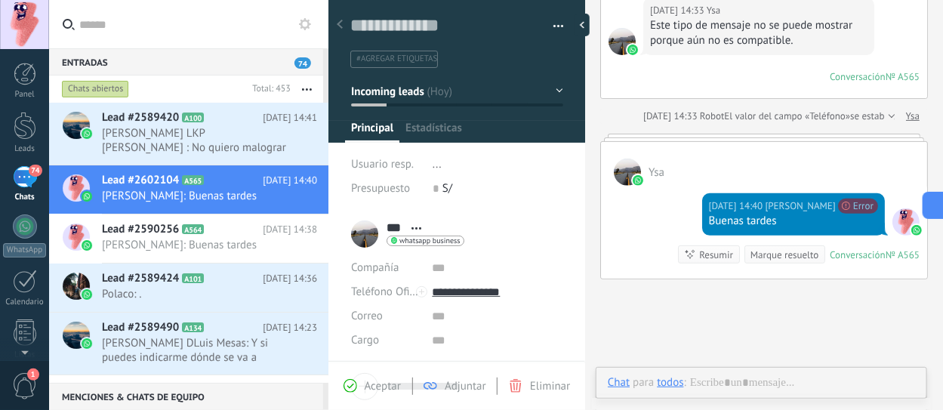
scroll to position [22, 0]
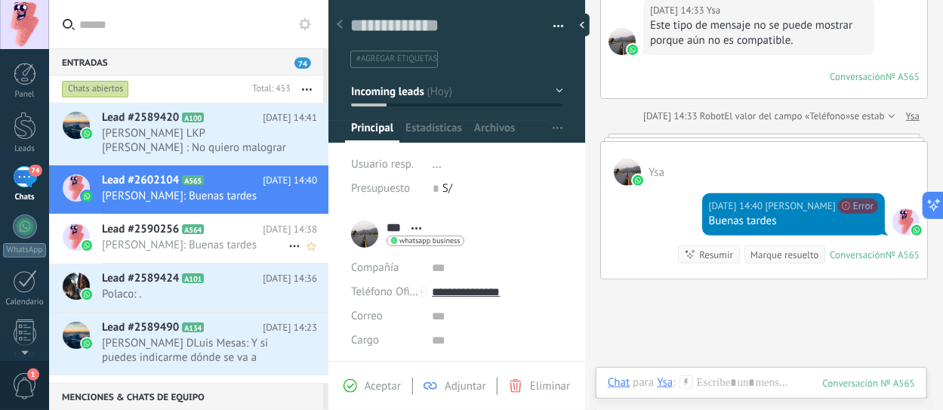
click at [170, 241] on span "[PERSON_NAME]: Buenas tardes" at bounding box center [195, 245] width 186 height 14
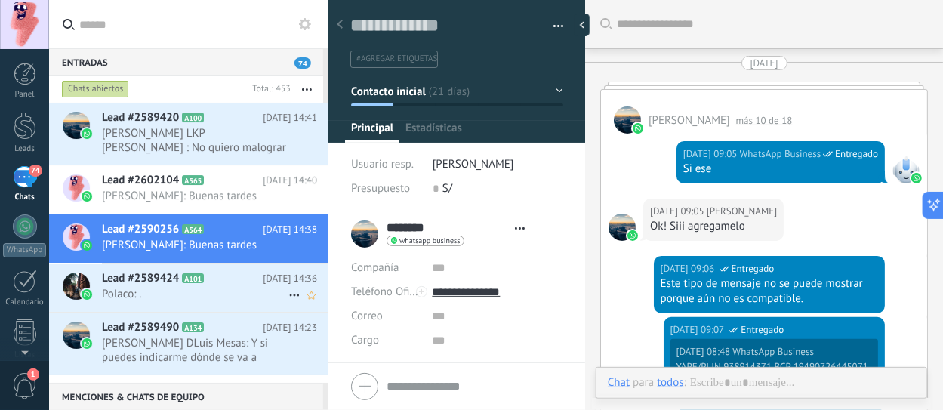
type textarea "**********"
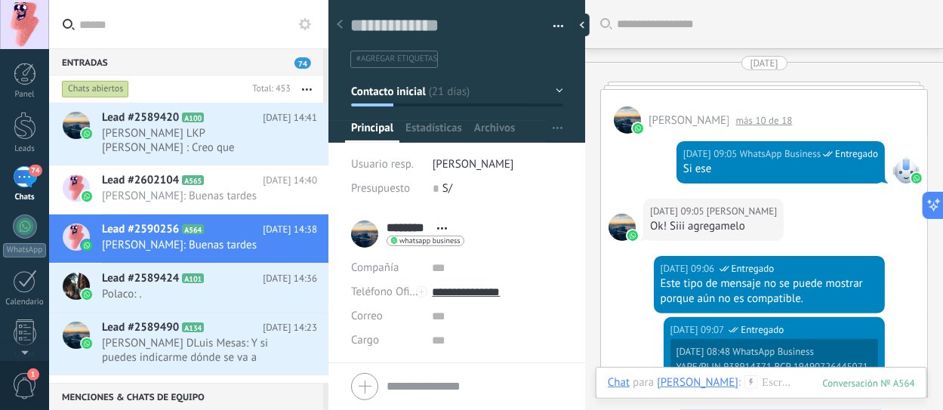
scroll to position [1908, 0]
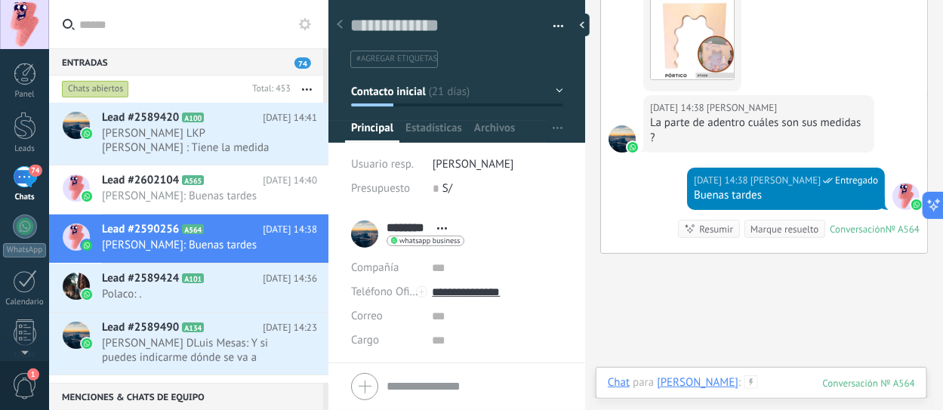
click at [761, 387] on div at bounding box center [761, 397] width 307 height 45
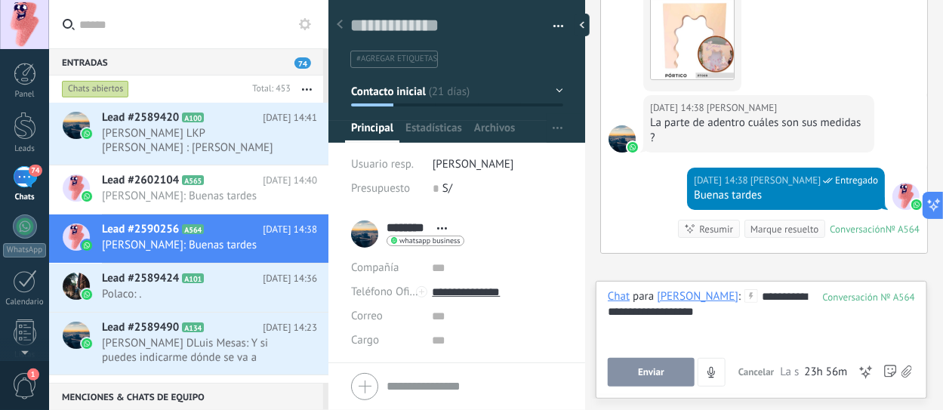
click at [677, 368] on button "Enviar" at bounding box center [651, 372] width 87 height 29
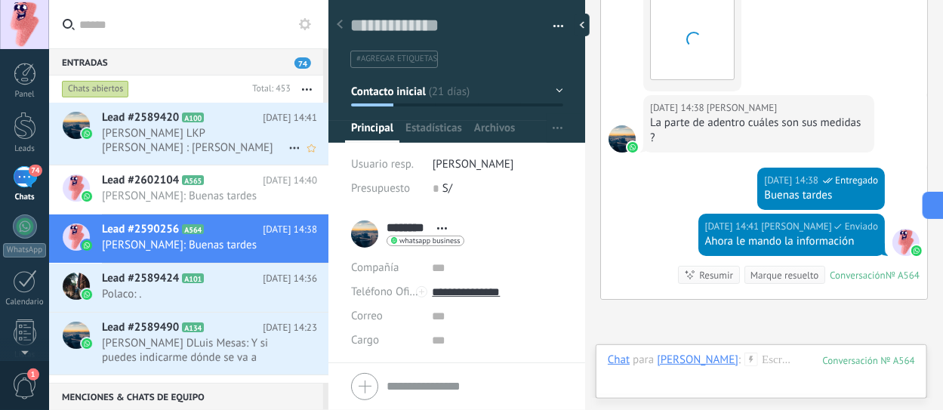
scroll to position [2055, 0]
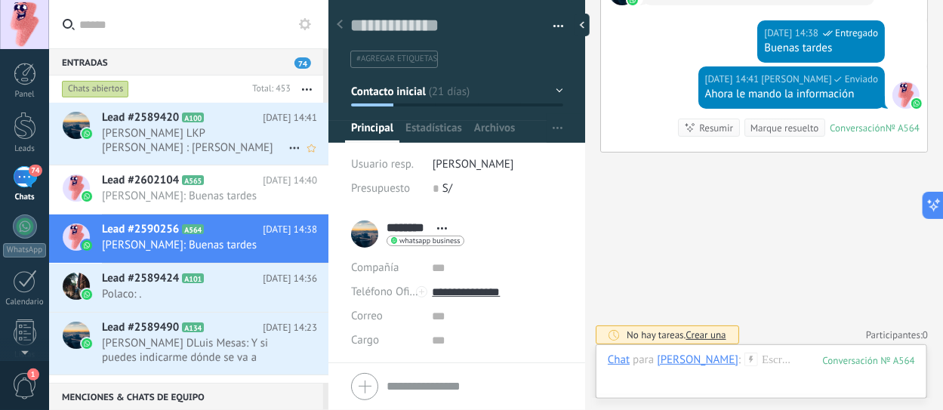
click at [223, 147] on span "[PERSON_NAME] LKP [PERSON_NAME] : [PERSON_NAME] hace poco ese pórtico y le puso…" at bounding box center [195, 140] width 186 height 29
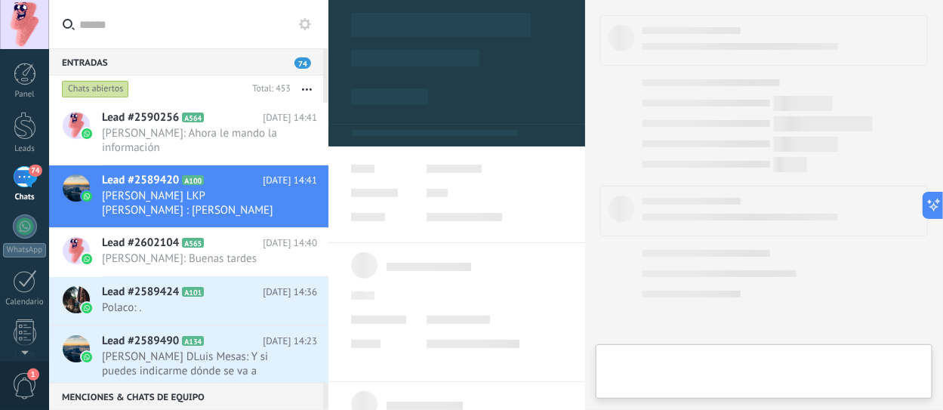
type textarea "**********"
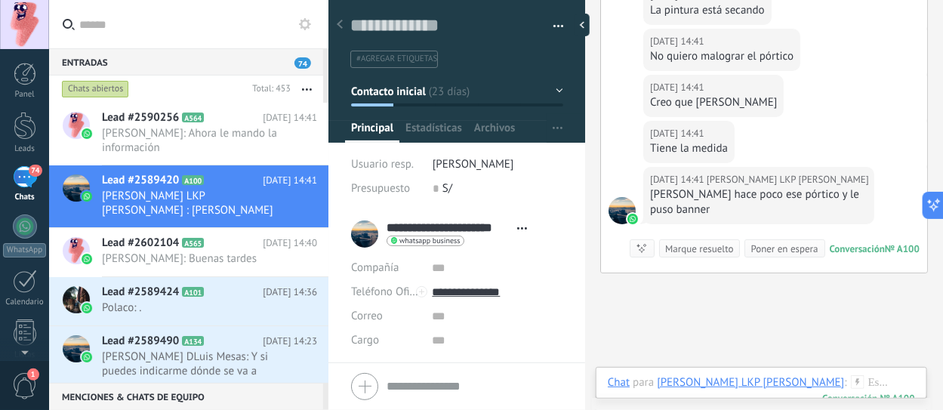
scroll to position [1984, 0]
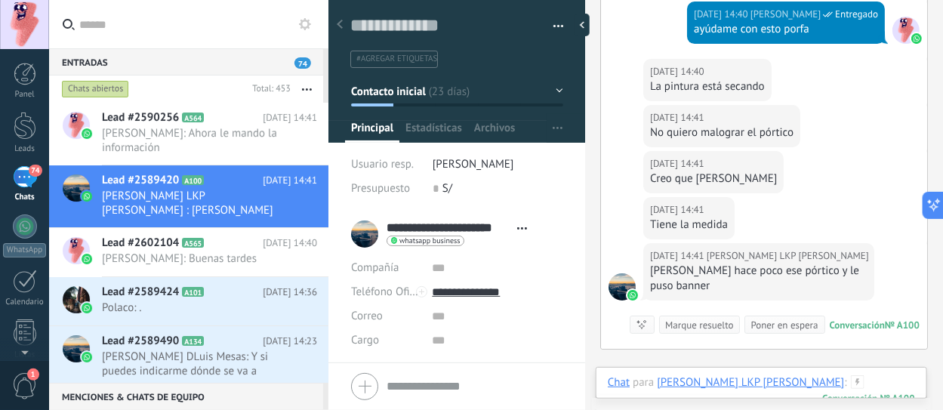
click at [799, 384] on div at bounding box center [761, 397] width 307 height 45
type input "**********"
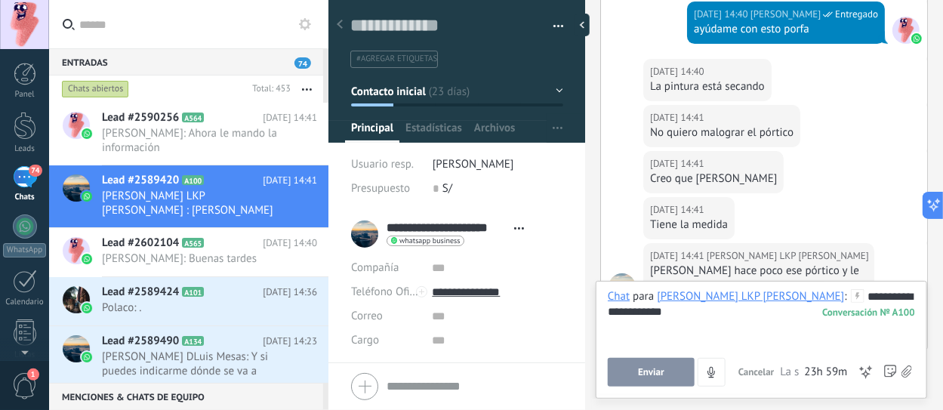
click at [657, 373] on span "Enviar" at bounding box center [651, 372] width 26 height 11
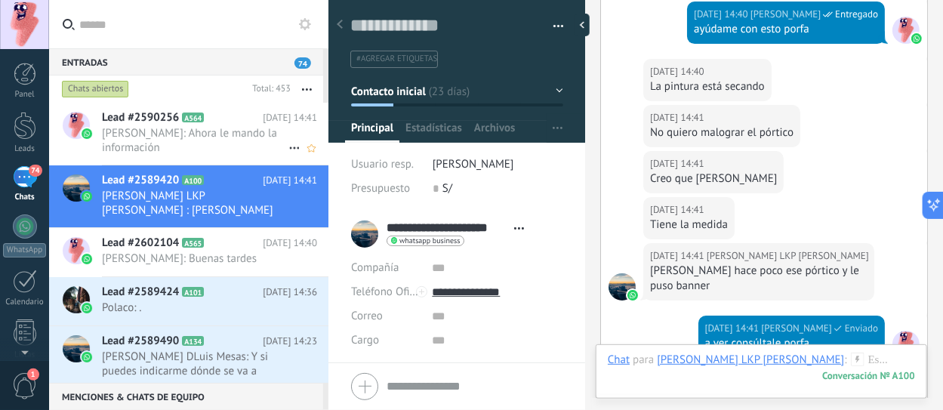
scroll to position [2262, 0]
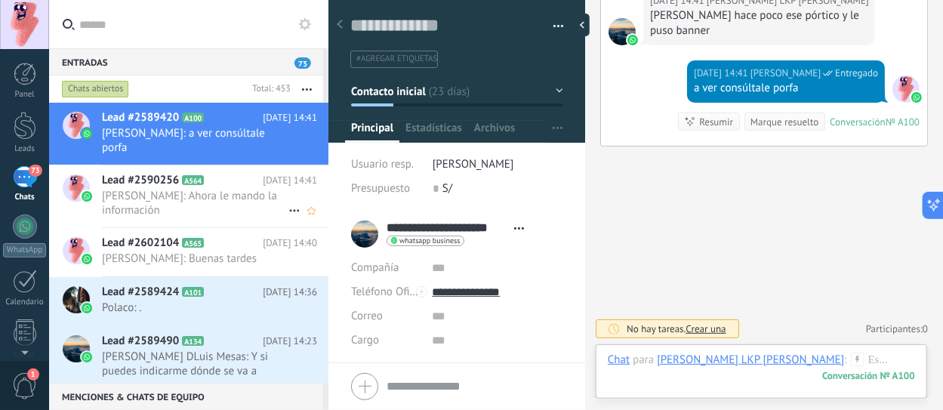
click at [285, 202] on icon at bounding box center [294, 211] width 18 height 18
click at [242, 168] on div at bounding box center [471, 205] width 943 height 410
click at [310, 202] on icon at bounding box center [311, 211] width 16 height 18
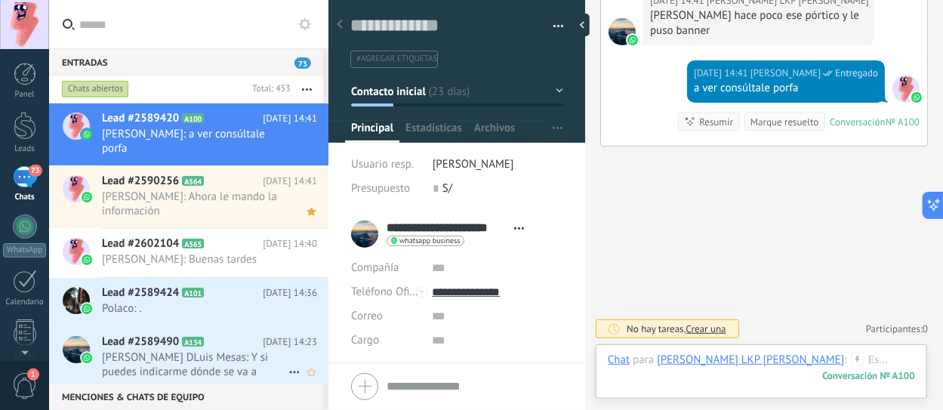
scroll to position [75, 0]
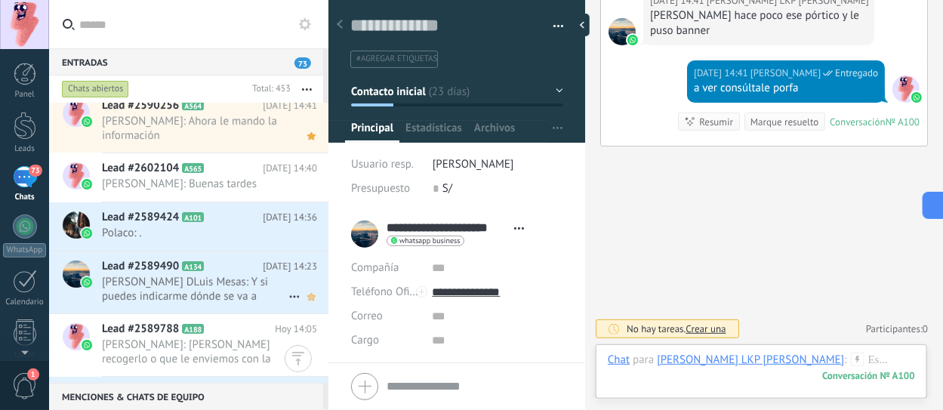
click at [307, 293] on use at bounding box center [311, 297] width 8 height 8
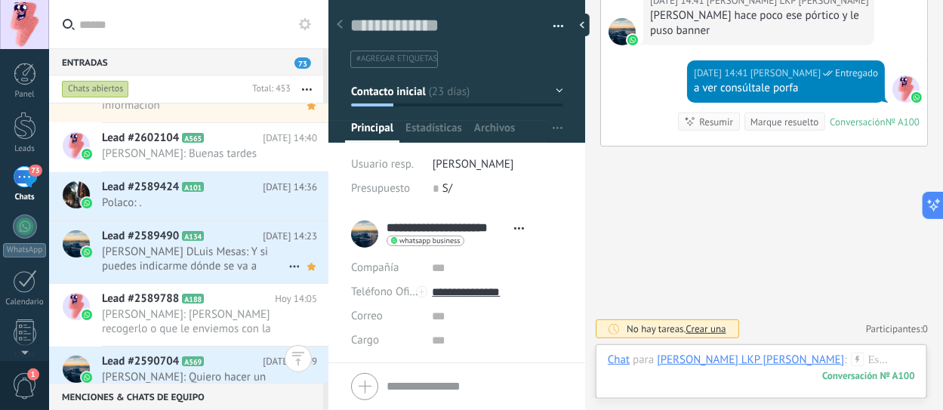
scroll to position [151, 0]
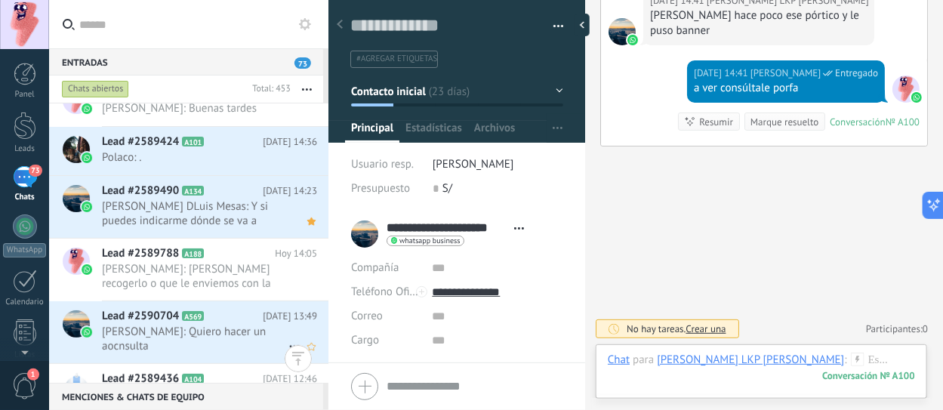
click at [220, 325] on span "[PERSON_NAME]: Quiero hacer un aocnsulta" at bounding box center [195, 339] width 186 height 29
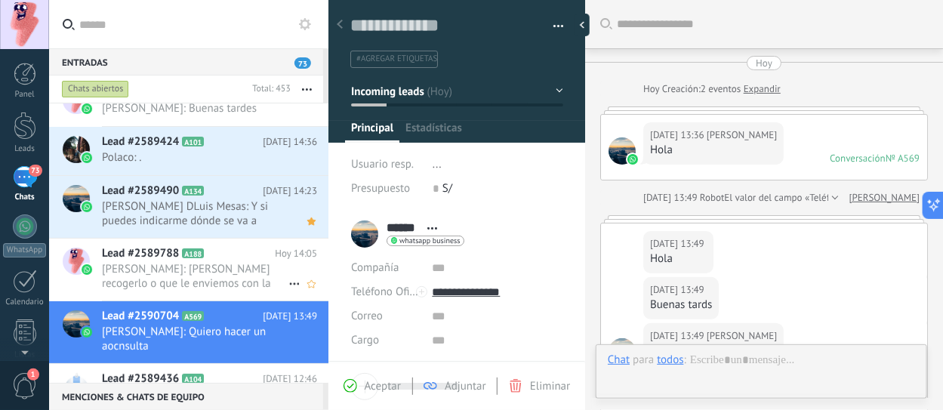
click at [212, 266] on span "[PERSON_NAME]: [PERSON_NAME] recogerlo o que le enviemos con la movilidad?" at bounding box center [195, 276] width 186 height 29
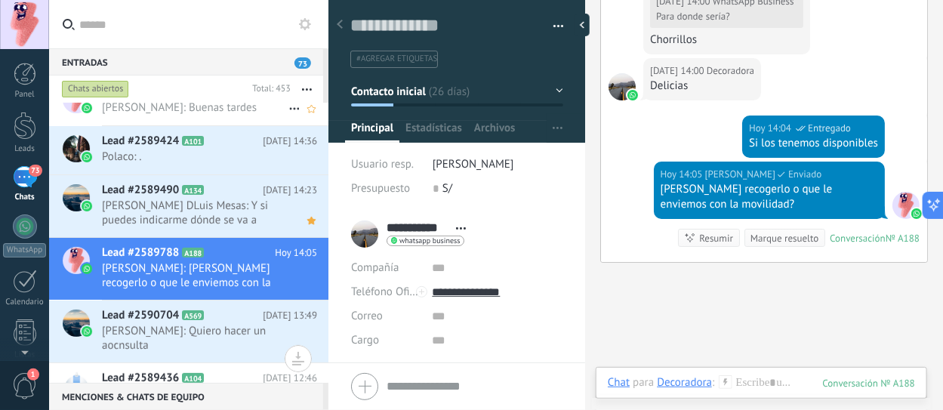
scroll to position [22, 0]
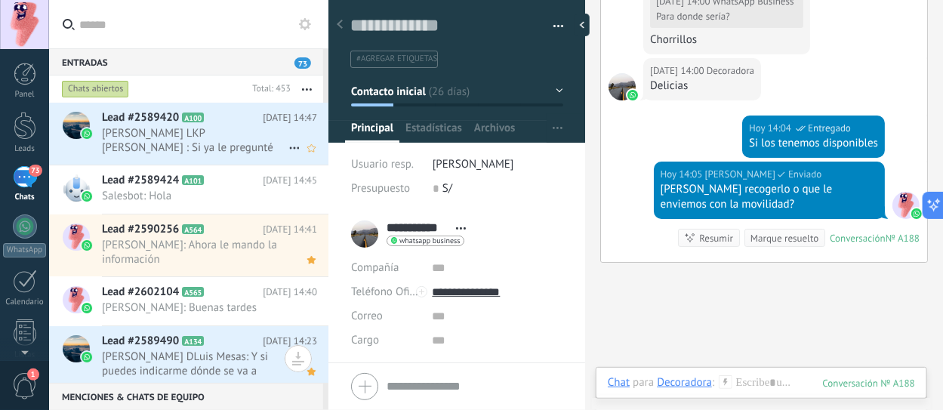
click at [249, 144] on span "[PERSON_NAME] LKP [PERSON_NAME] : Si ya le pregunté estoy esperando su respuesta" at bounding box center [195, 140] width 186 height 29
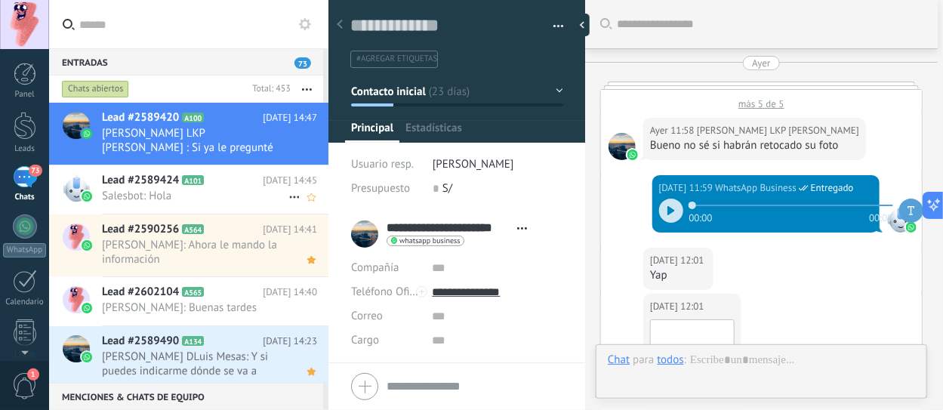
click at [183, 189] on span "Salesbot: Hola" at bounding box center [195, 196] width 186 height 14
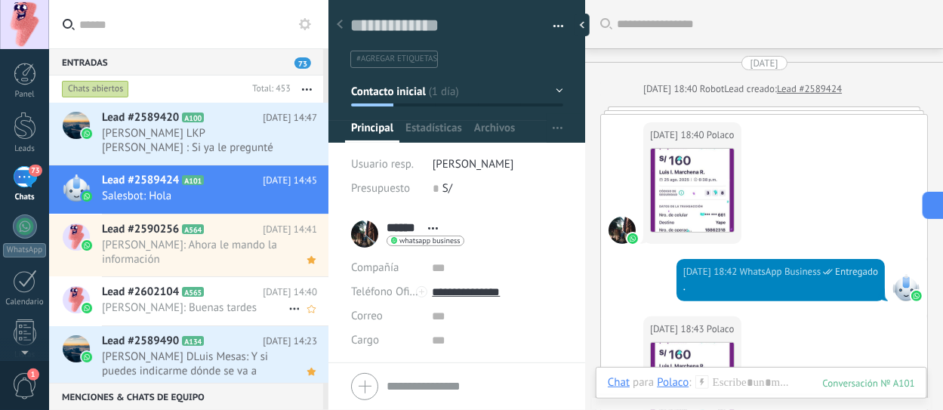
scroll to position [1613, 0]
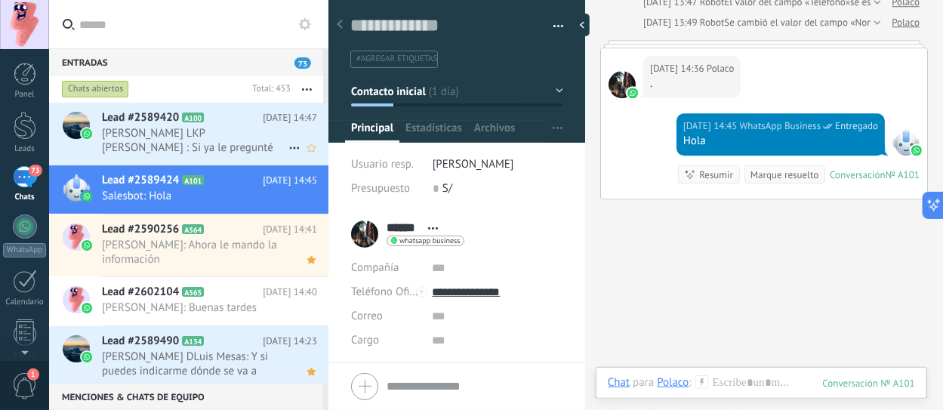
click at [165, 119] on span "Lead #2589420" at bounding box center [140, 117] width 77 height 15
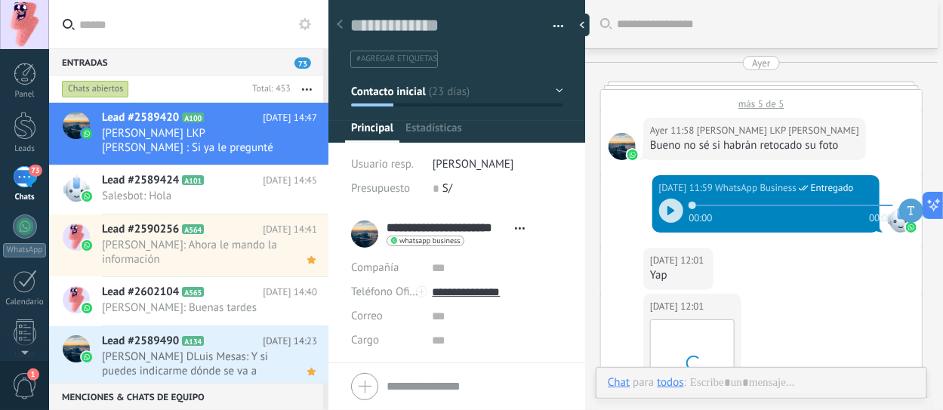
type textarea "**********"
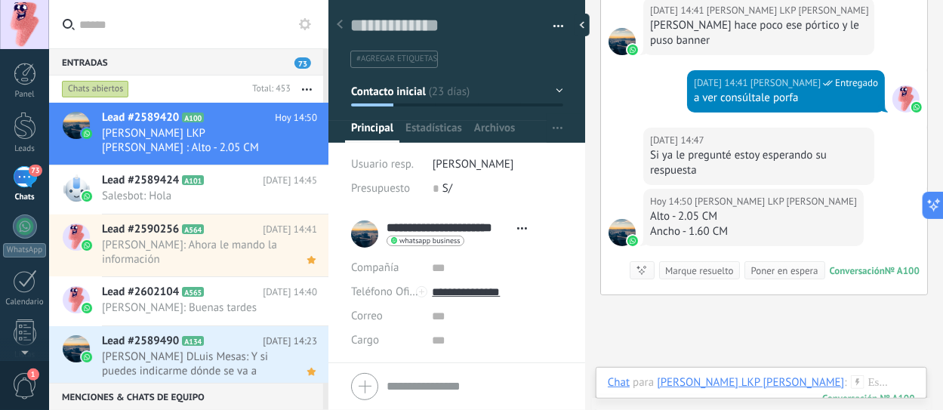
scroll to position [2182, 0]
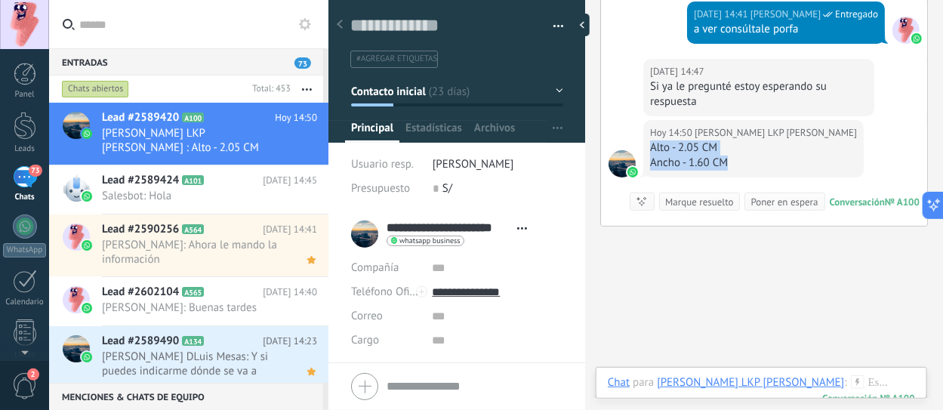
drag, startPoint x: 735, startPoint y: 184, endPoint x: 652, endPoint y: 177, distance: 83.3
click at [652, 171] on div "Alto - 2.05 CM Ancho - 1.60 CM" at bounding box center [753, 155] width 207 height 30
type input "**********"
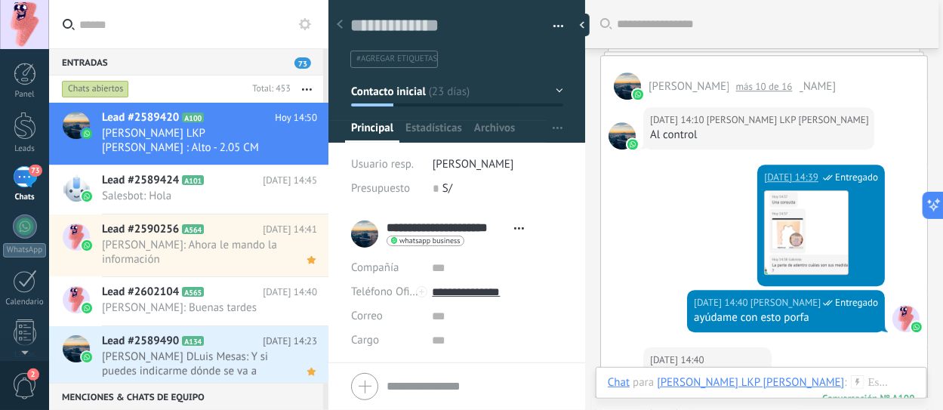
scroll to position [1578, 0]
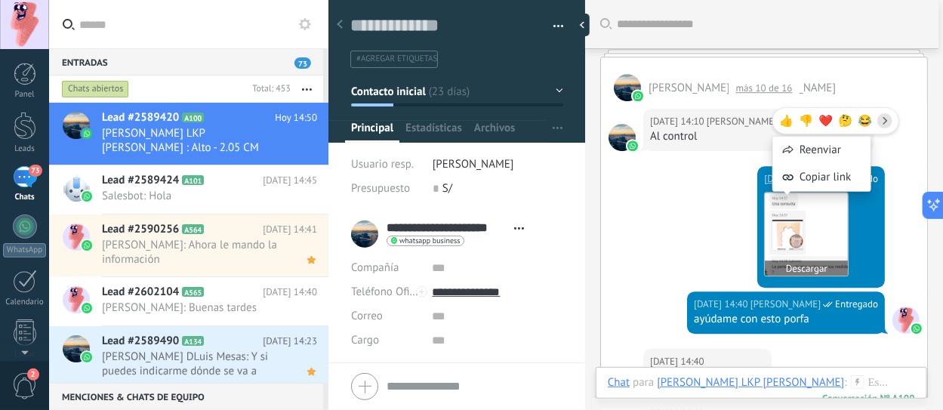
click at [838, 239] on img at bounding box center [806, 233] width 83 height 83
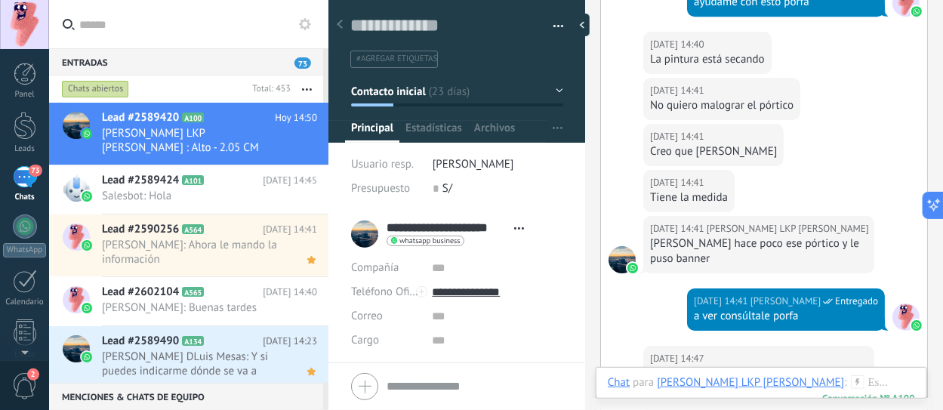
scroll to position [2182, 0]
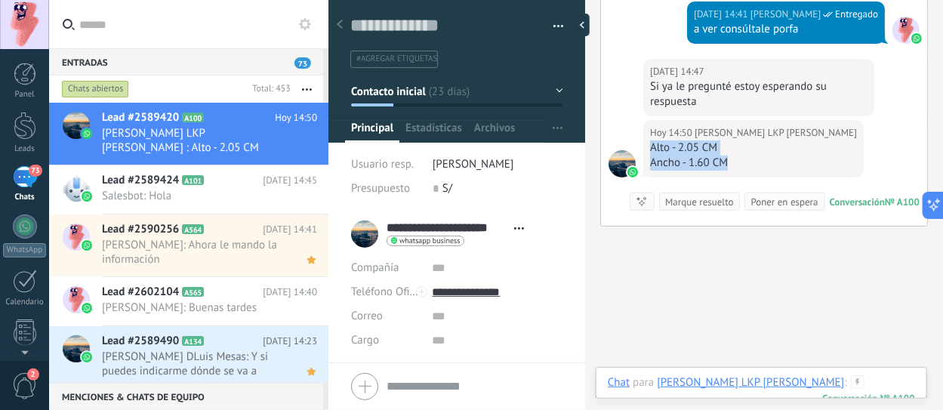
click at [796, 384] on div at bounding box center [761, 397] width 307 height 45
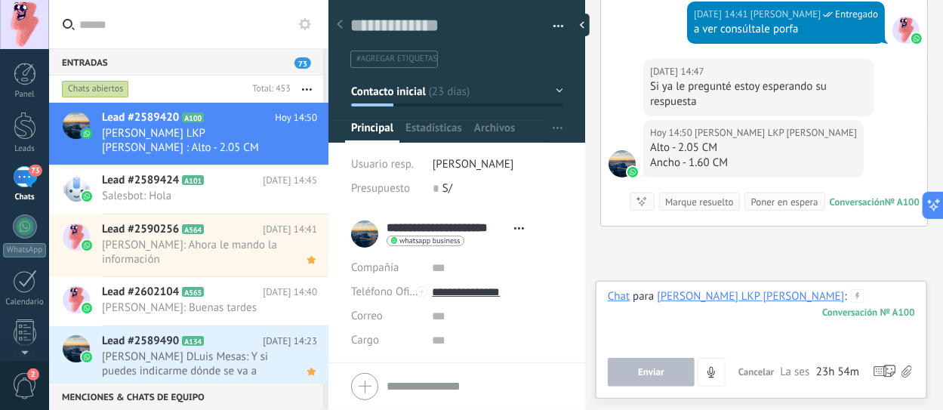
click at [790, 290] on div at bounding box center [761, 317] width 307 height 57
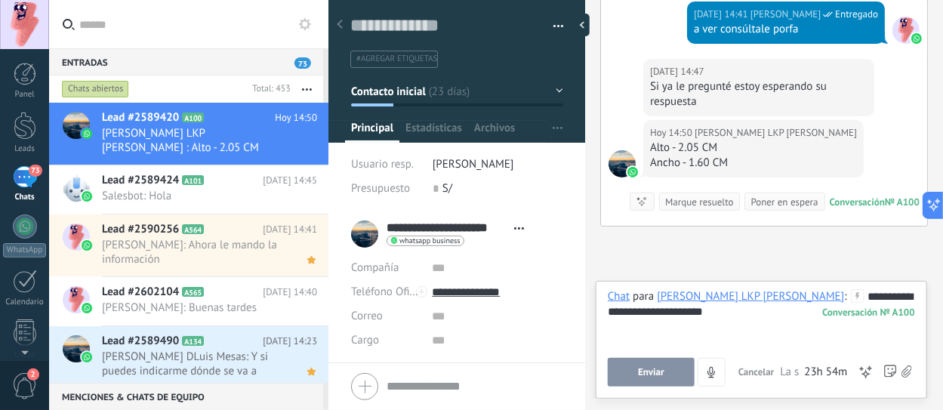
click at [669, 365] on button "Enviar" at bounding box center [651, 372] width 87 height 29
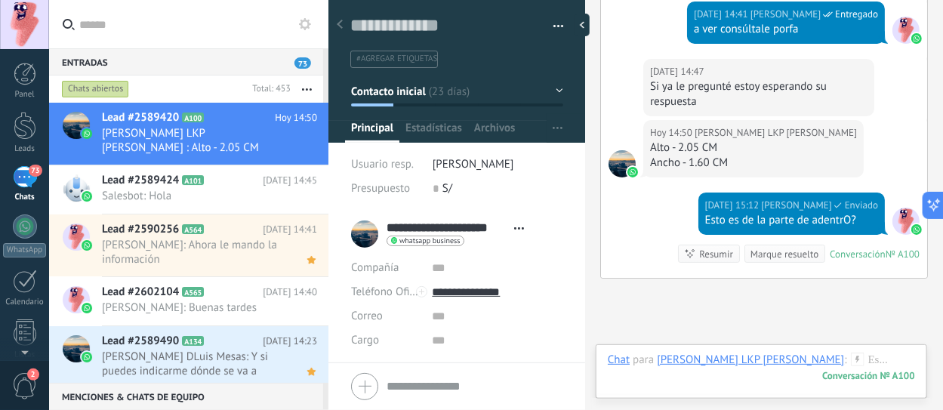
scroll to position [2338, 0]
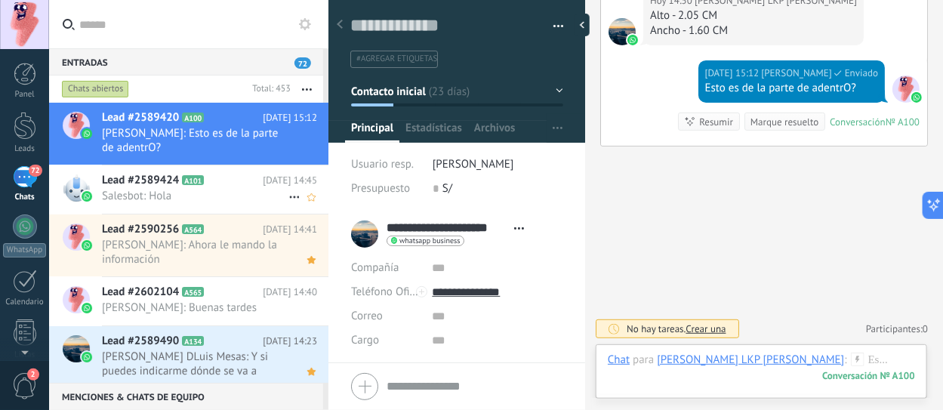
click at [209, 202] on span "Salesbot: Hola" at bounding box center [195, 196] width 186 height 14
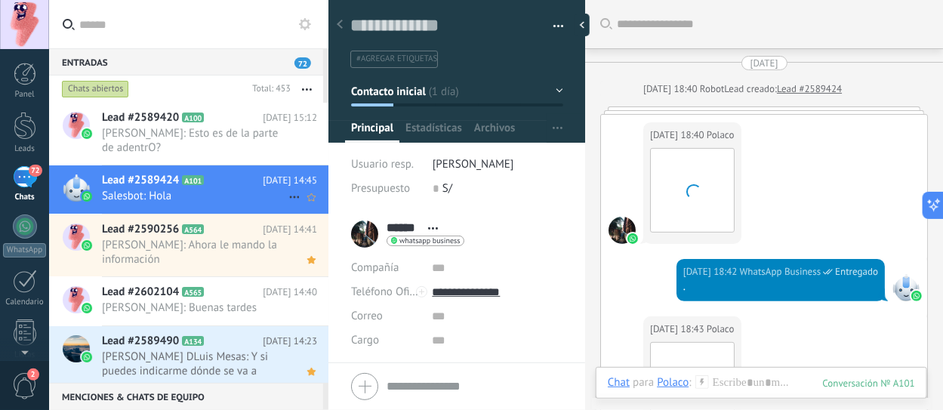
scroll to position [1613, 0]
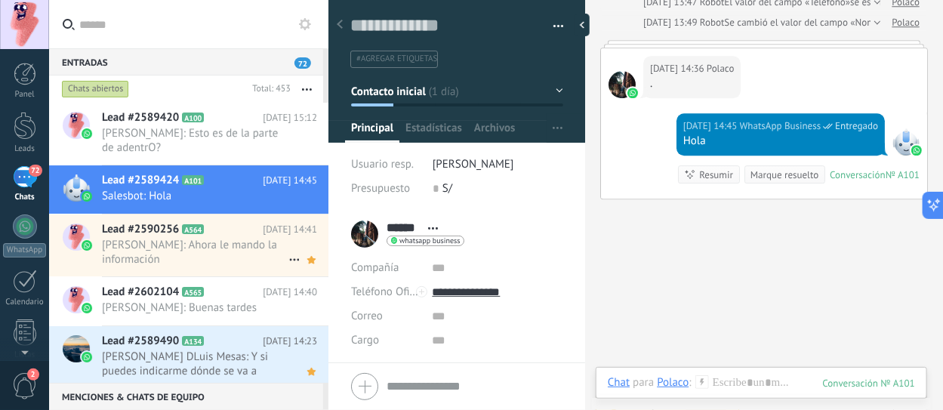
click at [174, 244] on span "[PERSON_NAME]: Ahora le mando la información" at bounding box center [195, 252] width 186 height 29
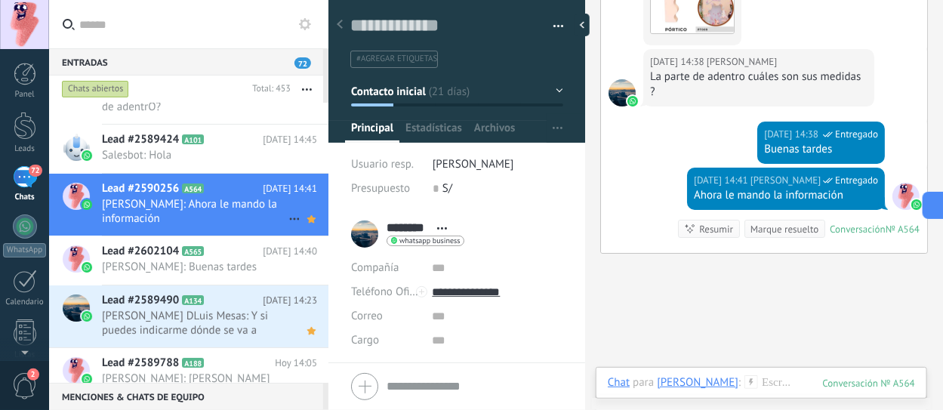
scroll to position [75, 0]
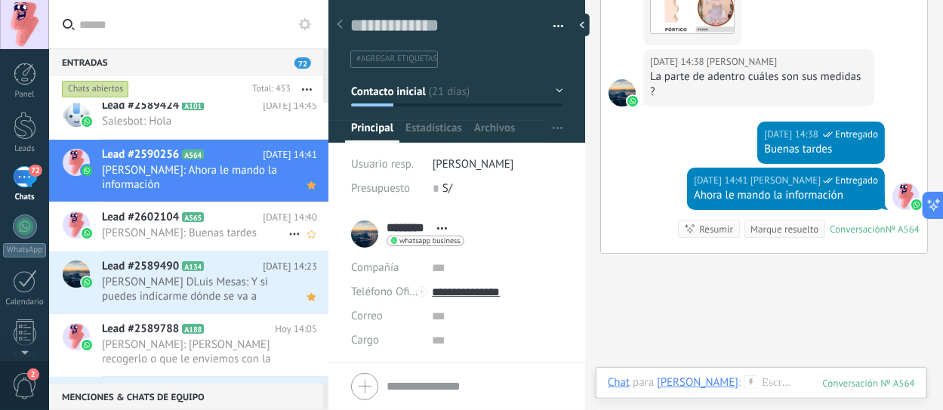
click at [198, 229] on span "[PERSON_NAME]: Buenas tardes" at bounding box center [195, 233] width 186 height 14
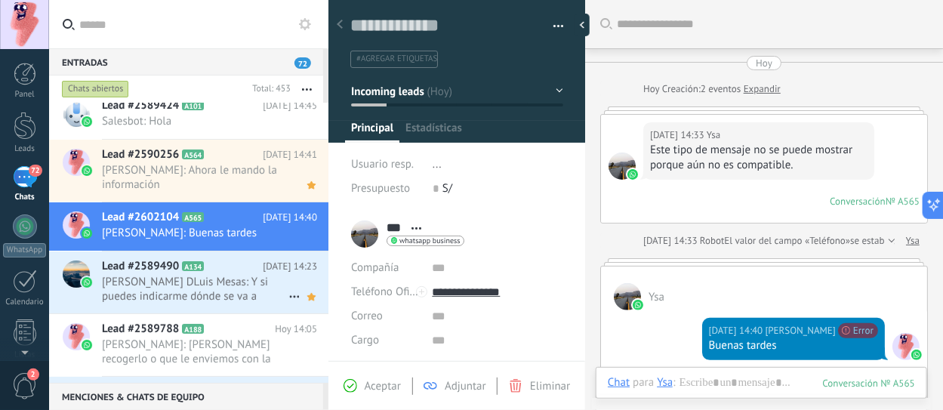
scroll to position [125, 0]
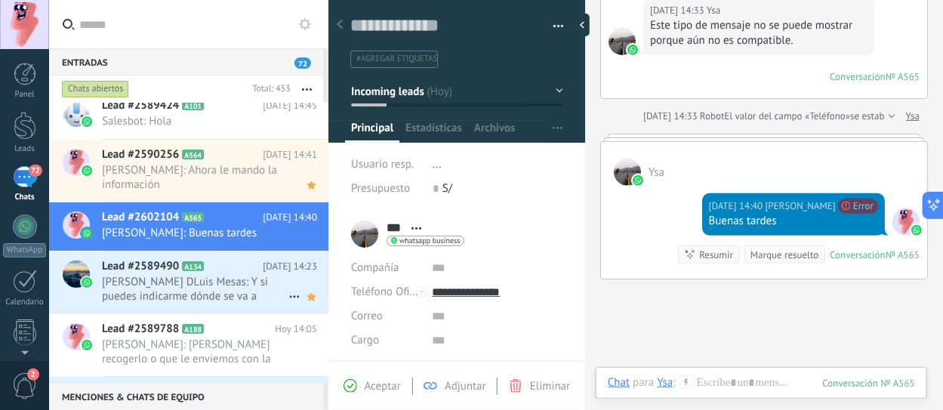
click at [205, 291] on span "[PERSON_NAME] DLuis Mesas: Y si puedes indicarme dónde se va a colocar la barra" at bounding box center [195, 289] width 186 height 29
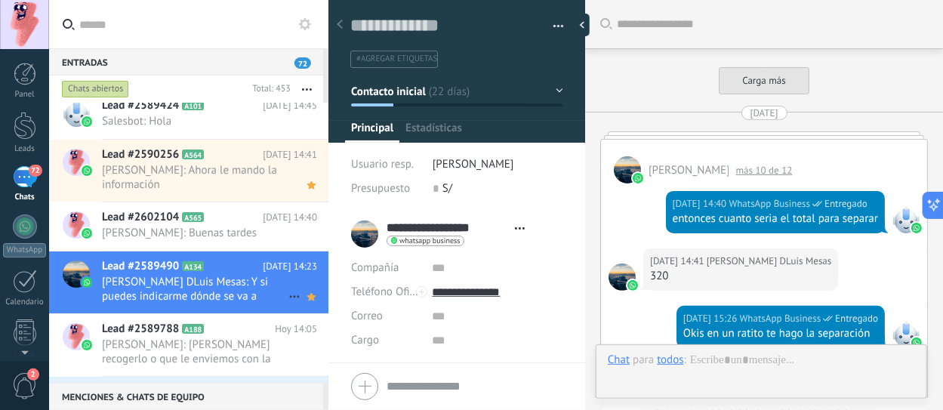
type textarea "**********"
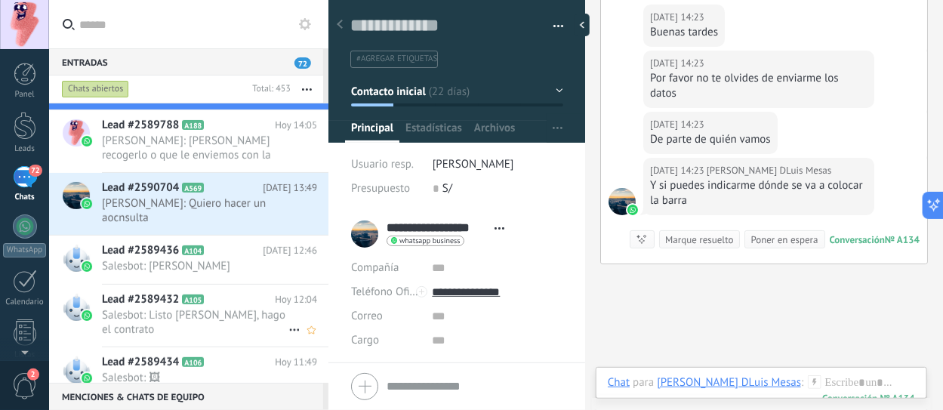
scroll to position [302, 0]
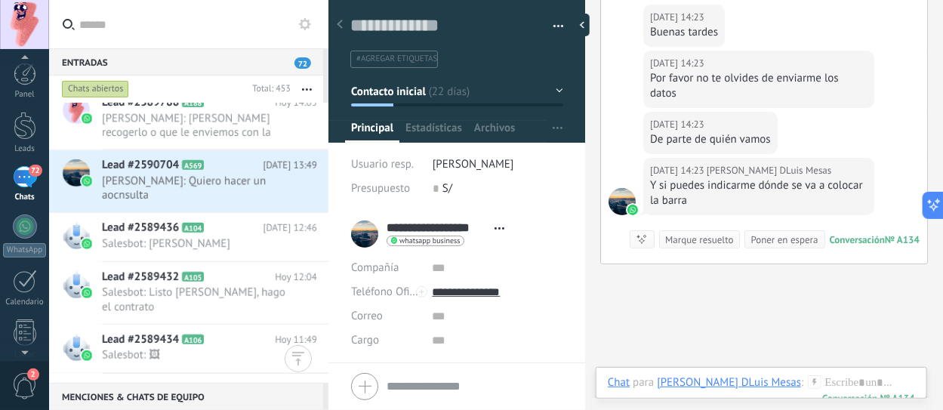
scroll to position [7, 0]
click at [37, 390] on span "2" at bounding box center [25, 386] width 26 height 26
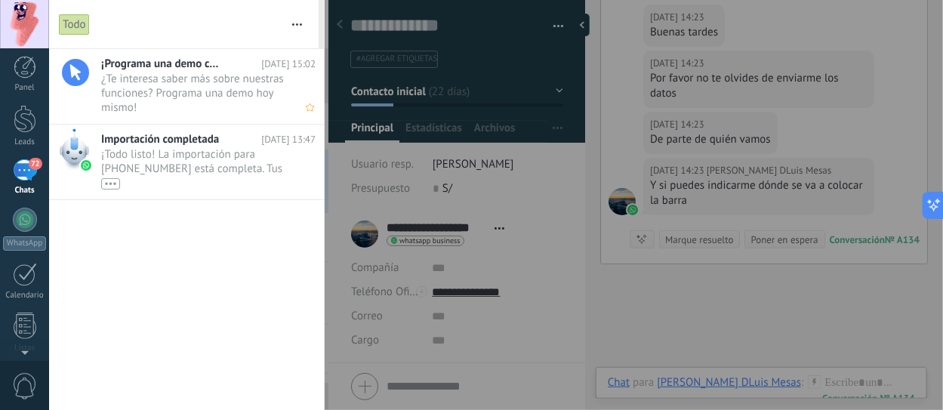
scroll to position [0, 0]
click at [191, 168] on span "¡Todo listo! La importación para +51 933 695 624 está completa. Tus datos de Wh…" at bounding box center [194, 168] width 186 height 42
click at [190, 160] on span "¡Todo listo! La importación para +51 933 695 624 está completa. Tus datos de Wh…" at bounding box center [194, 168] width 186 height 42
click at [141, 97] on span "¿Te interesa saber más sobre nuestras funciones? Programa una demo hoy mismo! •…" at bounding box center [194, 93] width 186 height 42
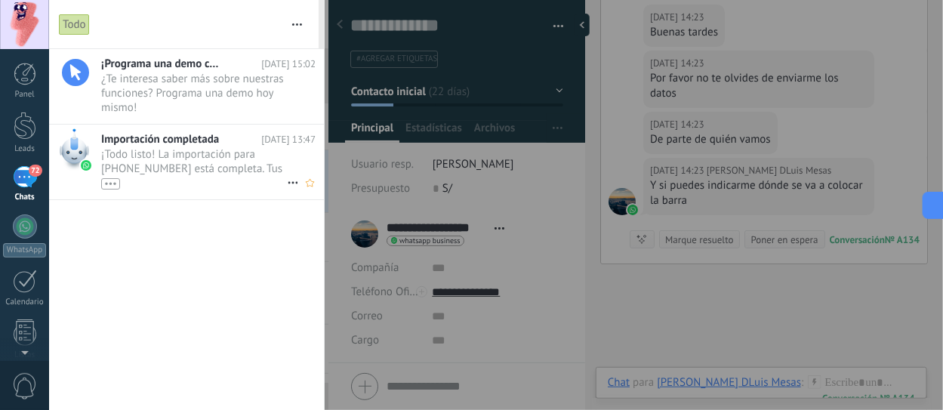
click at [153, 160] on span "¡Todo listo! La importación para +51 933 695 624 está completa. Tus datos de Wh…" at bounding box center [194, 168] width 186 height 42
click at [129, 149] on span "¡Todo listo! La importación para +51 933 695 624 está completa. Tus datos de Wh…" at bounding box center [194, 168] width 186 height 42
click at [285, 180] on icon at bounding box center [293, 183] width 18 height 18
click at [110, 180] on div at bounding box center [471, 205] width 943 height 410
click at [110, 182] on div "•••" at bounding box center [110, 183] width 19 height 11
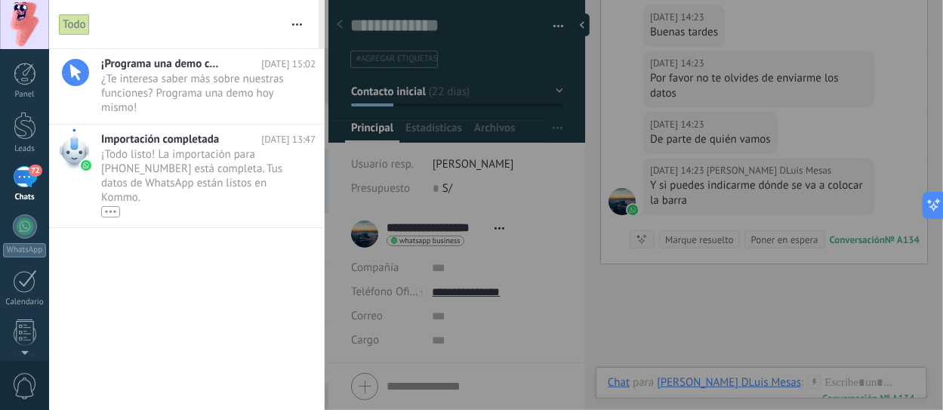
click at [26, 180] on div "72" at bounding box center [25, 177] width 24 height 22
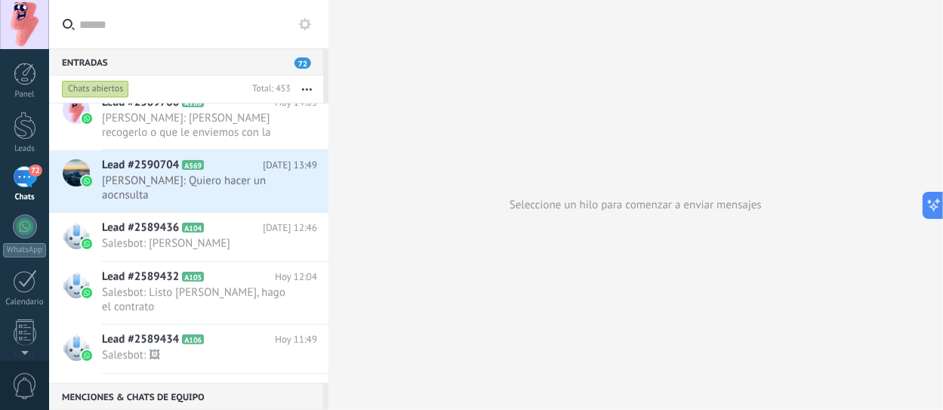
click at [26, 180] on div "72" at bounding box center [25, 177] width 24 height 22
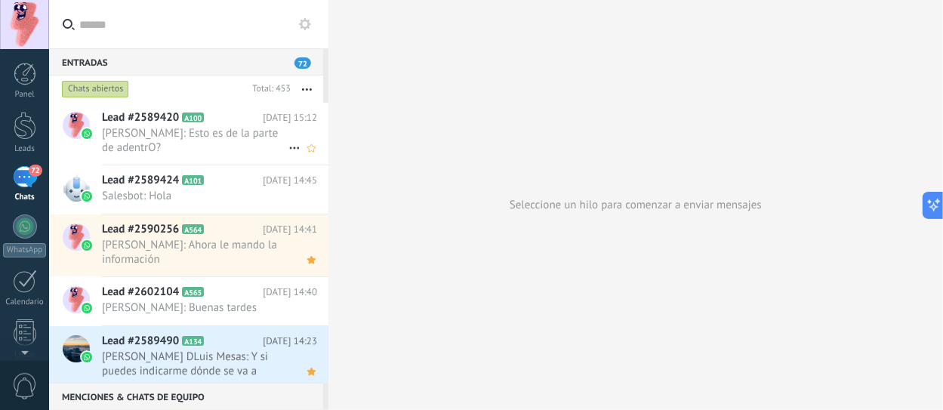
click at [212, 157] on div "Lead #2589420 A100 Hoy 15:12 Paul O. B.: Esto es de la parte de adentrO?" at bounding box center [215, 134] width 226 height 62
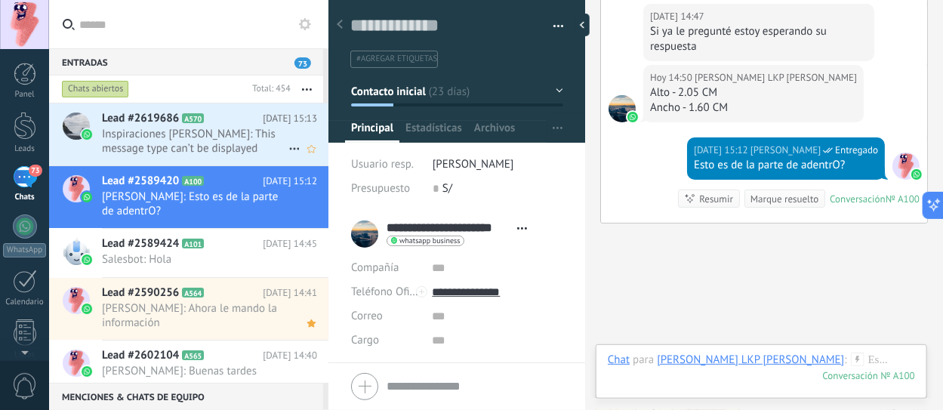
click at [201, 152] on span "Inspiraciones Maia: This message type can’t be displayed because it’s not suppo…" at bounding box center [195, 141] width 186 height 29
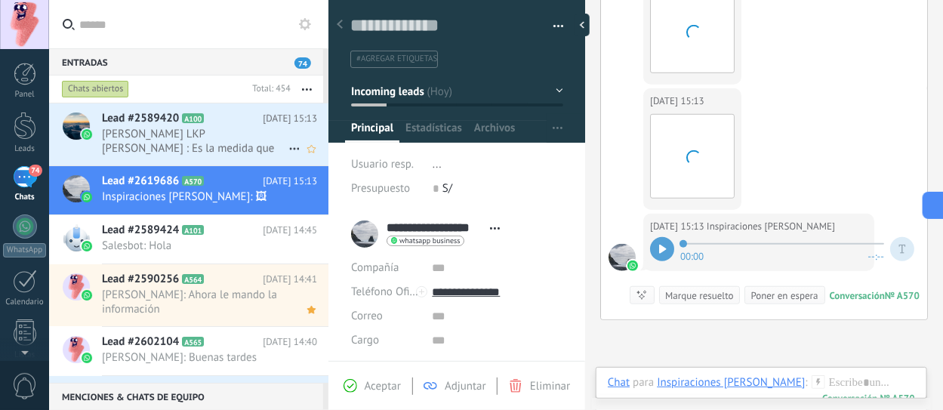
scroll to position [449, 0]
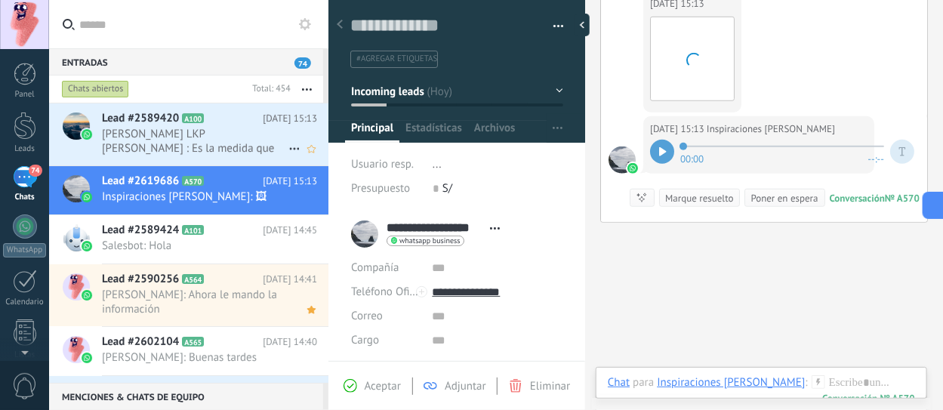
click at [138, 152] on span "Gianelly LKP Belahonia : Es la medida que anggie saco para poner el banner" at bounding box center [195, 141] width 186 height 29
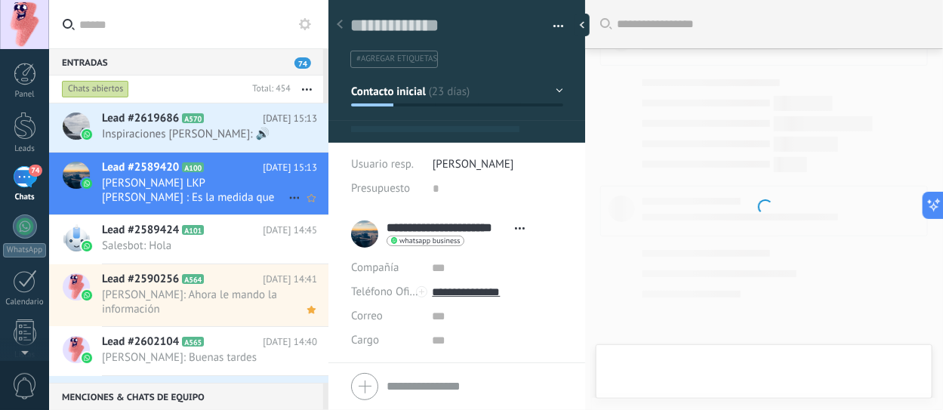
scroll to position [1949, 0]
type textarea "**********"
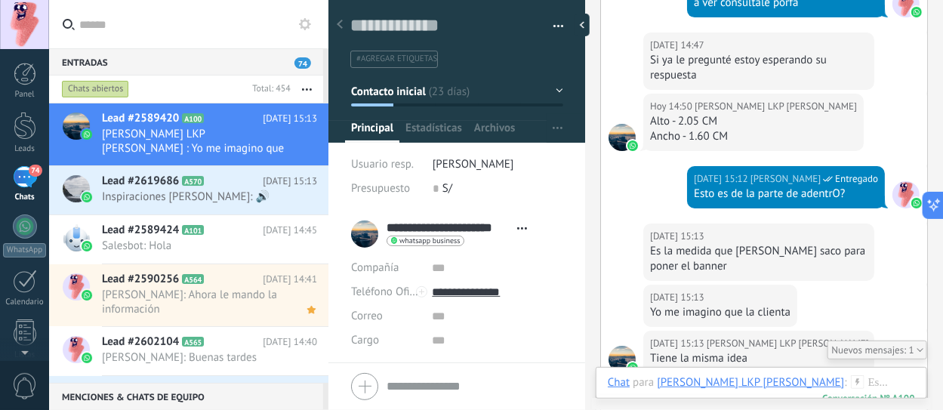
scroll to position [2102, 0]
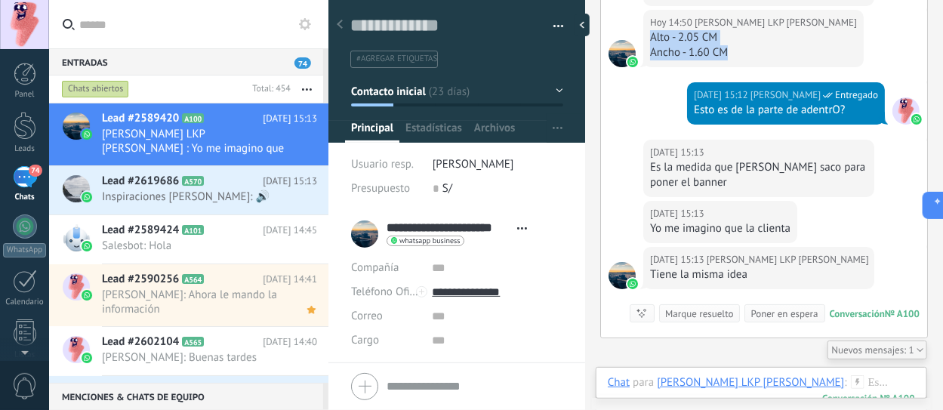
drag, startPoint x: 733, startPoint y: 79, endPoint x: 650, endPoint y: 62, distance: 84.8
click at [650, 60] on div "Alto - 2.05 CM Ancho - 1.60 CM" at bounding box center [753, 45] width 207 height 30
type input "**********"
copy div "Alto - 2.05 CM Ancho - 1.60 CM"
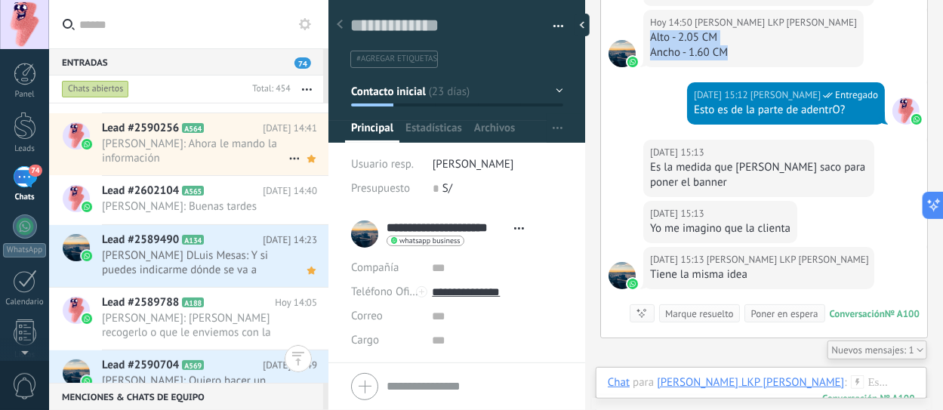
click at [219, 155] on span "[PERSON_NAME]: Ahora le mando la información" at bounding box center [195, 151] width 186 height 29
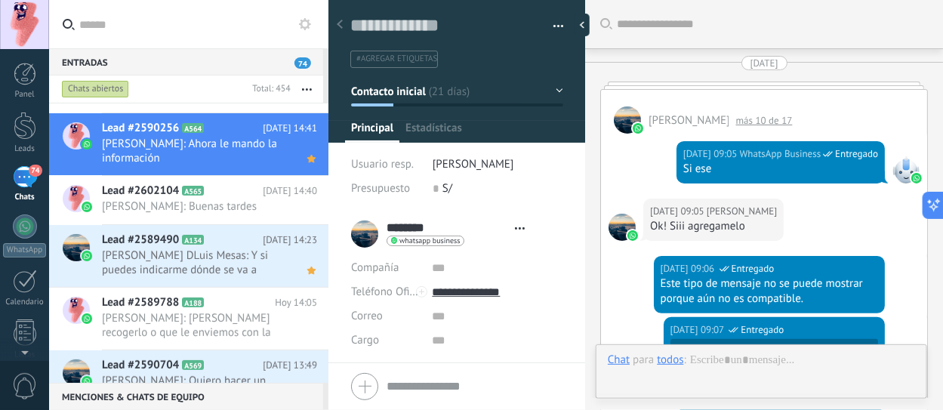
type textarea "**********"
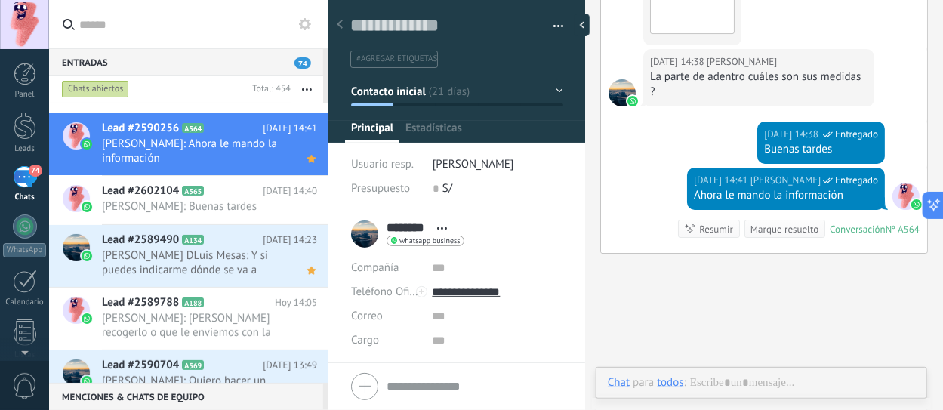
scroll to position [22, 0]
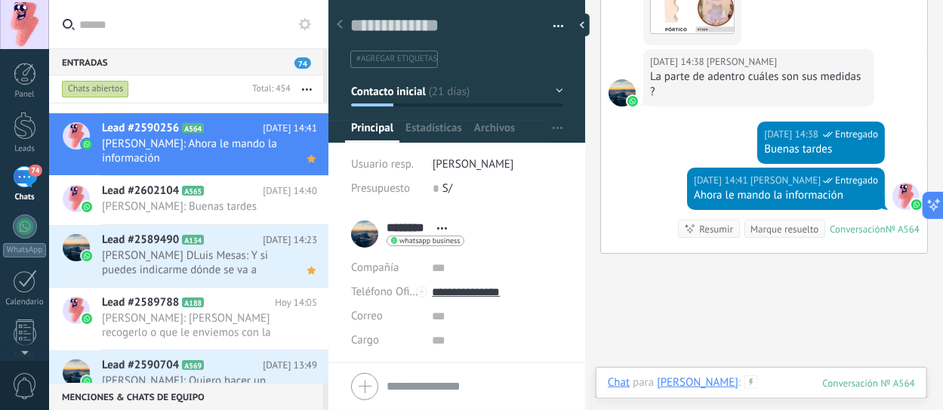
click at [774, 376] on div at bounding box center [761, 397] width 307 height 45
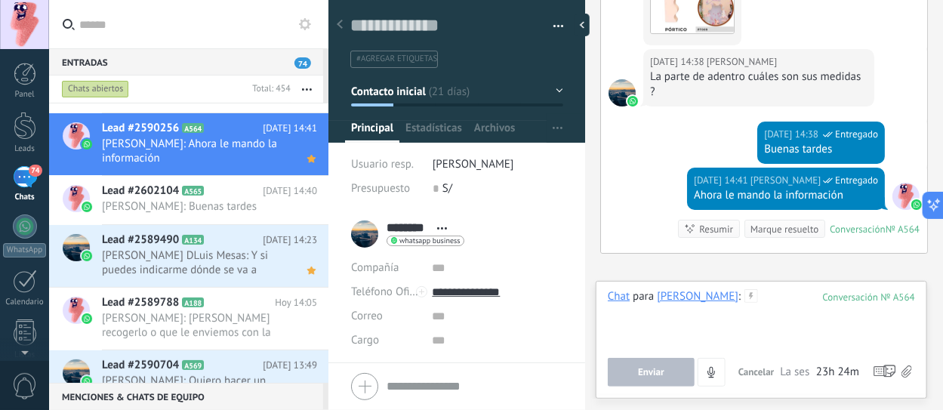
paste div
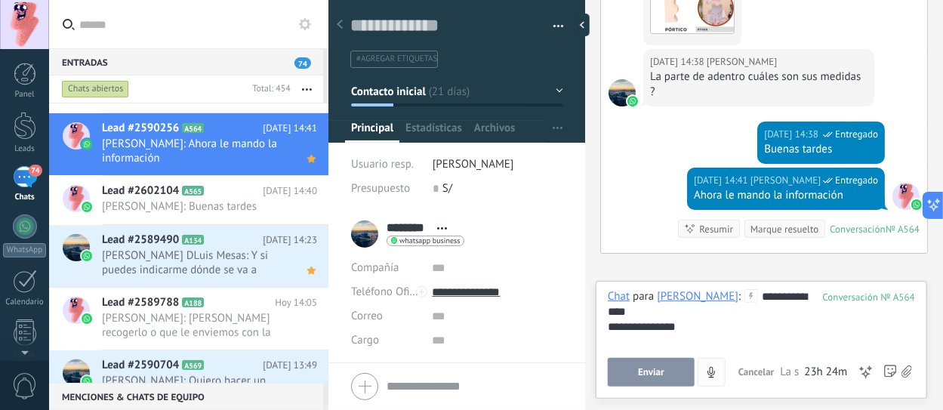
click at [676, 373] on button "Enviar" at bounding box center [651, 372] width 87 height 29
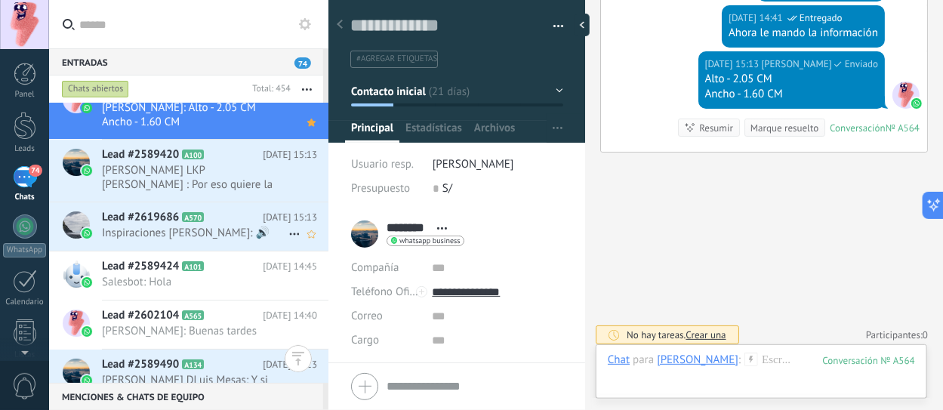
scroll to position [14, 0]
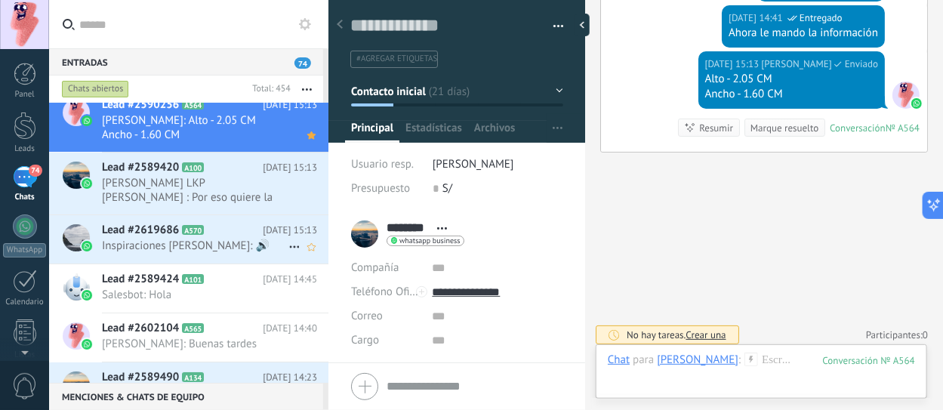
click at [208, 245] on span "Inspiraciones Maia: 🔊" at bounding box center [195, 246] width 186 height 14
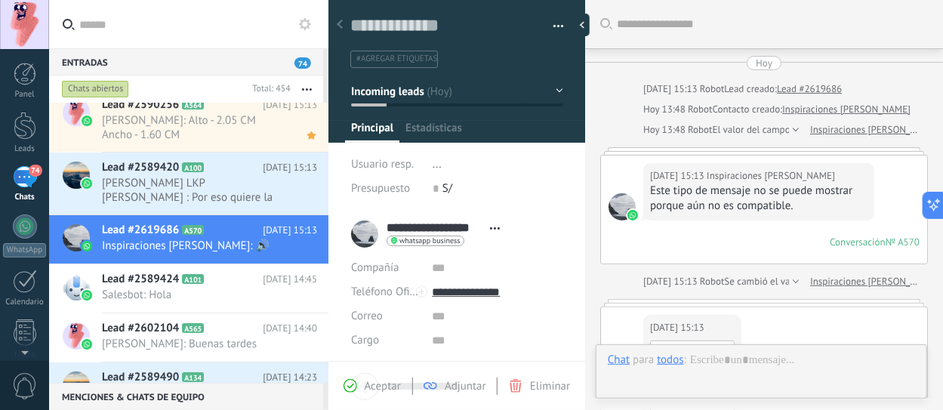
scroll to position [521, 0]
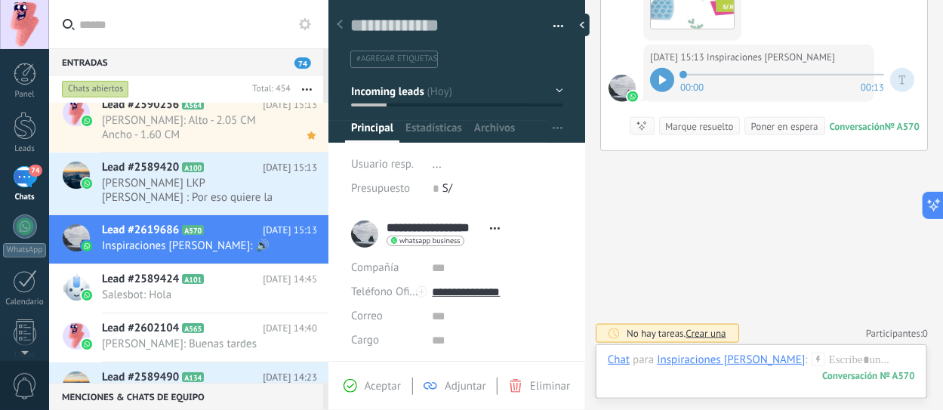
click at [669, 79] on div at bounding box center [662, 80] width 24 height 24
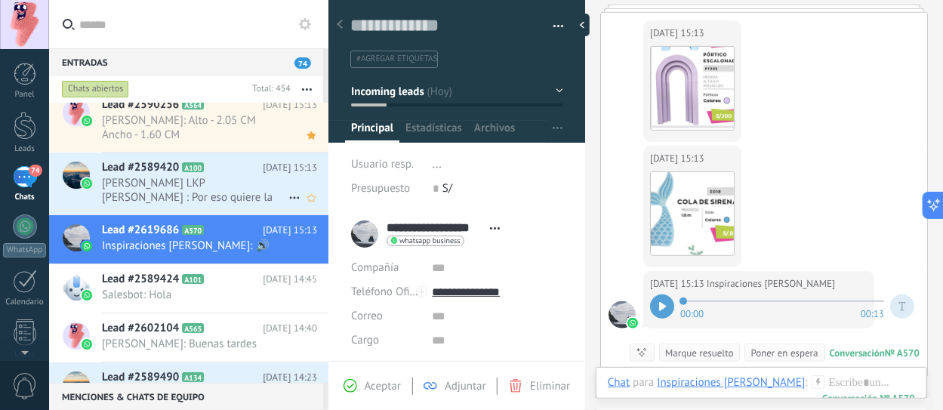
scroll to position [2, 0]
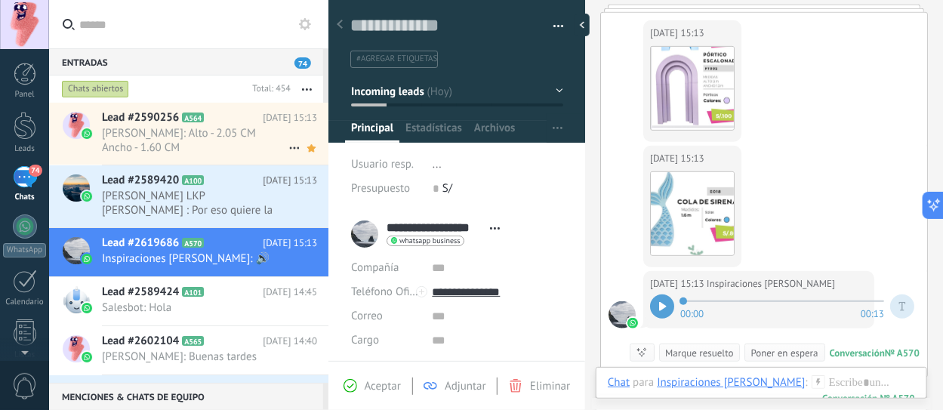
click at [191, 147] on span "Paul O. B.: Alto - 2.05 CM Ancho - 1.60 CM" at bounding box center [195, 140] width 186 height 29
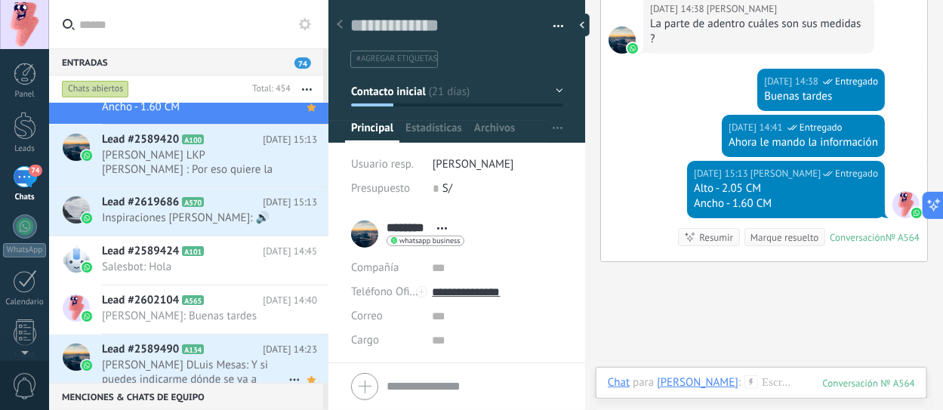
scroll to position [75, 0]
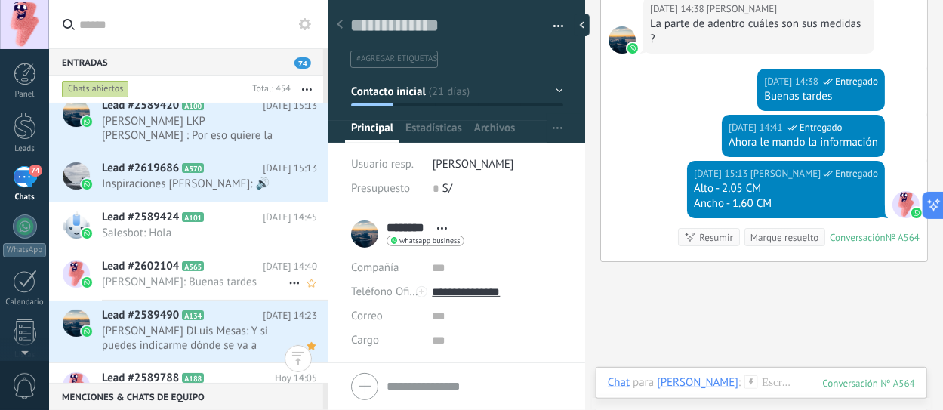
click at [173, 270] on span "Lead #2602104" at bounding box center [140, 266] width 77 height 15
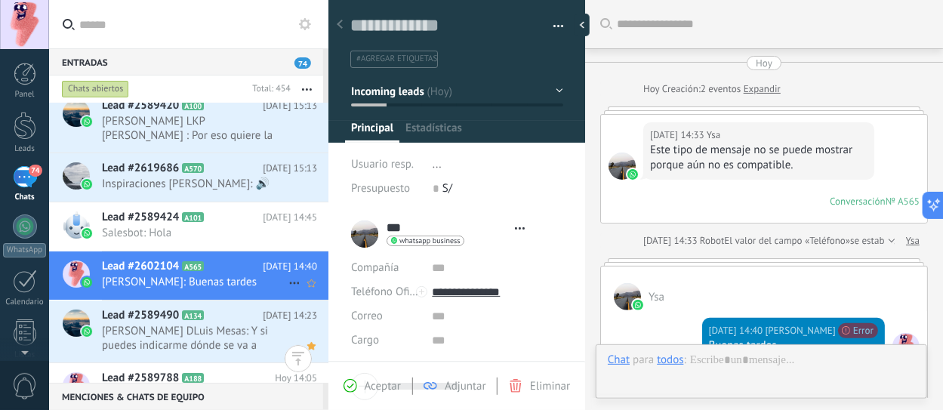
scroll to position [22, 0]
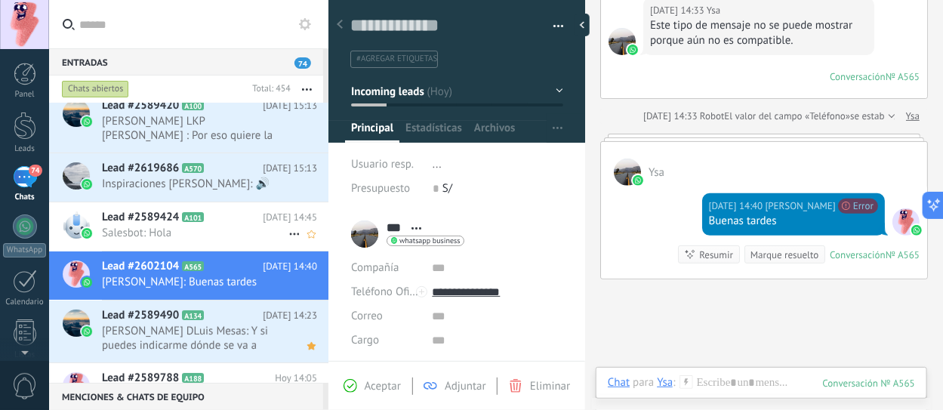
click at [178, 218] on span "Lead #2589424" at bounding box center [140, 217] width 77 height 15
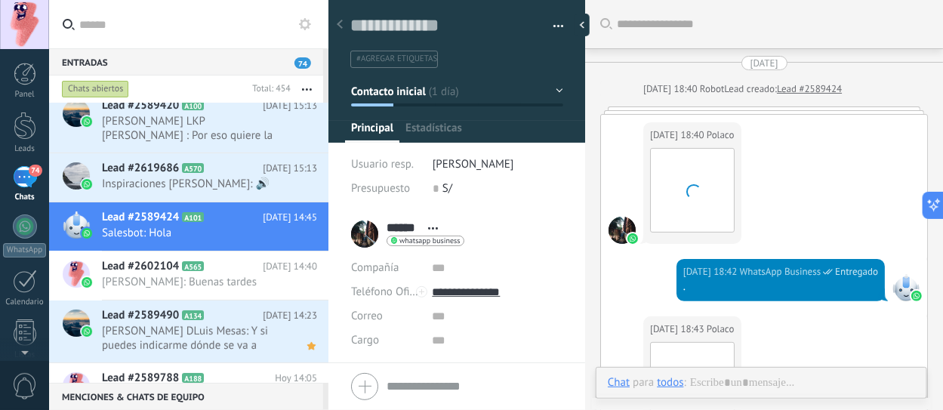
scroll to position [22, 0]
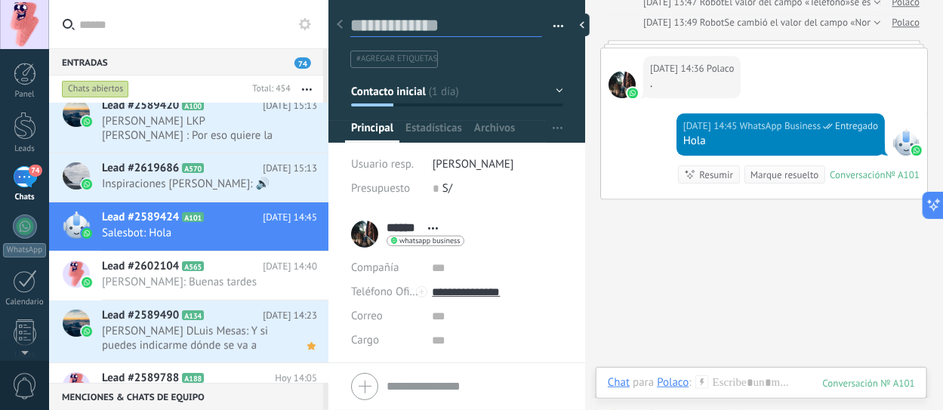
click at [402, 28] on textarea at bounding box center [446, 25] width 192 height 23
type textarea "*"
type textarea "**********"
type textarea "*"
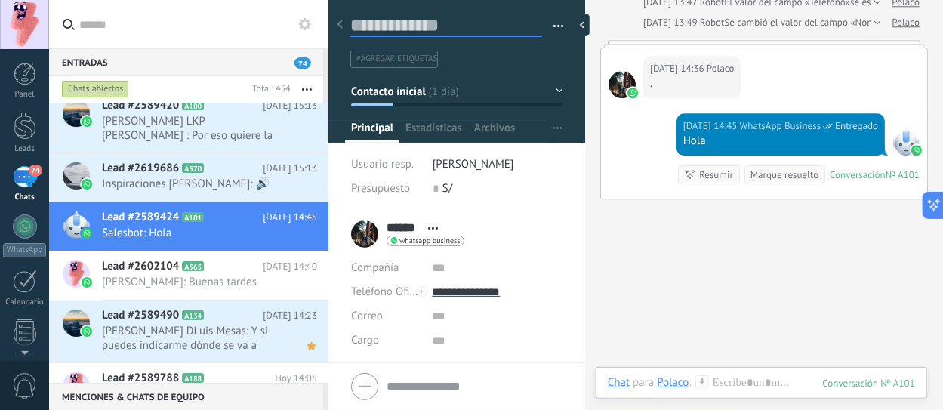
type textarea "*"
type textarea "**"
type textarea "***"
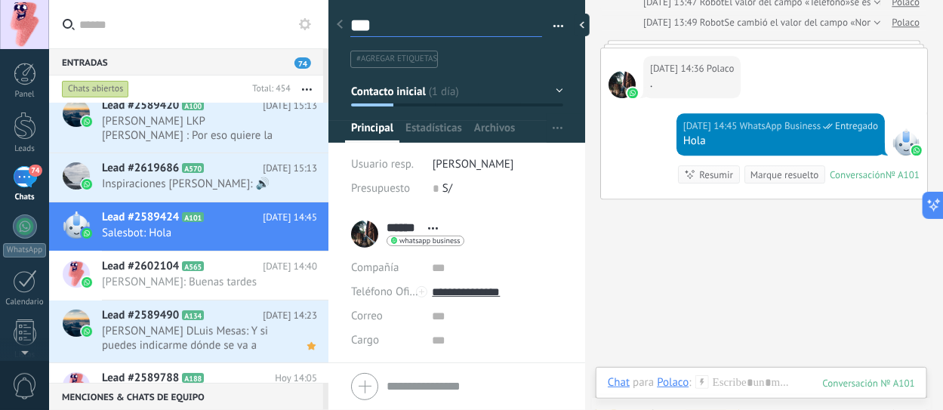
type textarea "****"
type textarea "******"
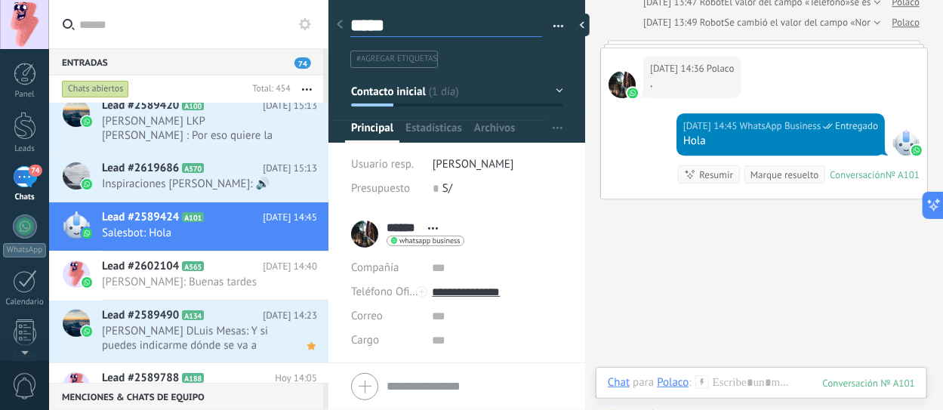
type textarea "******"
type textarea "*******"
type textarea "********"
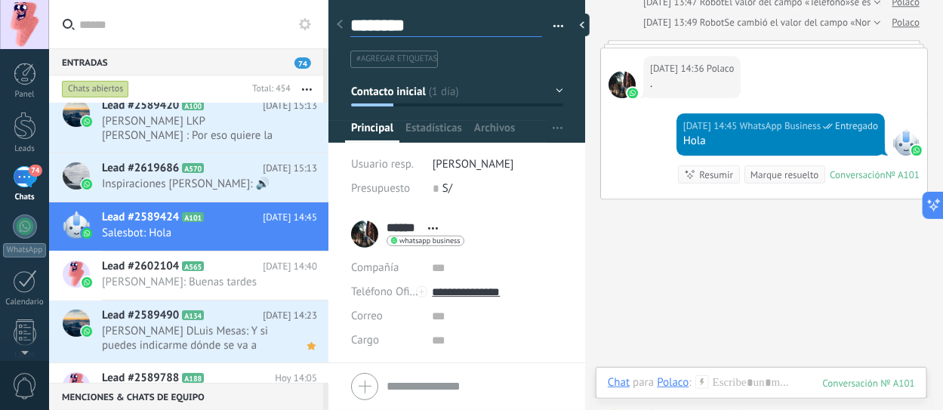
type textarea "*********"
type textarea "**********"
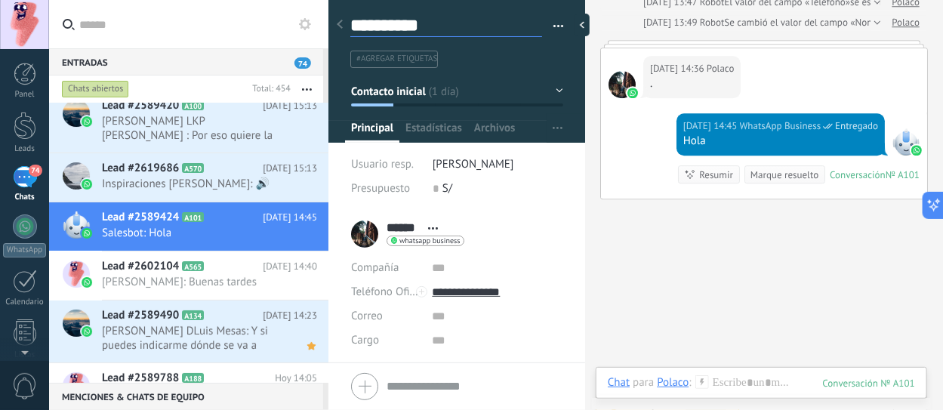
type textarea "**********"
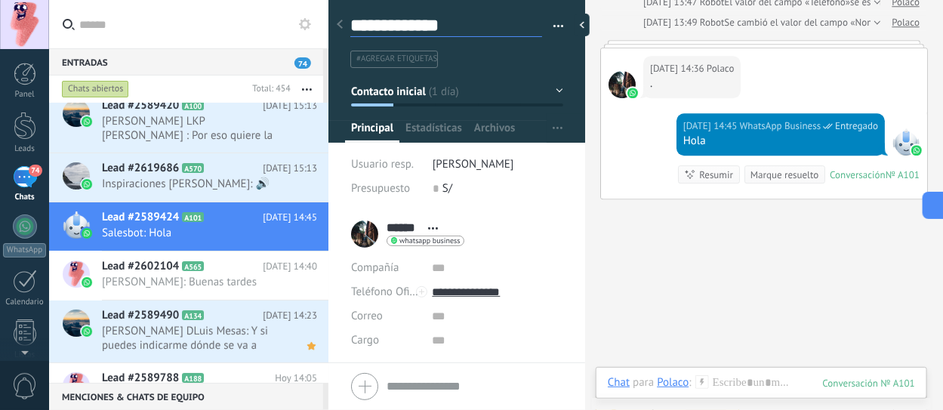
type textarea "**********"
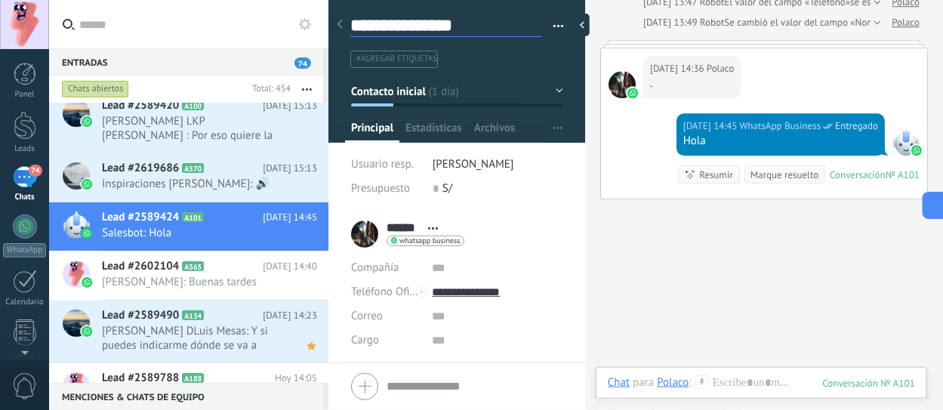
type textarea "**********"
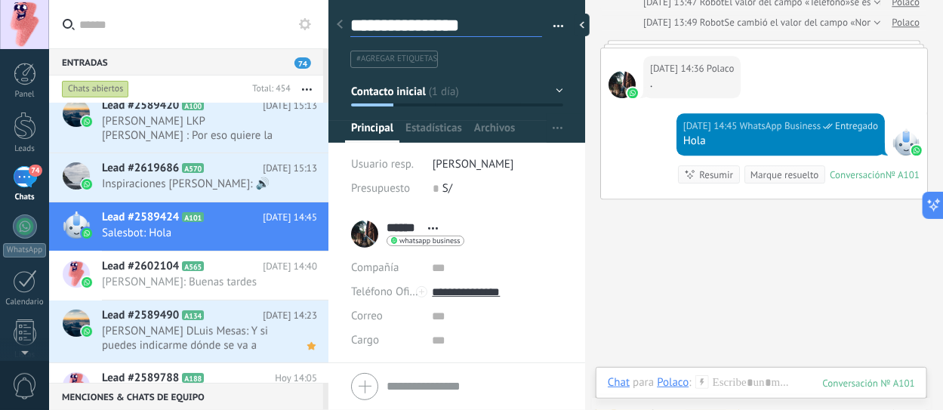
type textarea "**********"
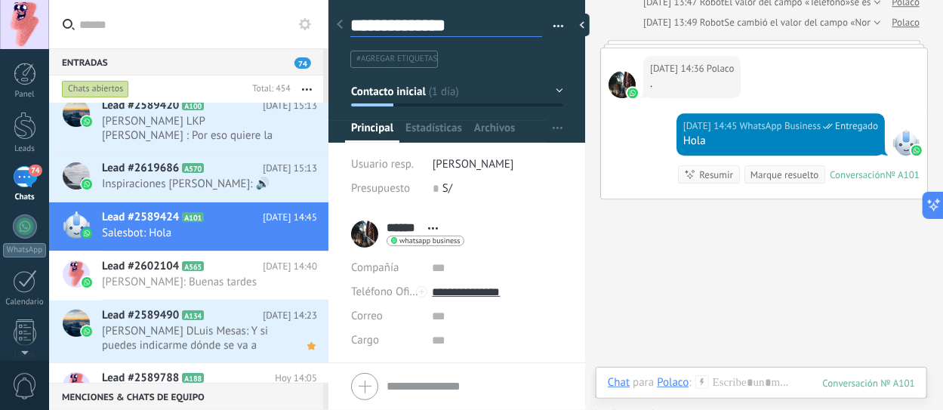
type textarea "**********"
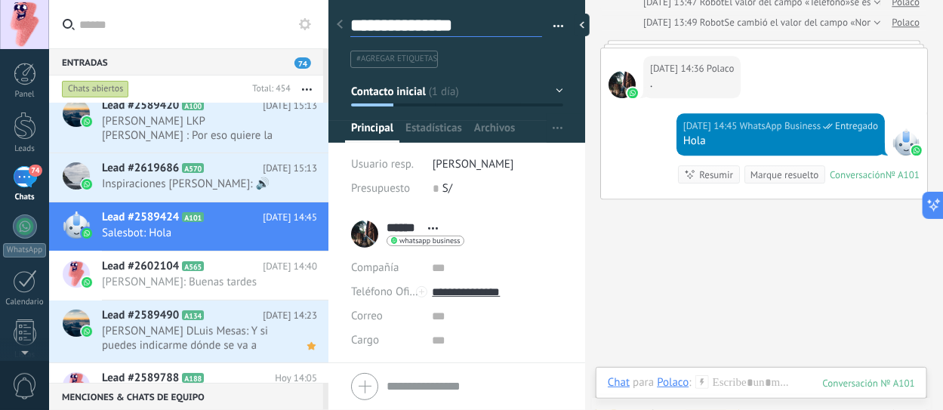
type textarea "**********"
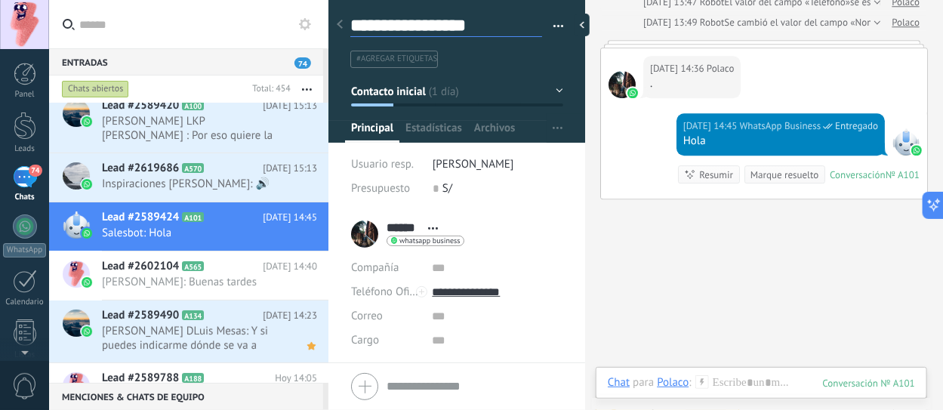
type textarea "**********"
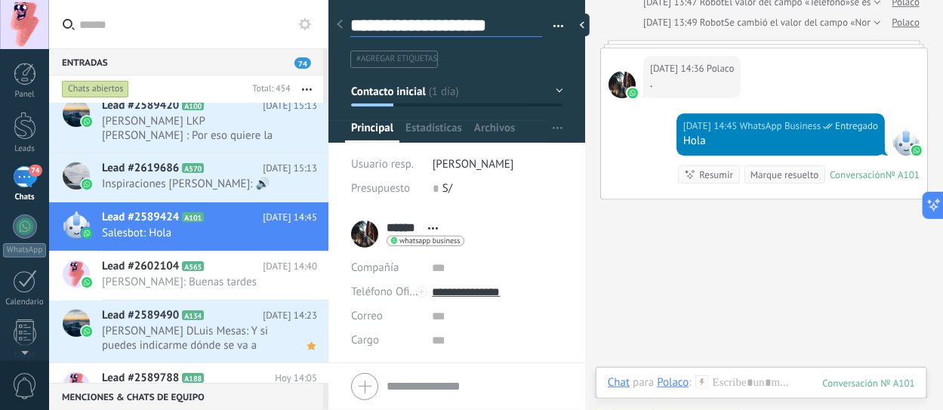
type textarea "**********"
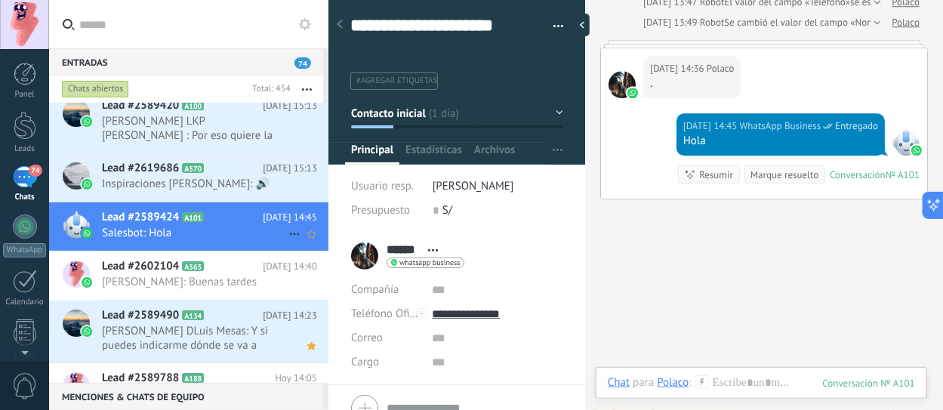
click at [223, 247] on div "Lead #2589424 A101 [DATE] 14:45 Salesbot: Hola" at bounding box center [215, 226] width 226 height 48
type textarea "**********"
click at [201, 256] on div "Lead #2602104 A565 [DATE] 14:40 [PERSON_NAME]: Buenas tardes" at bounding box center [215, 275] width 226 height 48
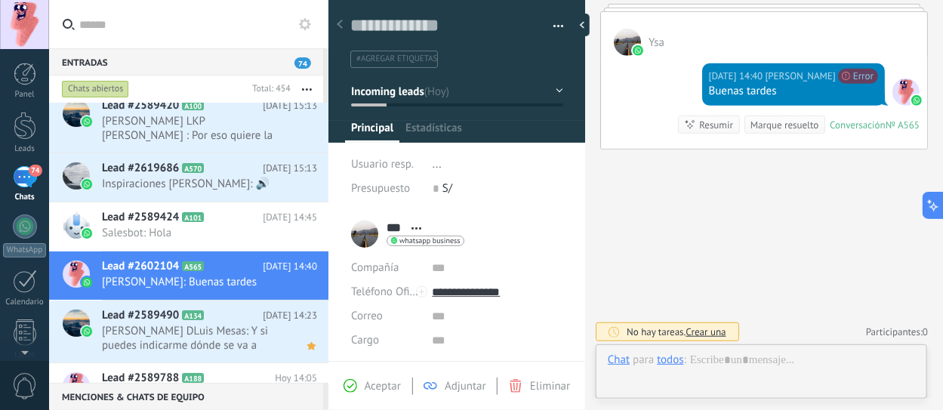
scroll to position [22, 0]
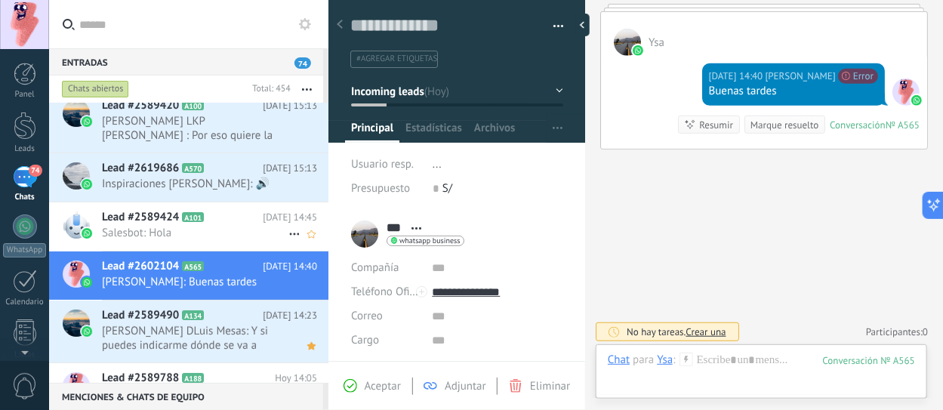
click at [189, 237] on span "Salesbot: Hola" at bounding box center [195, 233] width 186 height 14
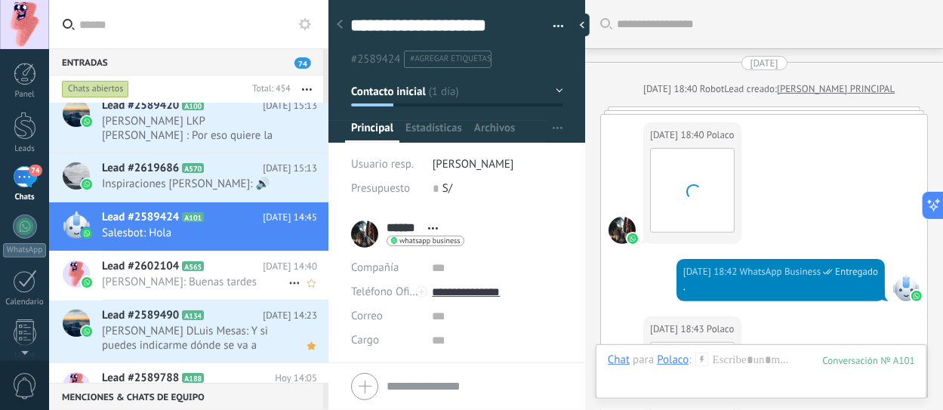
scroll to position [22, 0]
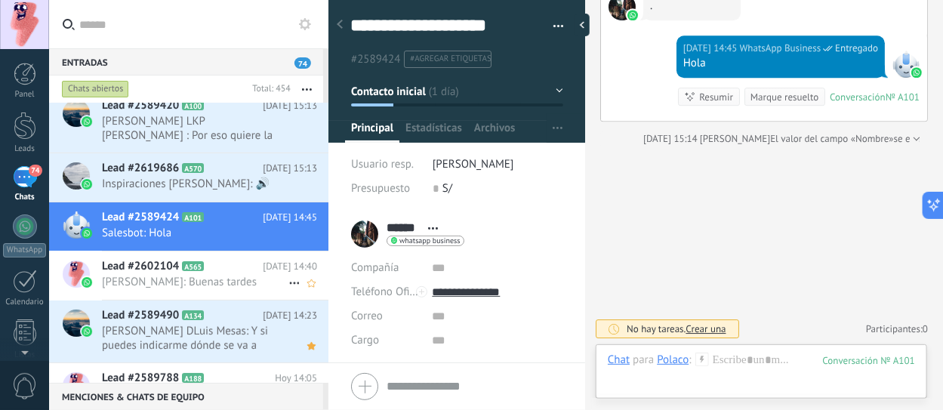
click at [198, 282] on span "[PERSON_NAME]: Buenas tardes" at bounding box center [195, 282] width 186 height 14
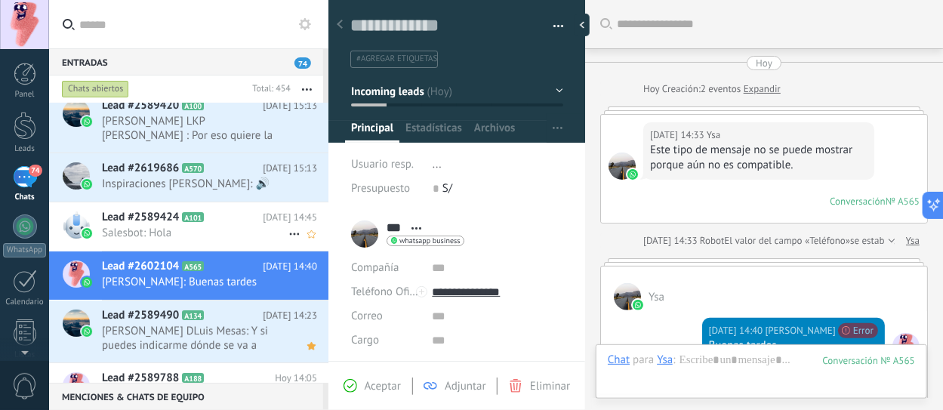
scroll to position [254, 0]
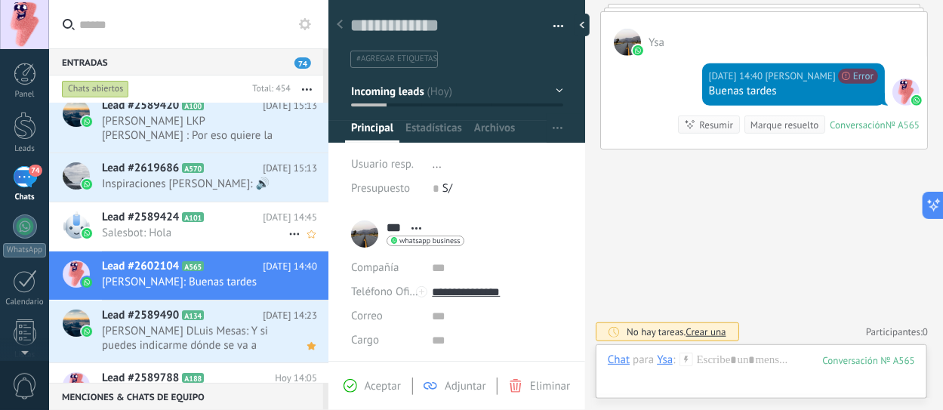
click at [194, 229] on span "Salesbot: Hola" at bounding box center [195, 233] width 186 height 14
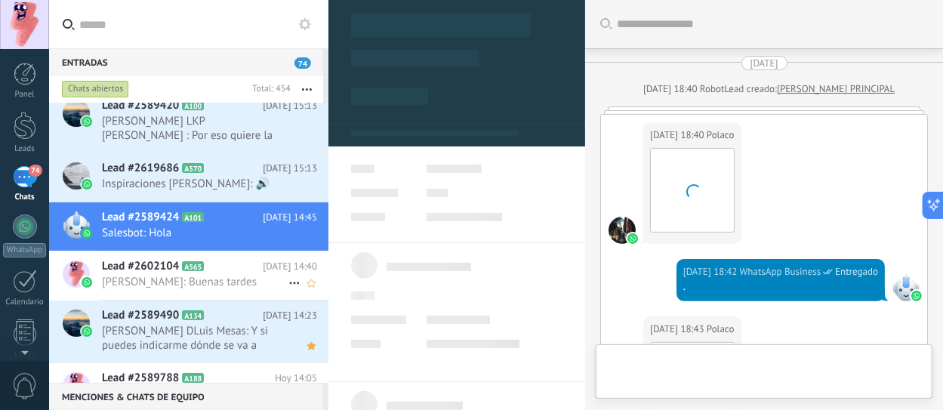
click at [192, 280] on span "[PERSON_NAME]: Buenas tardes" at bounding box center [195, 282] width 186 height 14
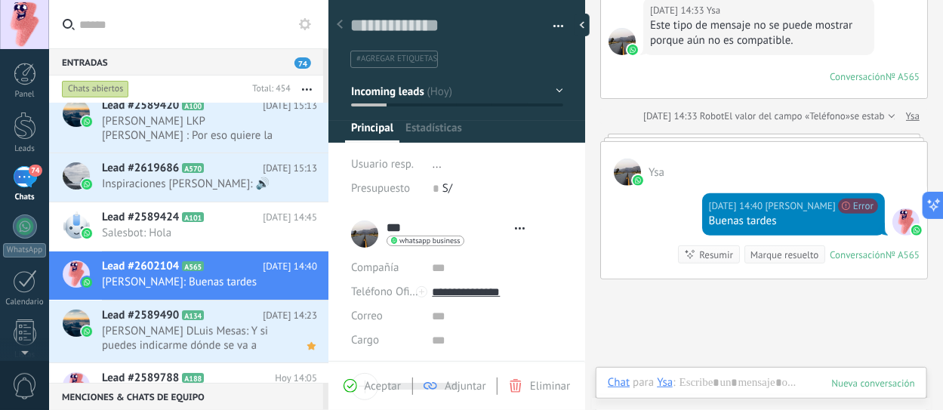
scroll to position [22, 0]
click at [152, 234] on span "Salesbot: Hola" at bounding box center [195, 233] width 186 height 14
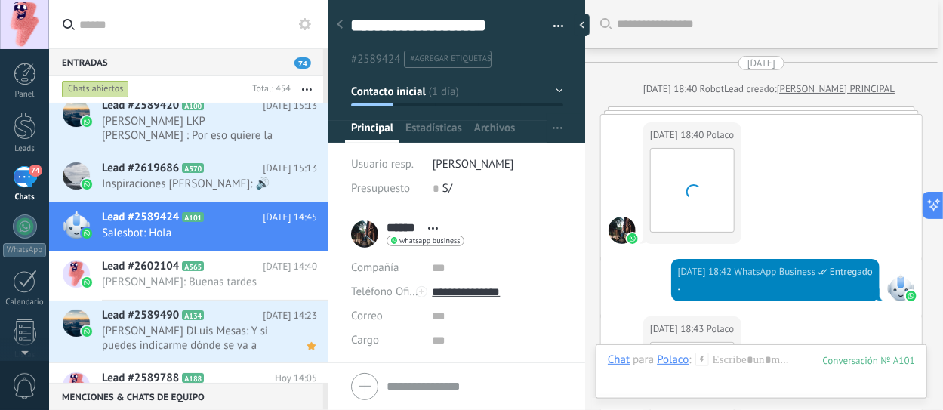
scroll to position [1739, 0]
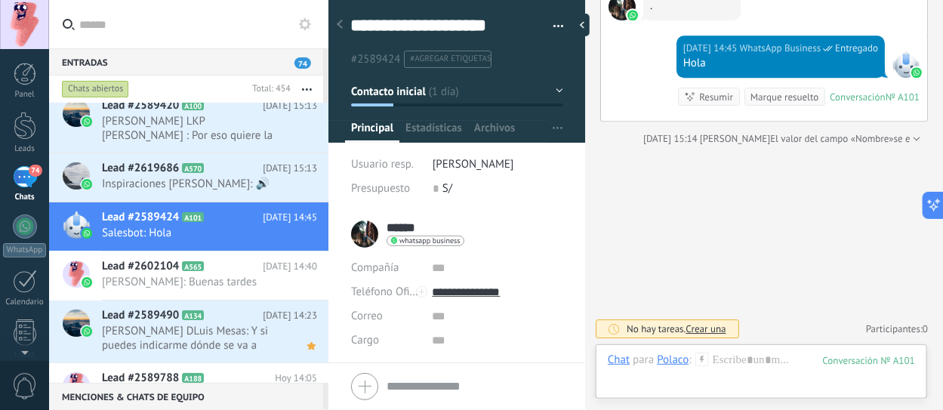
click at [396, 229] on input "******" at bounding box center [403, 227] width 34 height 15
click at [421, 241] on input "text" at bounding box center [474, 241] width 176 height 15
click at [511, 42] on div "#2589424 #agregar etiquetas" at bounding box center [457, 54] width 214 height 28
click at [342, 23] on icon at bounding box center [340, 24] width 6 height 9
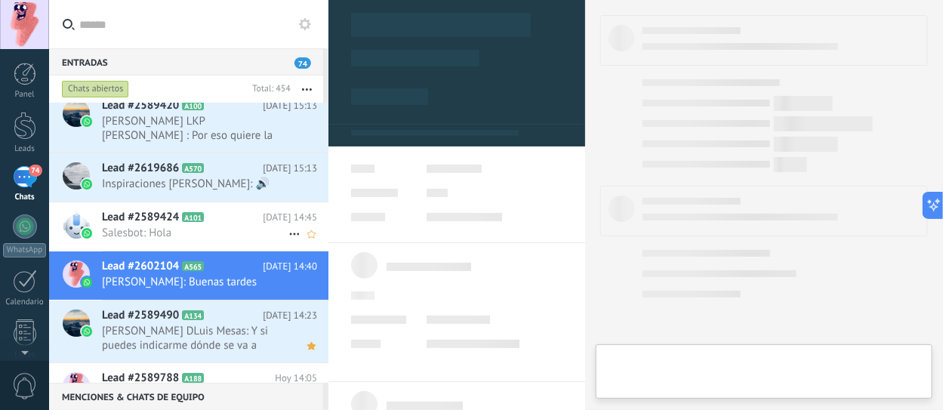
click at [178, 235] on span "Salesbot: Hola" at bounding box center [195, 233] width 186 height 14
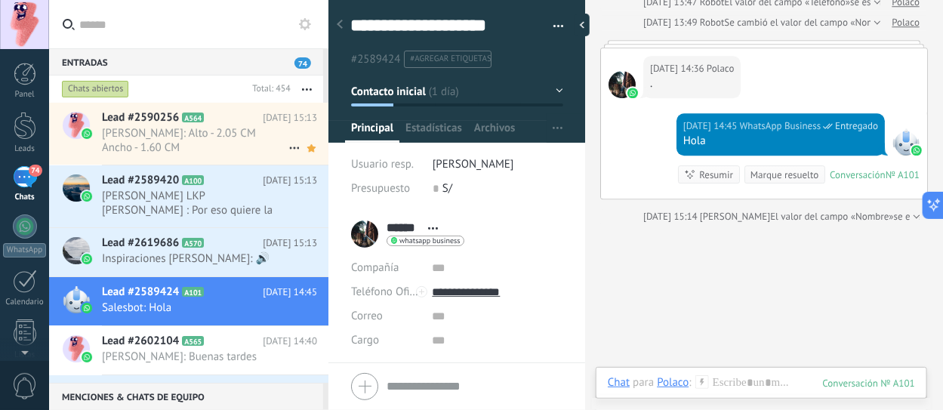
click at [208, 140] on span "Paul O. B.: Alto - 2.05 CM Ancho - 1.60 CM" at bounding box center [195, 140] width 186 height 29
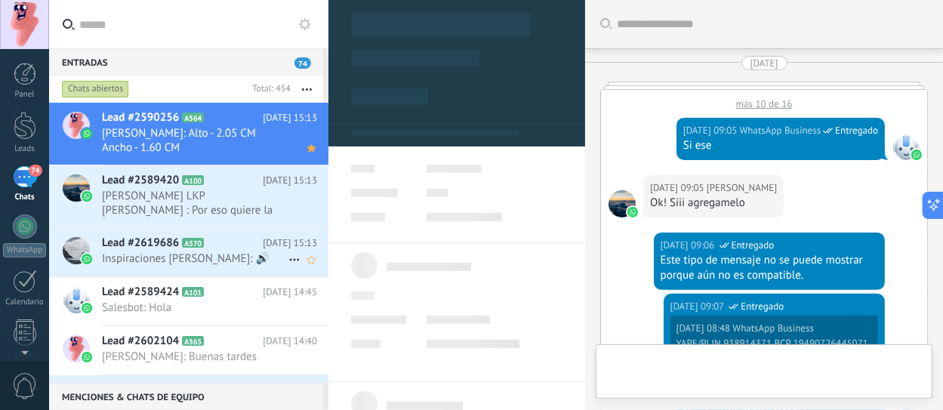
scroll to position [2093, 0]
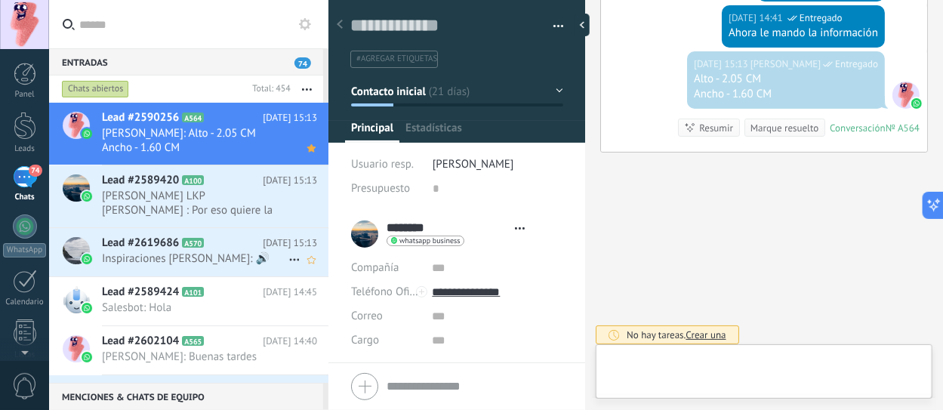
click at [195, 244] on span "A570" at bounding box center [193, 243] width 22 height 10
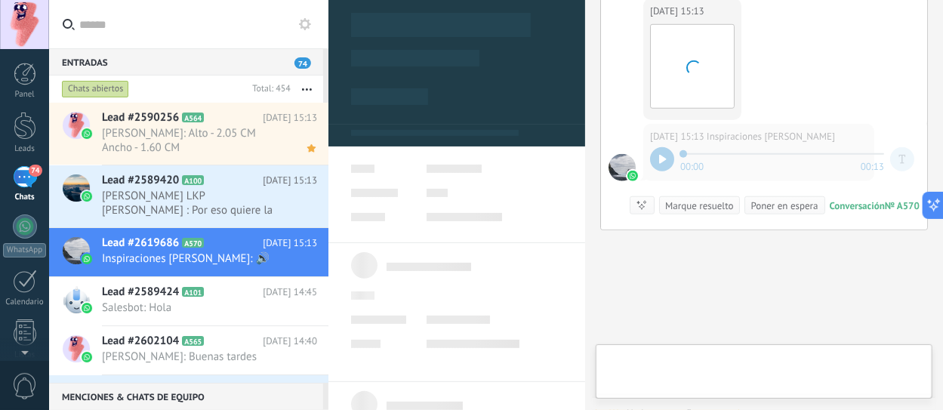
scroll to position [371, 0]
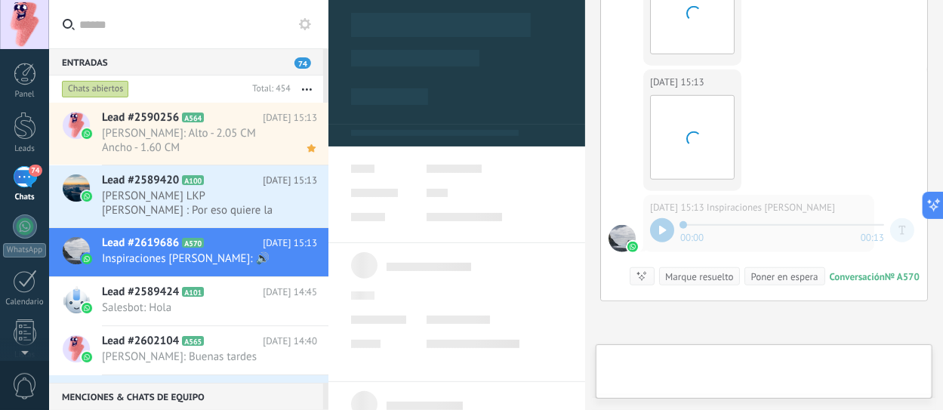
type textarea "**********"
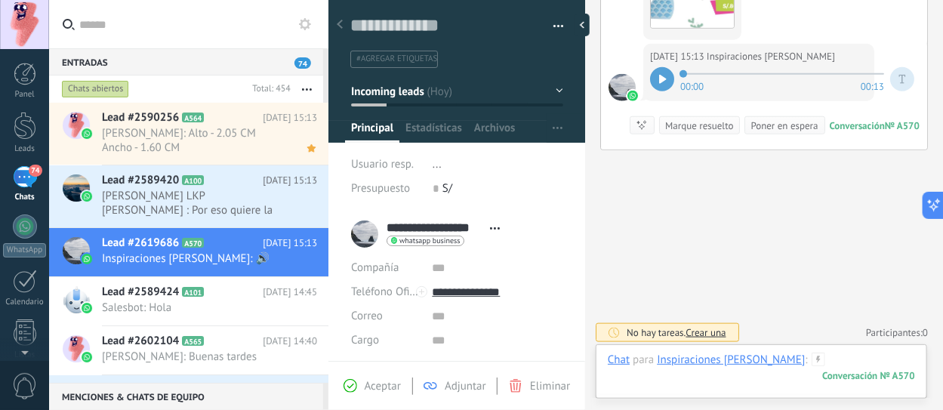
click at [783, 358] on div at bounding box center [761, 374] width 307 height 45
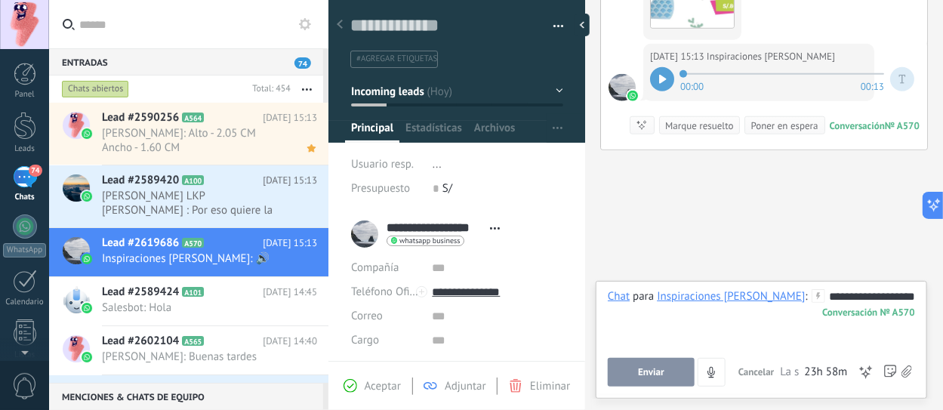
click at [660, 373] on span "Enviar" at bounding box center [651, 372] width 26 height 11
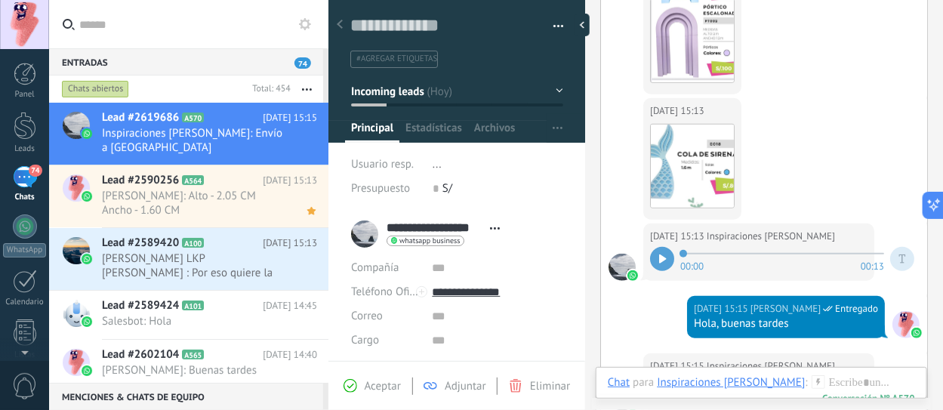
scroll to position [386, 0]
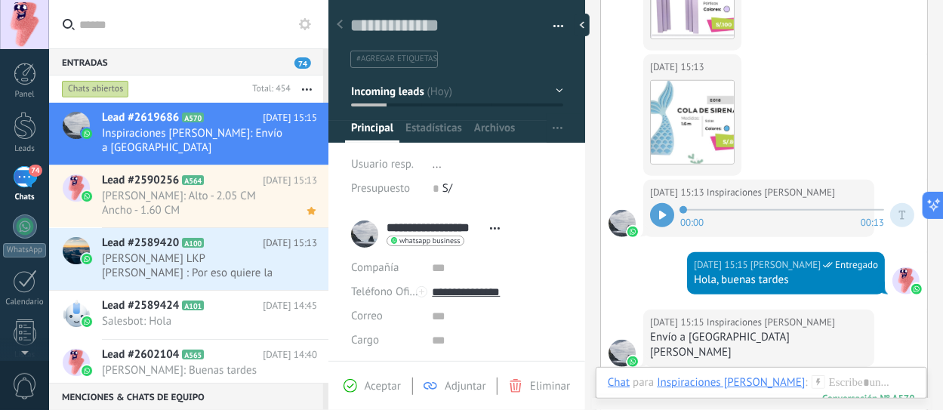
click at [663, 205] on div at bounding box center [662, 215] width 24 height 24
click at [659, 216] on icon at bounding box center [662, 215] width 7 height 9
click at [659, 216] on icon at bounding box center [660, 215] width 2 height 9
click at [659, 216] on icon at bounding box center [662, 215] width 7 height 9
click at [781, 381] on div at bounding box center [761, 397] width 307 height 45
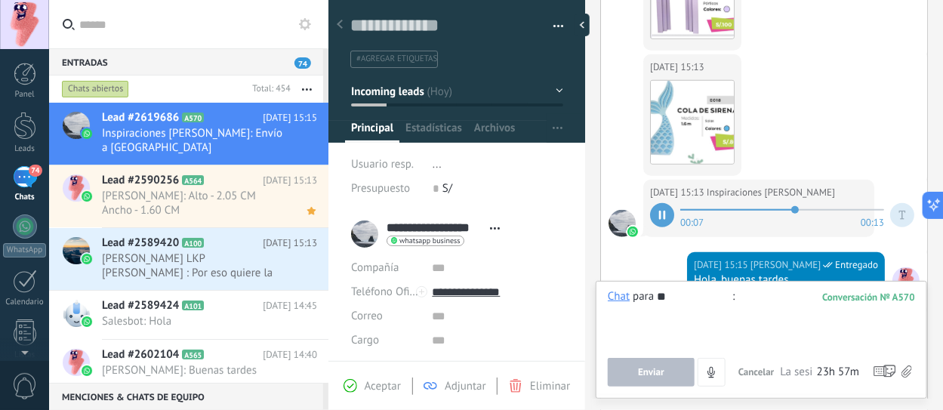
type input "*"
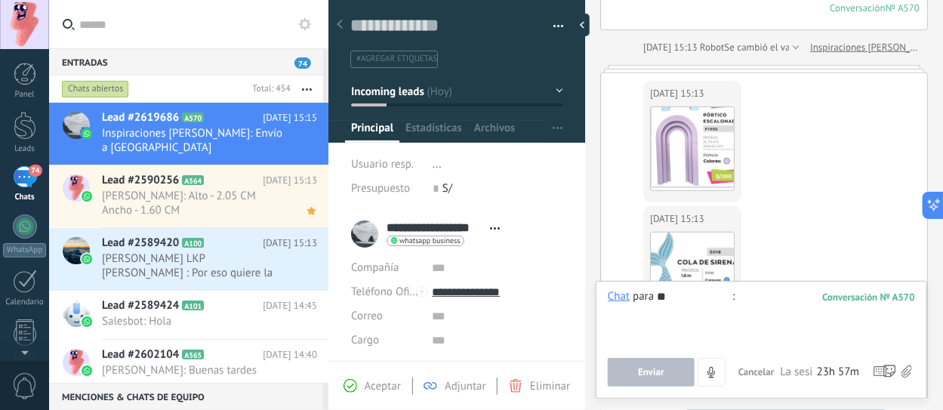
type input "*"
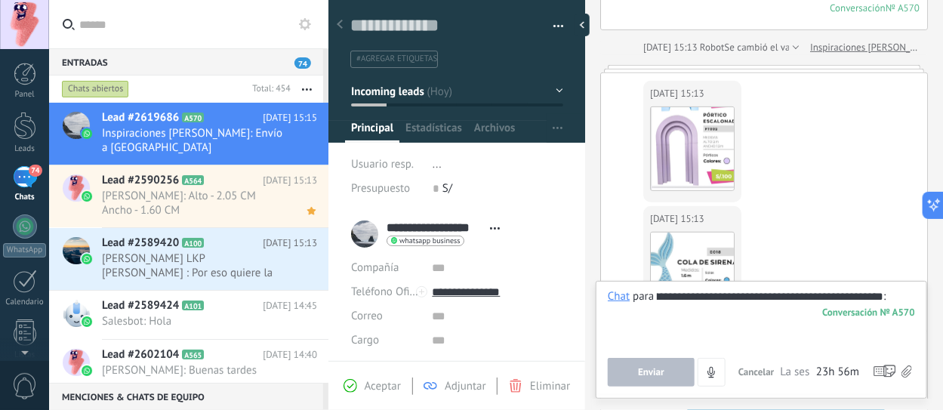
scroll to position [0, 159]
type input "**********"
click at [671, 366] on button "Enviar" at bounding box center [651, 372] width 87 height 29
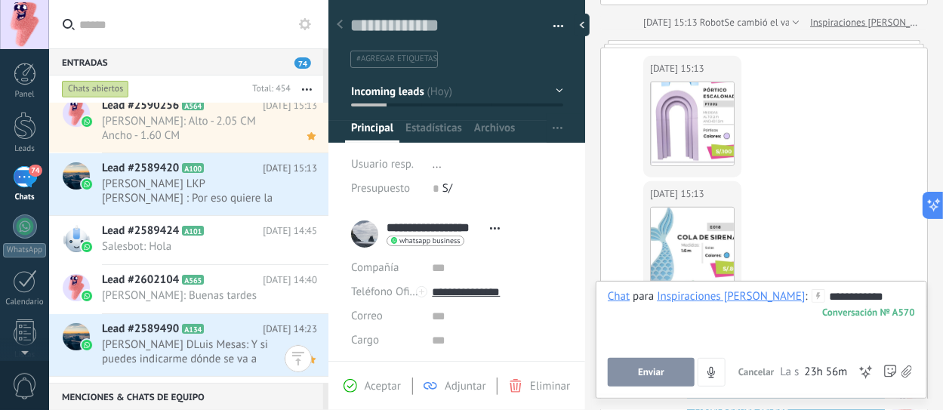
scroll to position [636, 0]
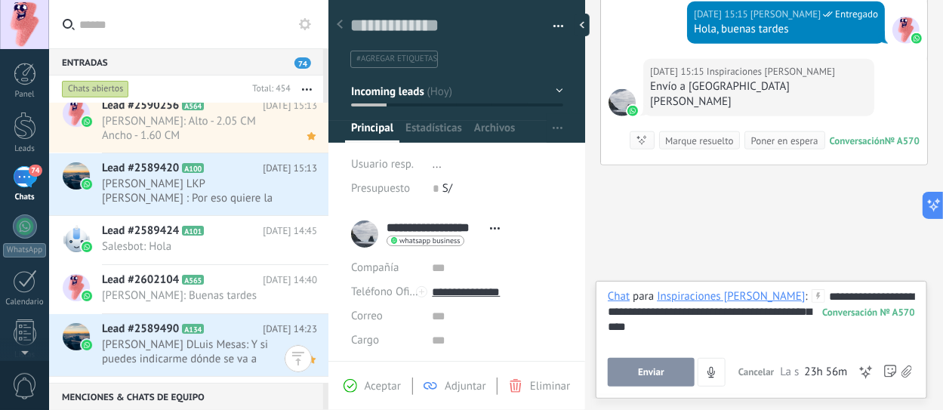
click at [645, 374] on span "Enviar" at bounding box center [651, 372] width 26 height 11
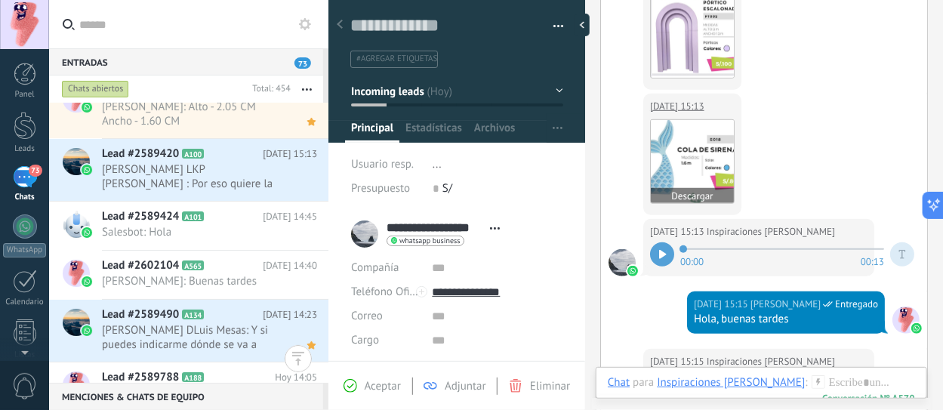
scroll to position [325, 0]
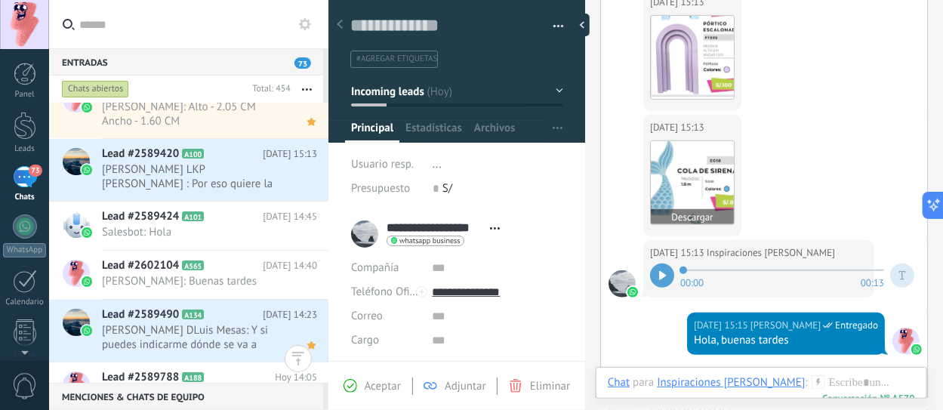
click at [702, 192] on img at bounding box center [692, 182] width 83 height 83
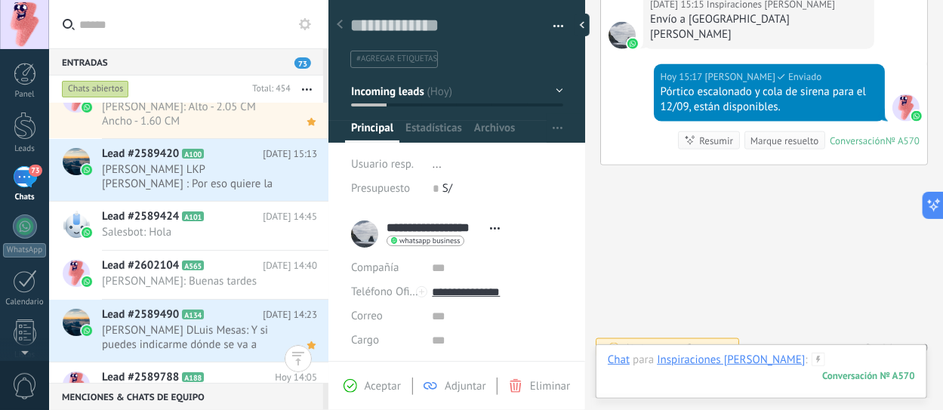
click at [798, 358] on div at bounding box center [761, 374] width 307 height 45
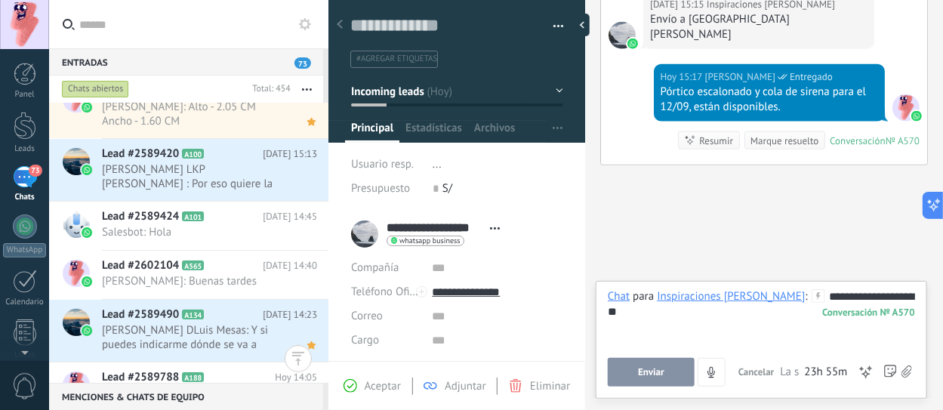
click at [645, 377] on span "Enviar" at bounding box center [651, 372] width 26 height 11
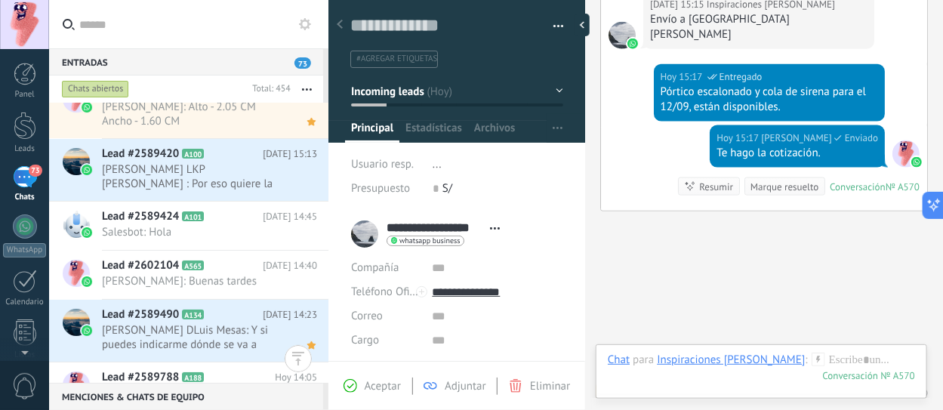
scroll to position [749, 0]
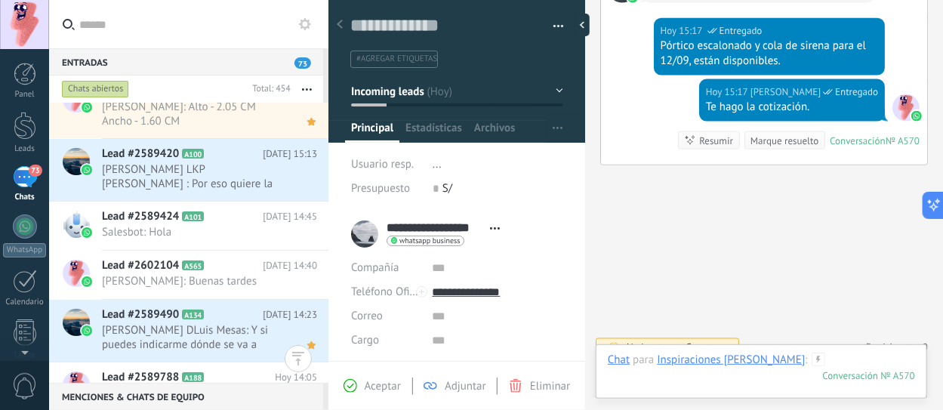
click at [766, 358] on div at bounding box center [761, 374] width 307 height 45
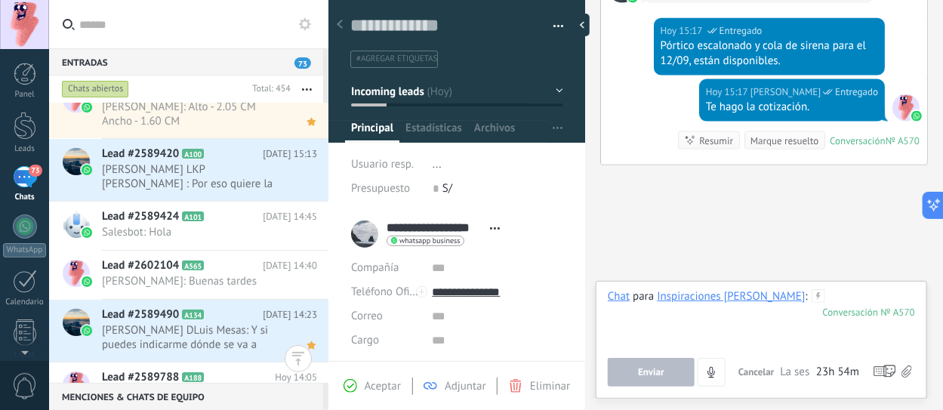
paste div
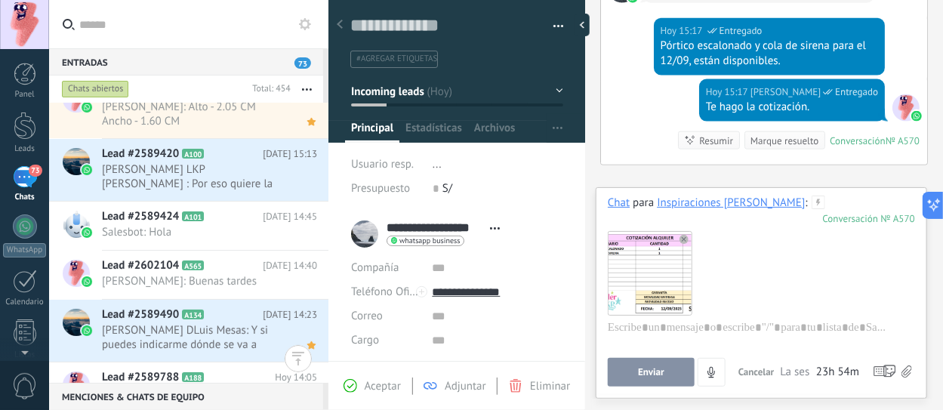
click at [793, 300] on div at bounding box center [761, 272] width 307 height 95
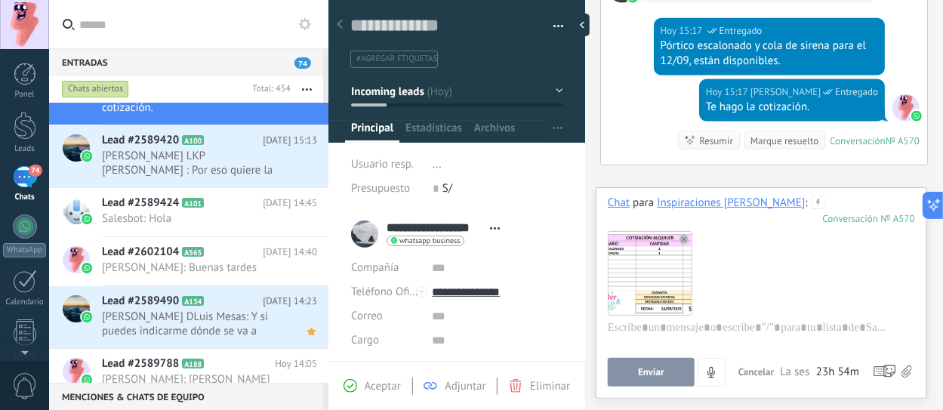
scroll to position [94, 0]
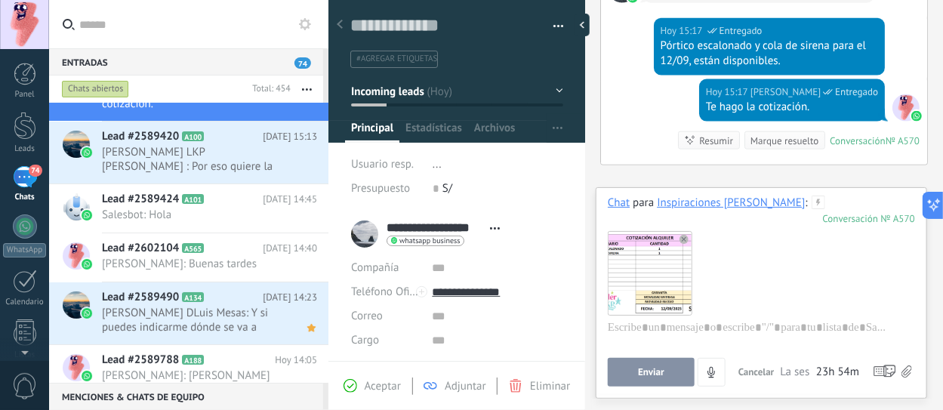
click at [777, 301] on div at bounding box center [761, 272] width 307 height 95
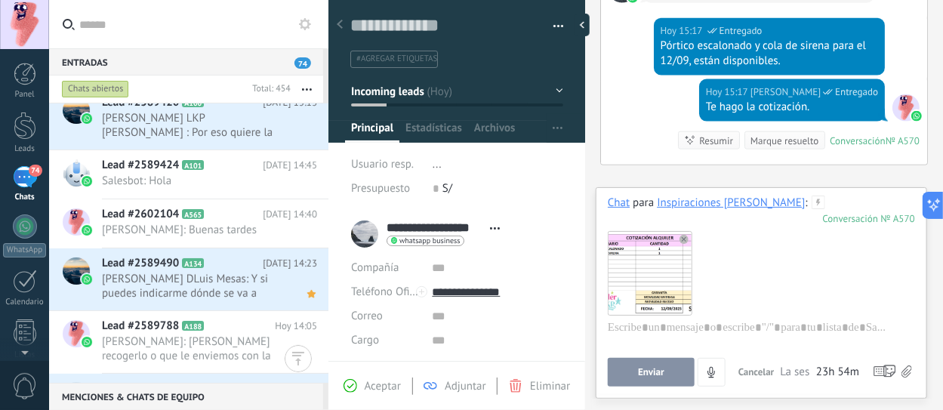
scroll to position [91, 0]
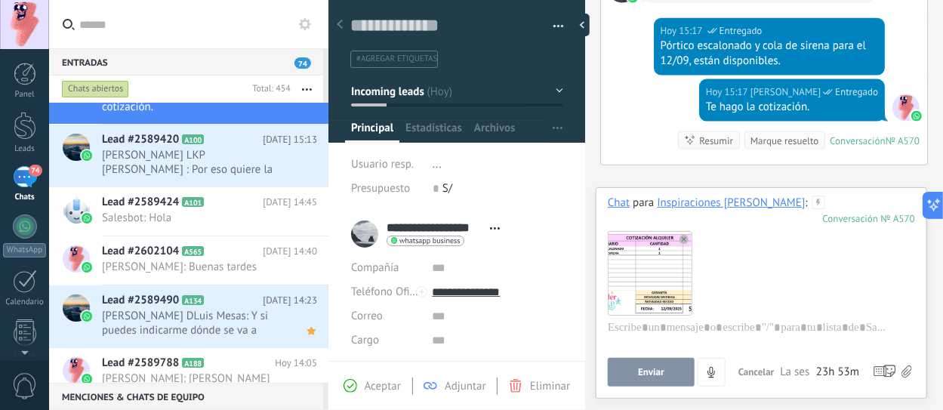
click at [647, 368] on span "Enviar" at bounding box center [651, 372] width 26 height 11
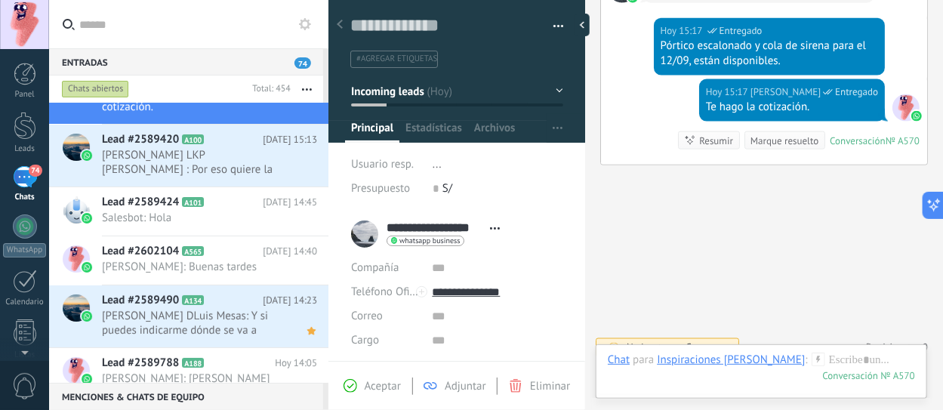
scroll to position [874, 0]
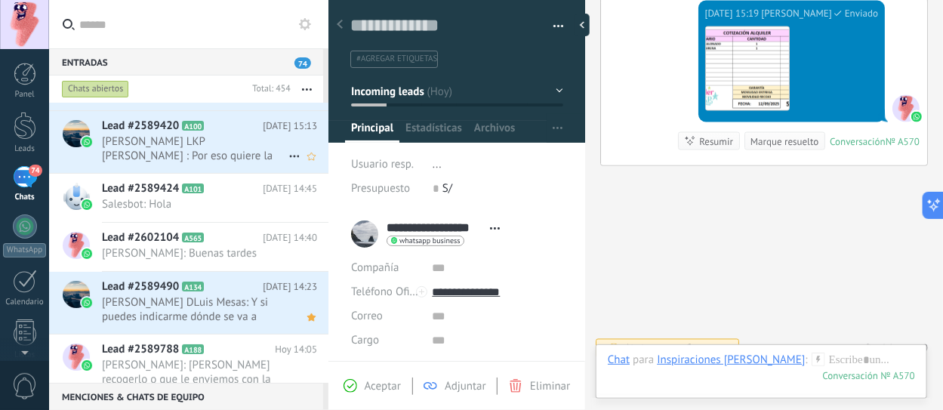
click at [190, 161] on span "Gianelly LKP Belahonia : Por eso quiere la medida" at bounding box center [195, 148] width 186 height 29
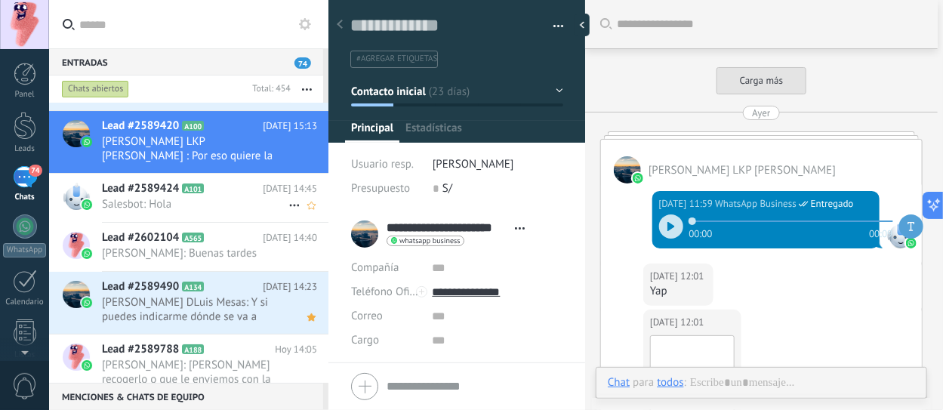
scroll to position [2088, 0]
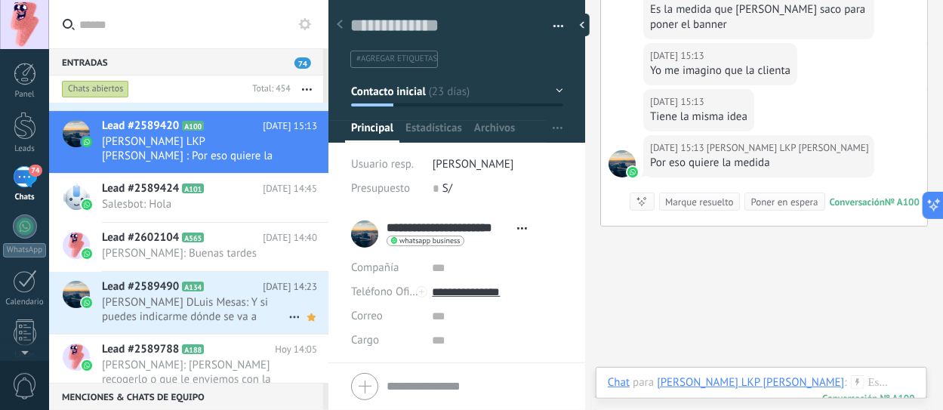
click at [230, 312] on span "[PERSON_NAME] DLuis Mesas: Y si puedes indicarme dónde se va a colocar la barra" at bounding box center [195, 309] width 186 height 29
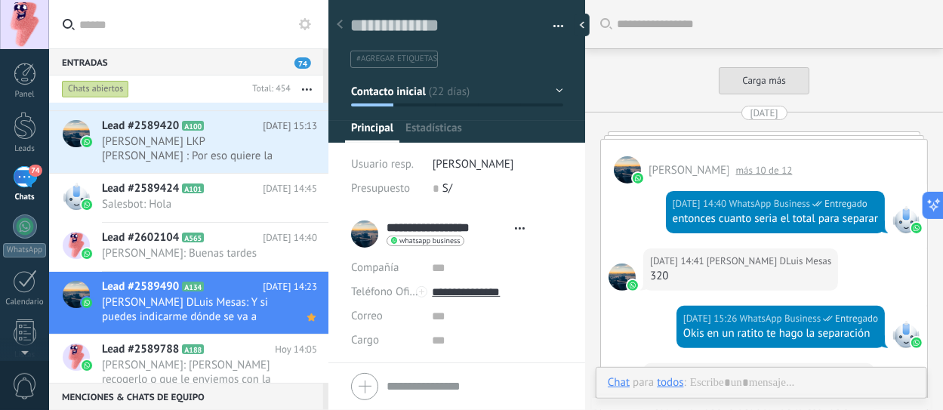
type textarea "**********"
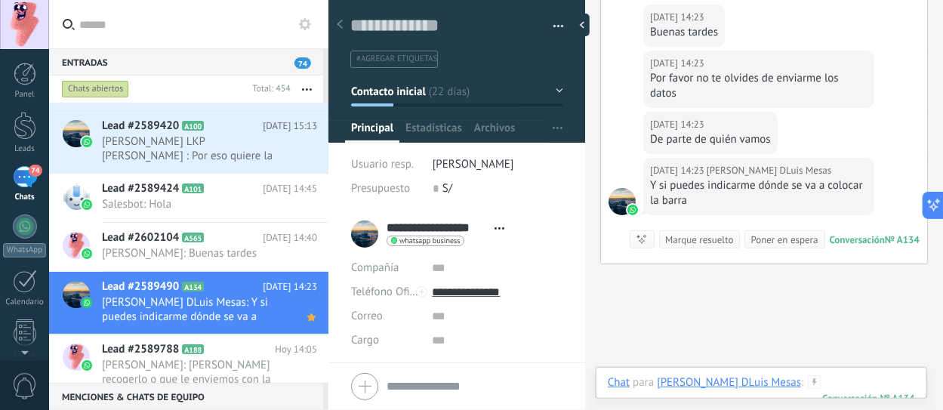
click at [778, 378] on div at bounding box center [761, 397] width 307 height 45
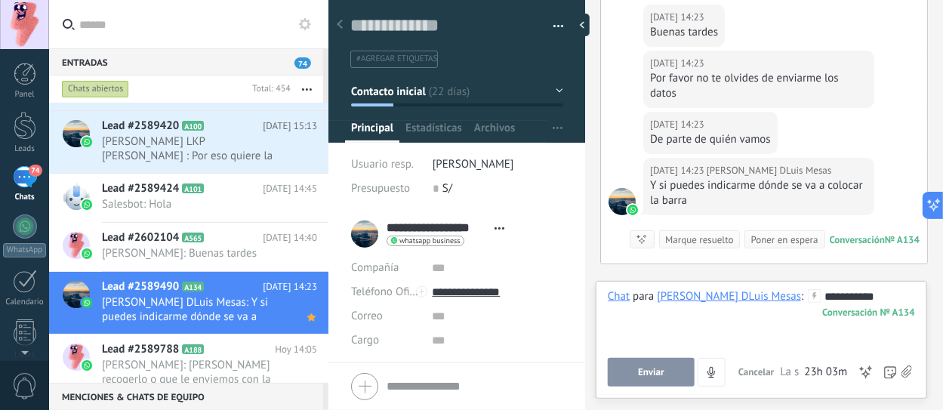
click at [644, 371] on span "Enviar" at bounding box center [651, 372] width 26 height 11
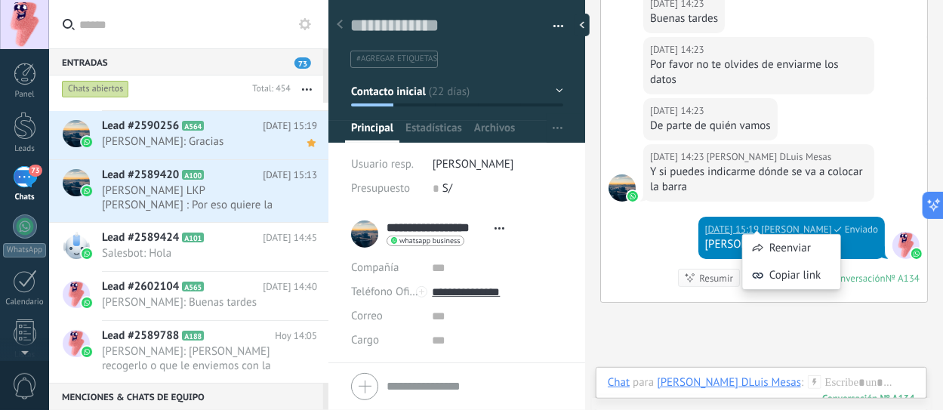
scroll to position [2095, 0]
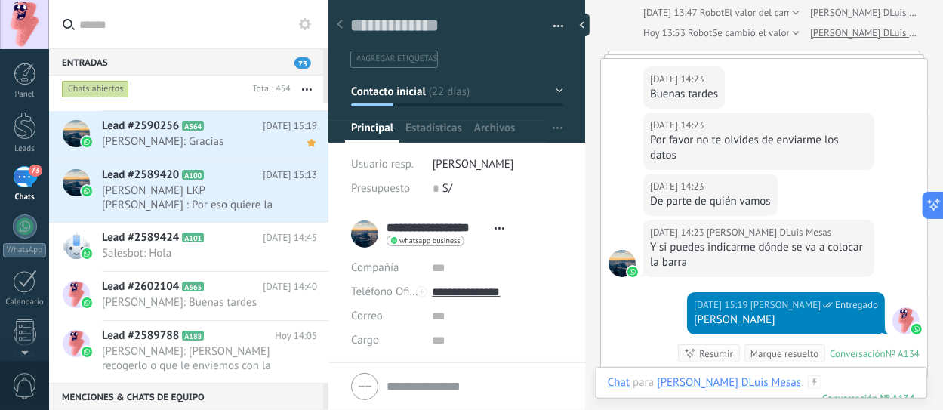
click at [777, 378] on div at bounding box center [761, 397] width 307 height 45
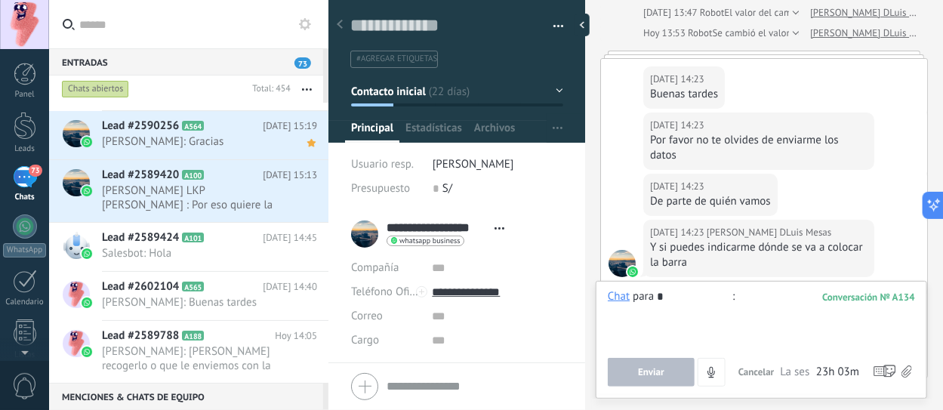
type input "**"
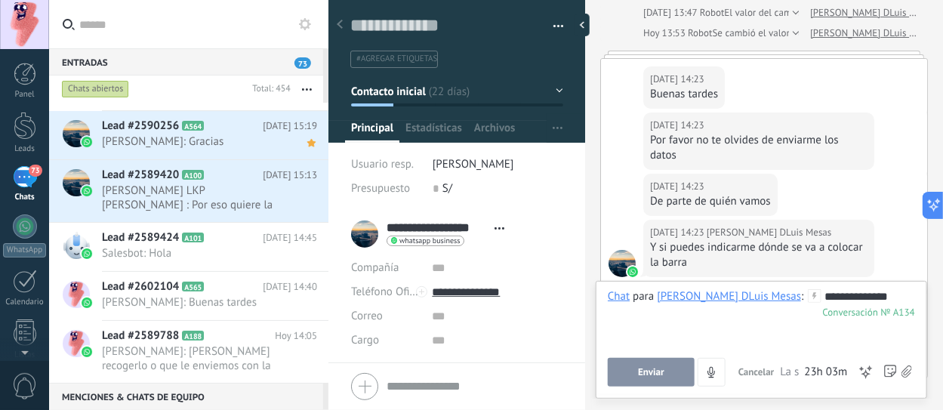
click at [632, 359] on button "Enviar" at bounding box center [651, 372] width 87 height 29
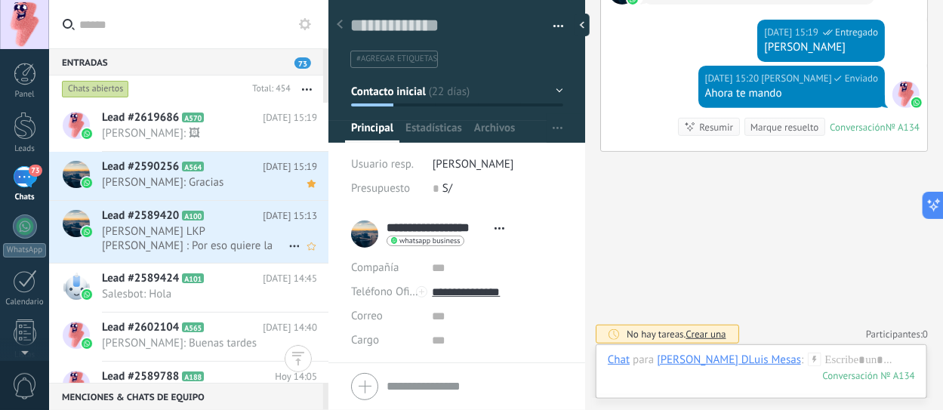
scroll to position [15, 0]
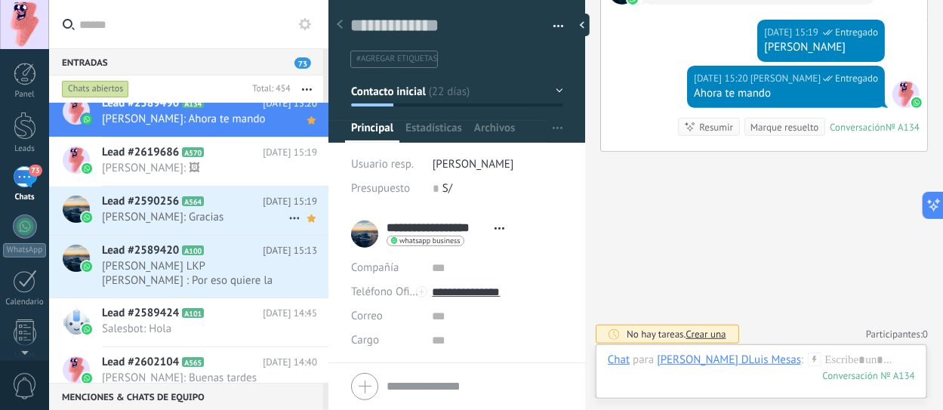
click at [205, 220] on span "Gabriela: Gracias" at bounding box center [195, 217] width 186 height 14
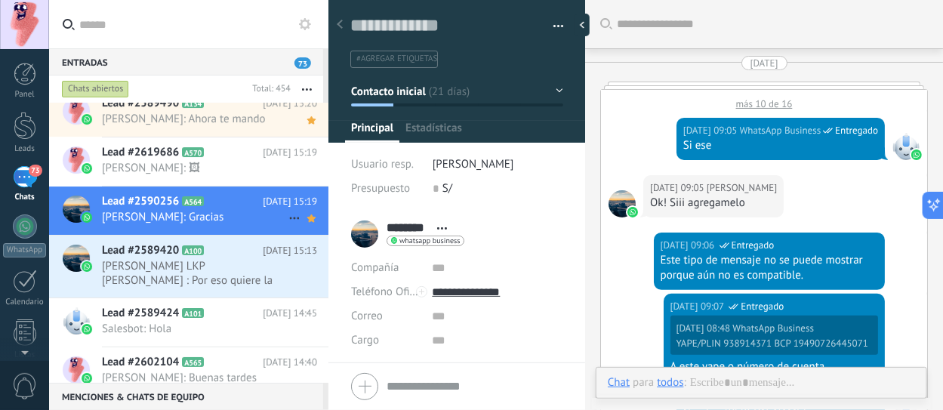
scroll to position [2051, 0]
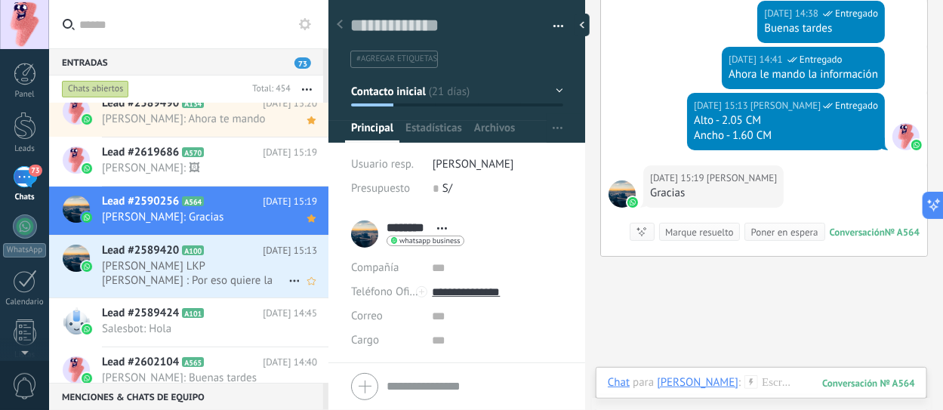
click at [234, 279] on span "Gianelly LKP Belahonia : Por eso quiere la medida" at bounding box center [195, 273] width 186 height 29
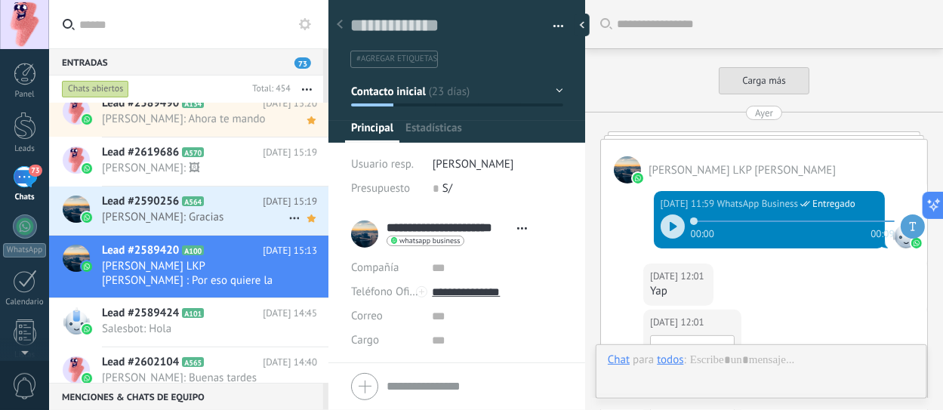
scroll to position [2192, 0]
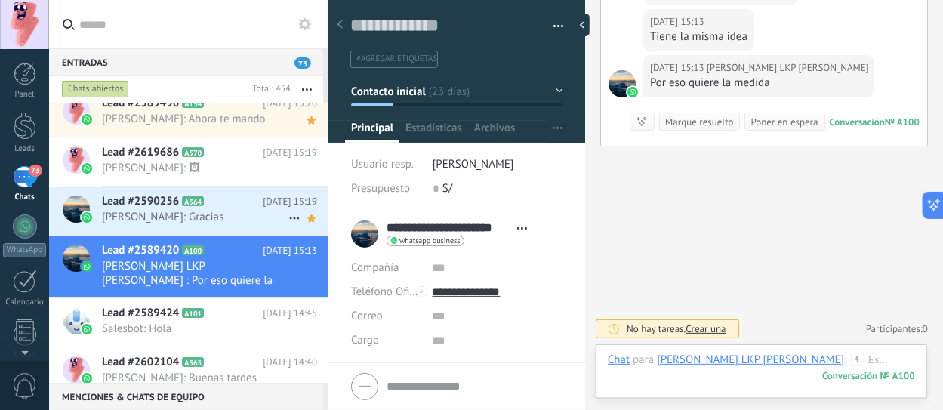
click at [220, 224] on div "Lead #2590256 A564 Hoy 15:19 Gabriela: Gracias" at bounding box center [215, 210] width 226 height 48
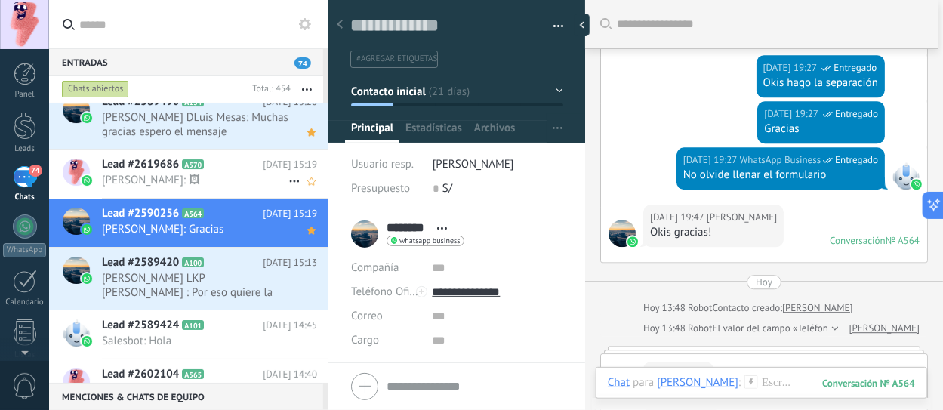
scroll to position [14, 0]
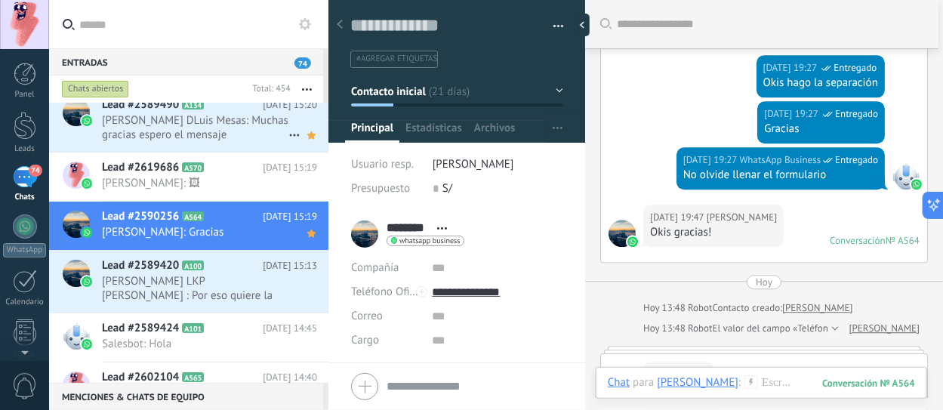
click at [211, 134] on span "Marifé DLuis Mesas: Muchas gracias espero el mensaje" at bounding box center [195, 127] width 186 height 29
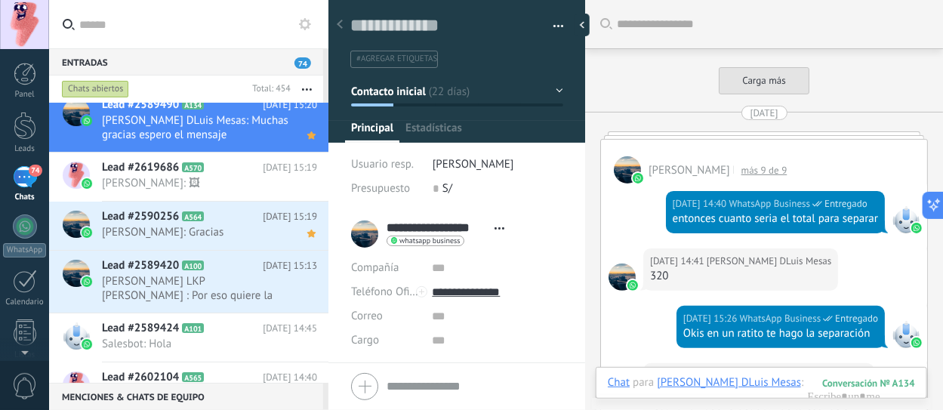
scroll to position [2325, 0]
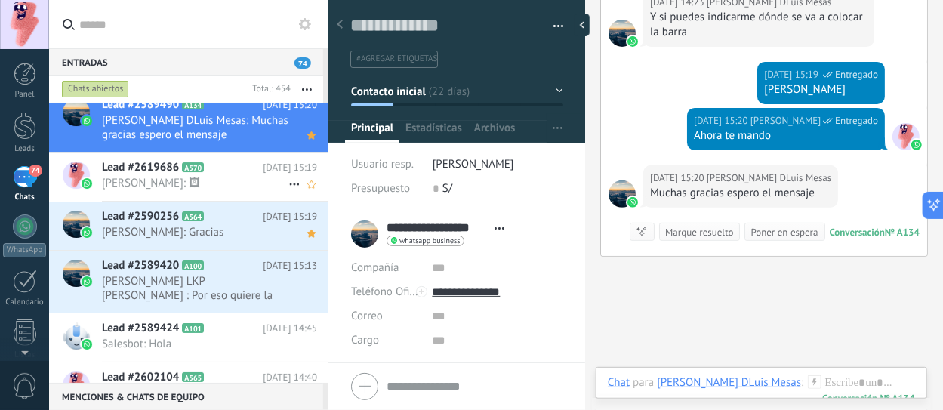
click at [180, 182] on span "[PERSON_NAME]: 🖼" at bounding box center [195, 183] width 186 height 14
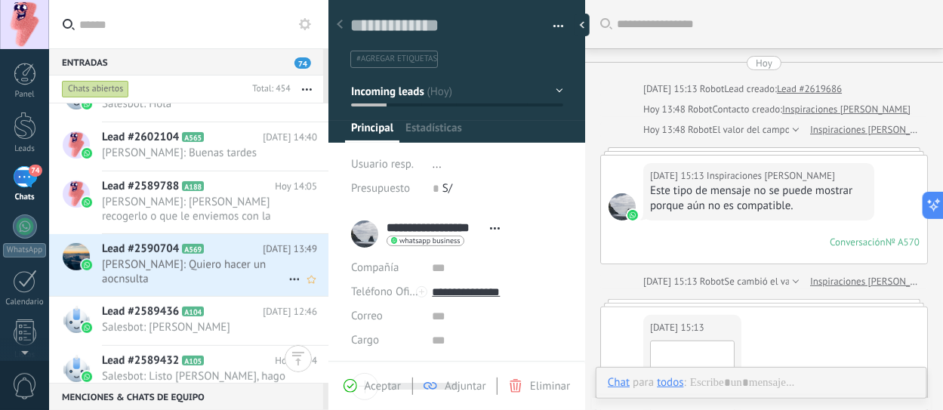
scroll to position [733, 0]
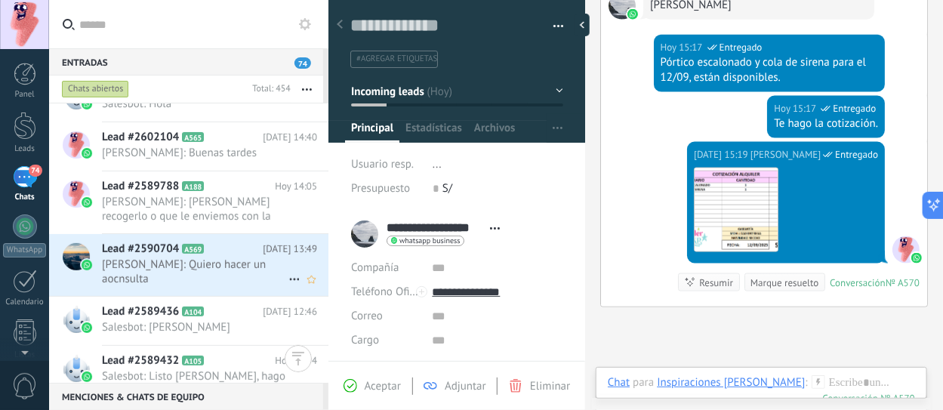
click at [195, 239] on div "Lead #2590704 A569 [DATE] 13:49 [PERSON_NAME]: Quiero hacer un aocnsulta" at bounding box center [215, 265] width 226 height 62
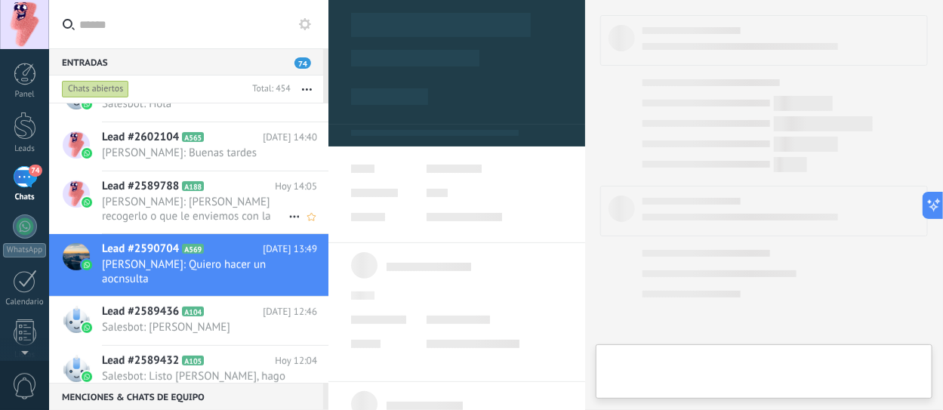
click at [198, 179] on h2 "Lead #2589788 A188" at bounding box center [188, 186] width 173 height 15
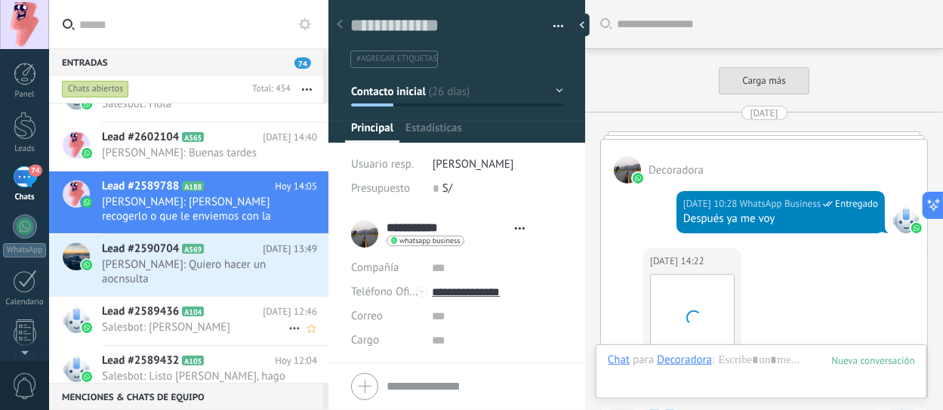
click at [211, 304] on icon at bounding box center [215, 311] width 15 height 15
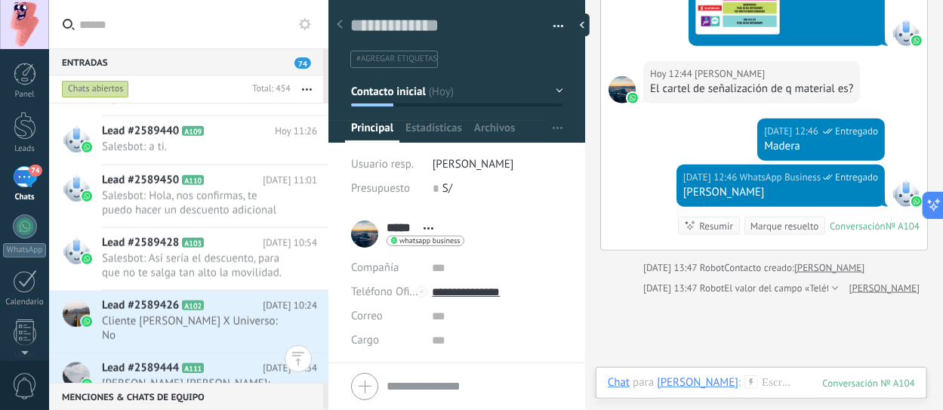
scroll to position [768, 0]
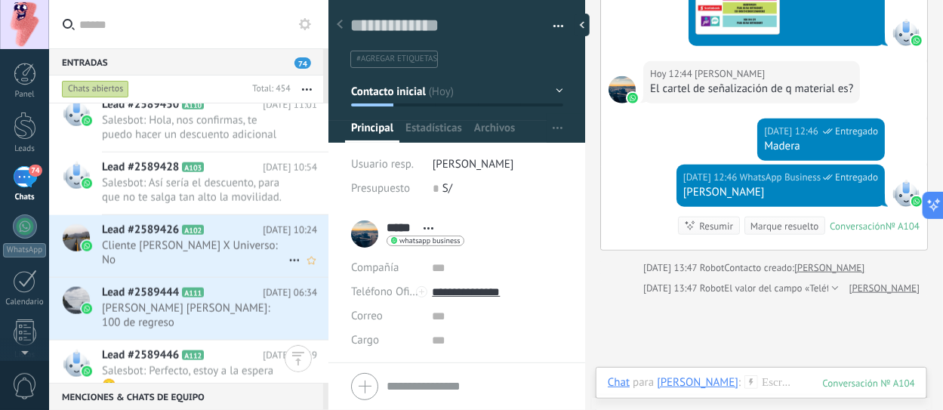
click at [240, 251] on div "Lead #2589426 A102 Hoy 10:24 Cliente Anggie Oliva X Universo: No" at bounding box center [215, 246] width 226 height 62
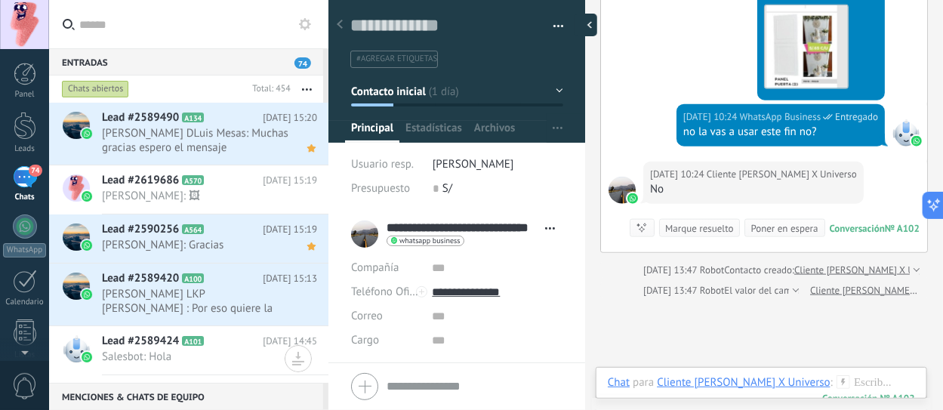
click at [582, 28] on div at bounding box center [585, 25] width 23 height 23
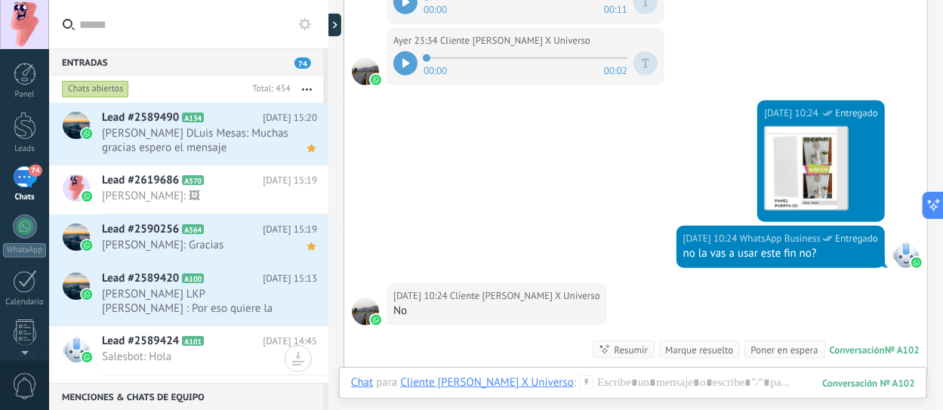
scroll to position [522, 0]
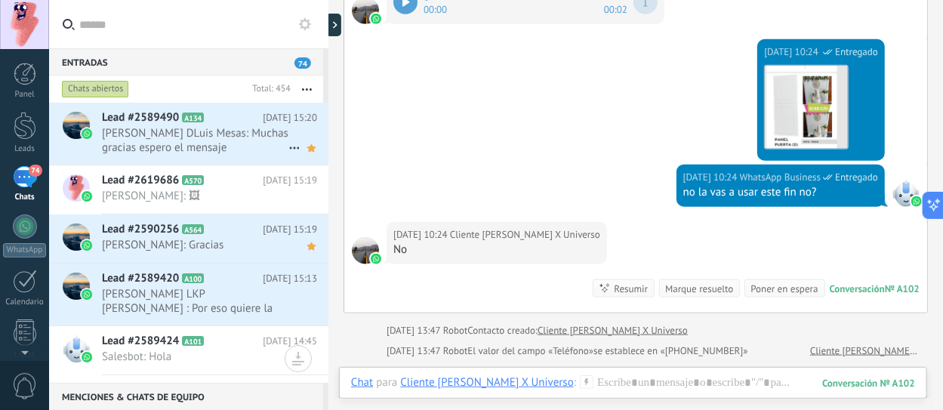
click at [171, 149] on span "Marifé DLuis Mesas: Muchas gracias espero el mensaje" at bounding box center [195, 140] width 186 height 29
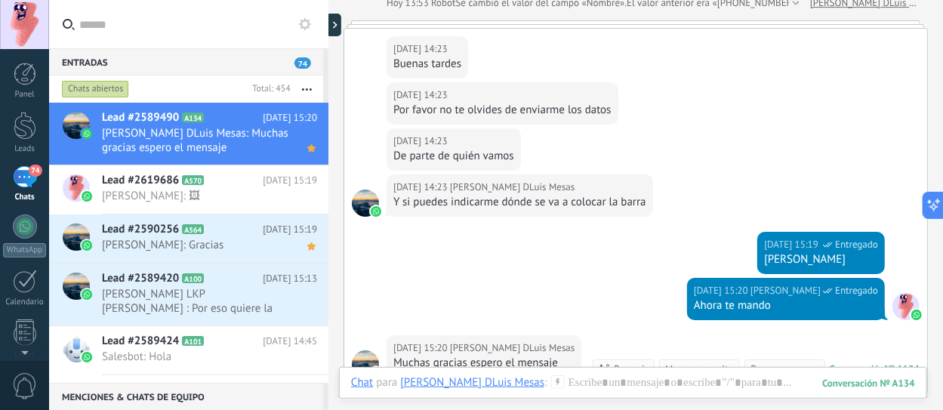
scroll to position [1900, 0]
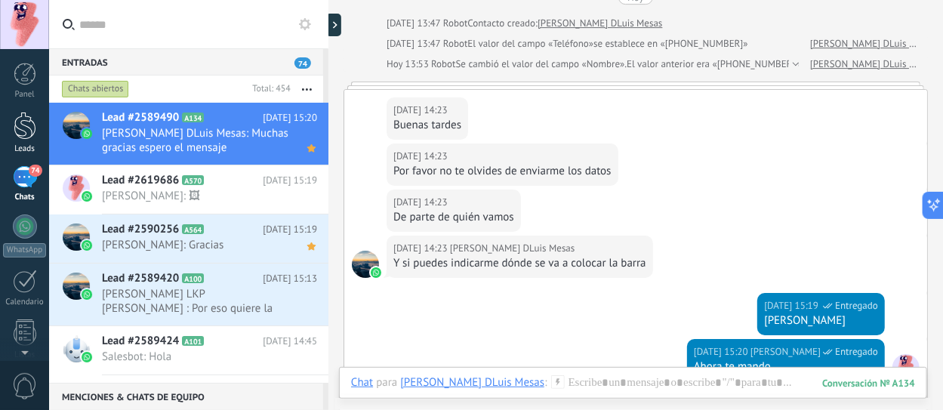
click at [30, 139] on div at bounding box center [25, 126] width 23 height 28
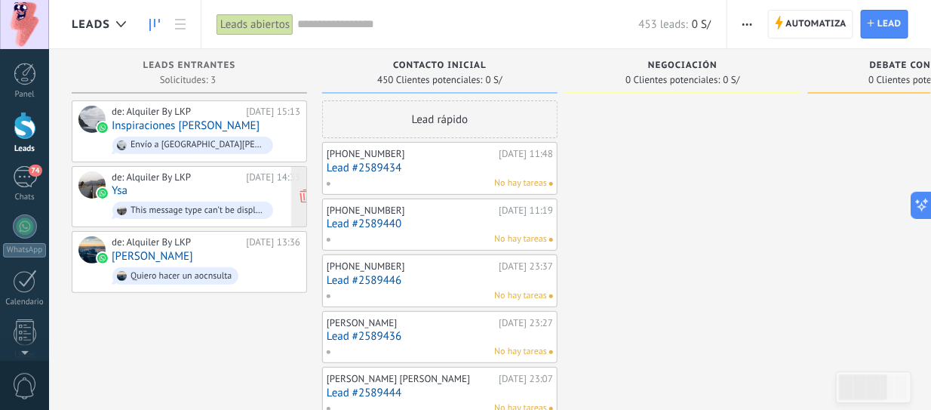
click at [132, 195] on div "de: Alquiler By LKP Hoy 14:33 Ysa This message type can’t be displayed because …" at bounding box center [206, 196] width 189 height 51
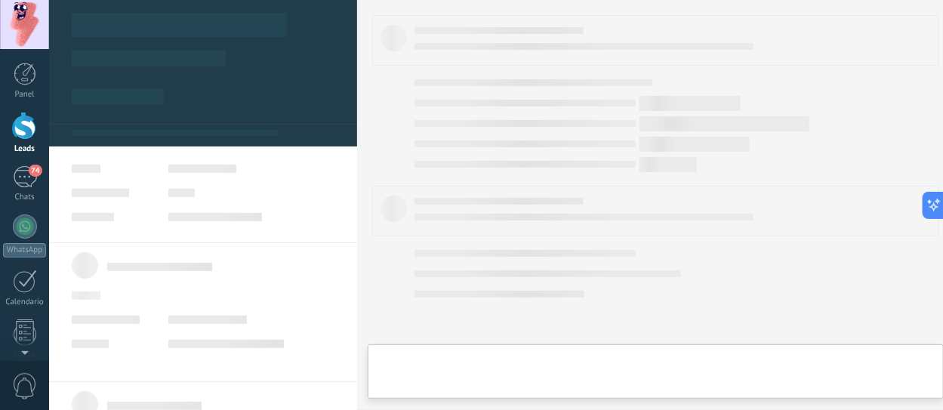
type textarea "**********"
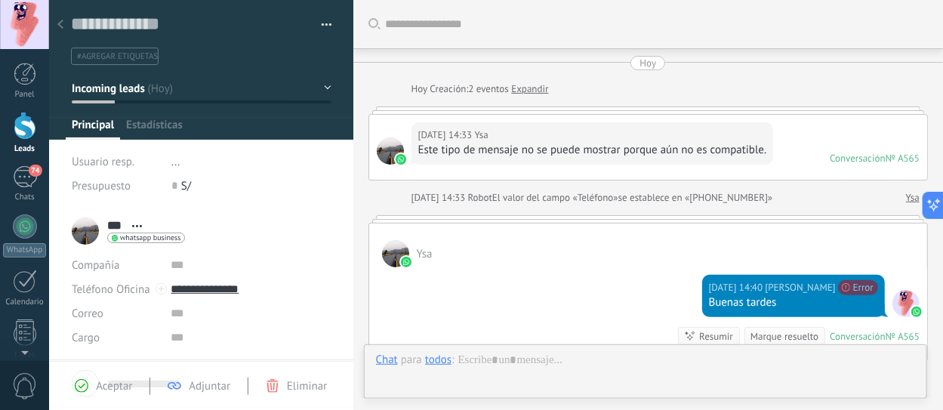
scroll to position [211, 0]
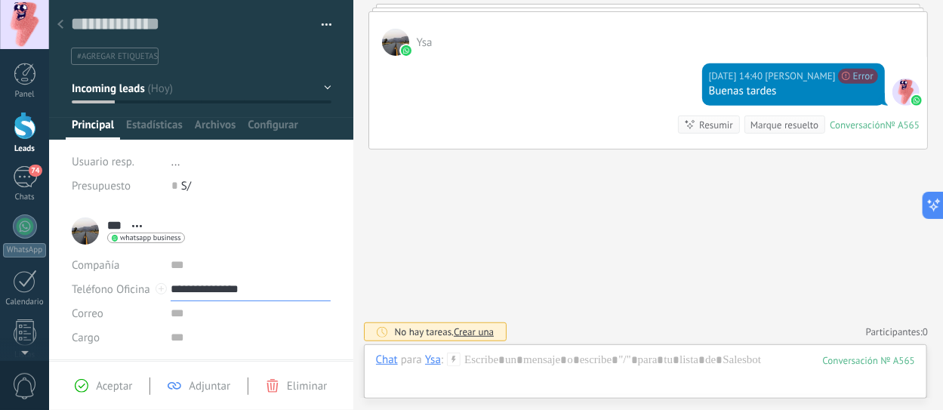
click at [224, 291] on input "**********" at bounding box center [250, 289] width 159 height 24
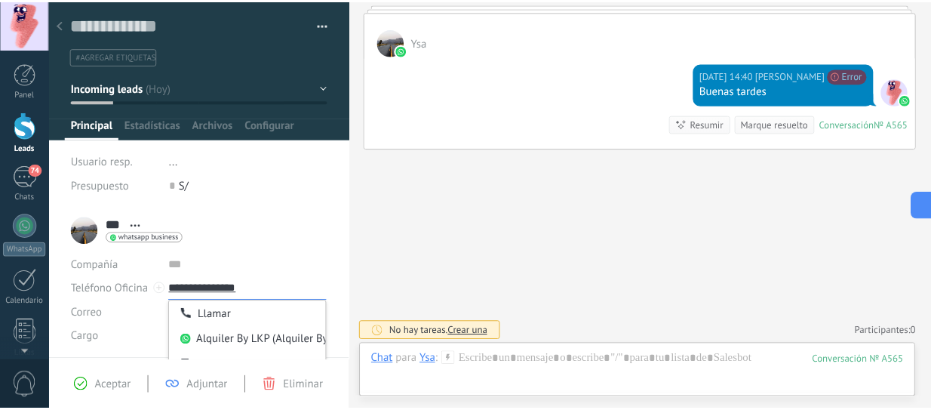
scroll to position [92, 0]
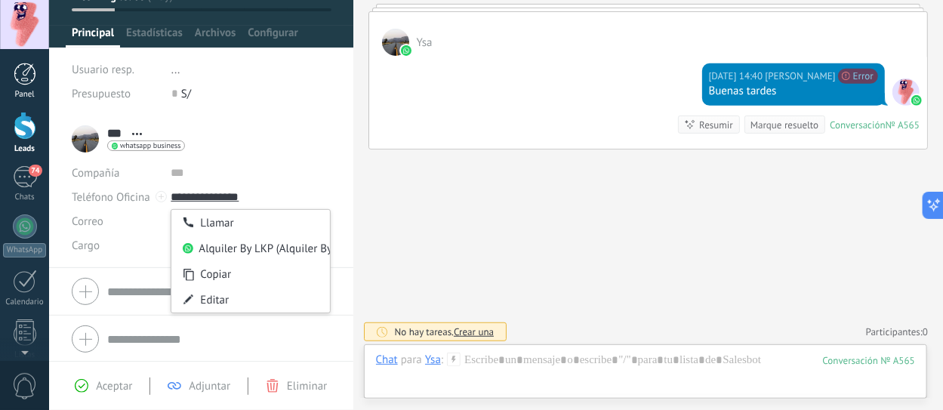
click at [34, 71] on div at bounding box center [25, 74] width 23 height 23
